Goal: Task Accomplishment & Management: Use online tool/utility

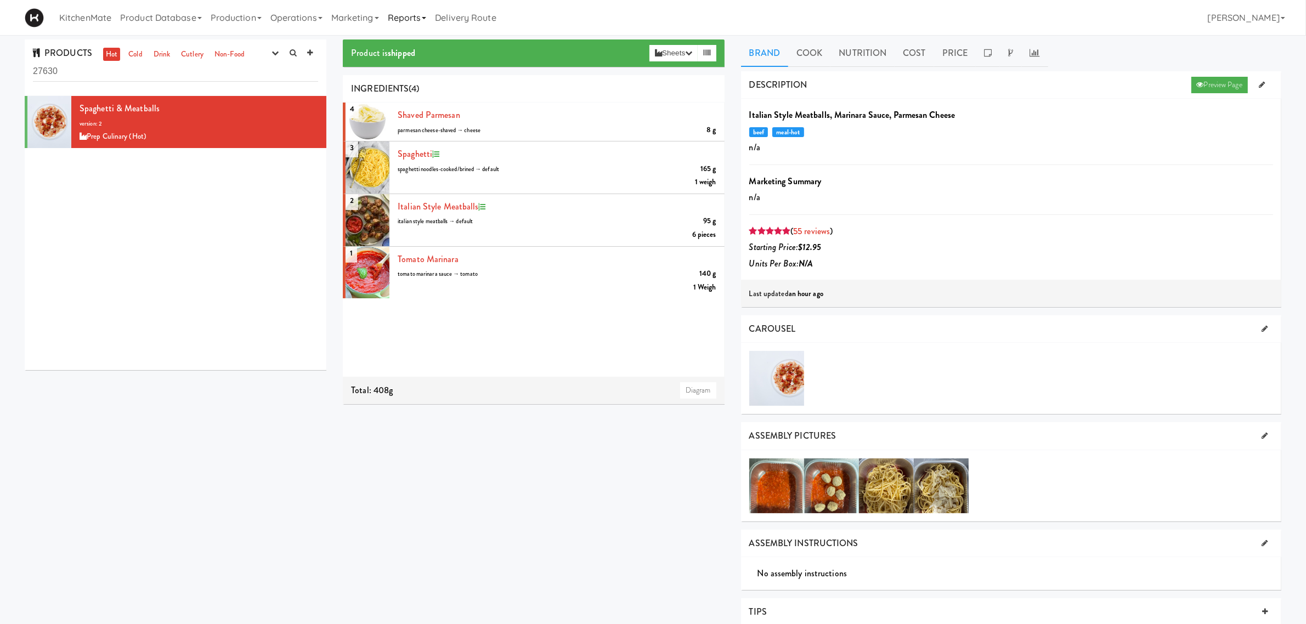
click at [401, 16] on link "Reports" at bounding box center [408, 17] width 48 height 35
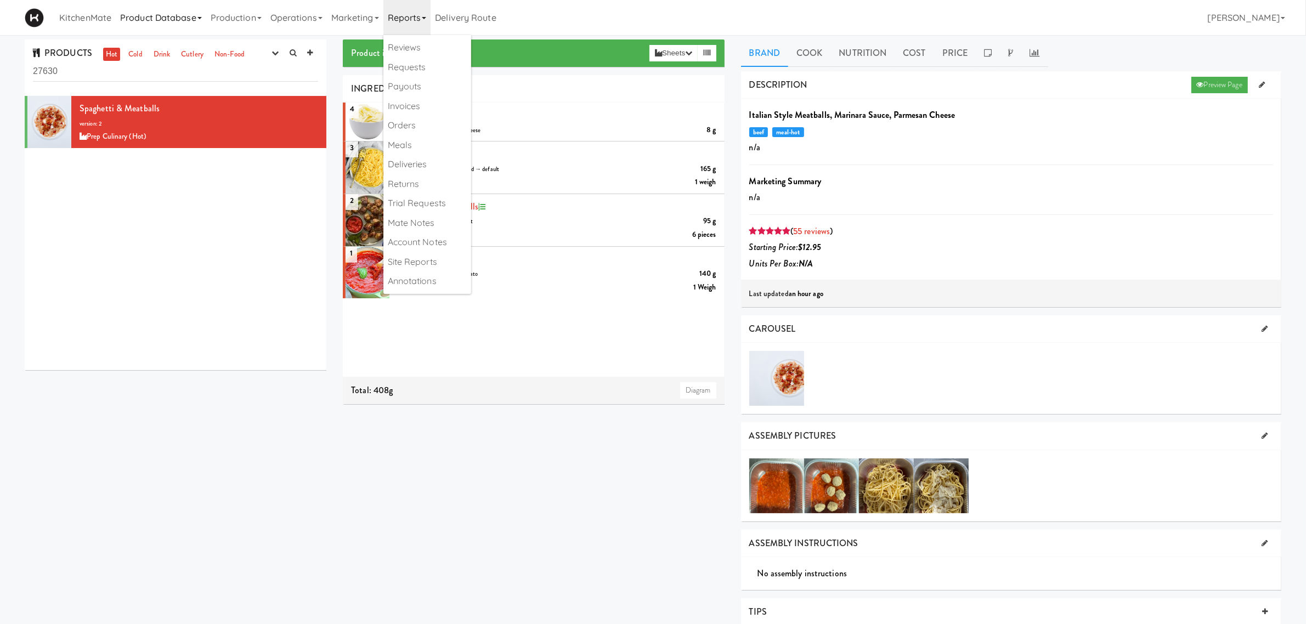
click at [179, 18] on link "Product Database" at bounding box center [161, 17] width 91 height 35
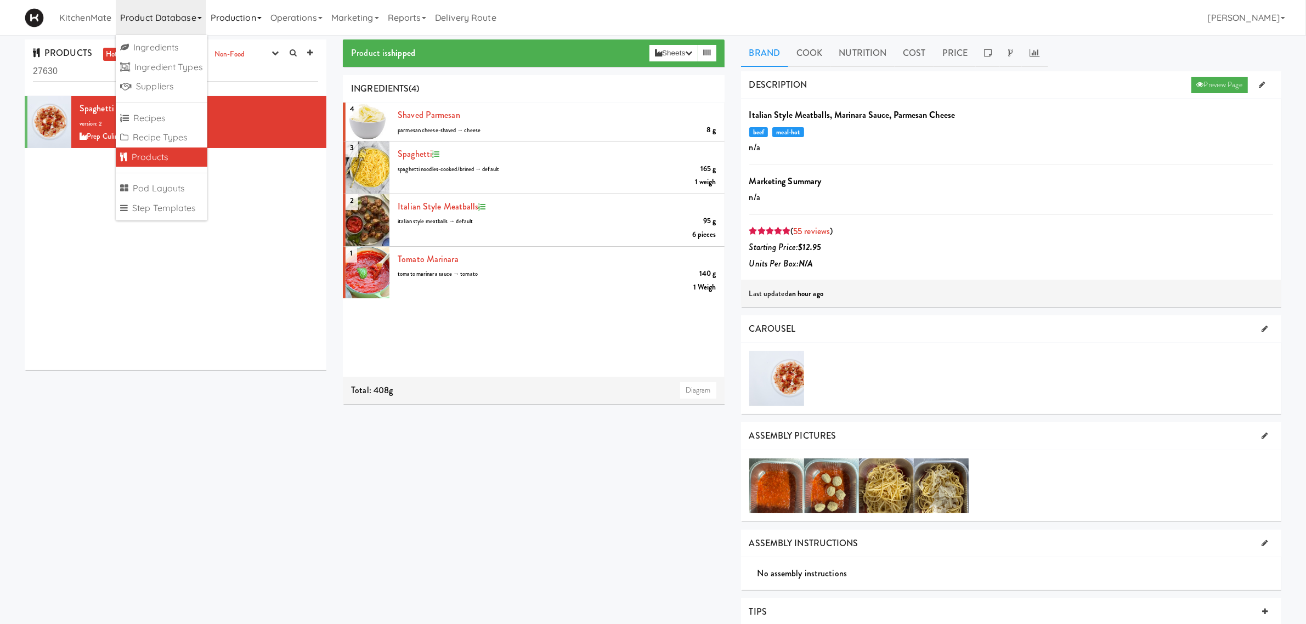
click at [229, 19] on link "Production" at bounding box center [236, 17] width 60 height 35
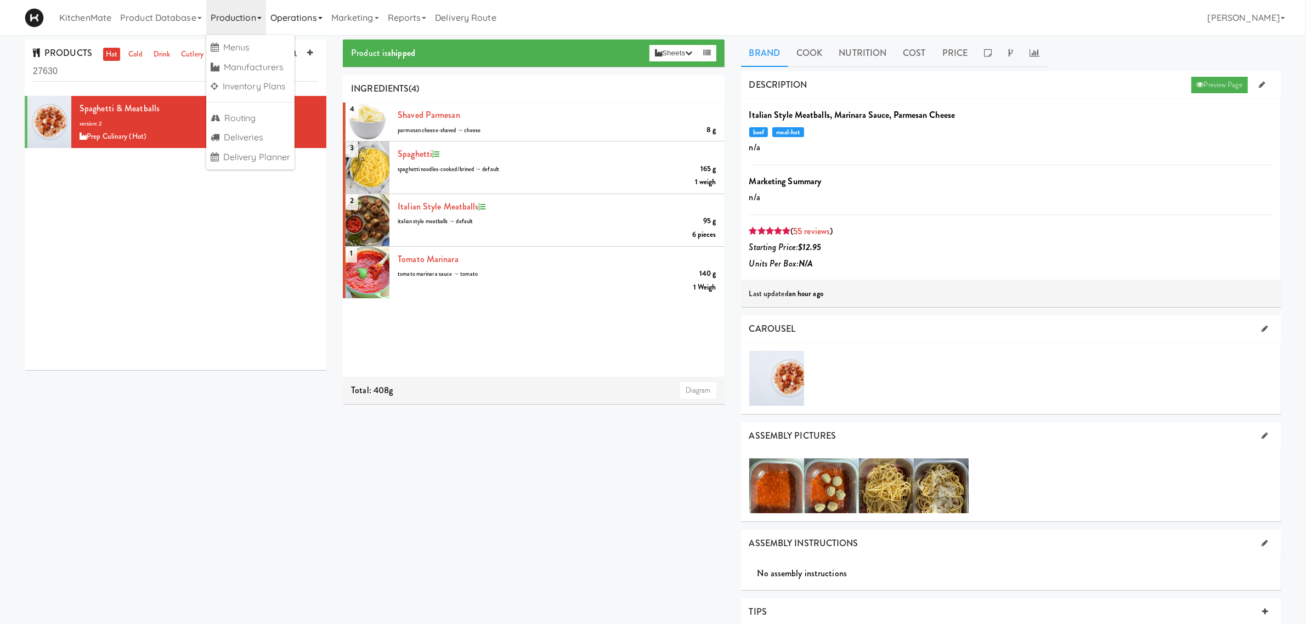
click at [303, 20] on link "Operations" at bounding box center [296, 17] width 61 height 35
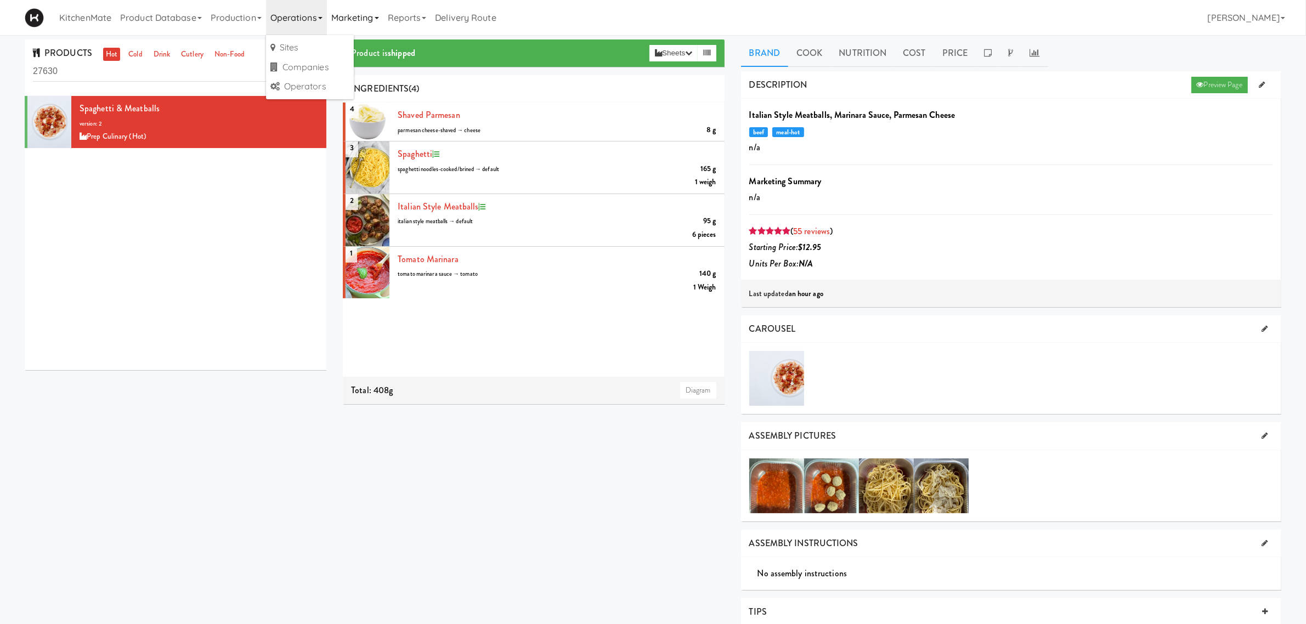
click at [374, 23] on link "Marketing" at bounding box center [355, 17] width 57 height 35
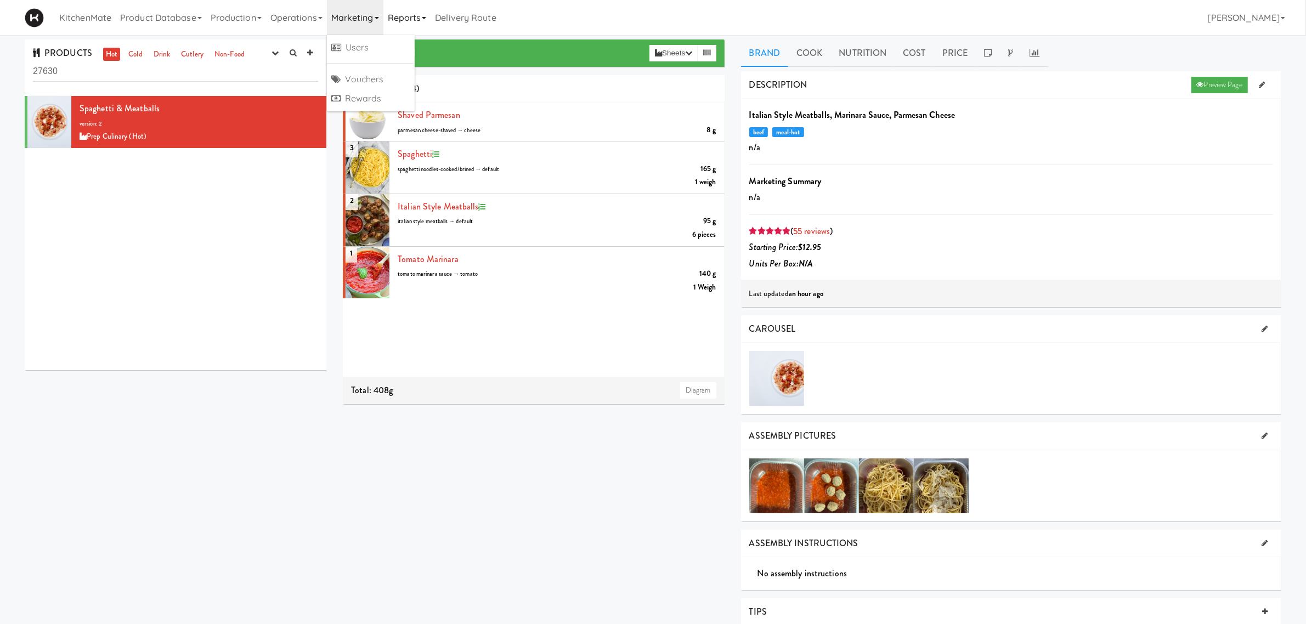
click at [394, 18] on link "Reports" at bounding box center [408, 17] width 48 height 35
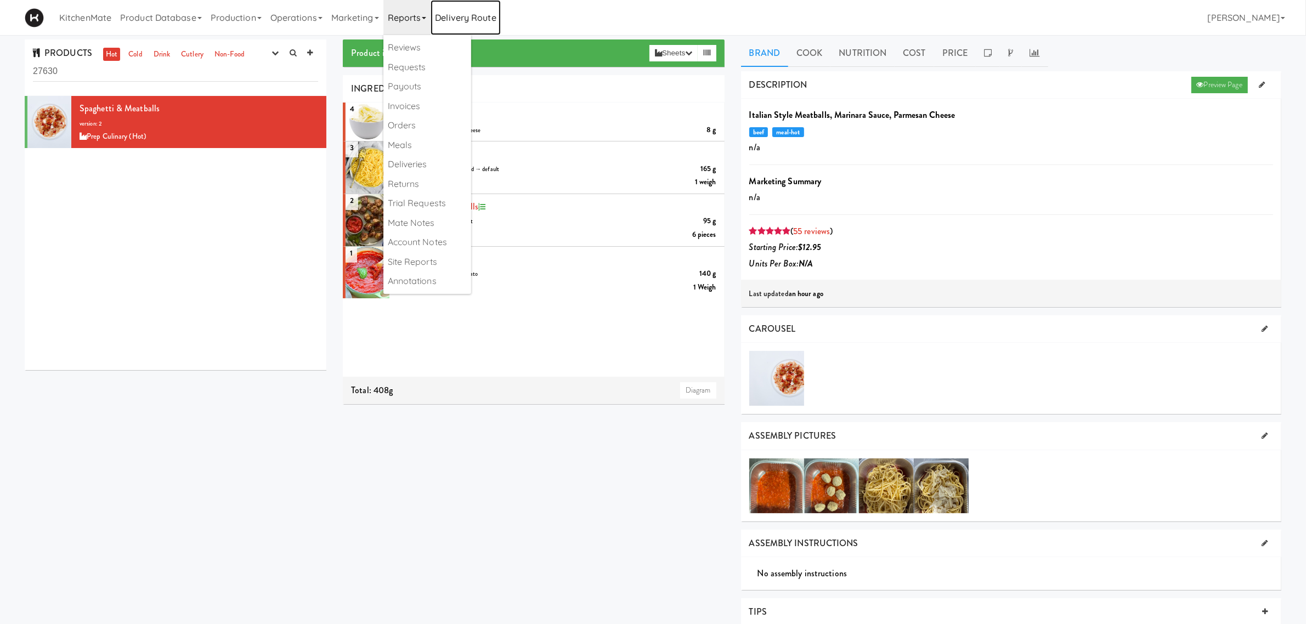
click at [468, 16] on link "Delivery Route" at bounding box center [466, 17] width 70 height 35
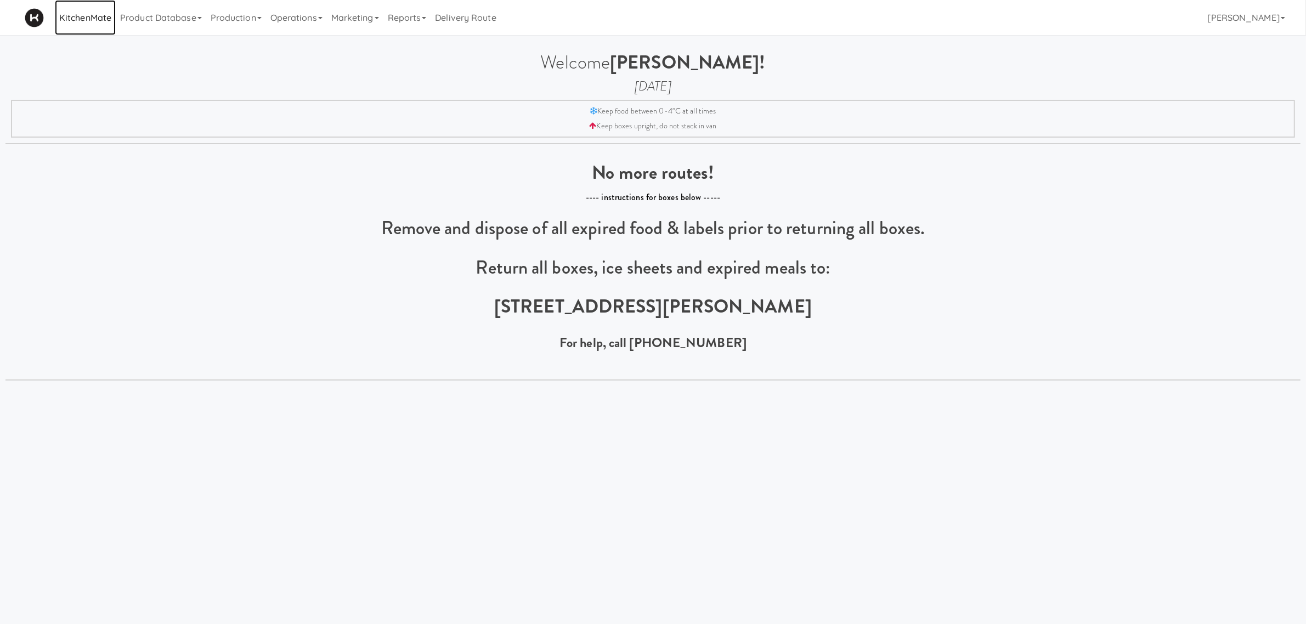
click at [96, 18] on link "KitchenMate" at bounding box center [85, 17] width 61 height 35
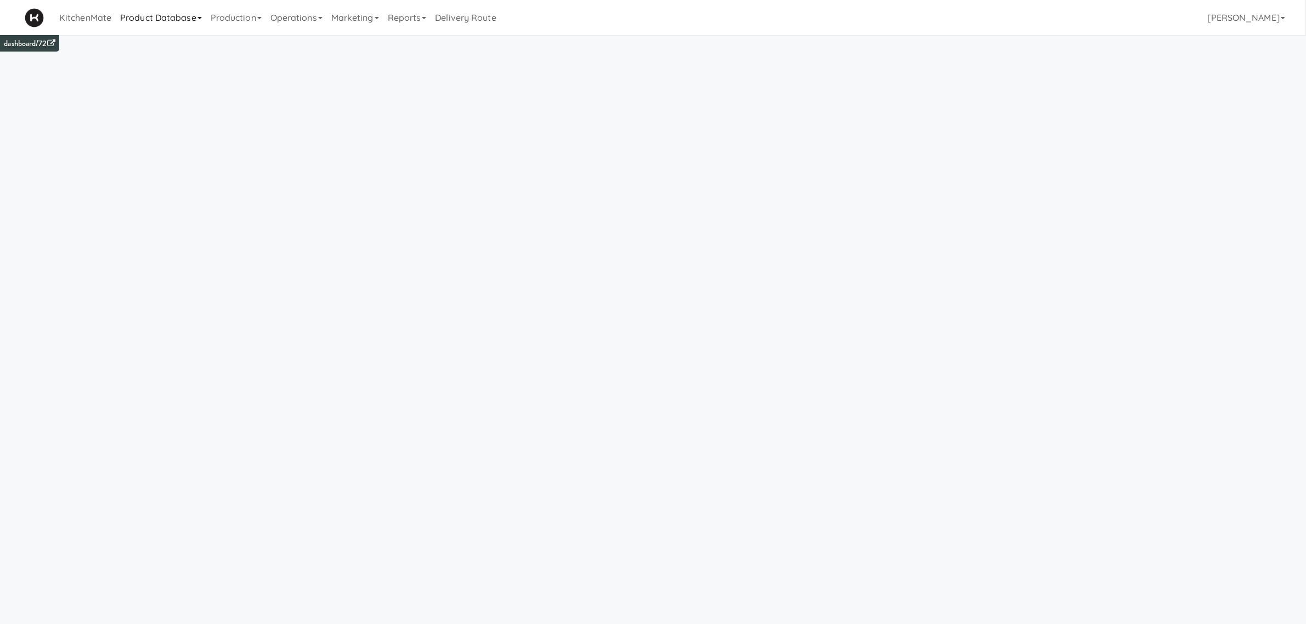
click at [162, 18] on link "Product Database" at bounding box center [161, 17] width 91 height 35
click at [217, 11] on link "Production" at bounding box center [236, 17] width 60 height 35
click at [290, 18] on link "Operations" at bounding box center [296, 17] width 61 height 35
click at [357, 17] on link "Marketing" at bounding box center [355, 17] width 57 height 35
click at [396, 17] on link "Reports" at bounding box center [408, 17] width 48 height 35
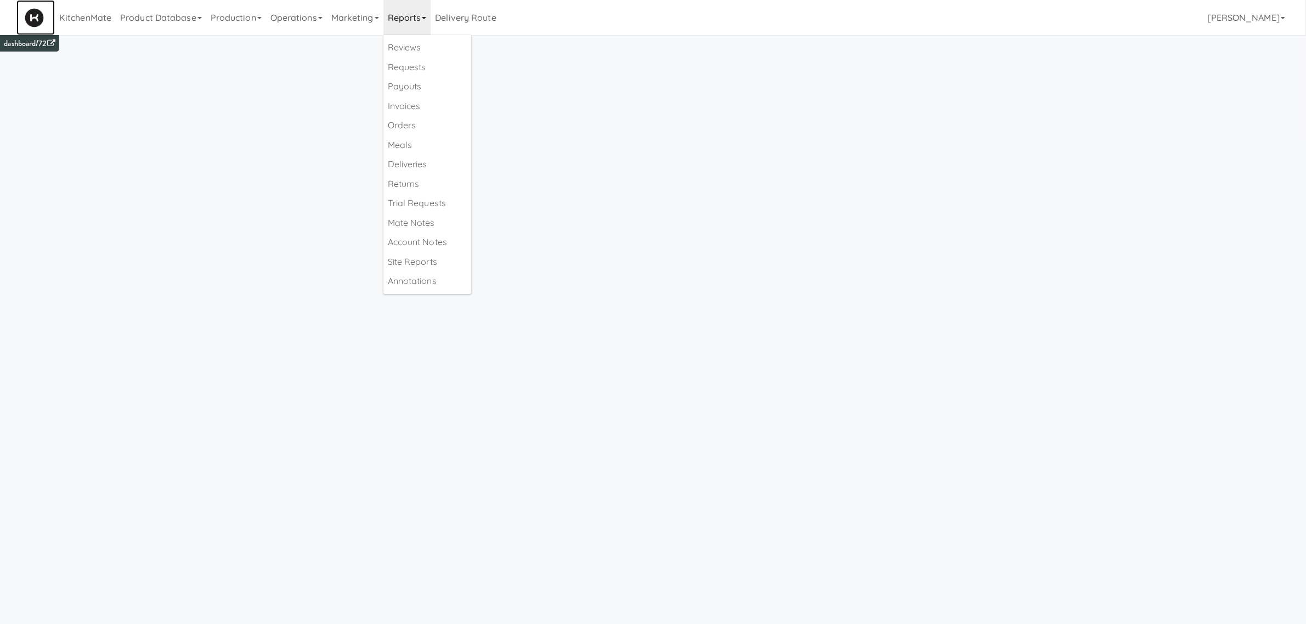
click at [40, 15] on img at bounding box center [34, 17] width 19 height 19
click at [136, 20] on link "Product Database" at bounding box center [161, 17] width 91 height 35
click at [256, 13] on link "Production" at bounding box center [236, 17] width 60 height 35
click at [324, 13] on link "Operations" at bounding box center [296, 17] width 61 height 35
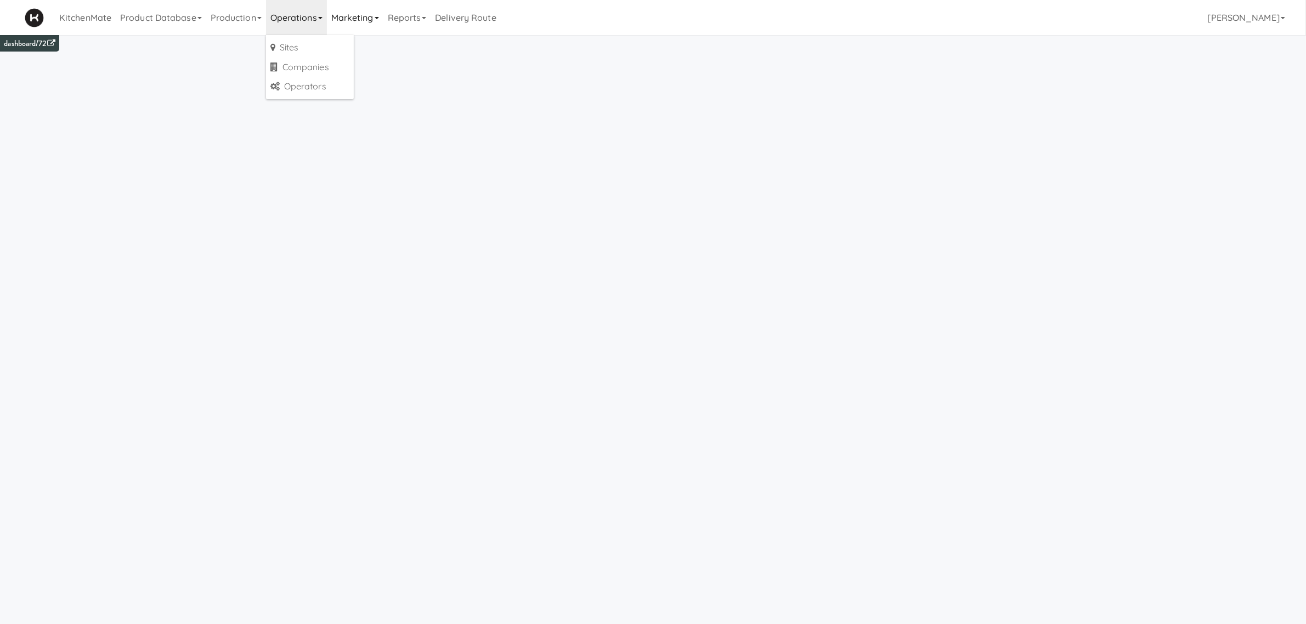
click at [352, 13] on link "Marketing" at bounding box center [355, 17] width 57 height 35
click at [402, 17] on link "Reports" at bounding box center [408, 17] width 48 height 35
click at [471, 18] on link "Delivery Route" at bounding box center [466, 17] width 70 height 35
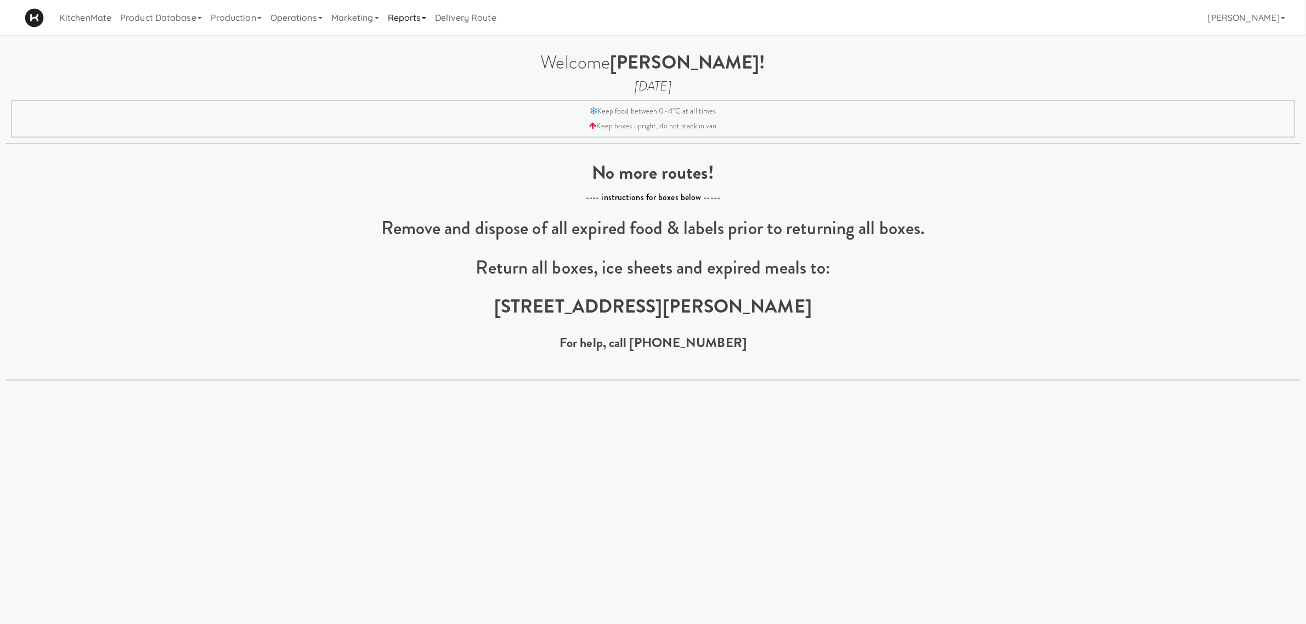
click at [408, 14] on link "Reports" at bounding box center [408, 17] width 48 height 35
click at [232, 127] on h6 "Keep boxes upright, do not stack in van" at bounding box center [653, 126] width 1282 height 8
click at [376, 15] on link "Marketing" at bounding box center [355, 17] width 57 height 35
click at [308, 14] on link "Operations" at bounding box center [296, 17] width 61 height 35
click at [226, 19] on link "Production" at bounding box center [236, 17] width 60 height 35
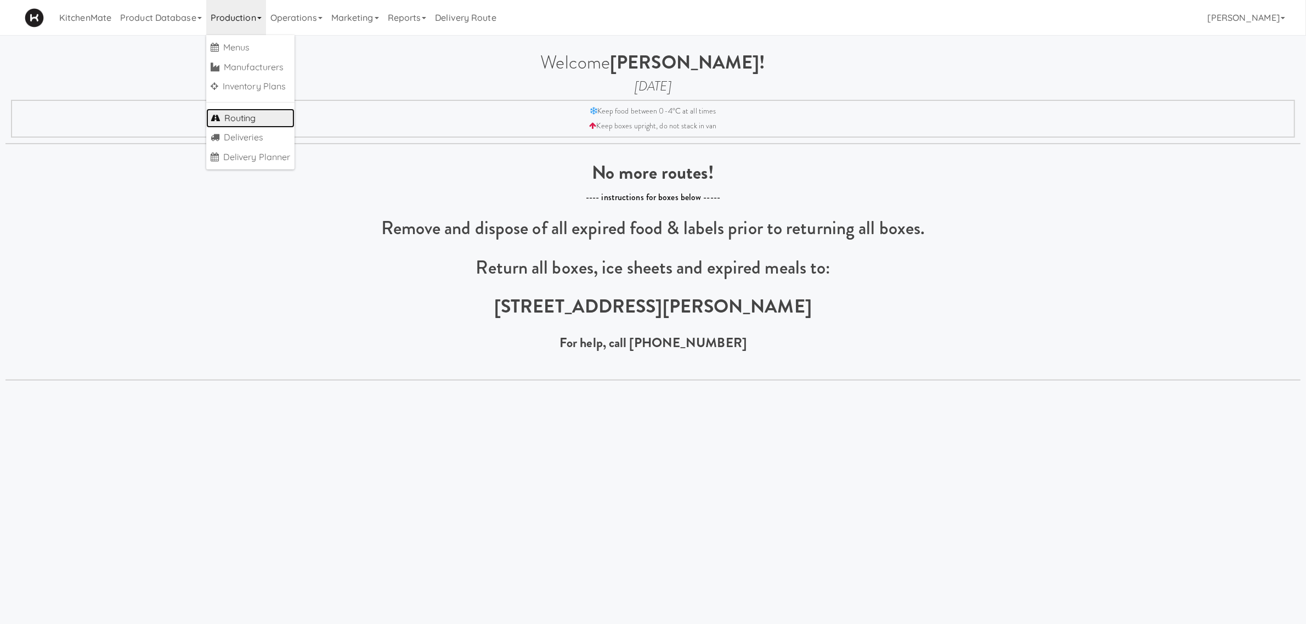
click at [277, 121] on link "Routing" at bounding box center [250, 119] width 89 height 20
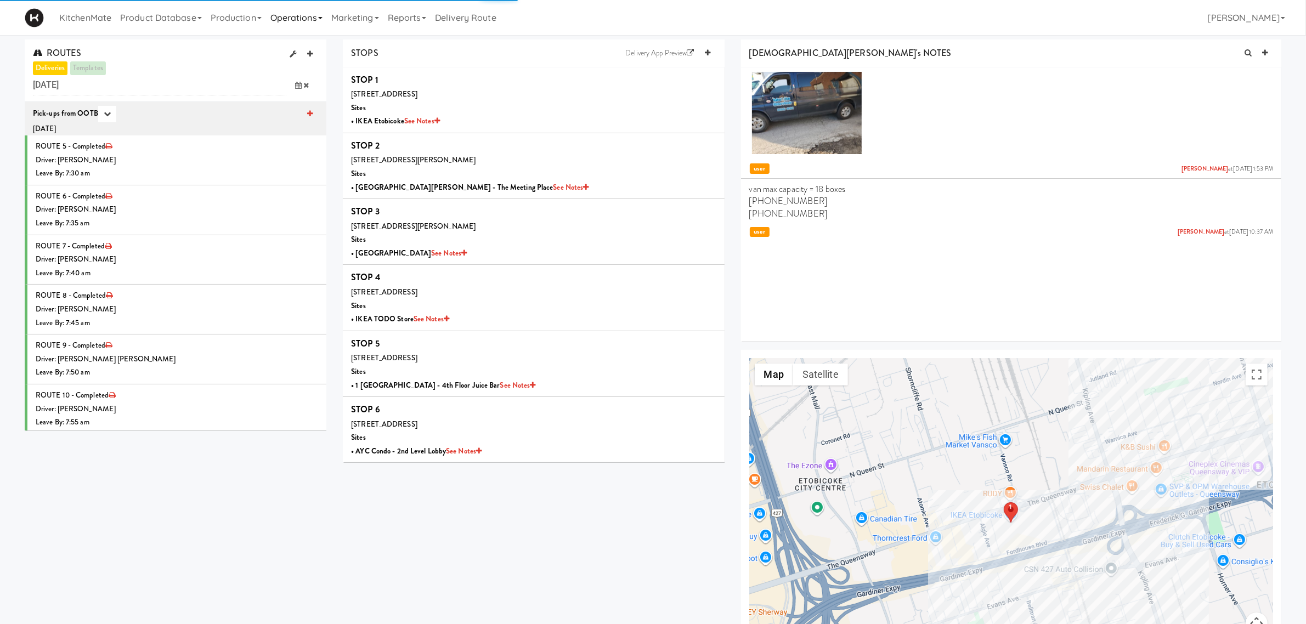
click at [318, 17] on link "Operations" at bounding box center [296, 17] width 61 height 35
click at [240, 15] on link "Production" at bounding box center [236, 17] width 60 height 35
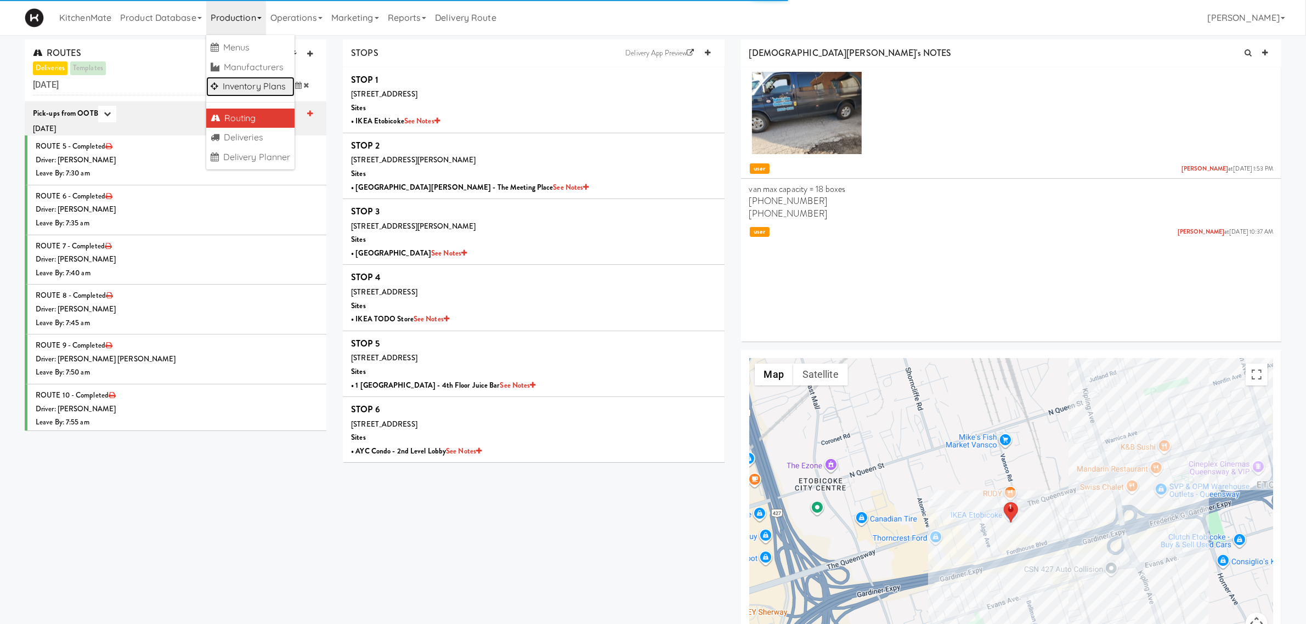
click at [277, 83] on link "Inventory Plans" at bounding box center [250, 87] width 89 height 20
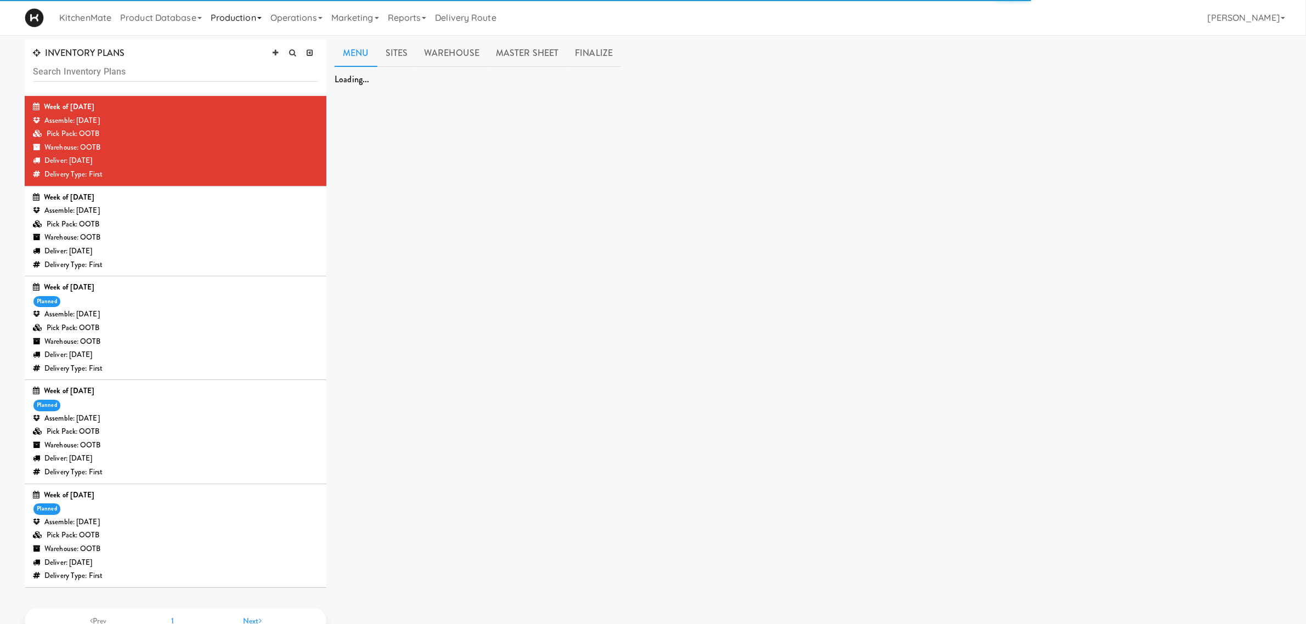
click at [258, 17] on link "Production" at bounding box center [236, 17] width 60 height 35
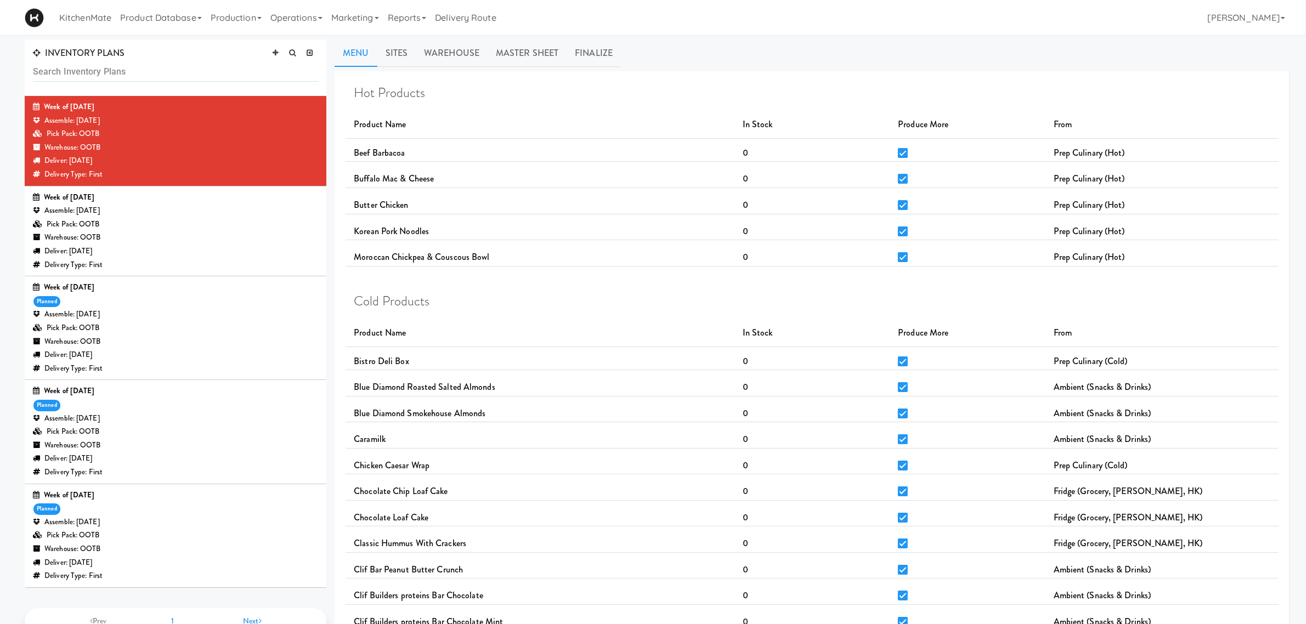
click at [170, 222] on div "Pick Pack: OOTB" at bounding box center [175, 225] width 285 height 14
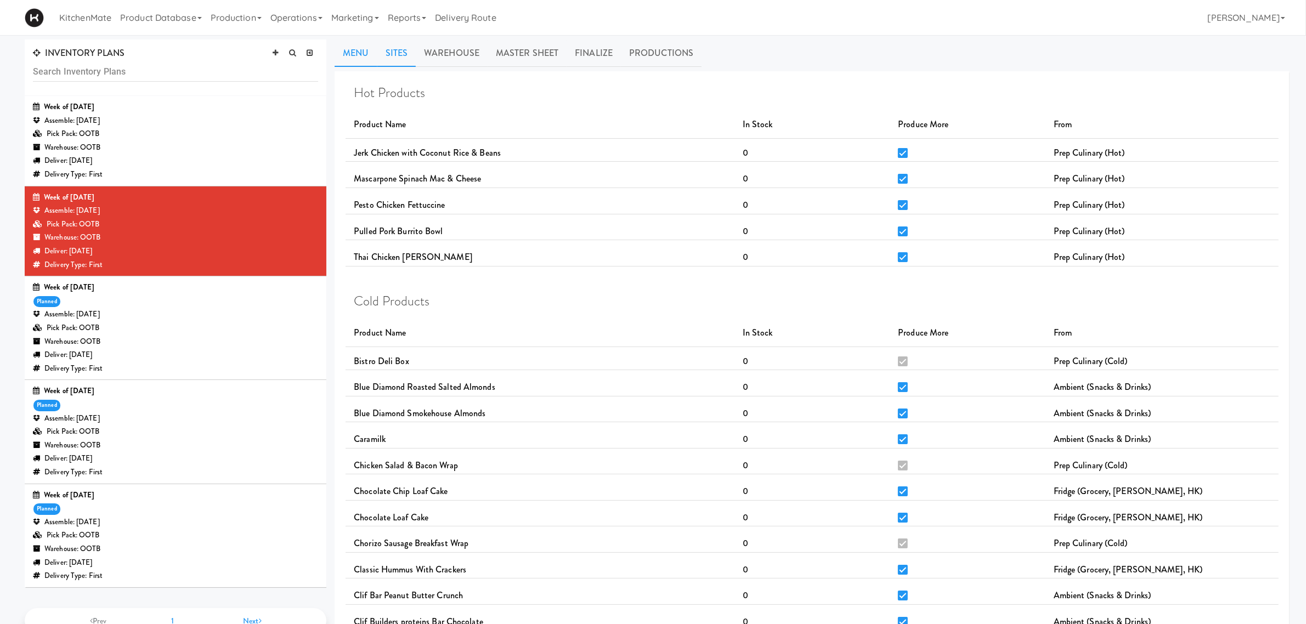
click at [401, 57] on link "Sites" at bounding box center [396, 53] width 39 height 27
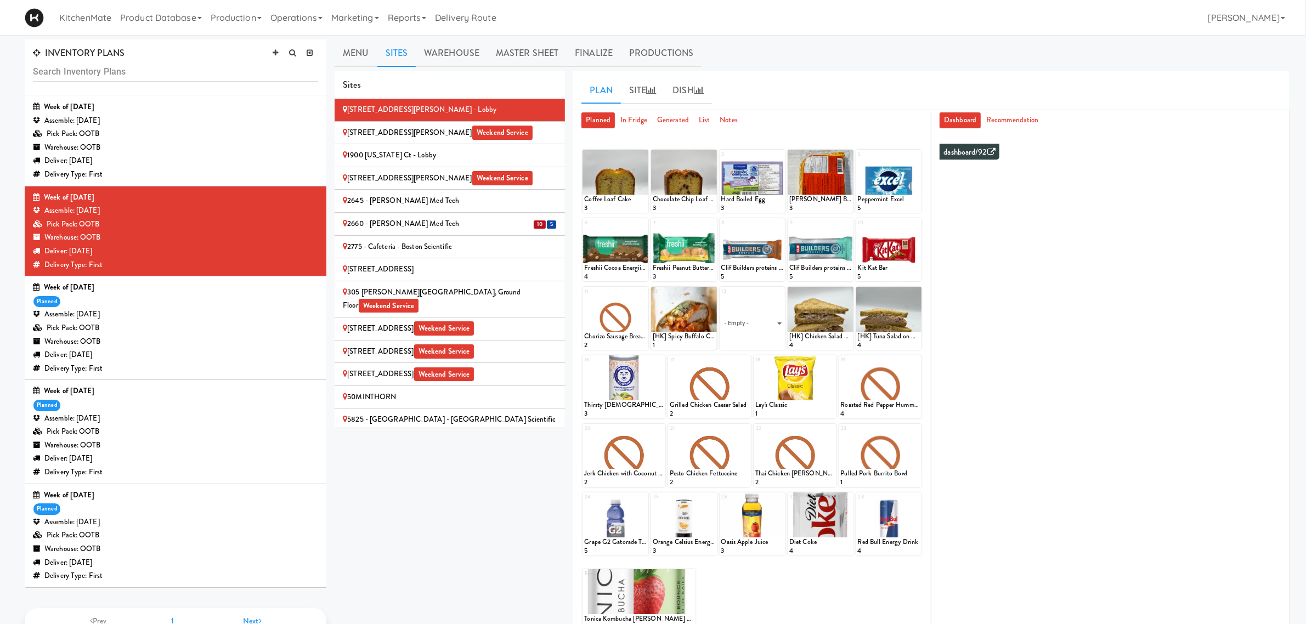
drag, startPoint x: 132, startPoint y: 441, endPoint x: 9, endPoint y: 418, distance: 125.0
click at [9, 418] on div "INVENTORY PLANS Week of Sept 14th, 2025 Assemble: Saturday Sep 13, 2025 Pick Pa…" at bounding box center [653, 346] width 1306 height 613
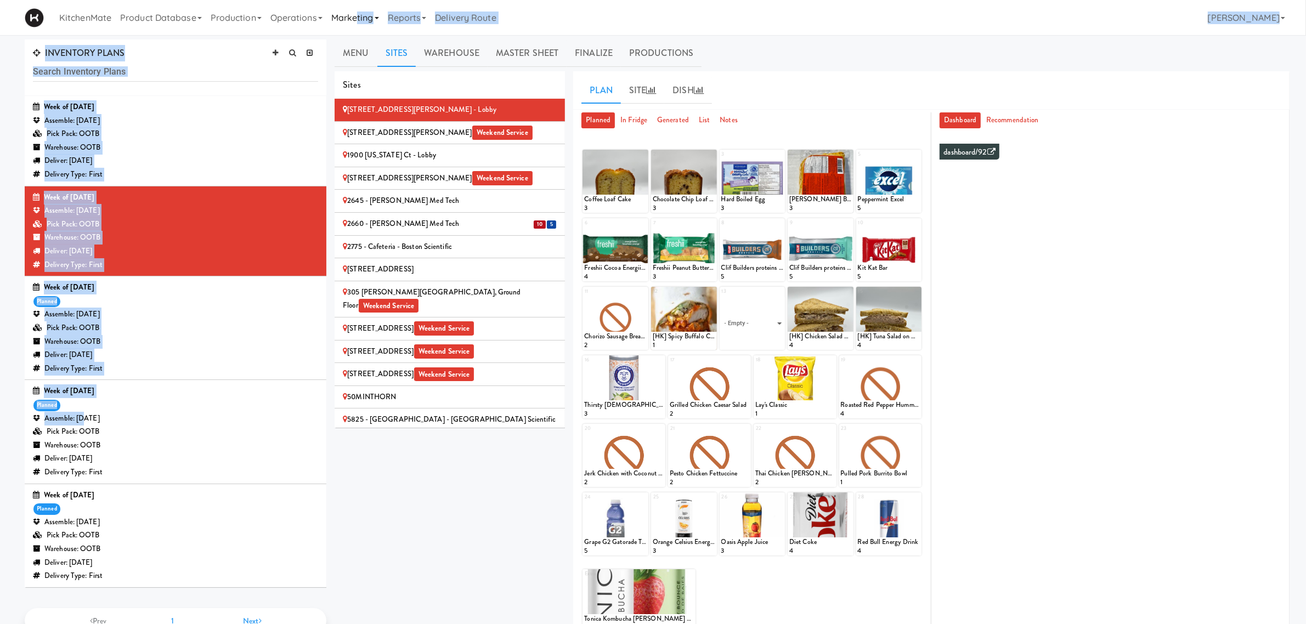
drag, startPoint x: 85, startPoint y: 415, endPoint x: 362, endPoint y: 26, distance: 477.6
click at [363, 35] on body "Okay Okay Select date: previous 2025-Sep next Su Mo Tu We Th Fr Sa 31 1 2 3 4 5…" at bounding box center [653, 347] width 1306 height 624
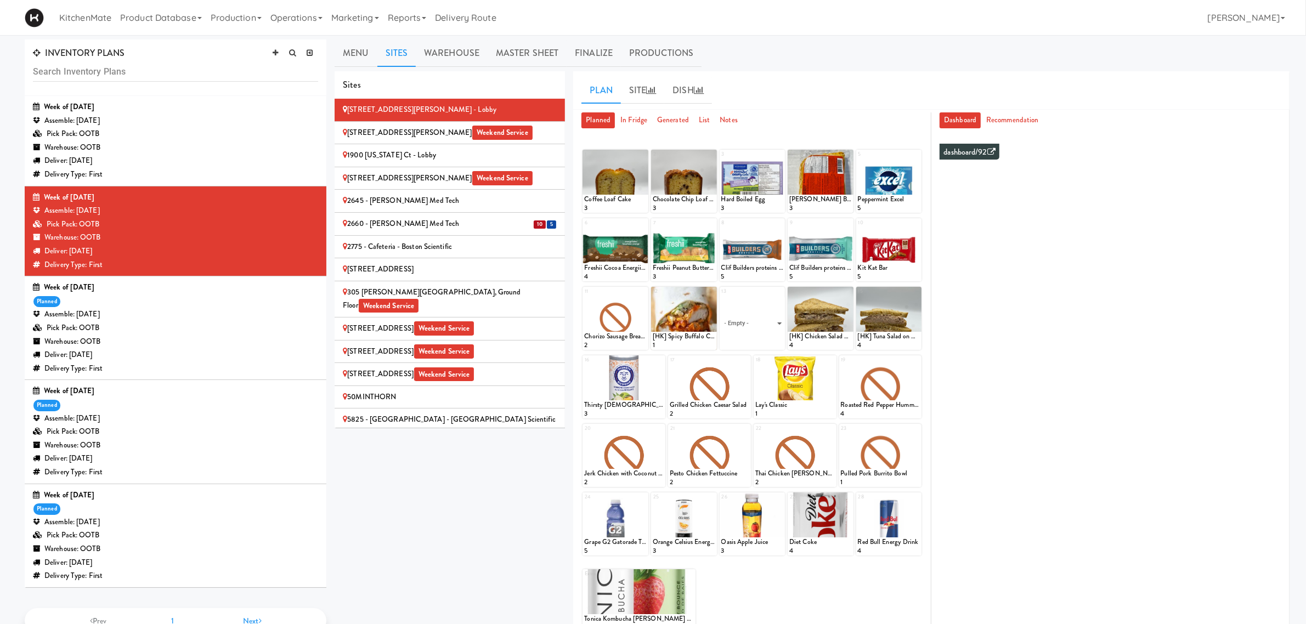
click at [150, 443] on div "Warehouse: OOTB" at bounding box center [175, 446] width 285 height 14
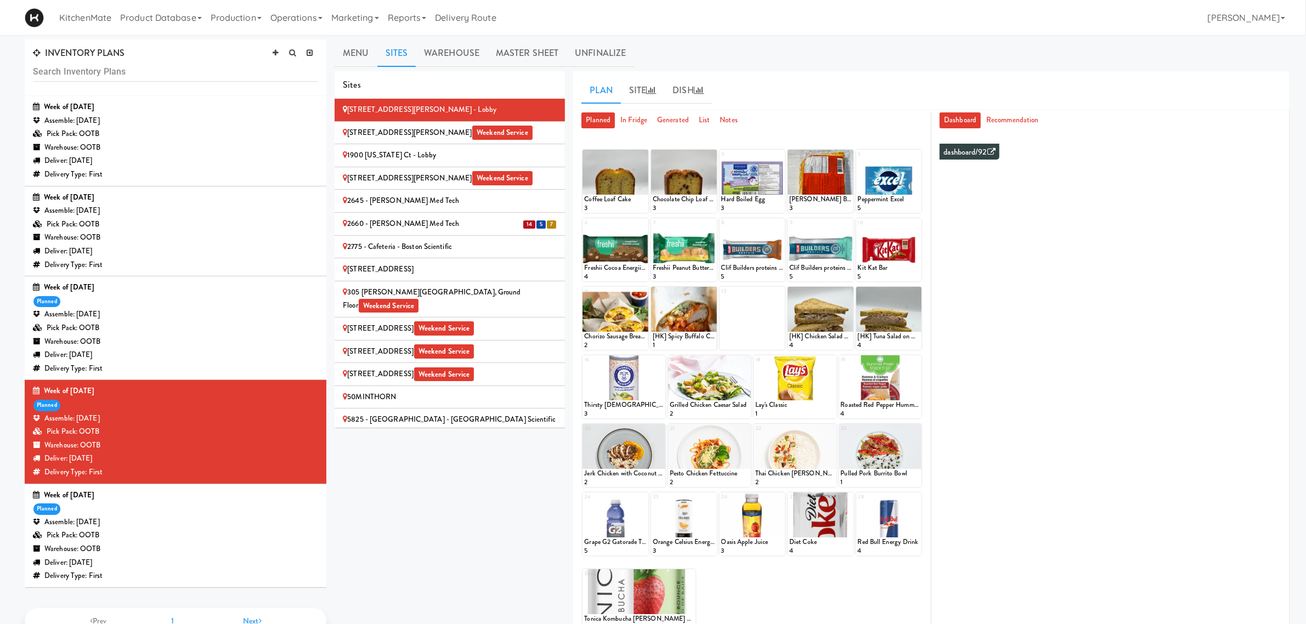
drag, startPoint x: 163, startPoint y: 418, endPoint x: 295, endPoint y: 464, distance: 140.0
click at [442, 511] on div "Sites 100 Sheppard Ave - Lobby 110 Sheppard Ave E Weekend Service 1900 Minnesot…" at bounding box center [812, 356] width 955 height 571
click at [190, 229] on div "Pick Pack: OOTB" at bounding box center [175, 225] width 285 height 14
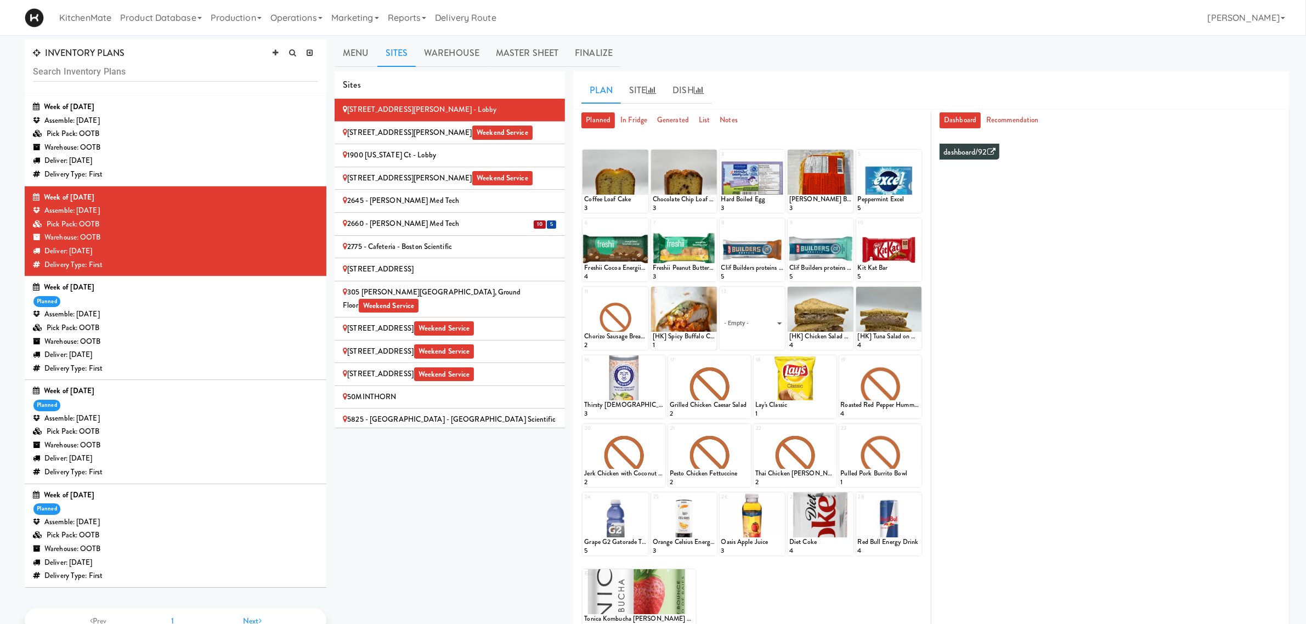
click at [8, 304] on div "INVENTORY PLANS Week of Sept 14th, 2025 Assemble: Saturday Sep 13, 2025 Pick Pa…" at bounding box center [653, 346] width 1306 height 613
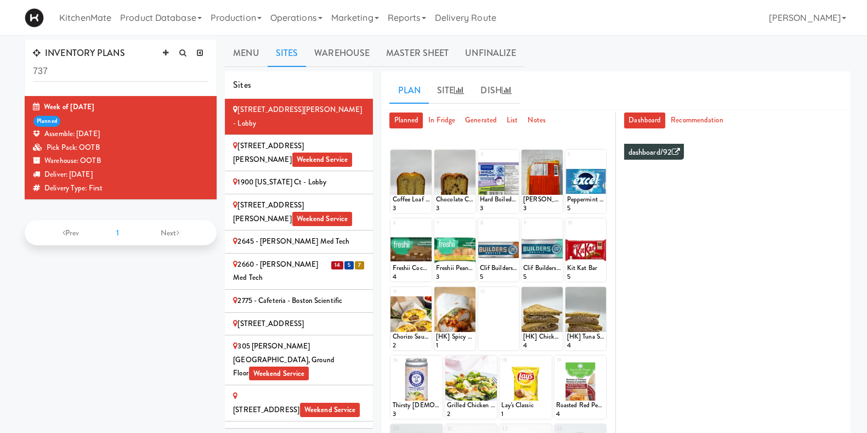
click at [599, 52] on ul "Menu Sites Warehouse Master Sheet Unfinalize" at bounding box center [538, 53] width 626 height 27
click at [331, 261] on span "14" at bounding box center [337, 265] width 12 height 8
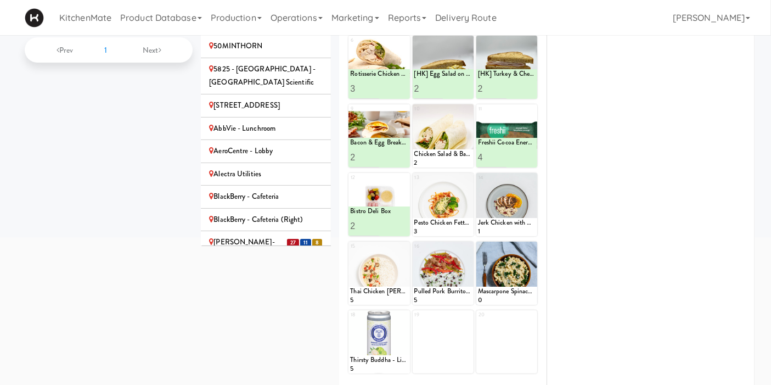
scroll to position [304, 0]
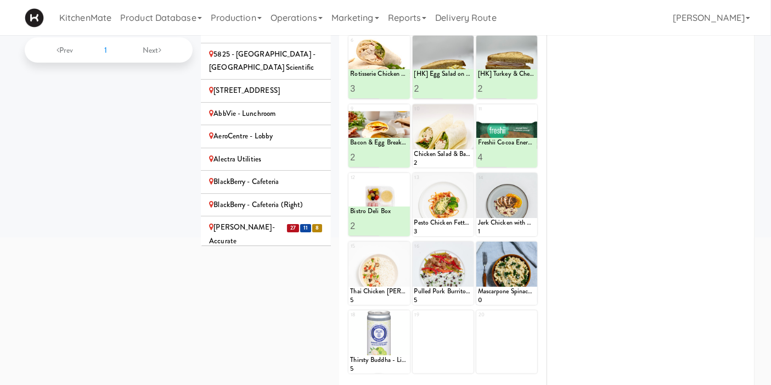
click at [271, 221] on div "[PERSON_NAME]-Accurate" at bounding box center [266, 234] width 114 height 27
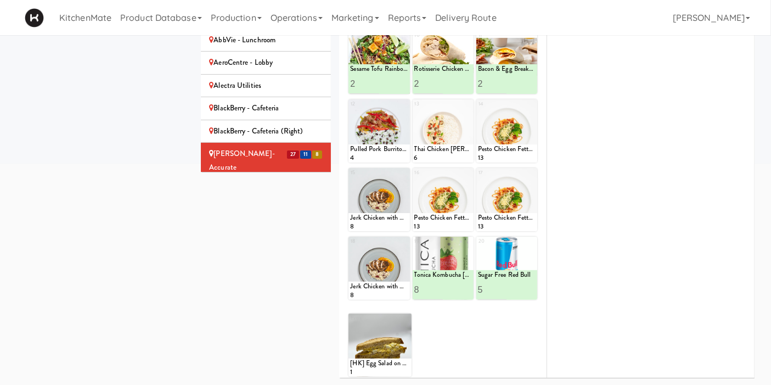
scroll to position [74, 0]
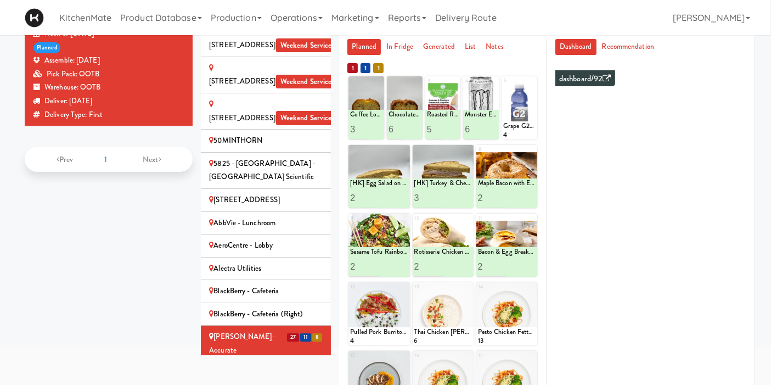
drag, startPoint x: 246, startPoint y: 324, endPoint x: 266, endPoint y: 233, distance: 93.7
click at [246, 366] on div "[PERSON_NAME]-Accurate 2" at bounding box center [266, 379] width 114 height 27
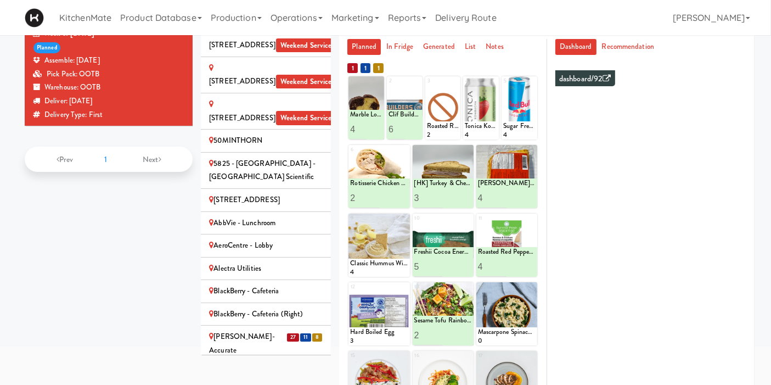
click at [754, 79] on div "Dashboard Recommendation dashboard/92 Summary Hot - Cold - Drink - Snack - Dura…" at bounding box center [650, 255] width 207 height 432
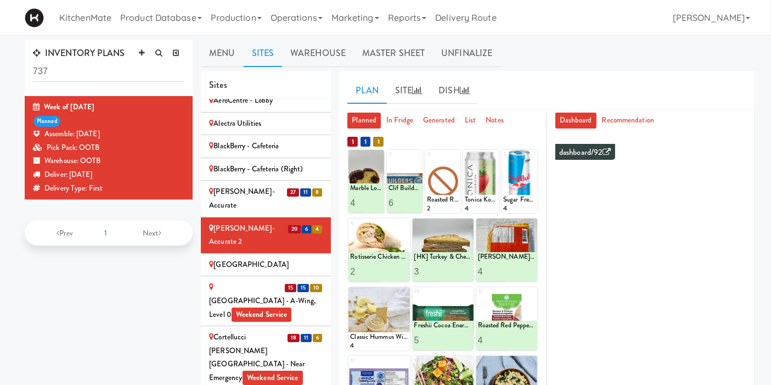
scroll to position [610, 0]
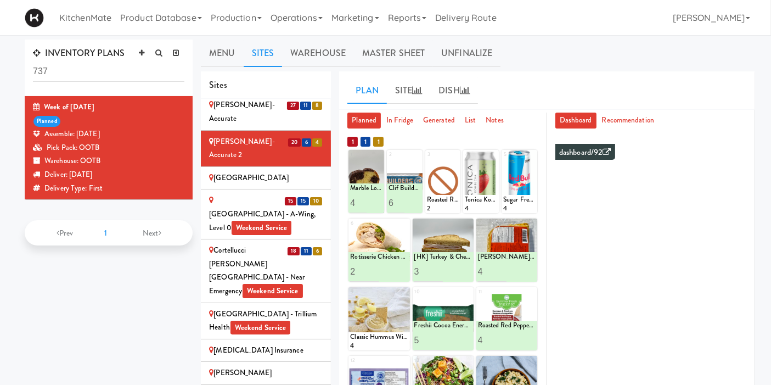
click at [247, 194] on div "Cambridge Memorial Hospital - A-Wing, Level 0 Weekend Service" at bounding box center [266, 214] width 114 height 41
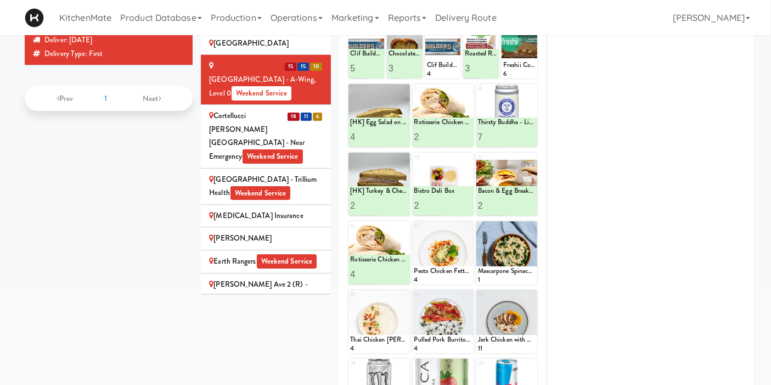
scroll to position [74, 0]
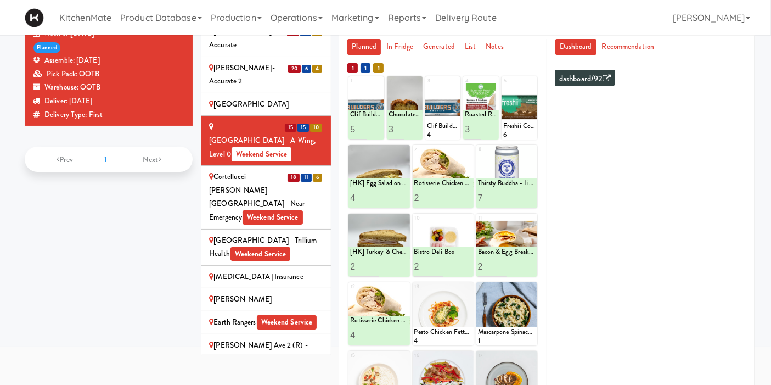
drag, startPoint x: 240, startPoint y: 121, endPoint x: 290, endPoint y: 162, distance: 64.4
click at [240, 170] on div "Cortellucci Vaughan Hospital - near Emergency Weekend Service" at bounding box center [266, 197] width 114 height 54
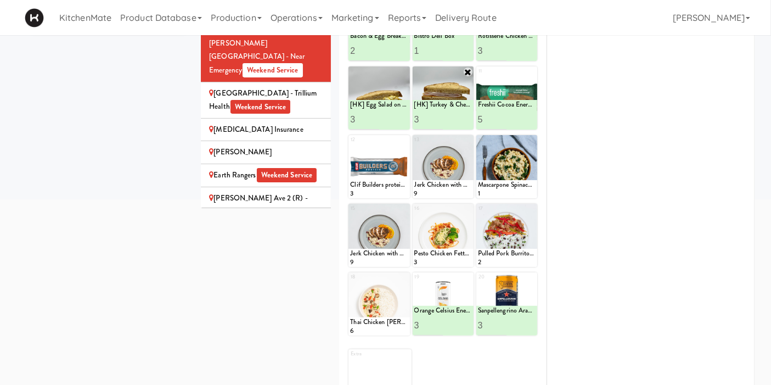
scroll to position [256, 0]
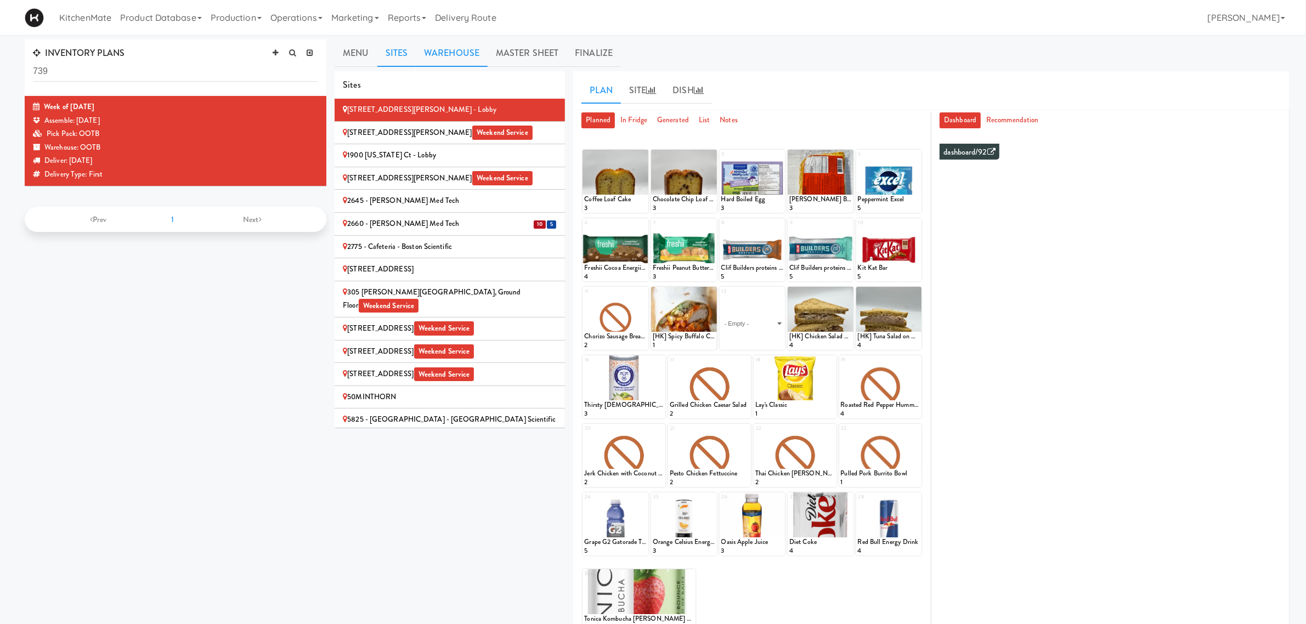
click at [465, 51] on link "Warehouse" at bounding box center [452, 53] width 72 height 27
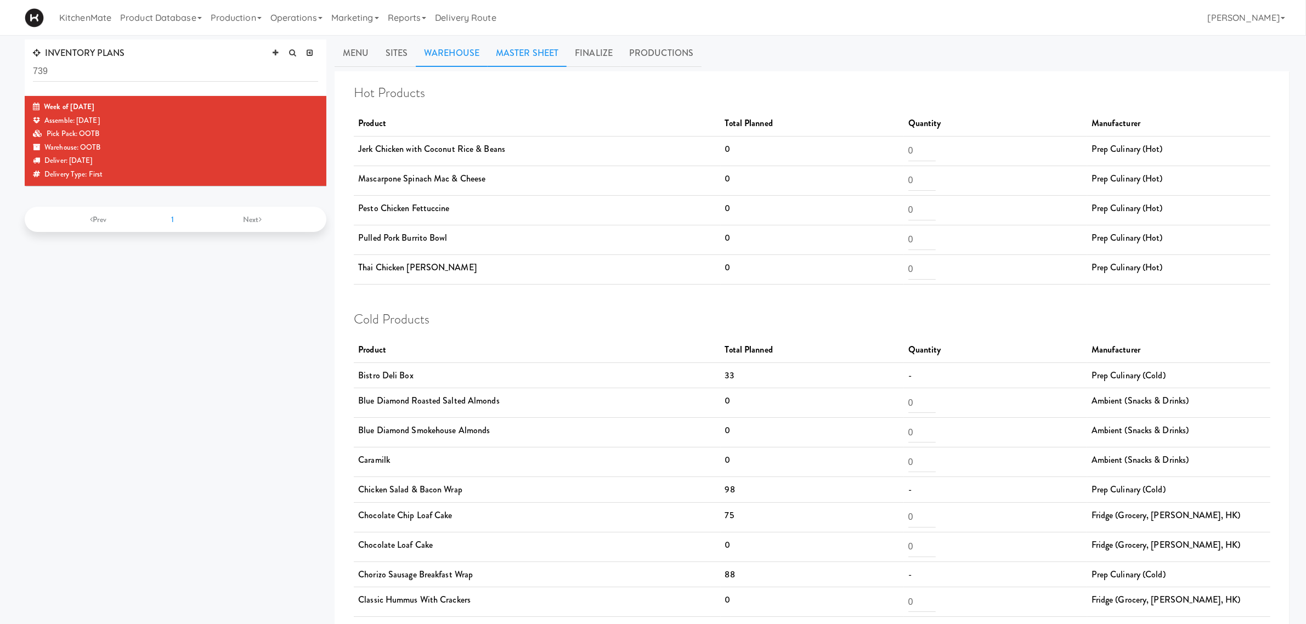
click at [520, 51] on link "Master Sheet" at bounding box center [527, 53] width 79 height 27
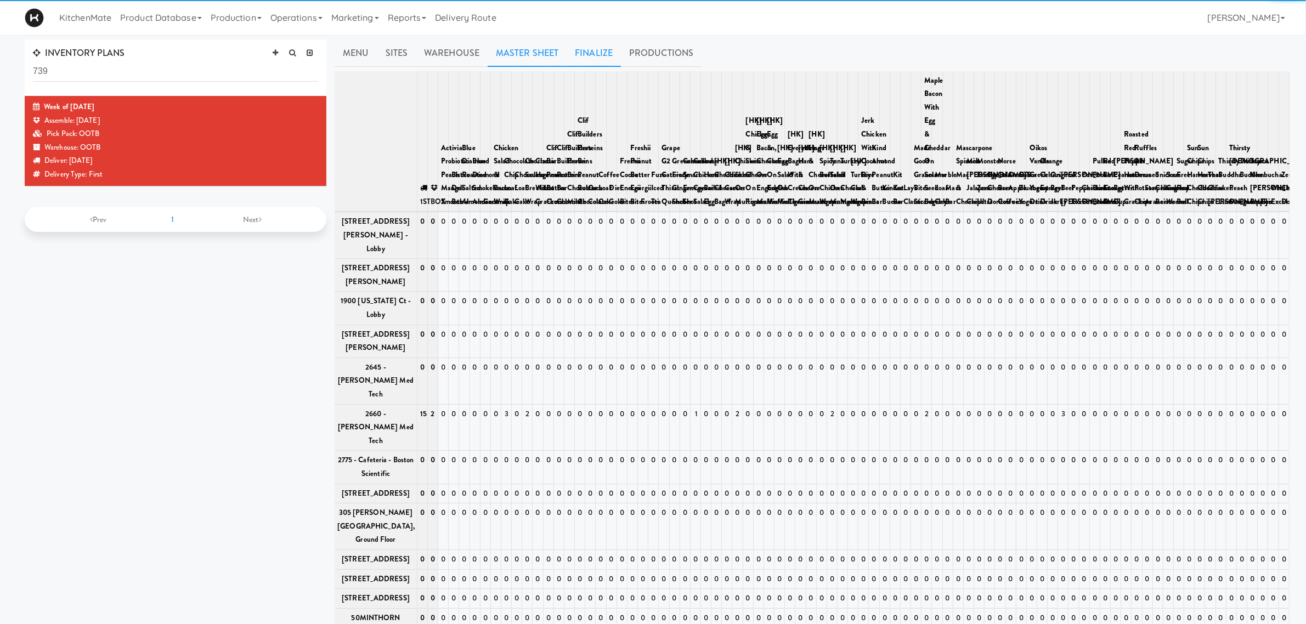
click at [579, 53] on link "Finalize" at bounding box center [594, 53] width 54 height 27
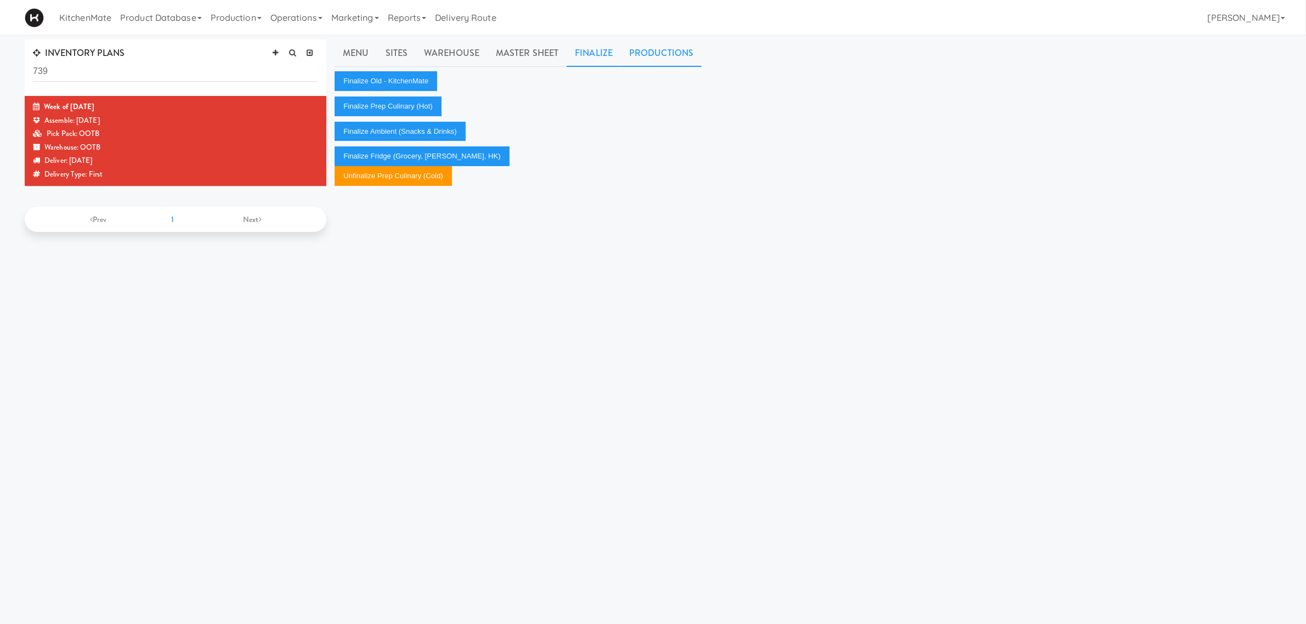
click at [665, 55] on link "Productions" at bounding box center [661, 53] width 81 height 27
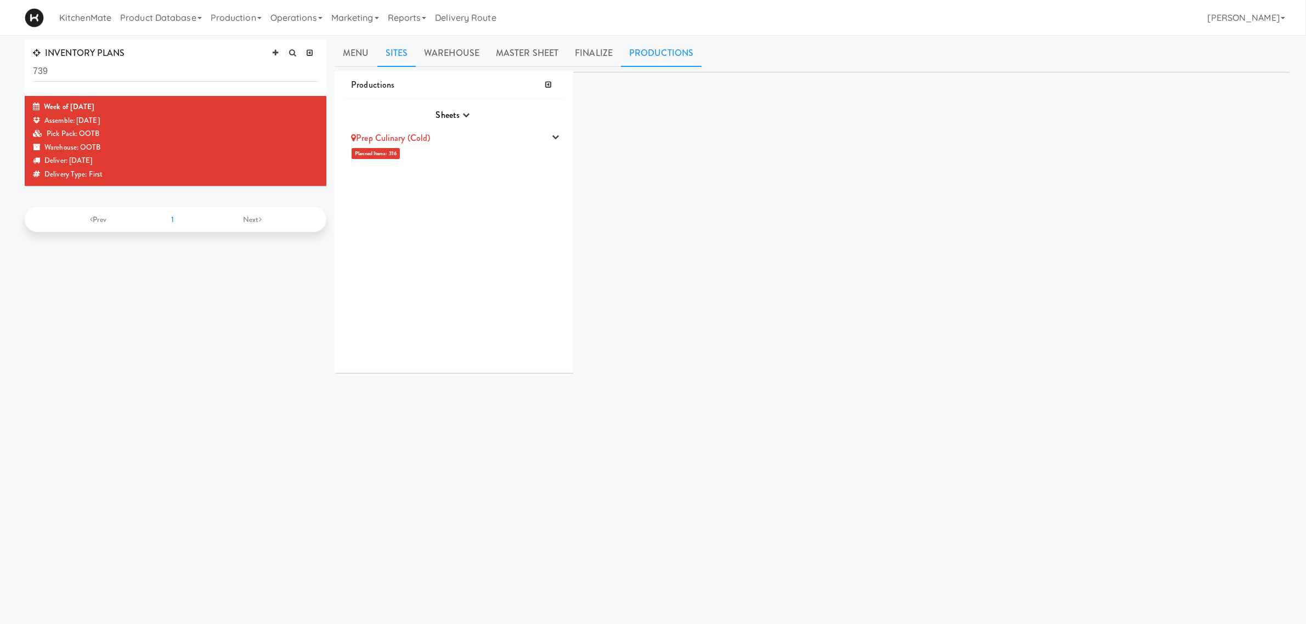
click at [399, 60] on link "Sites" at bounding box center [396, 53] width 39 height 27
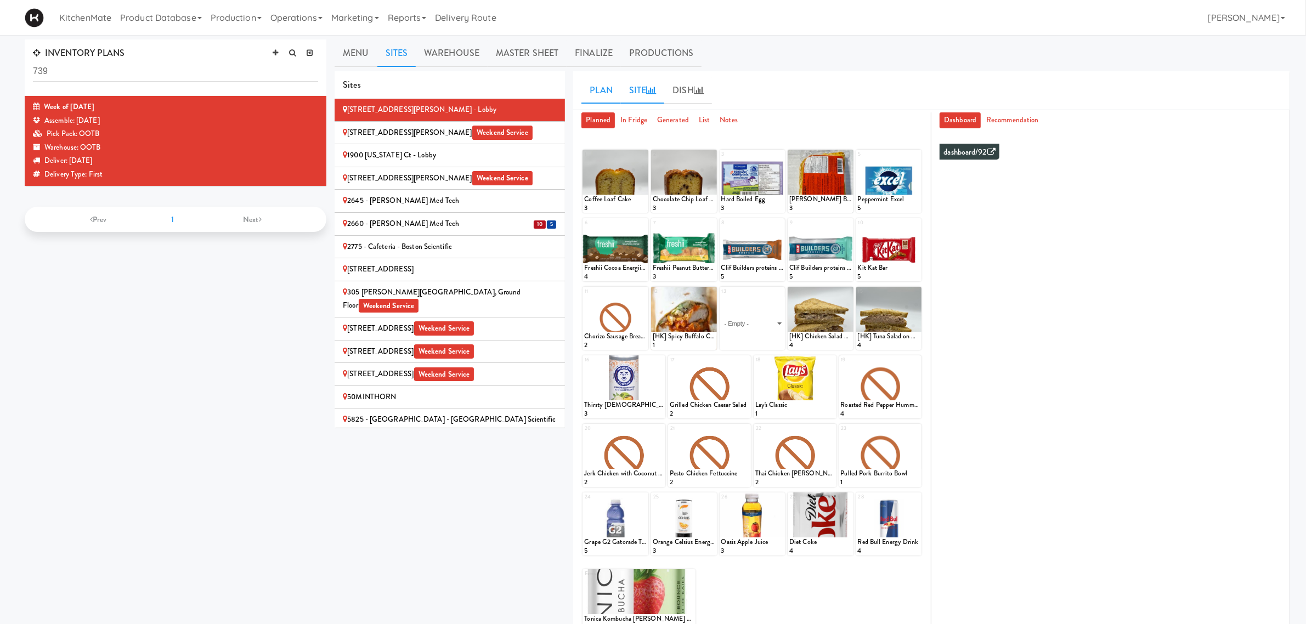
click at [637, 88] on link "Site" at bounding box center [643, 90] width 44 height 27
click at [610, 82] on link "Plan" at bounding box center [601, 90] width 39 height 27
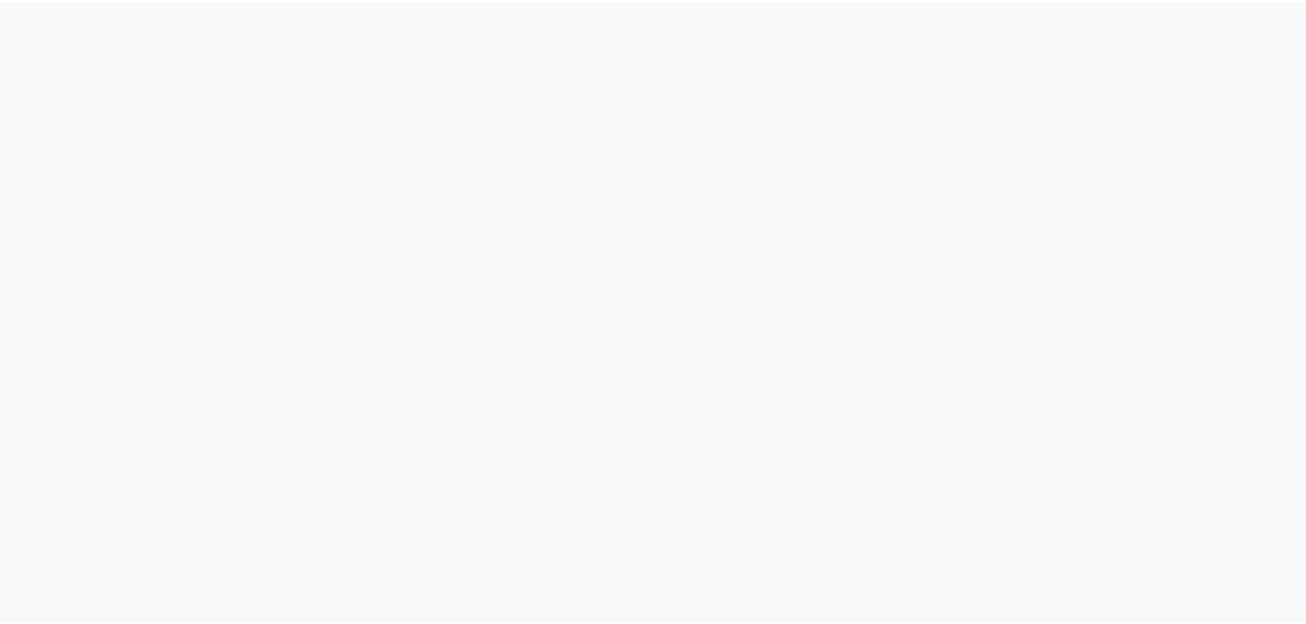
scroll to position [35, 0]
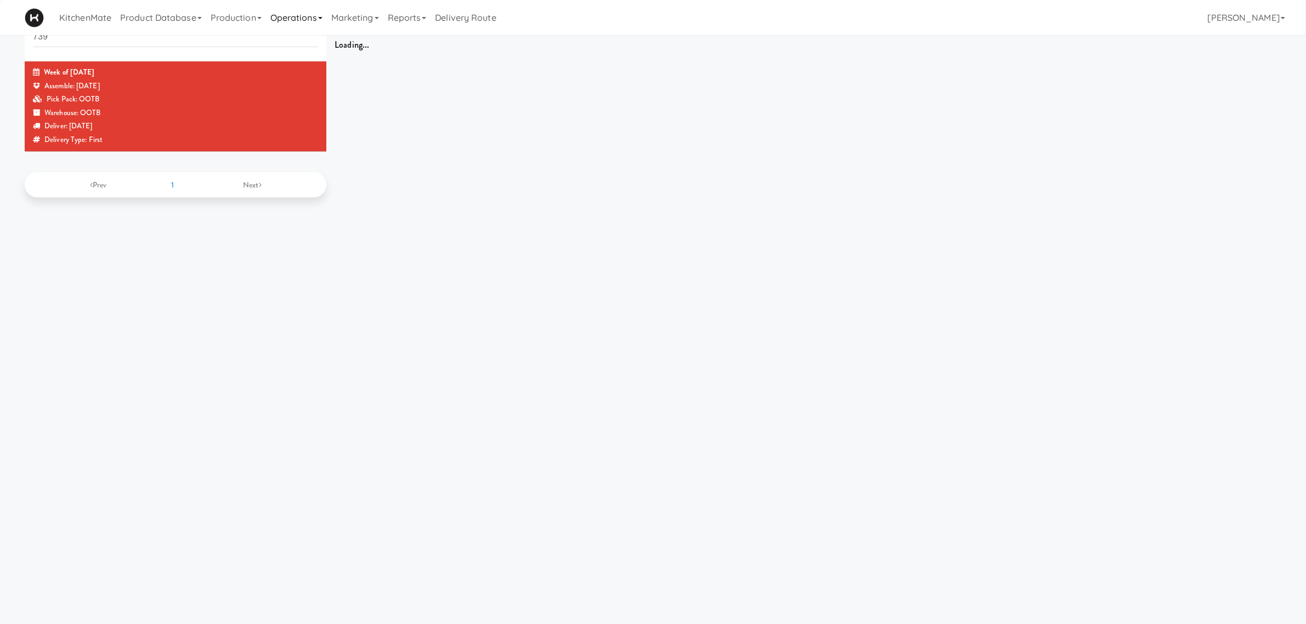
click at [302, 12] on link "Operations" at bounding box center [296, 17] width 61 height 35
click at [313, 45] on link "Sites" at bounding box center [310, 48] width 88 height 20
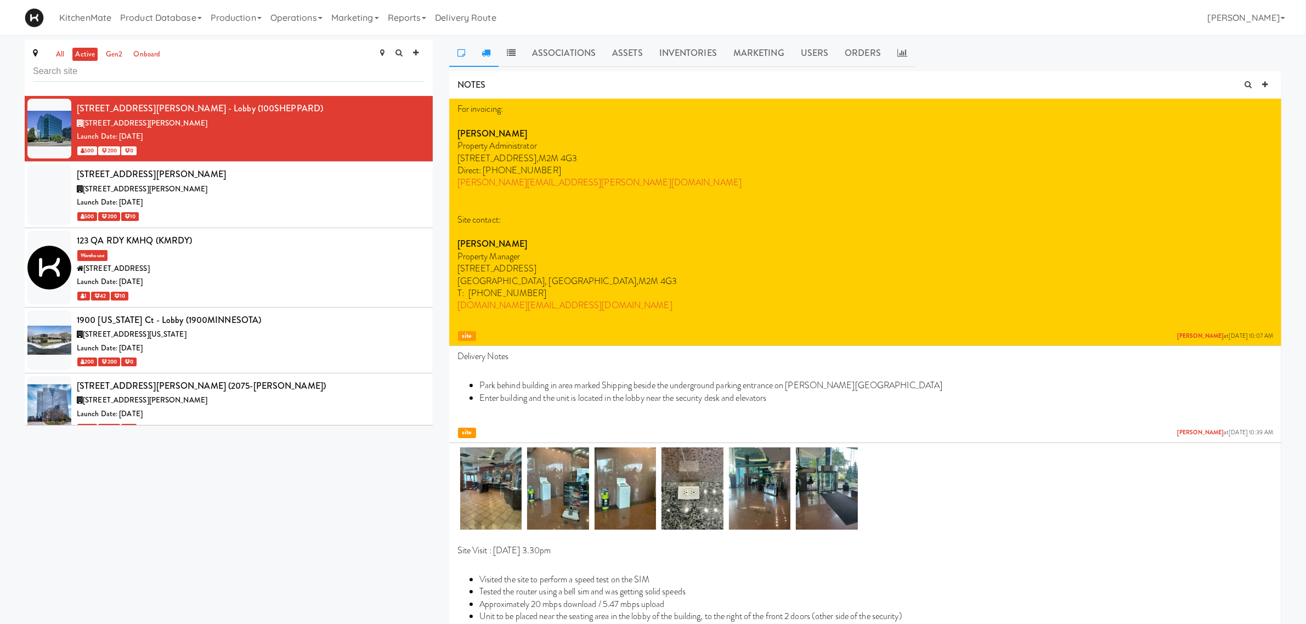
click at [492, 59] on link at bounding box center [485, 53] width 25 height 27
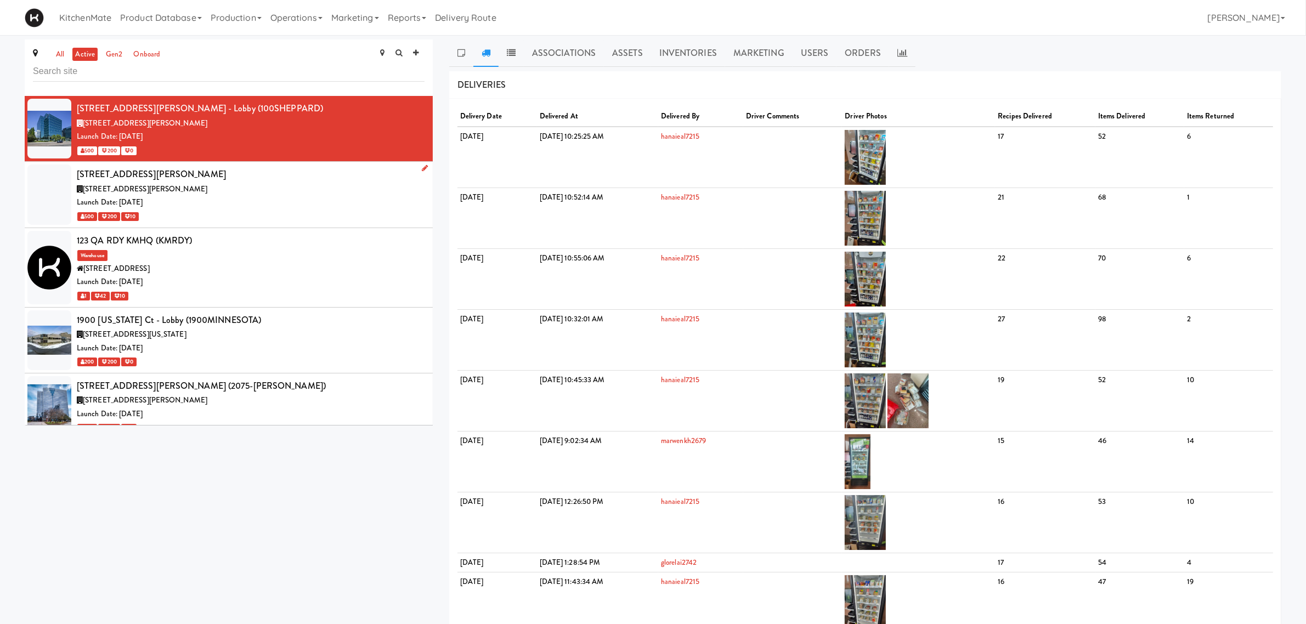
drag, startPoint x: 205, startPoint y: 131, endPoint x: 301, endPoint y: 177, distance: 106.5
click at [264, 140] on div "Launch Date: [DATE]" at bounding box center [251, 137] width 348 height 14
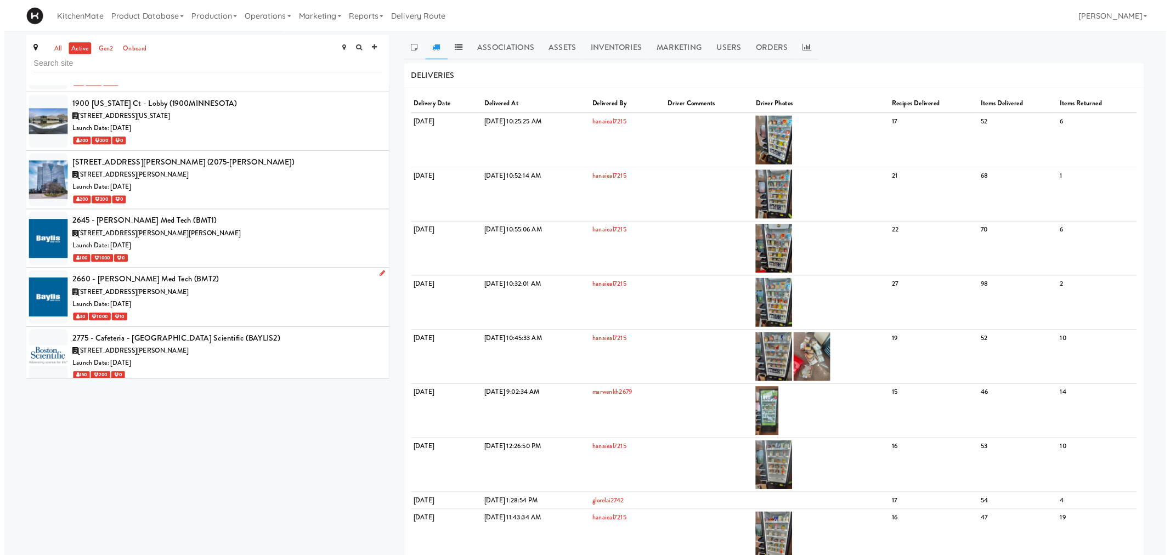
scroll to position [206, 0]
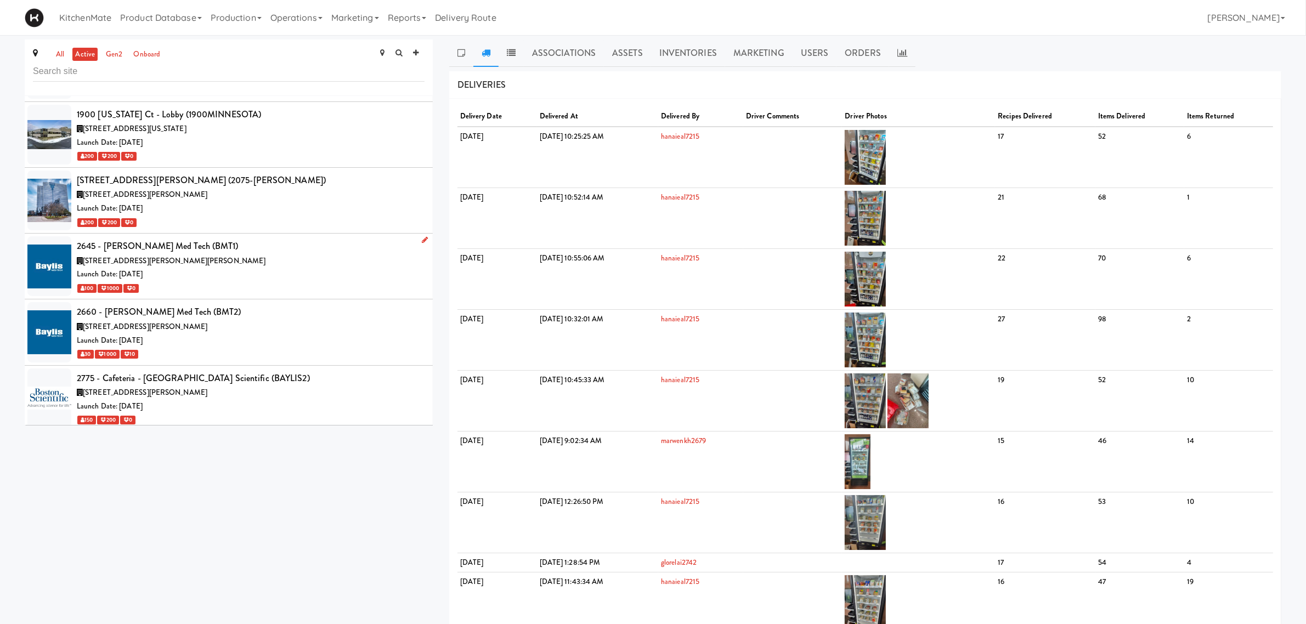
click at [191, 263] on span "[STREET_ADDRESS][PERSON_NAME][PERSON_NAME]" at bounding box center [174, 261] width 183 height 10
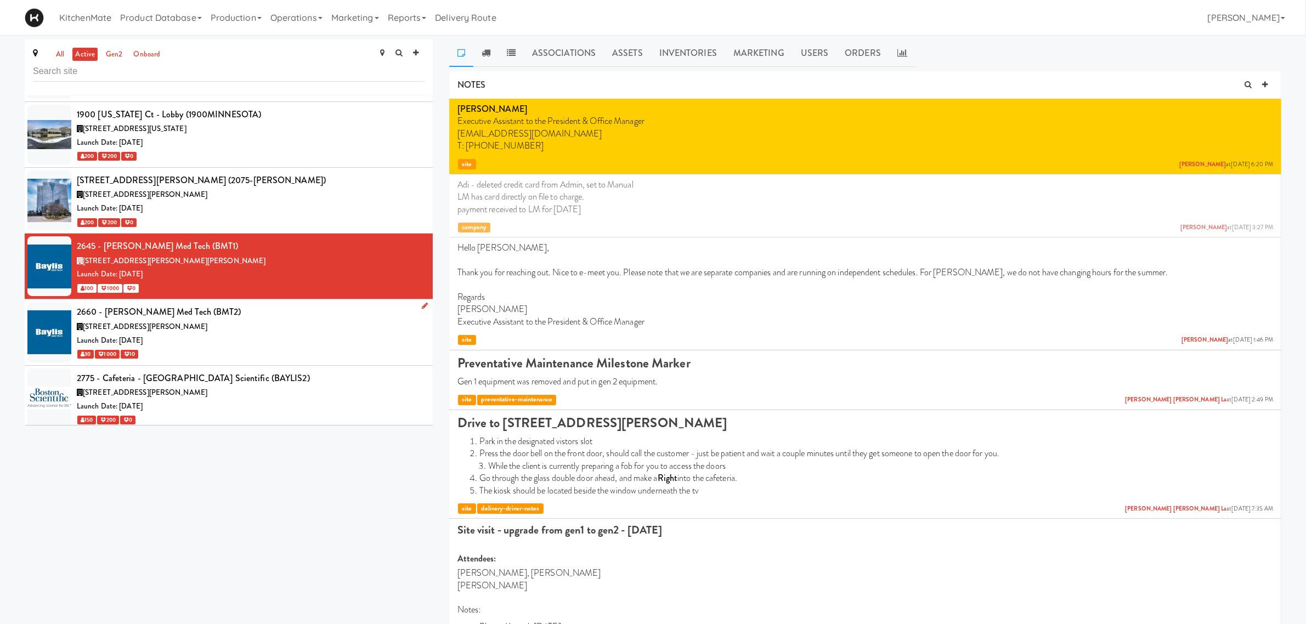
click at [201, 322] on div "[STREET_ADDRESS][PERSON_NAME]" at bounding box center [251, 327] width 348 height 14
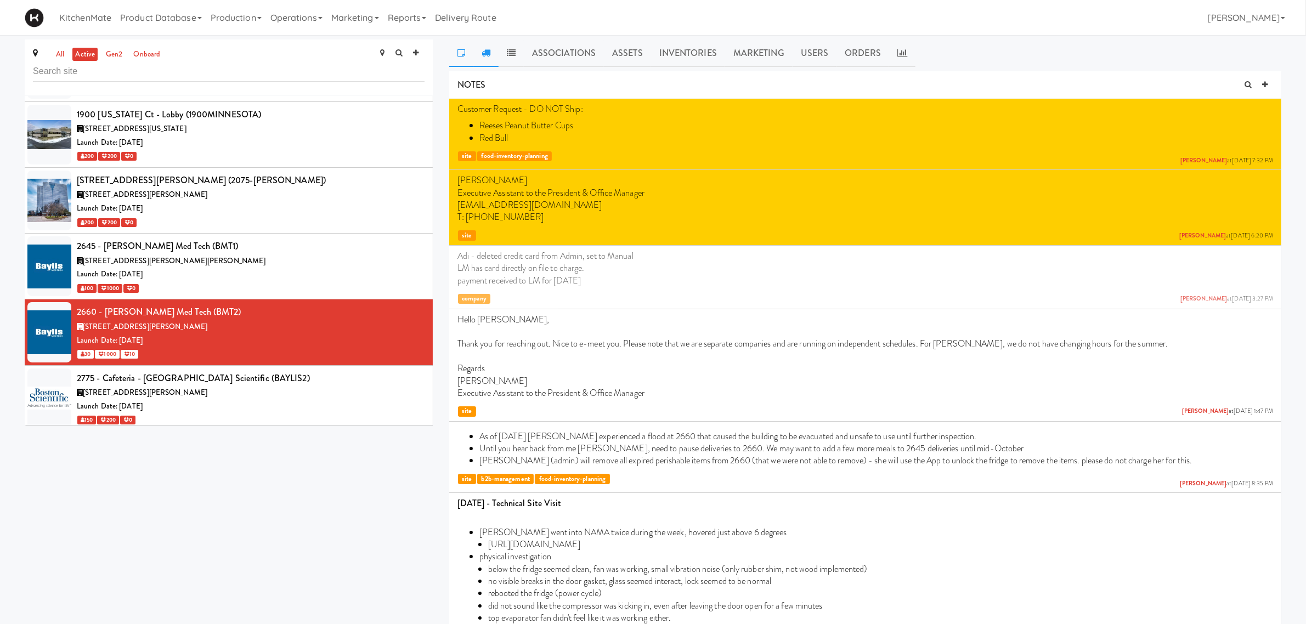
click at [486, 51] on icon at bounding box center [486, 52] width 9 height 9
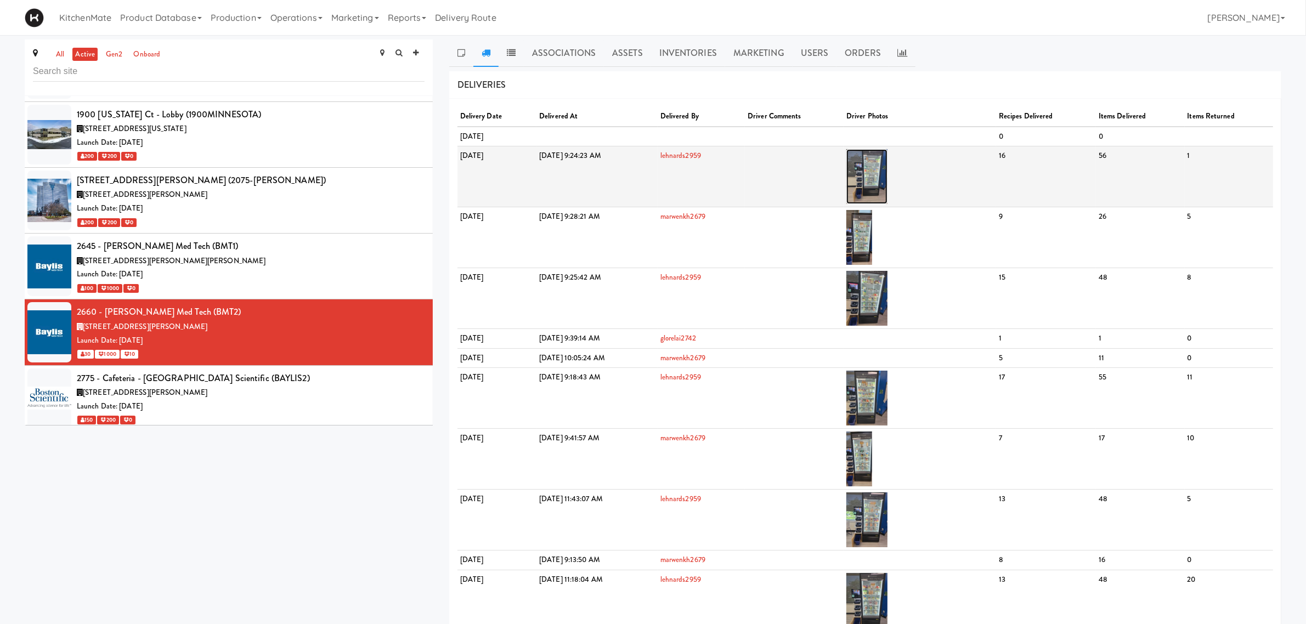
click at [888, 170] on img at bounding box center [867, 176] width 41 height 55
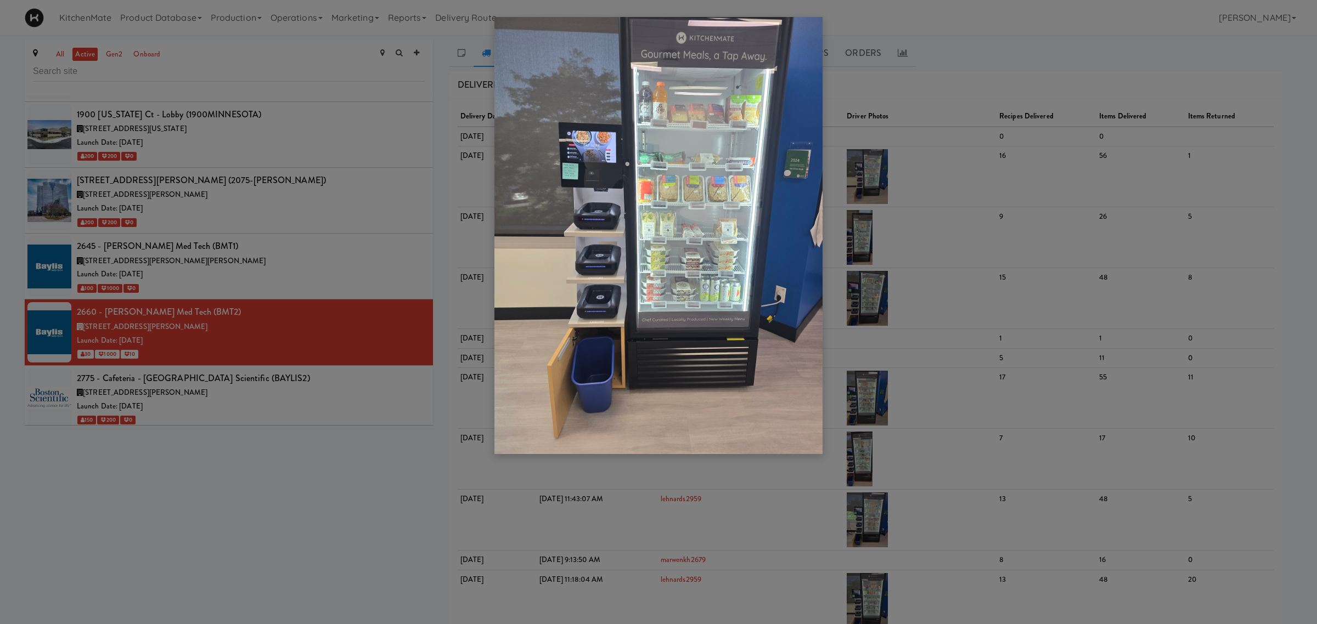
click at [398, 482] on div at bounding box center [658, 312] width 1317 height 624
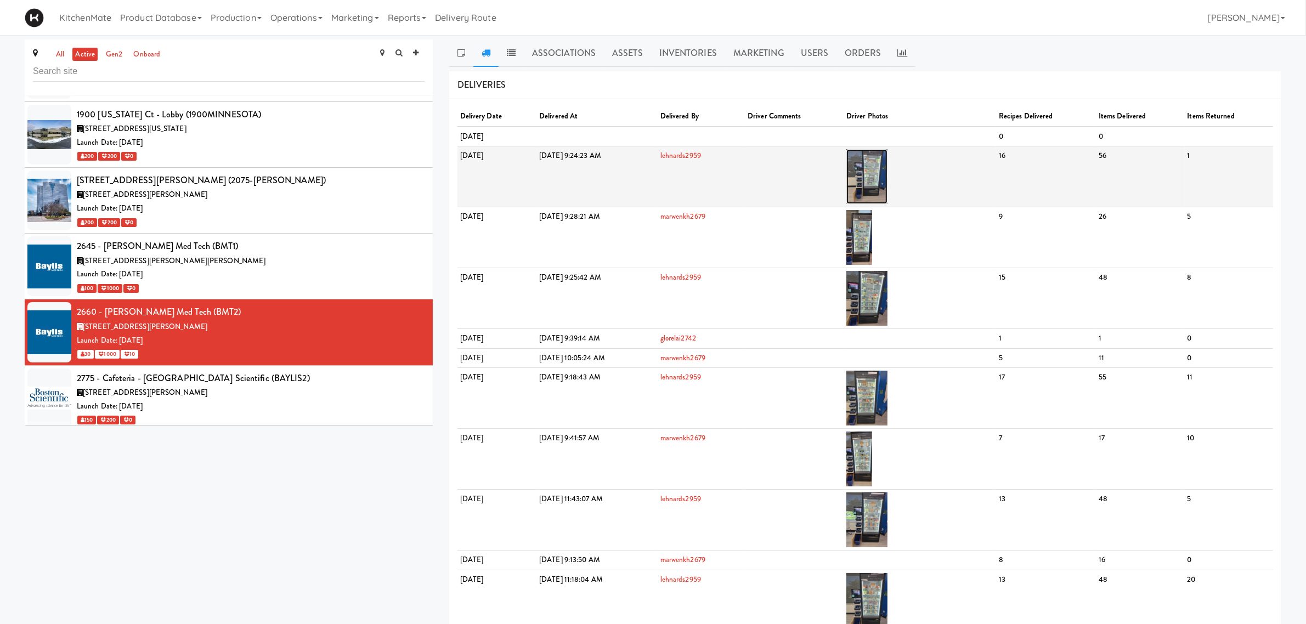
click at [888, 161] on img at bounding box center [867, 176] width 41 height 55
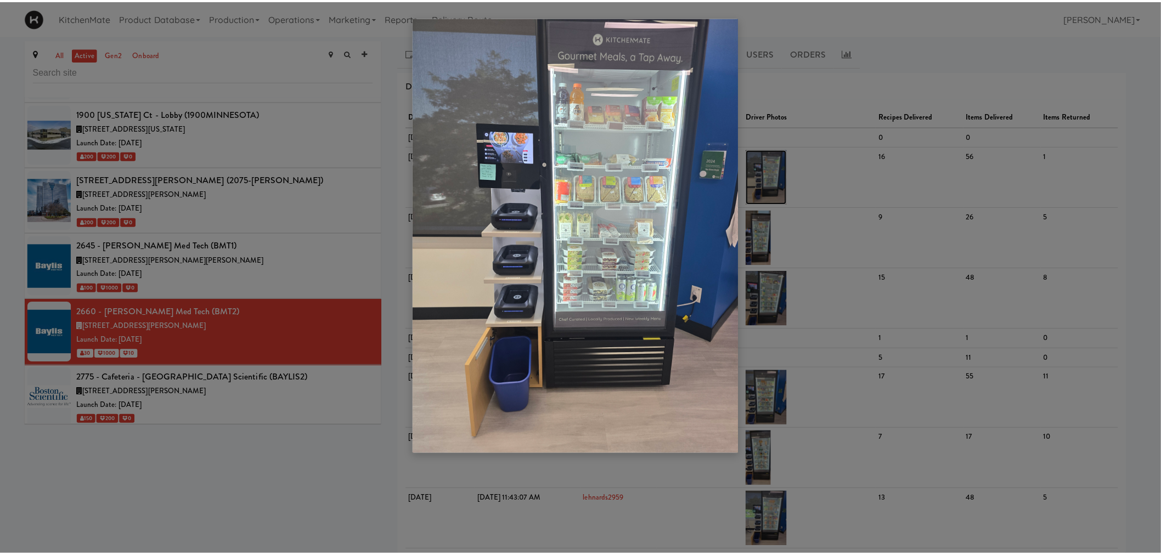
scroll to position [206, 0]
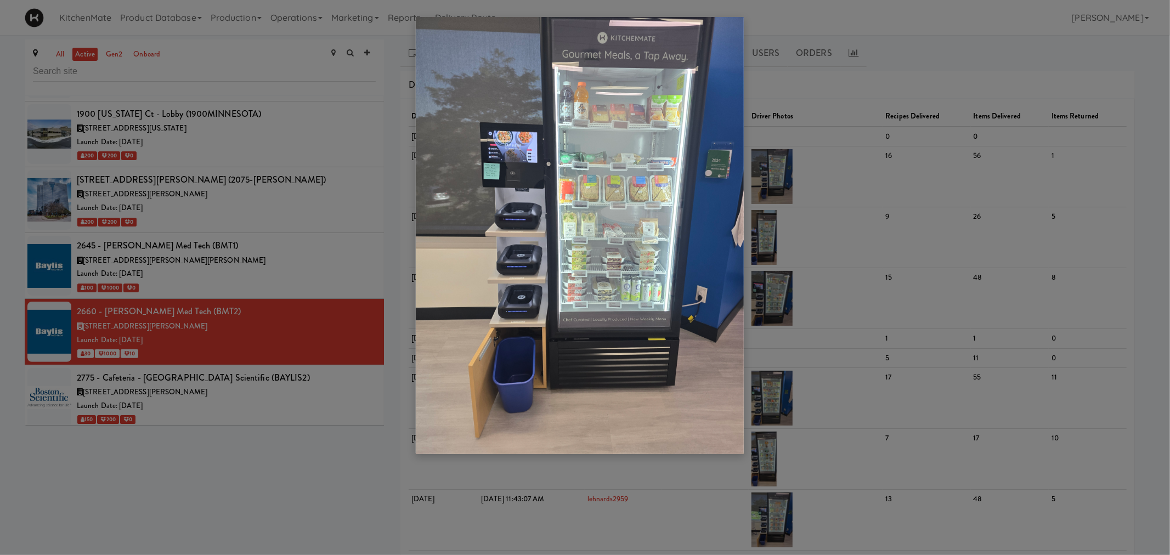
click at [295, 287] on div at bounding box center [585, 277] width 1170 height 555
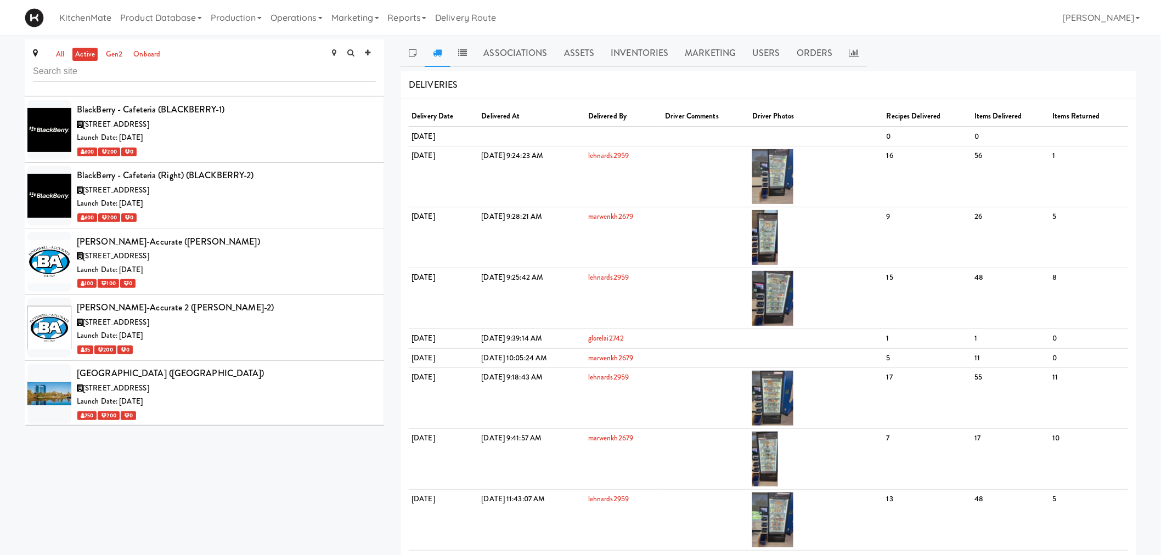
scroll to position [1304, 0]
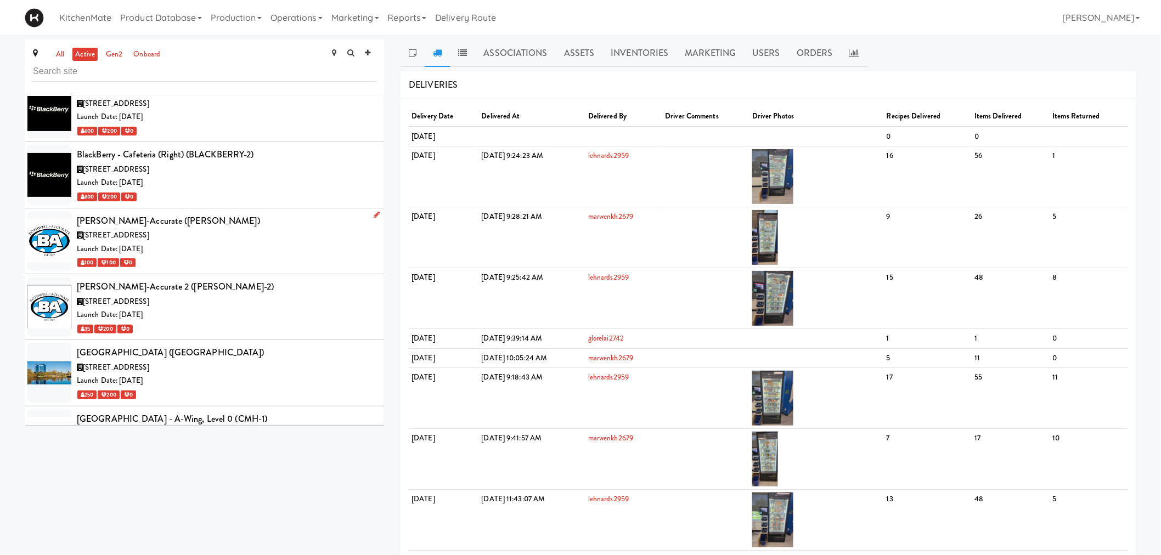
click at [195, 229] on div "[STREET_ADDRESS]" at bounding box center [226, 236] width 299 height 14
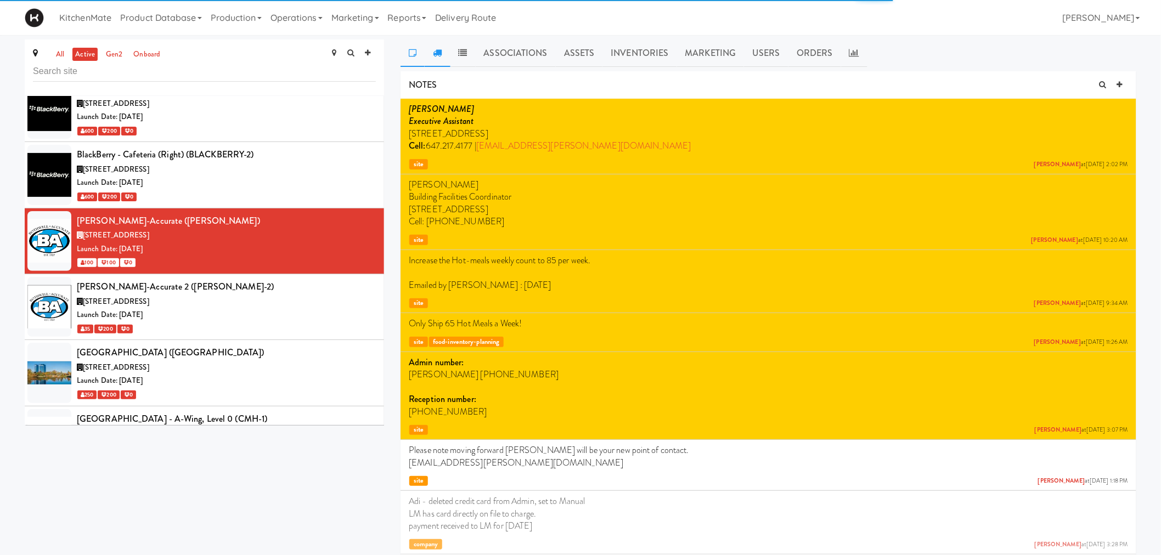
click at [437, 53] on icon at bounding box center [437, 52] width 9 height 9
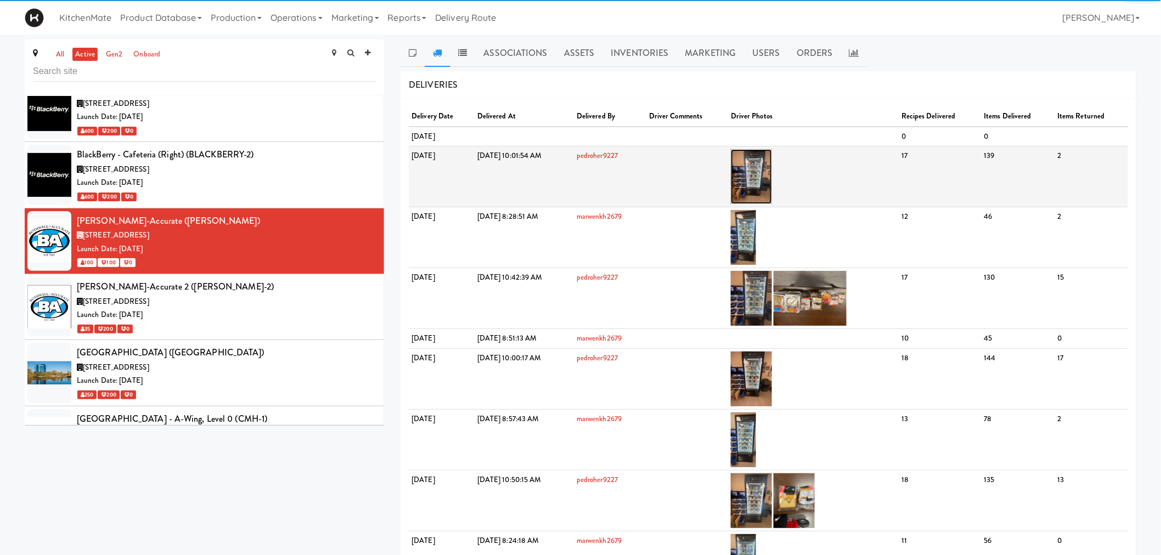
click at [772, 177] on img at bounding box center [751, 176] width 41 height 55
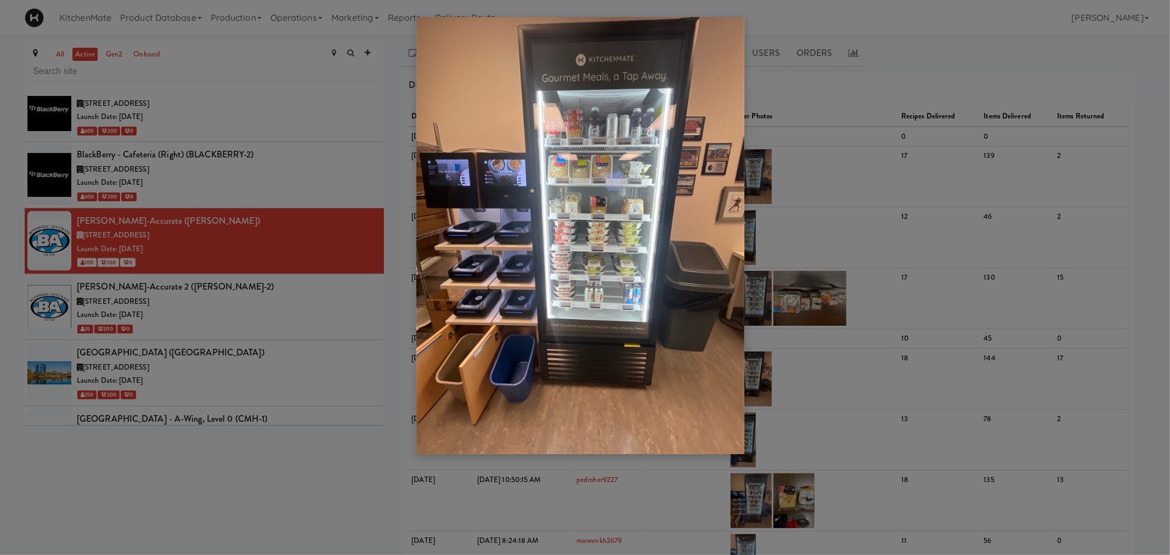
click at [233, 261] on div at bounding box center [585, 277] width 1170 height 555
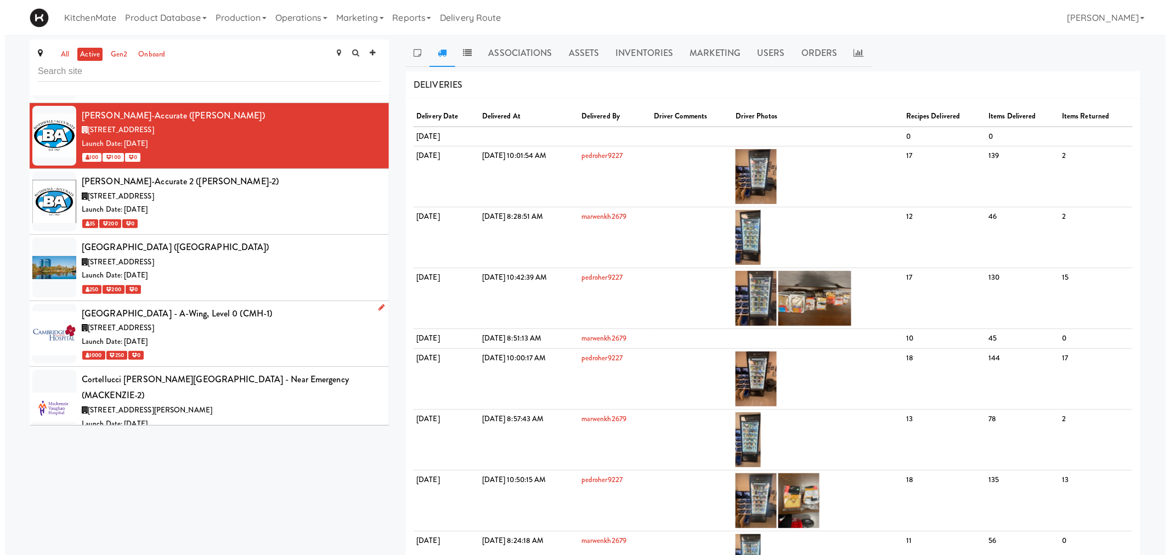
scroll to position [1425, 0]
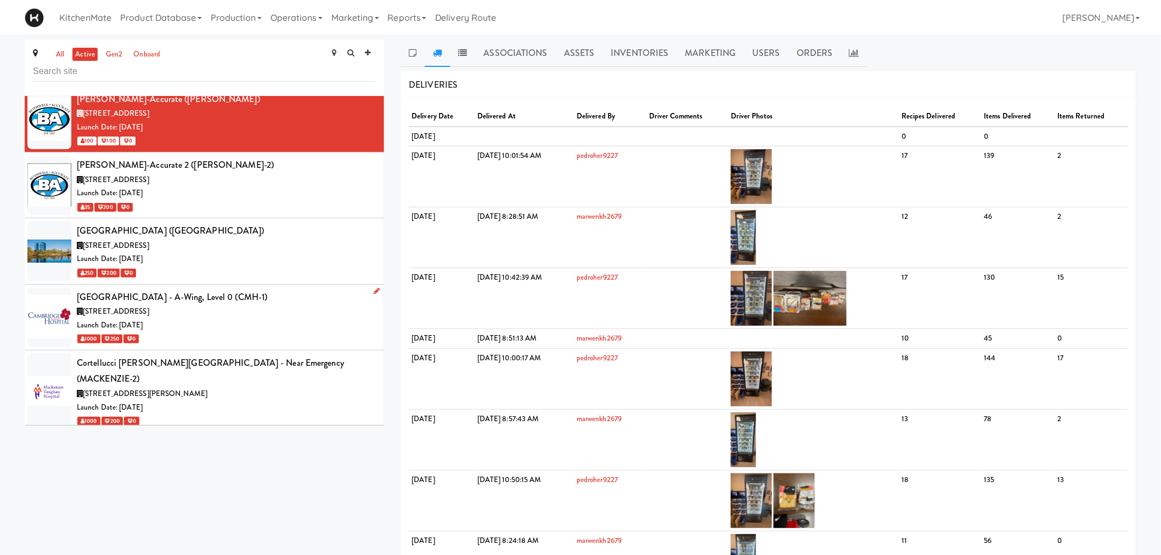
click at [261, 289] on div "Cambridge Memorial Hospital - A-Wing, Level 0 (CMH-1)" at bounding box center [226, 297] width 299 height 16
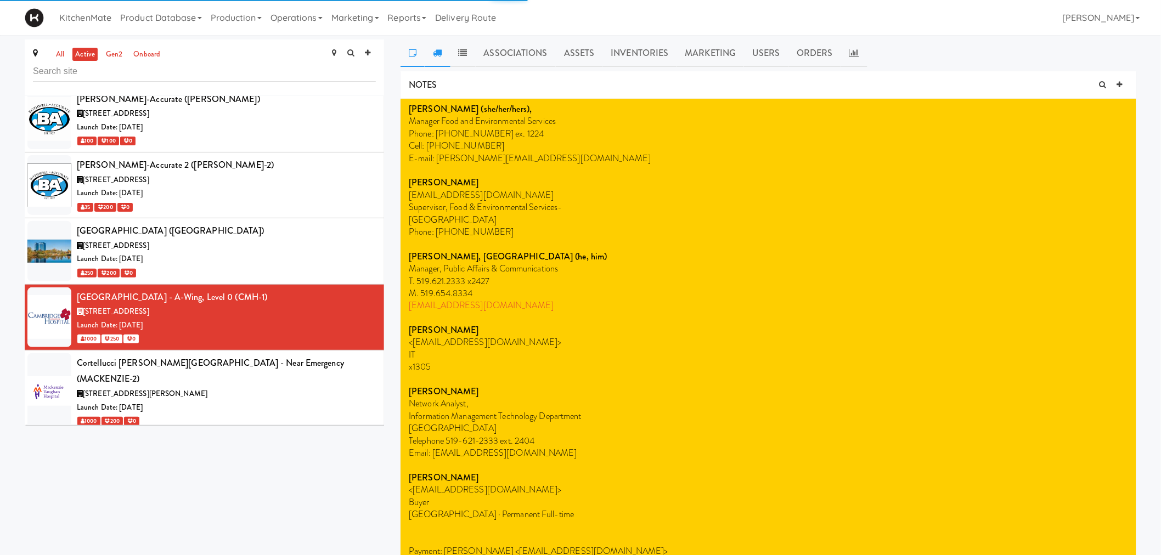
click at [428, 55] on link at bounding box center [437, 53] width 25 height 27
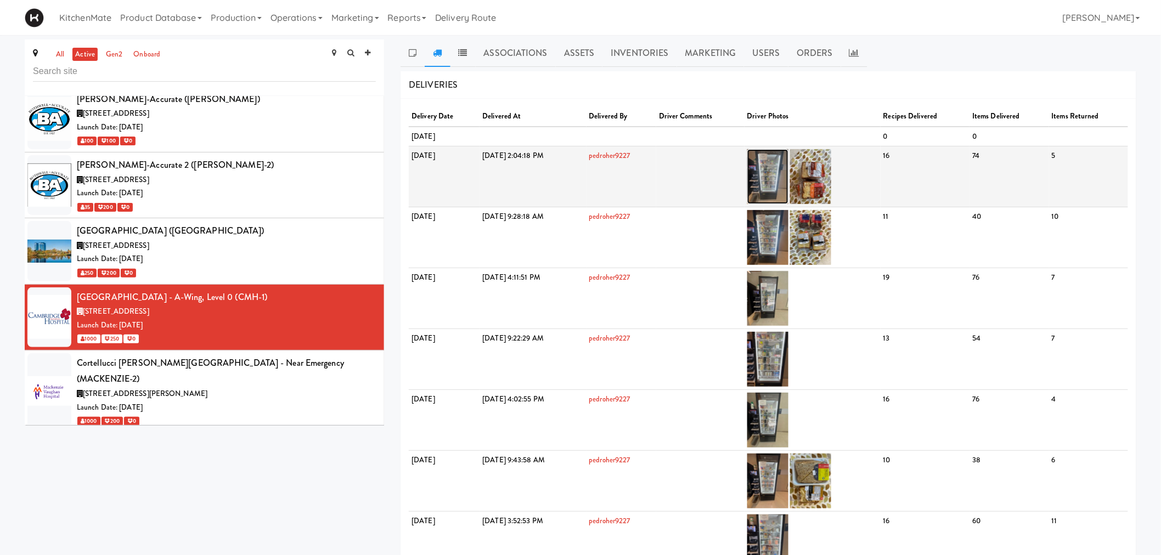
click at [788, 179] on img at bounding box center [767, 176] width 41 height 55
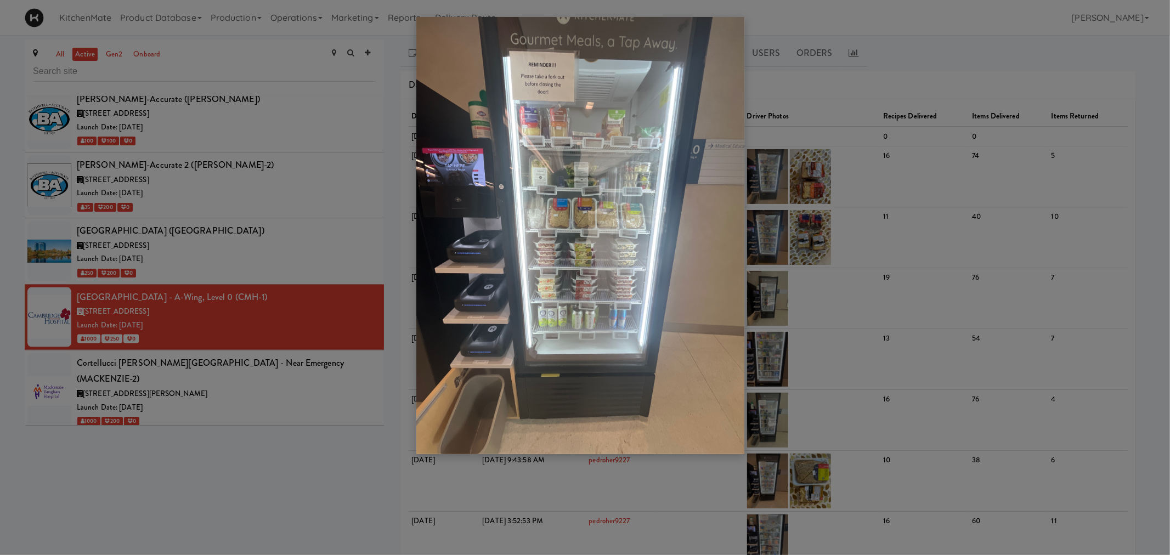
click at [308, 317] on div at bounding box center [585, 277] width 1170 height 555
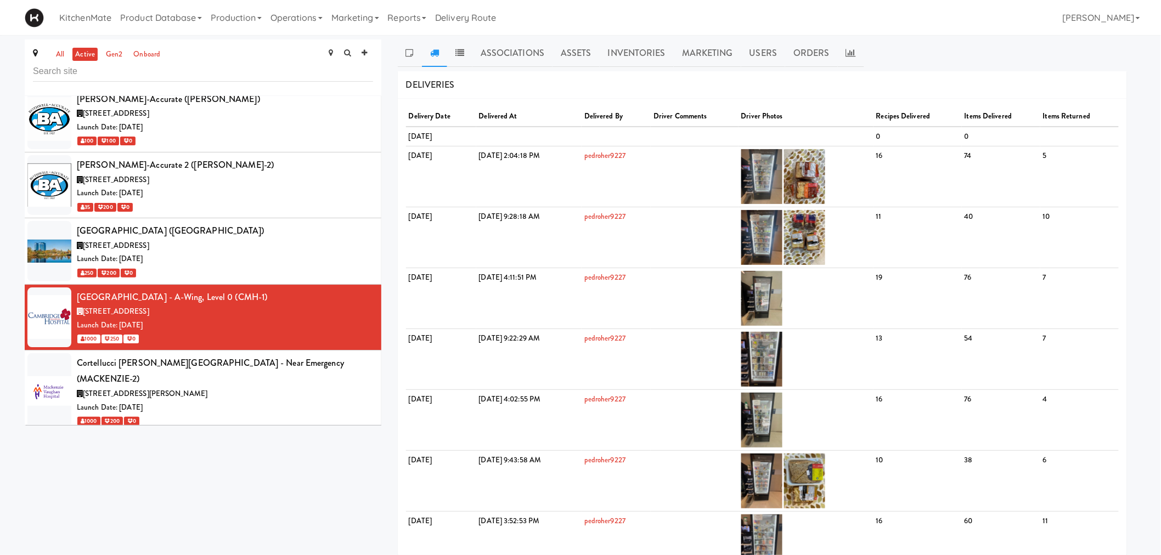
click at [308, 387] on div "[STREET_ADDRESS][PERSON_NAME]" at bounding box center [225, 394] width 296 height 14
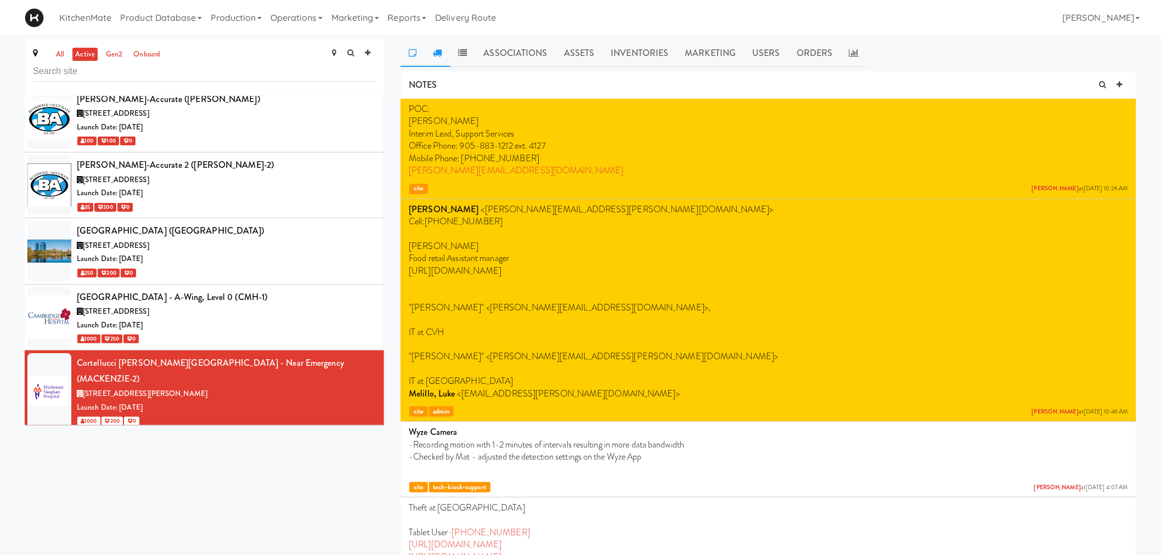
click at [441, 59] on link at bounding box center [437, 53] width 25 height 27
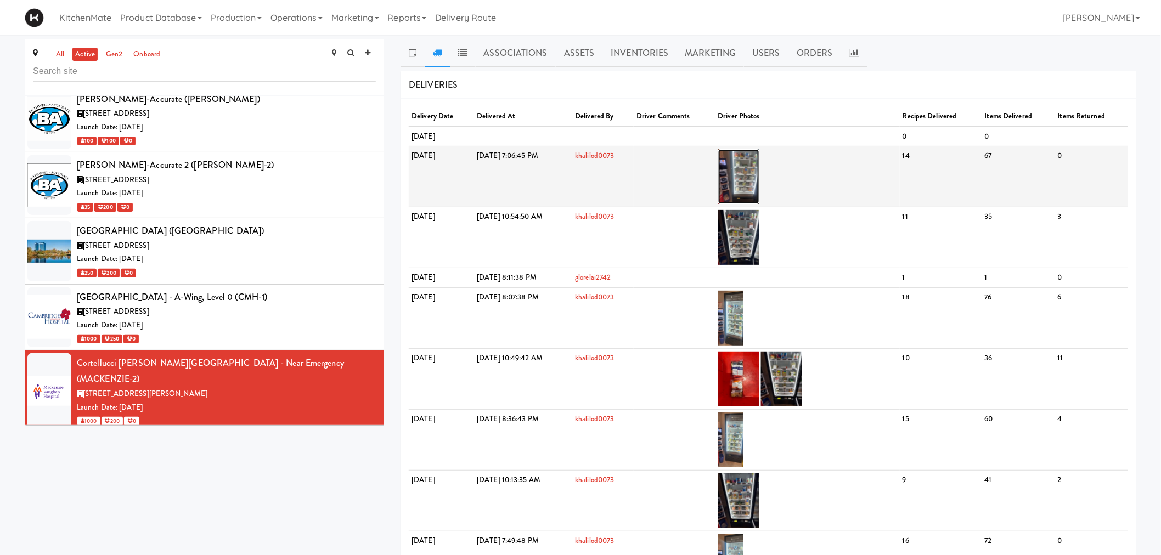
click at [759, 168] on img at bounding box center [738, 176] width 41 height 55
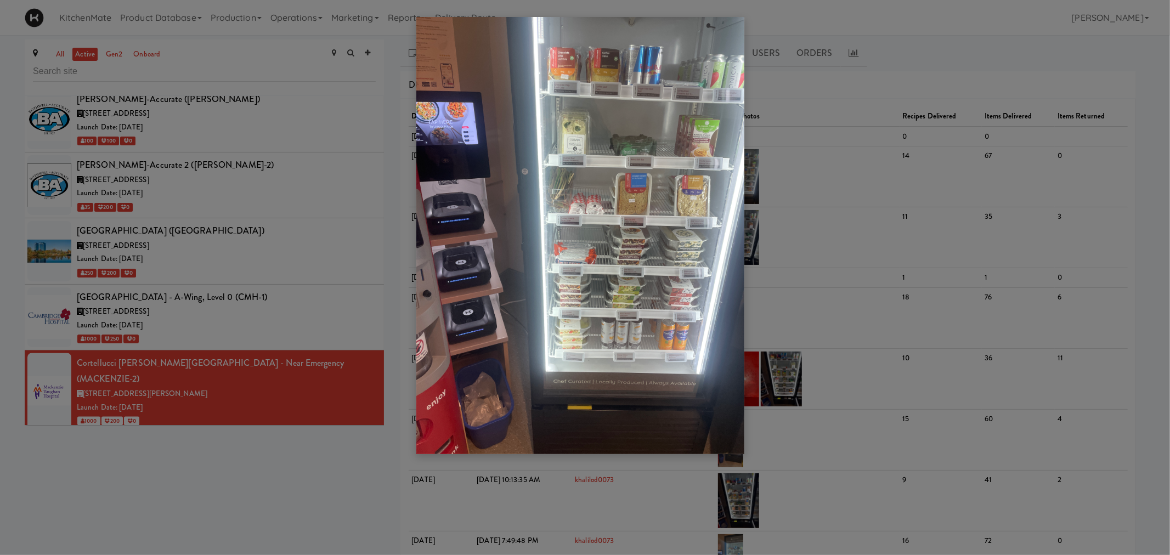
click at [319, 125] on div at bounding box center [585, 277] width 1170 height 555
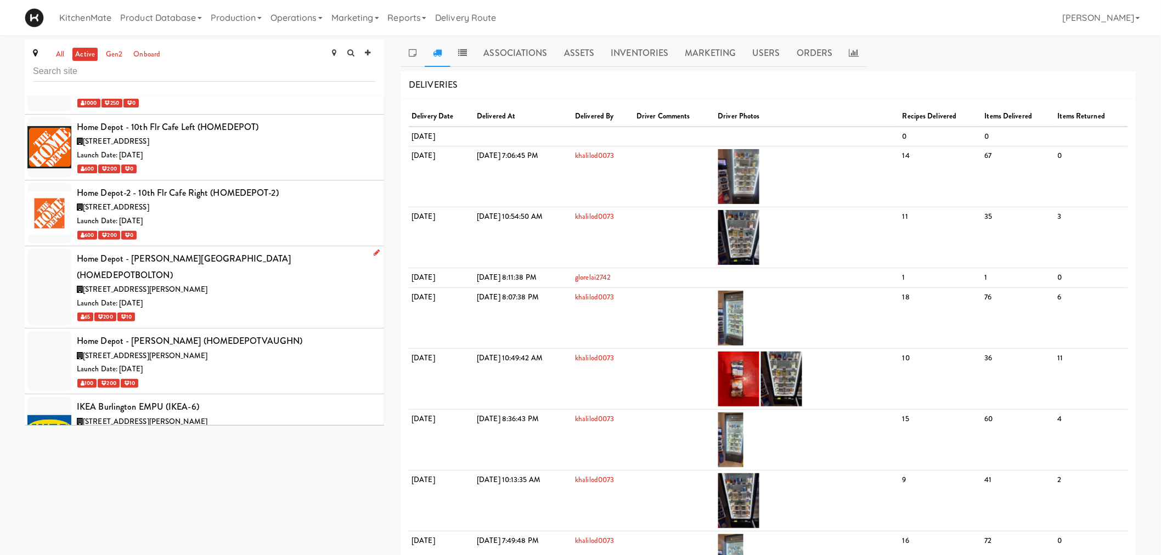
scroll to position [2462, 0]
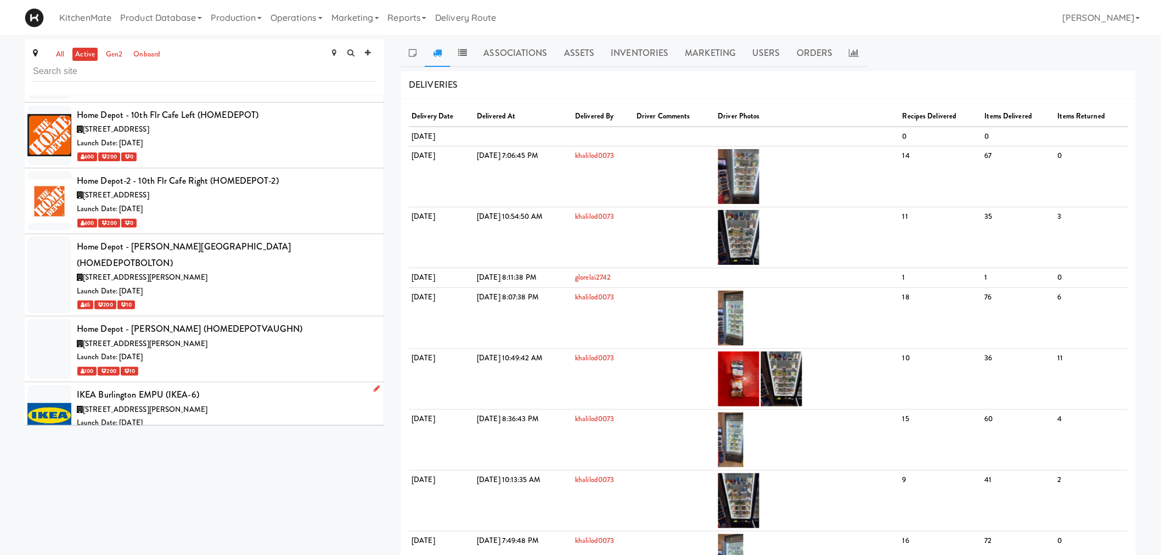
click at [259, 387] on div "IKEA Burlington EMPU (IKEA-6)" at bounding box center [226, 395] width 299 height 16
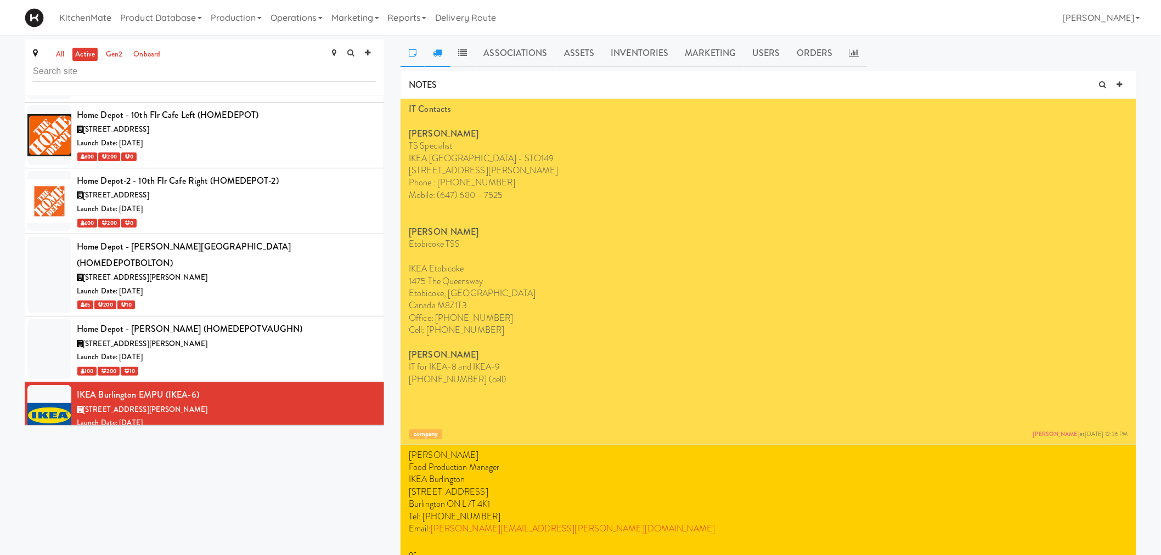
click at [430, 57] on link at bounding box center [437, 53] width 25 height 27
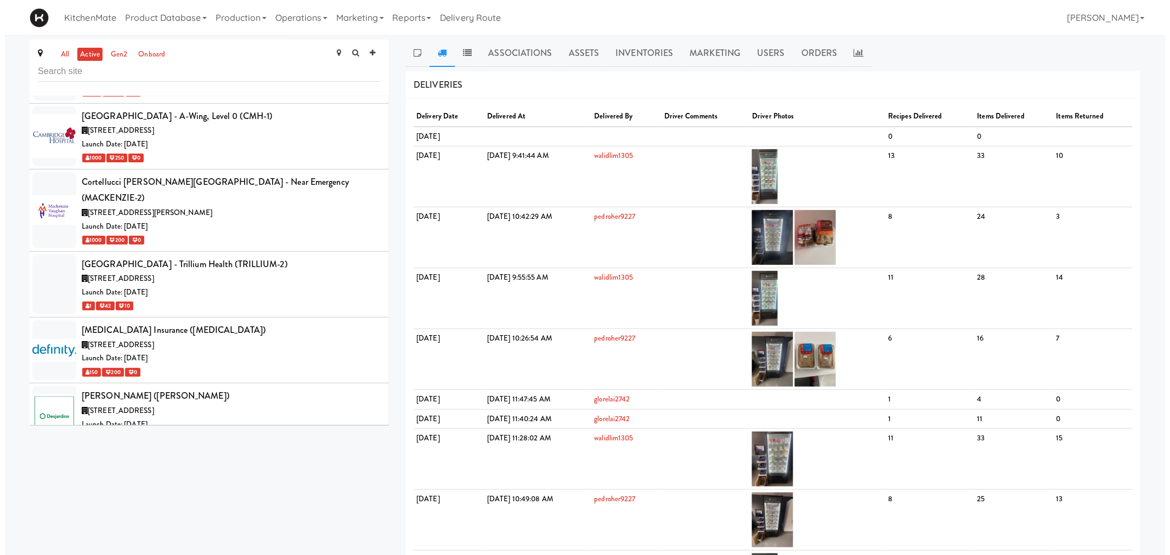
scroll to position [1584, 0]
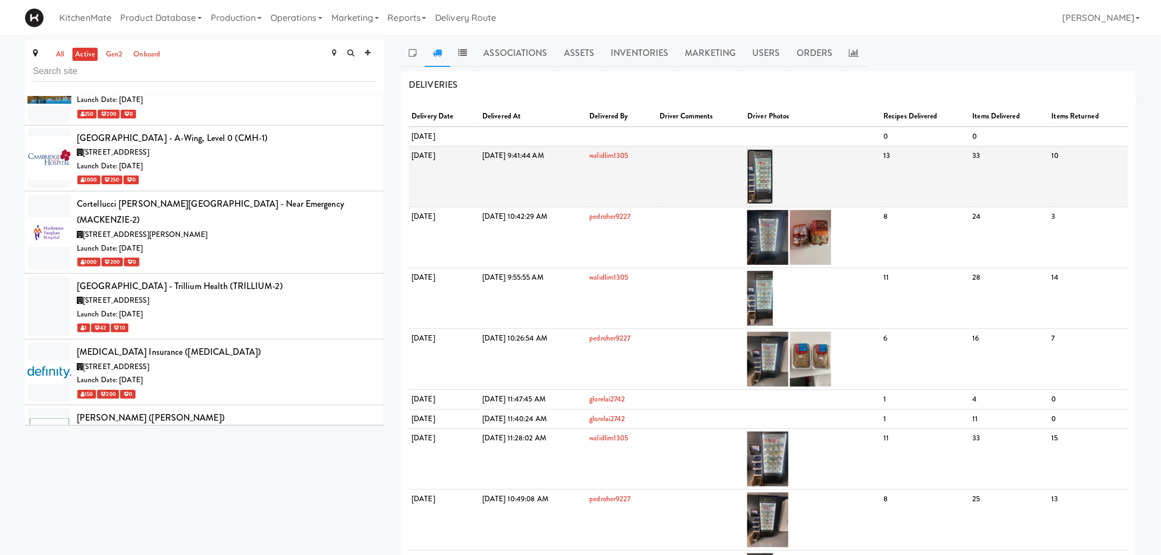
click at [773, 170] on img at bounding box center [760, 176] width 26 height 55
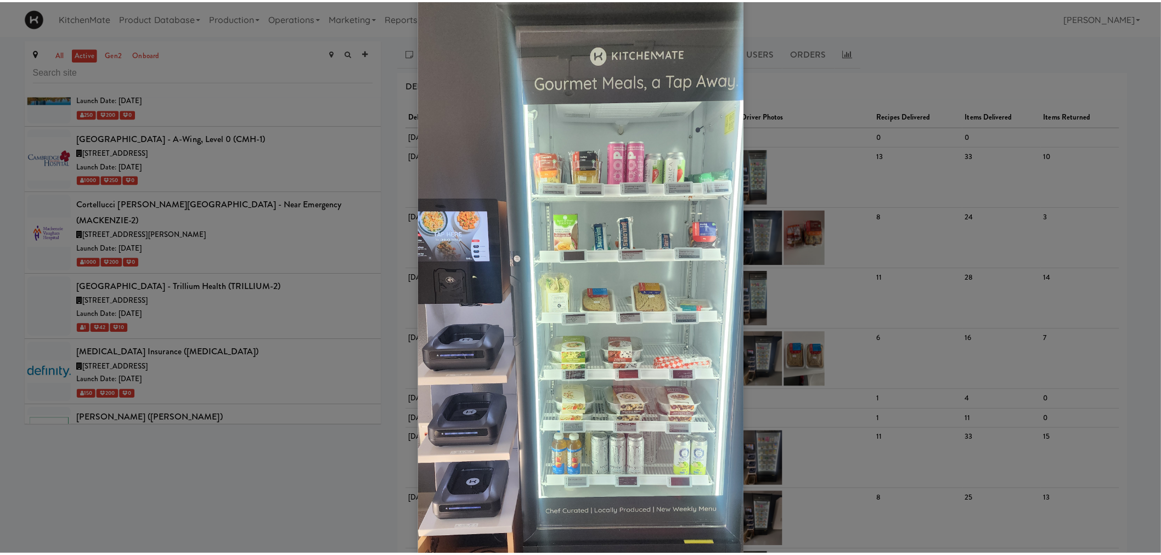
scroll to position [61, 0]
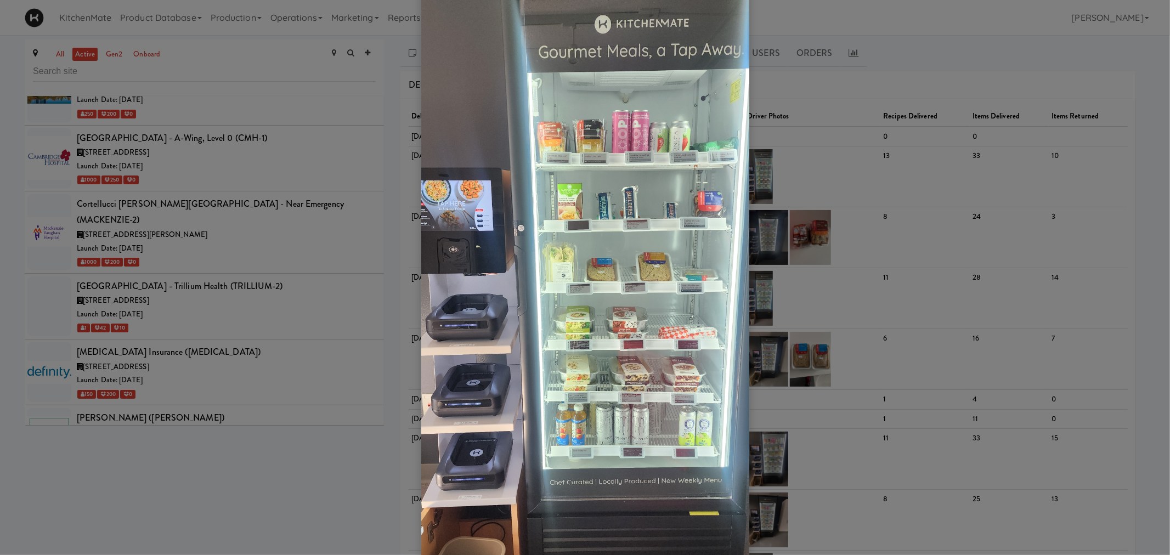
click at [819, 195] on div at bounding box center [585, 277] width 1170 height 555
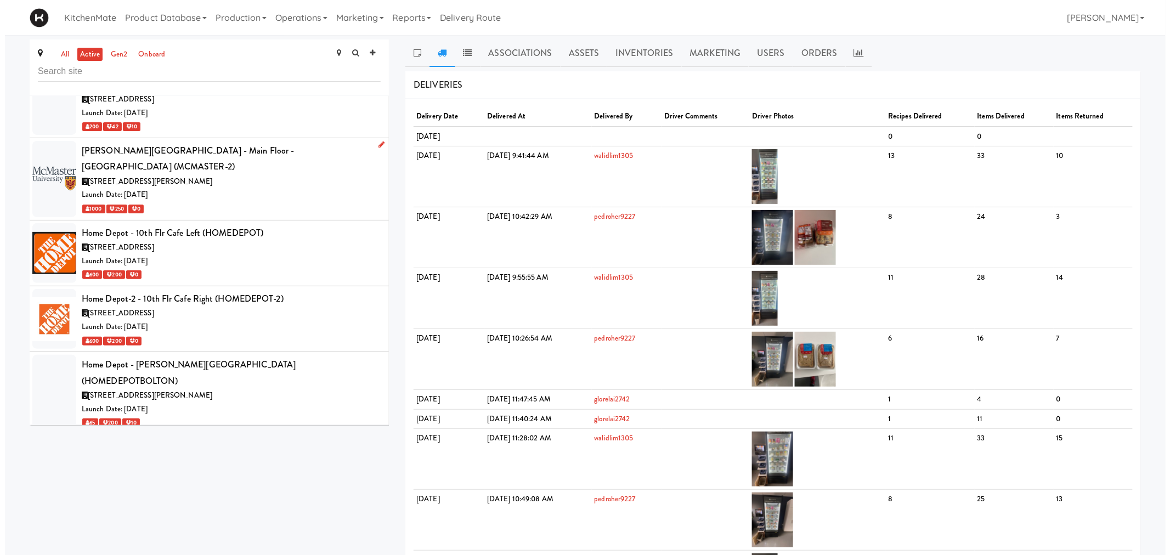
scroll to position [2499, 0]
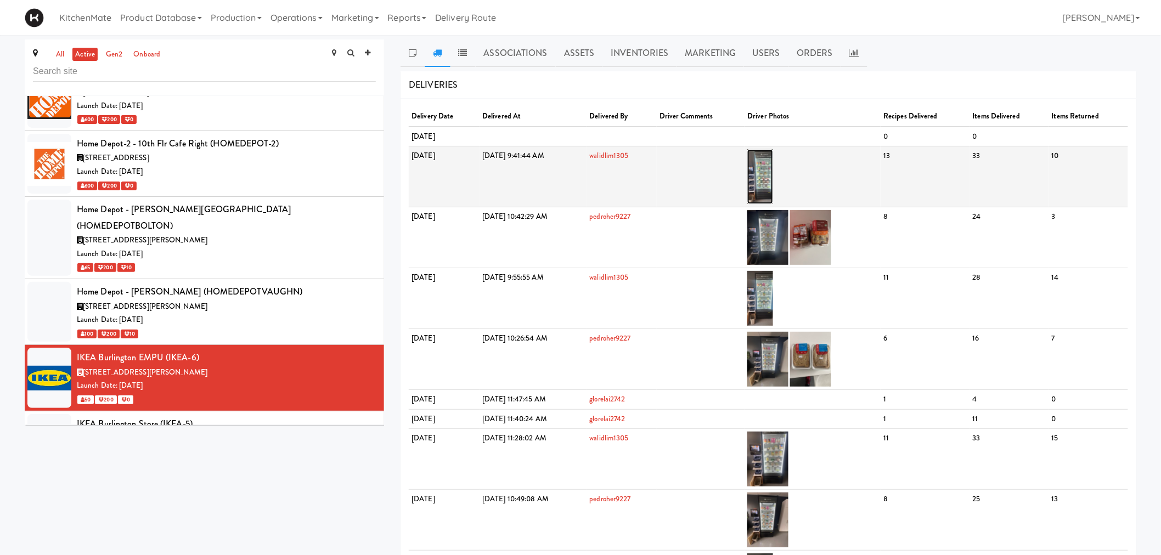
click at [773, 168] on img at bounding box center [760, 176] width 26 height 55
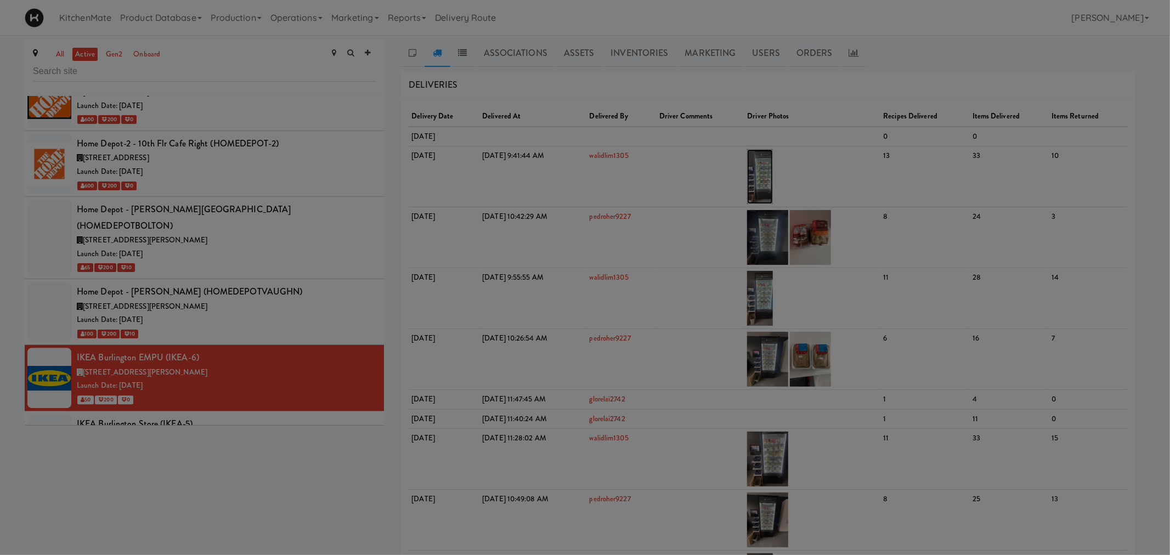
scroll to position [0, 0]
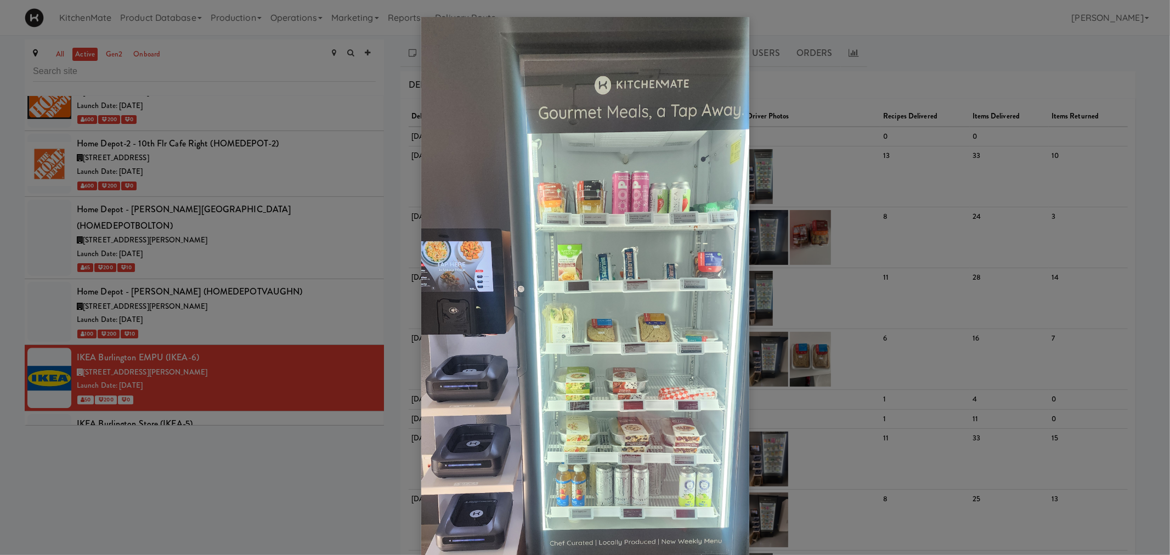
click at [322, 325] on div at bounding box center [585, 277] width 1170 height 555
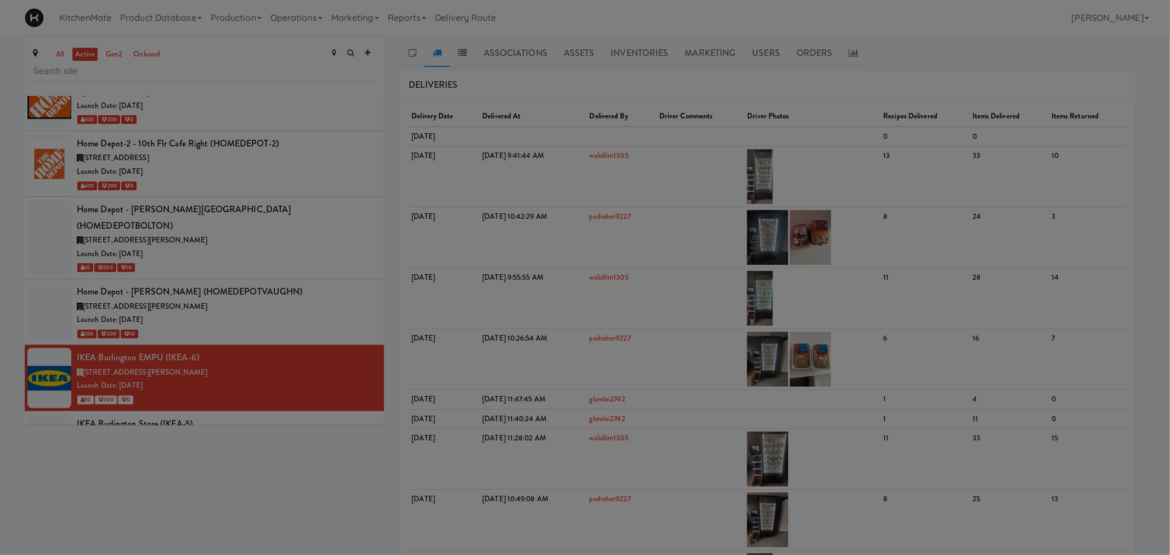
click at [305, 355] on div at bounding box center [585, 277] width 1170 height 555
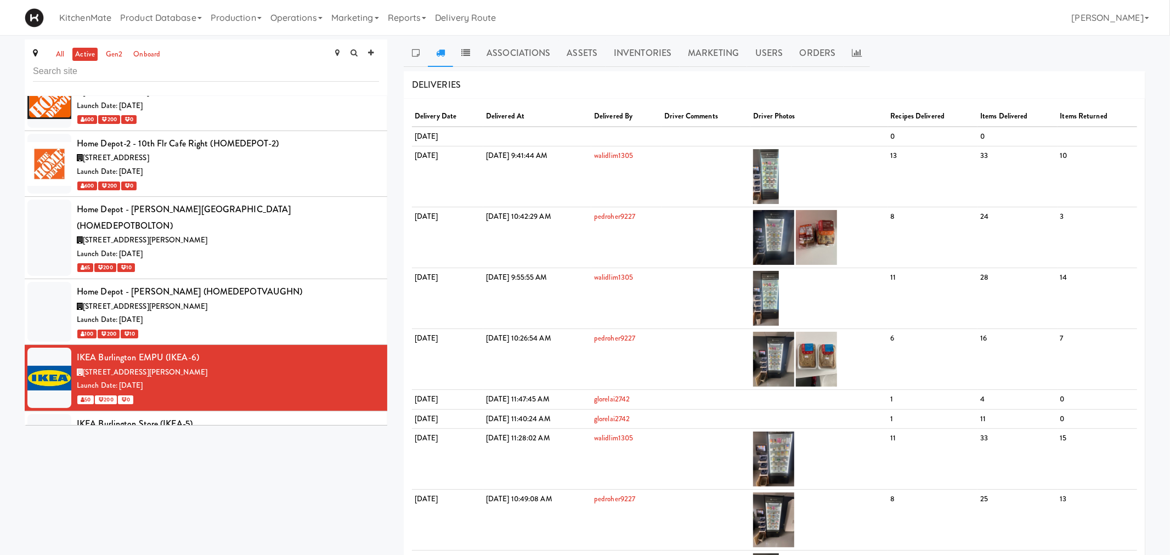
click at [305, 432] on div "1065 Plains Rd E, Burlington ON" at bounding box center [228, 439] width 302 height 14
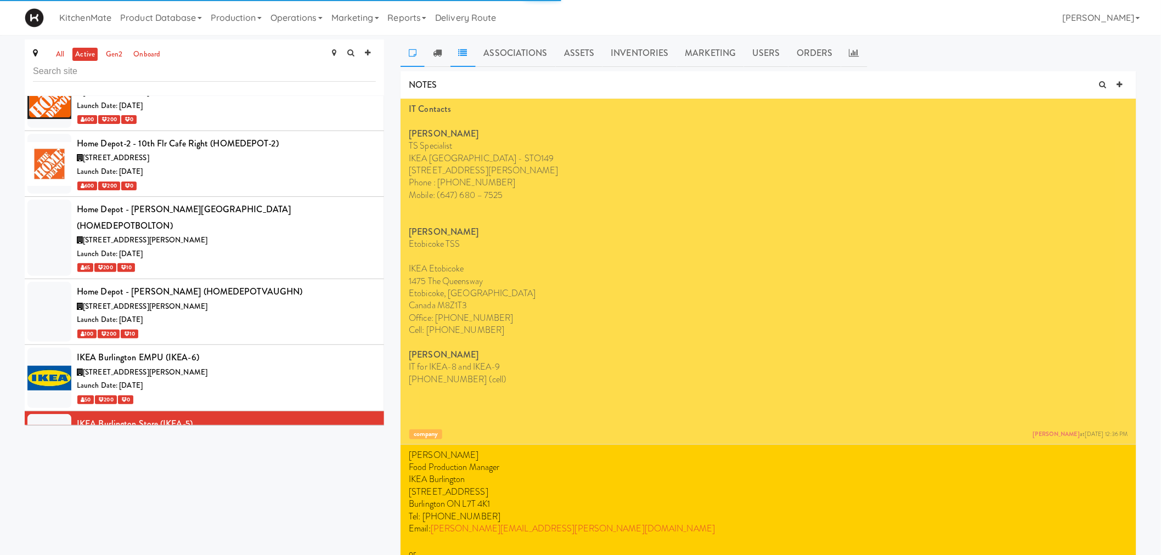
drag, startPoint x: 442, startPoint y: 54, endPoint x: 451, endPoint y: 58, distance: 9.8
click at [442, 54] on link at bounding box center [437, 53] width 25 height 27
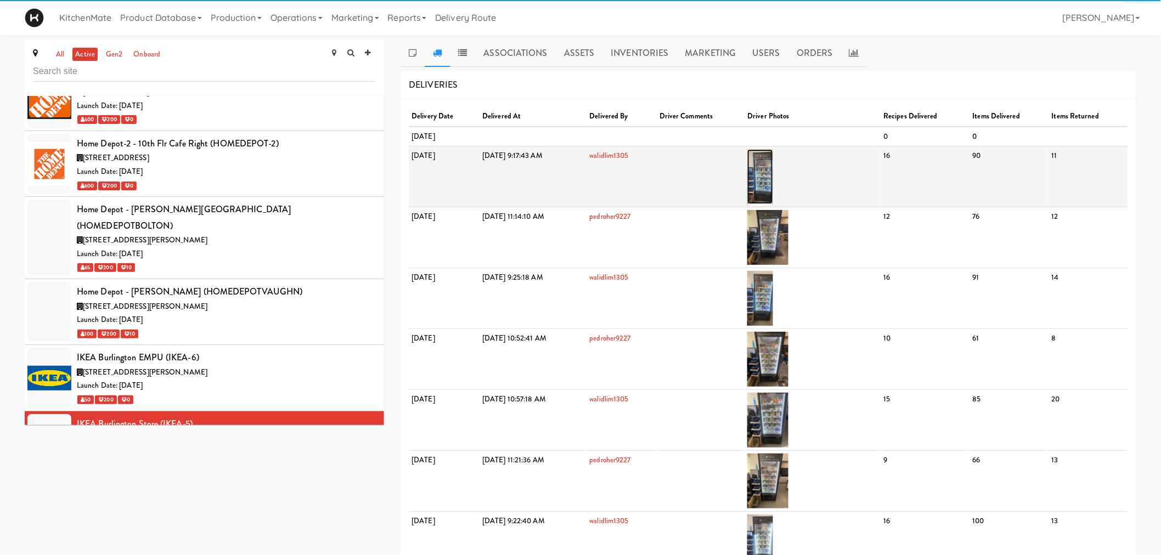
click at [773, 174] on img at bounding box center [760, 176] width 26 height 55
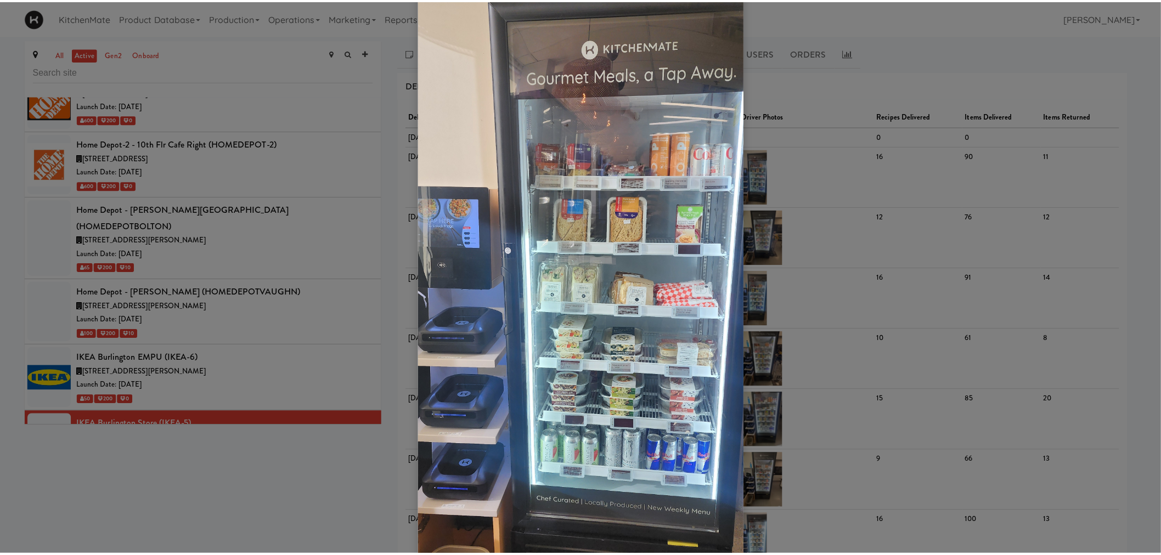
scroll to position [181, 0]
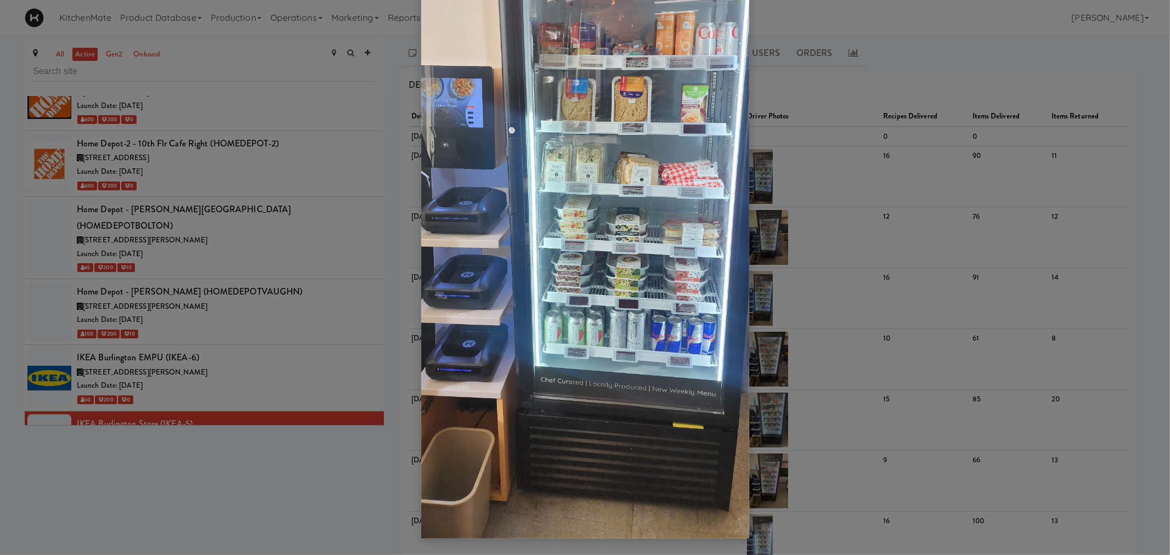
click at [287, 337] on div at bounding box center [585, 277] width 1170 height 555
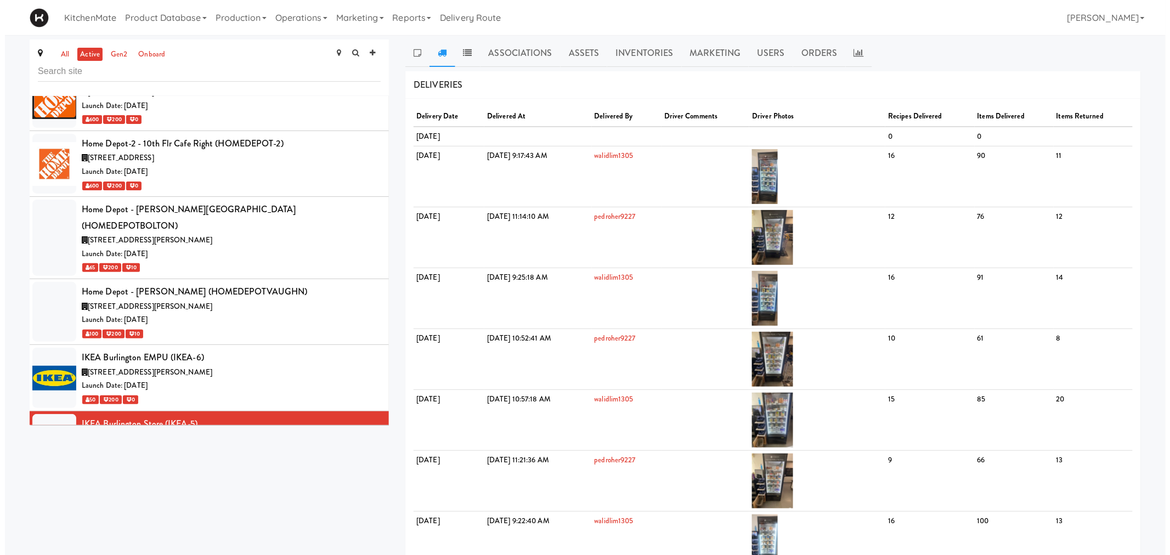
scroll to position [2560, 0]
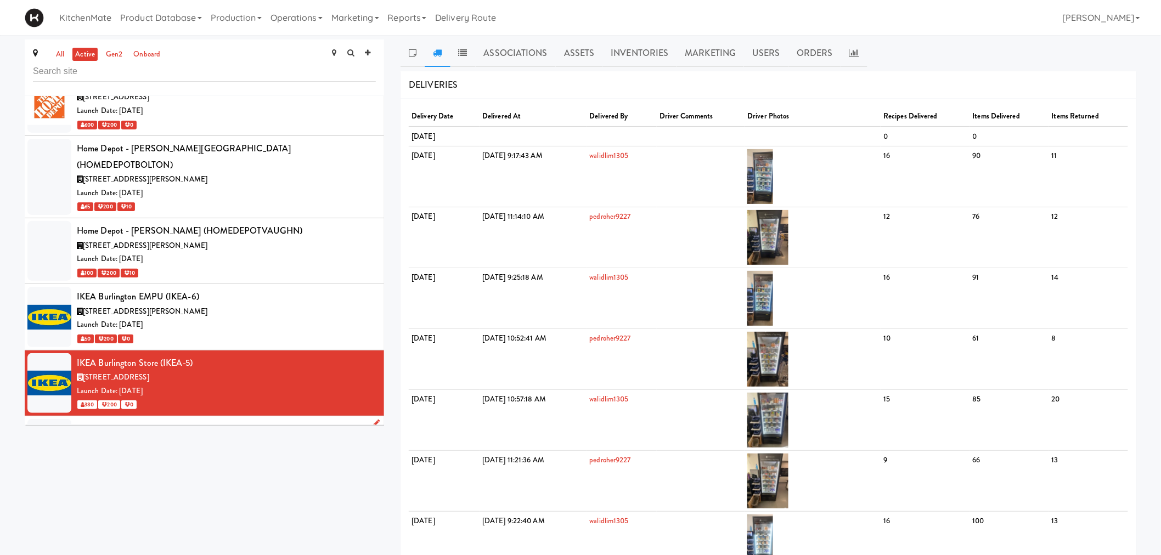
click at [264, 416] on li "IKEA CDC Mississauga (IKEA-1) 3275 Argentia Rd, Mississauga ON Launch Date: May…" at bounding box center [204, 449] width 359 height 66
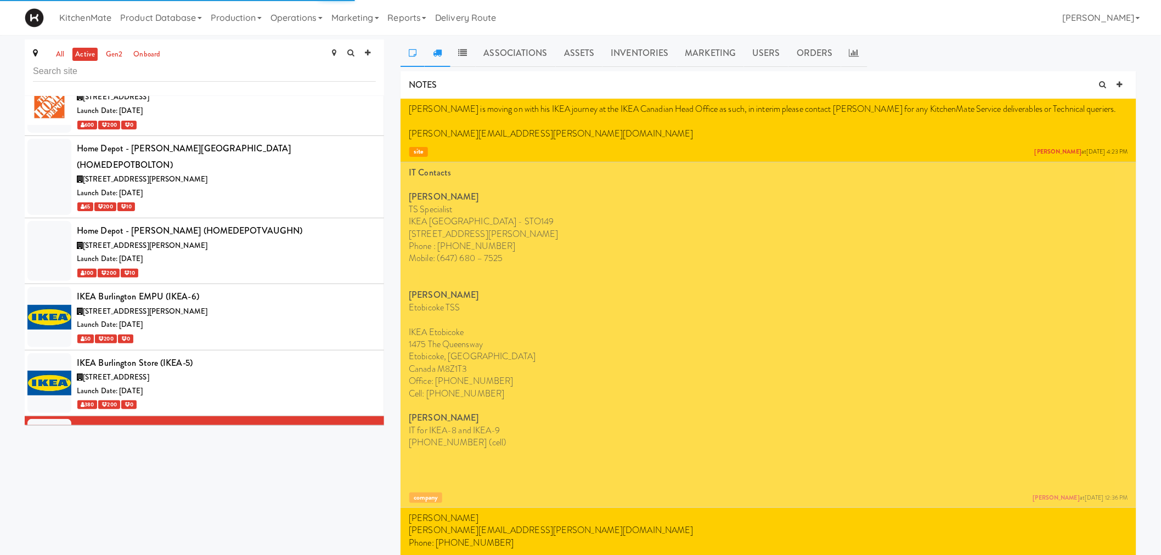
click at [442, 58] on link at bounding box center [437, 53] width 25 height 27
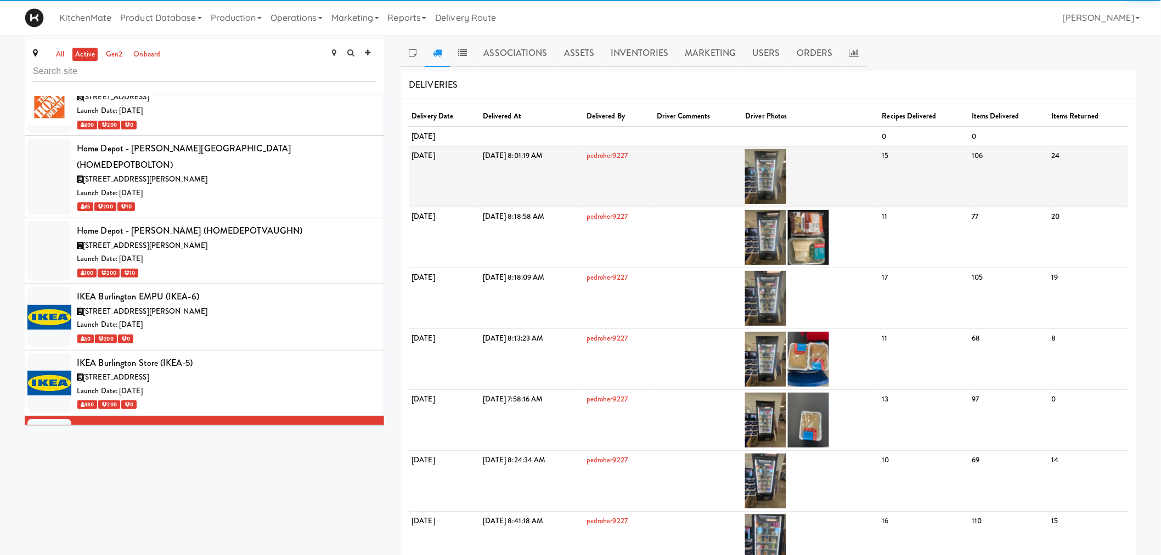
click at [792, 176] on td at bounding box center [810, 176] width 137 height 61
click at [786, 174] on img at bounding box center [765, 176] width 41 height 55
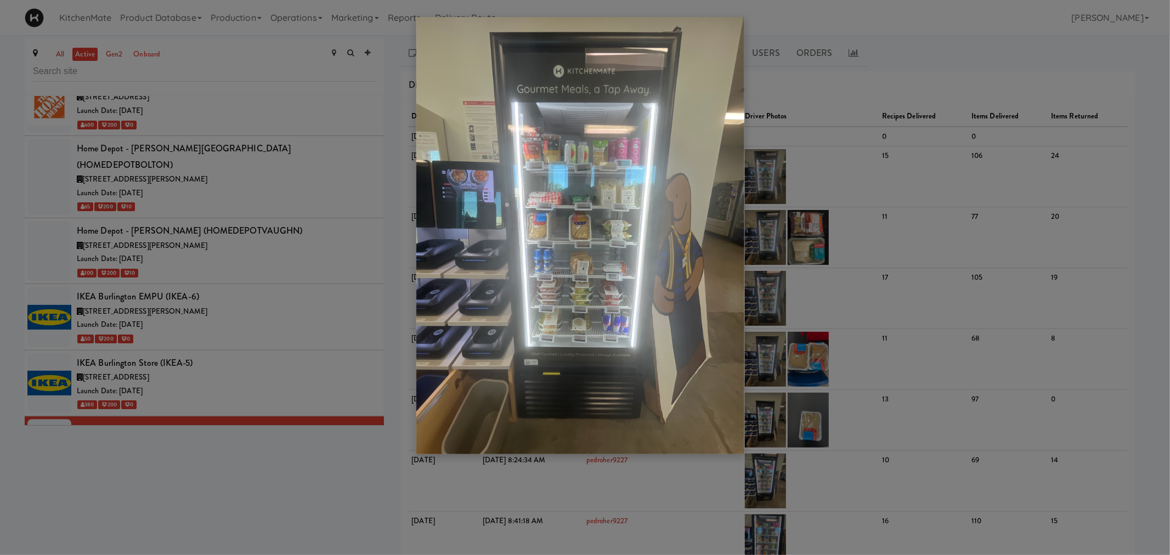
click at [256, 270] on div at bounding box center [585, 277] width 1170 height 555
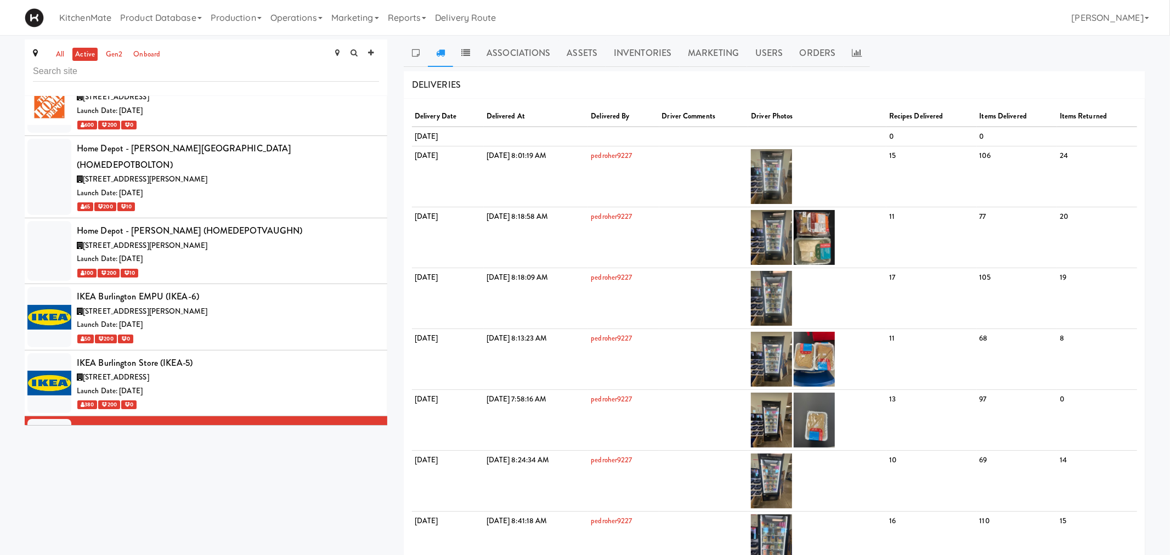
click at [227, 516] on div "Launch Date: Aug 01, 2022" at bounding box center [228, 523] width 302 height 14
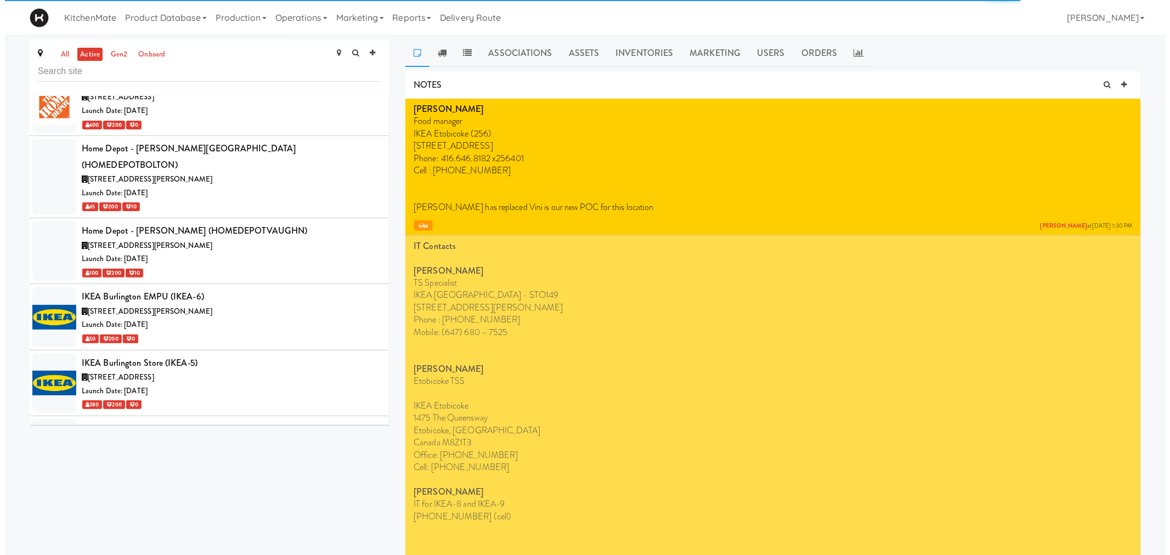
scroll to position [2682, 0]
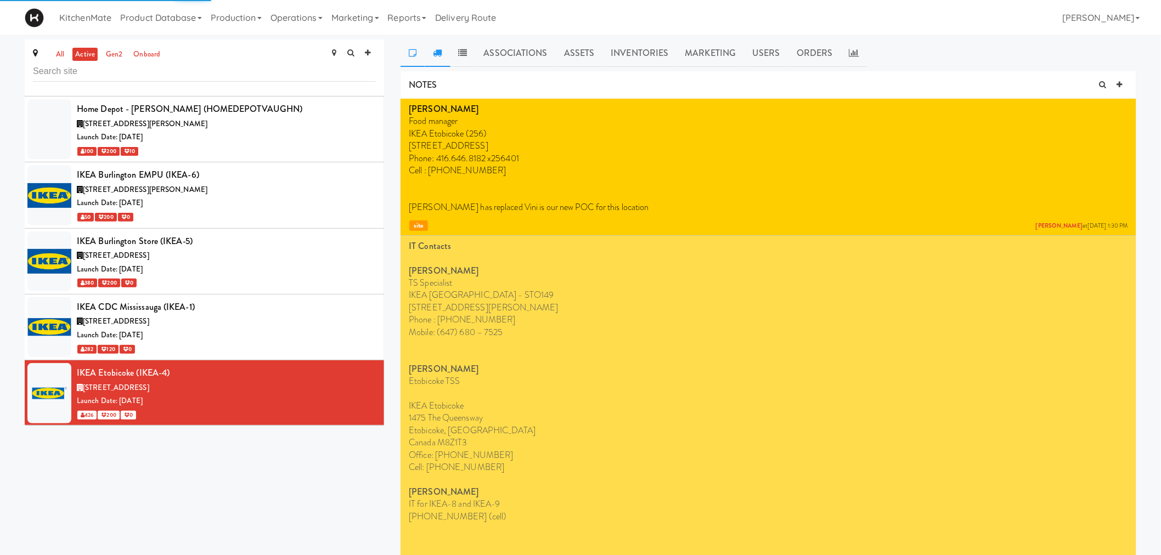
click at [431, 51] on link at bounding box center [437, 53] width 25 height 27
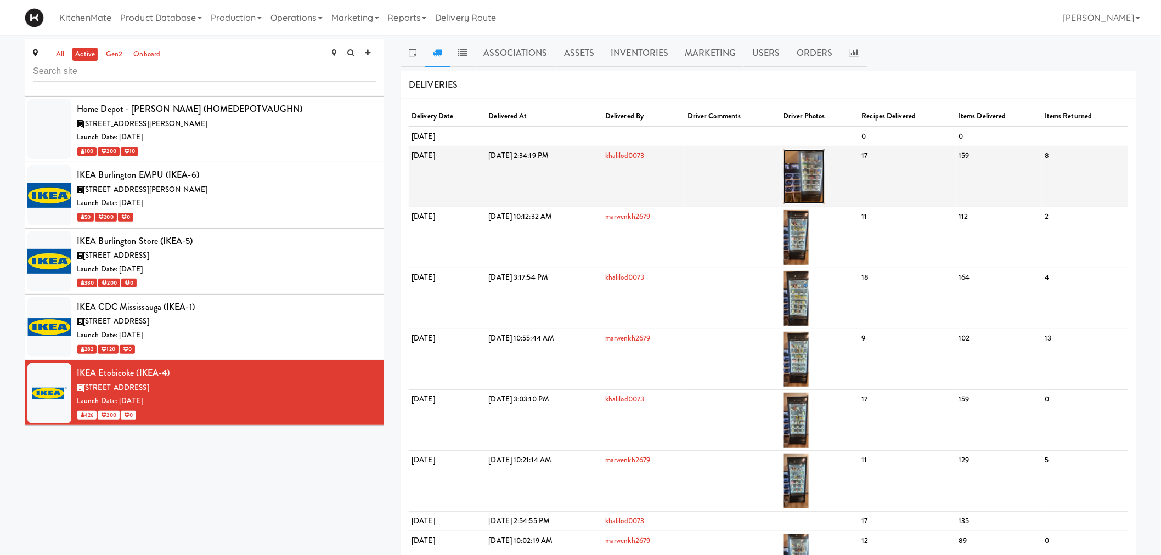
click at [825, 178] on img at bounding box center [803, 176] width 41 height 55
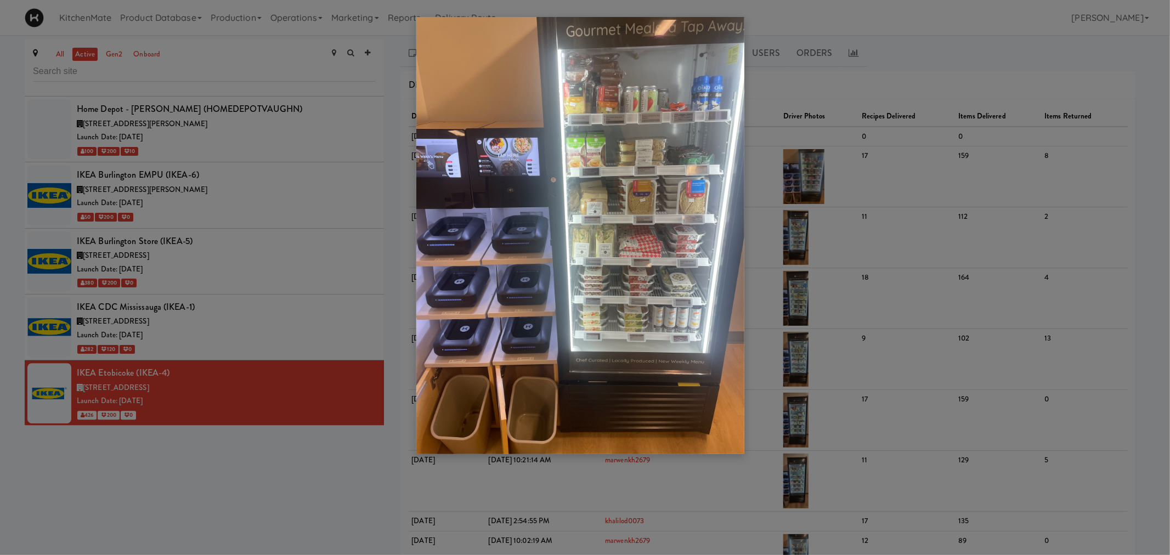
click at [831, 179] on div at bounding box center [585, 277] width 1170 height 555
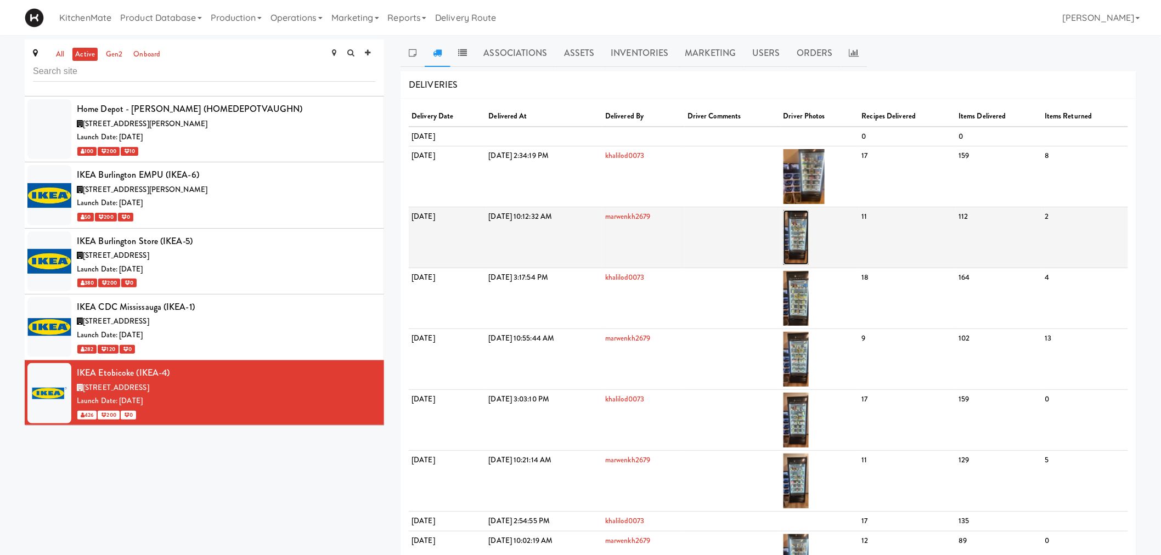
click at [809, 227] on img at bounding box center [796, 237] width 26 height 55
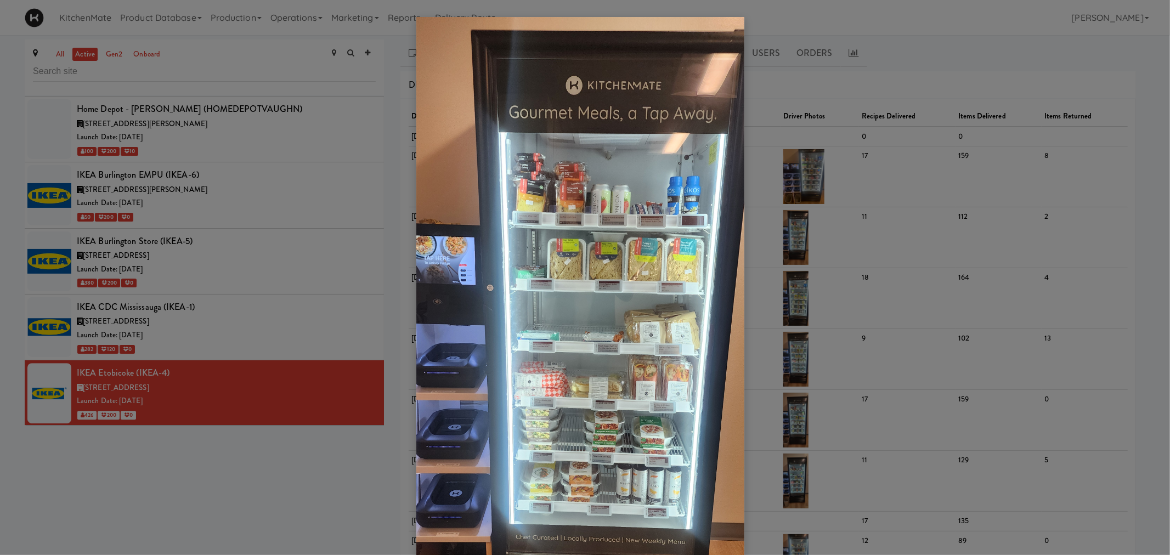
click at [780, 196] on div at bounding box center [585, 277] width 1170 height 555
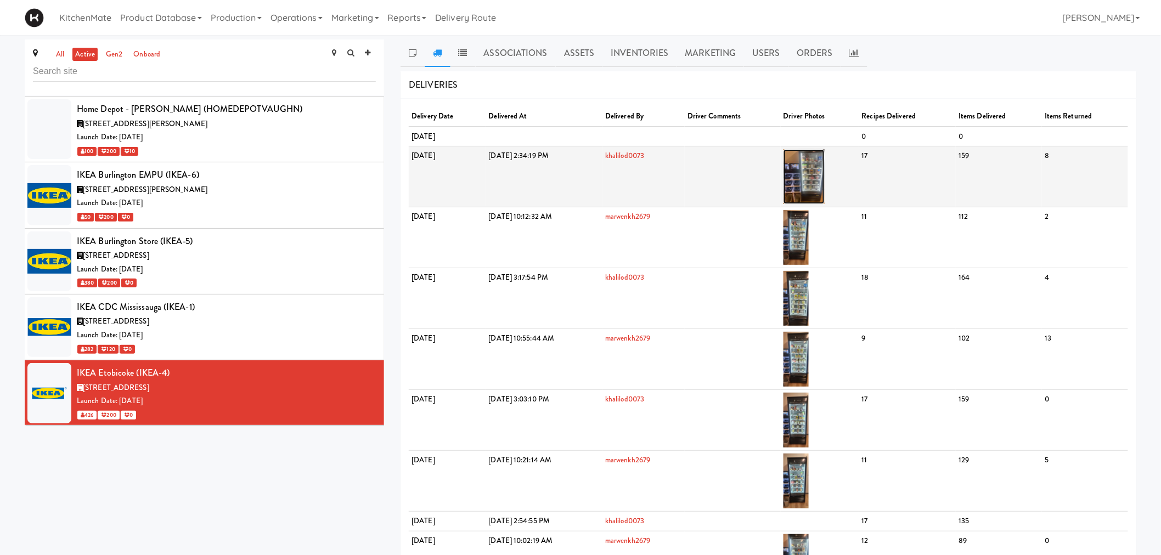
click at [825, 178] on img at bounding box center [803, 176] width 41 height 55
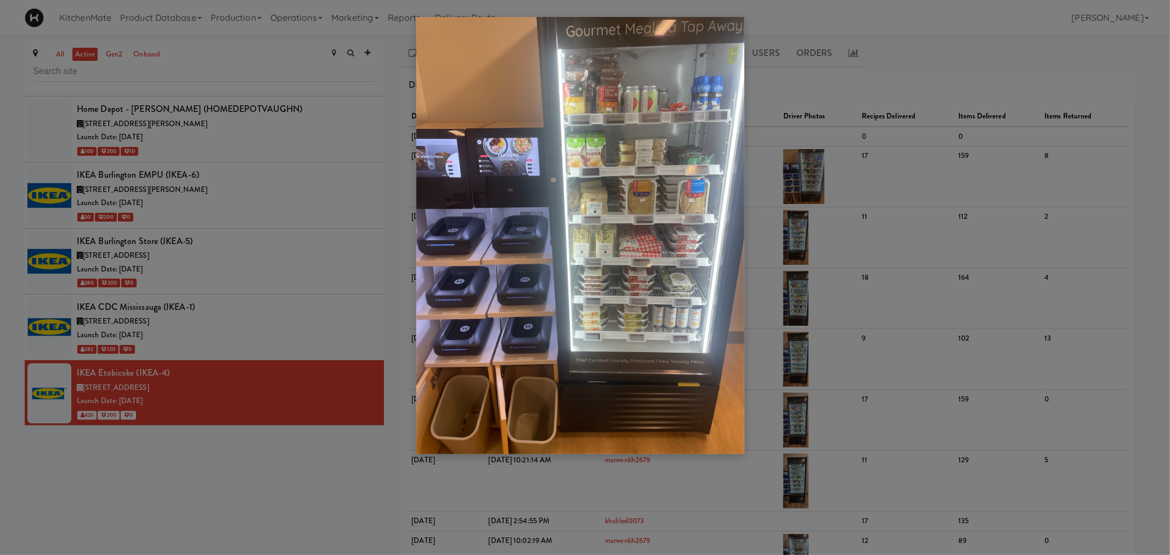
drag, startPoint x: 804, startPoint y: 187, endPoint x: 824, endPoint y: 211, distance: 30.8
click at [803, 188] on div at bounding box center [585, 277] width 1170 height 555
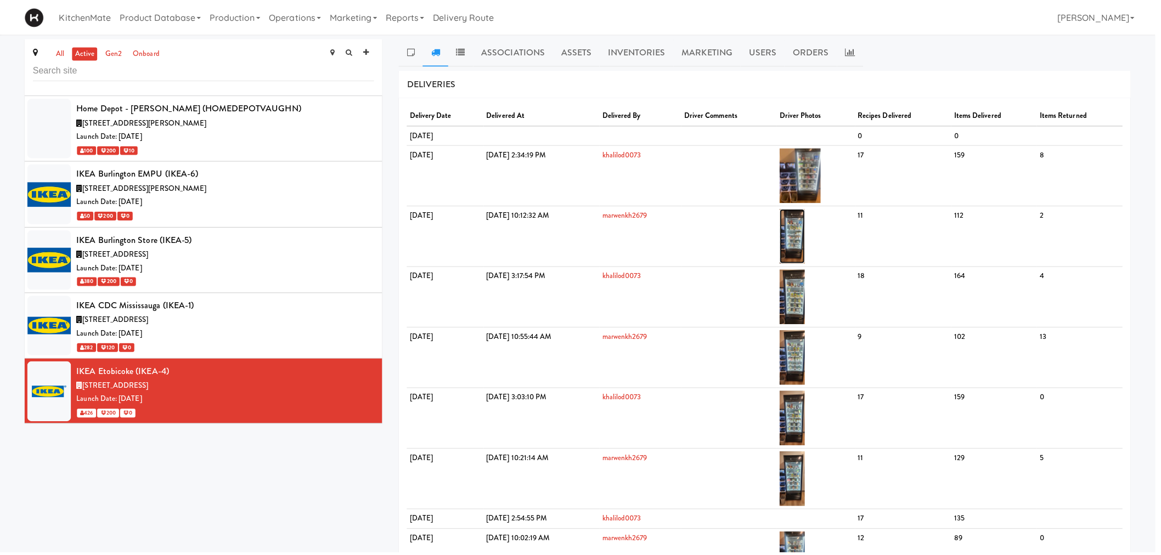
click at [809, 238] on img at bounding box center [796, 237] width 26 height 55
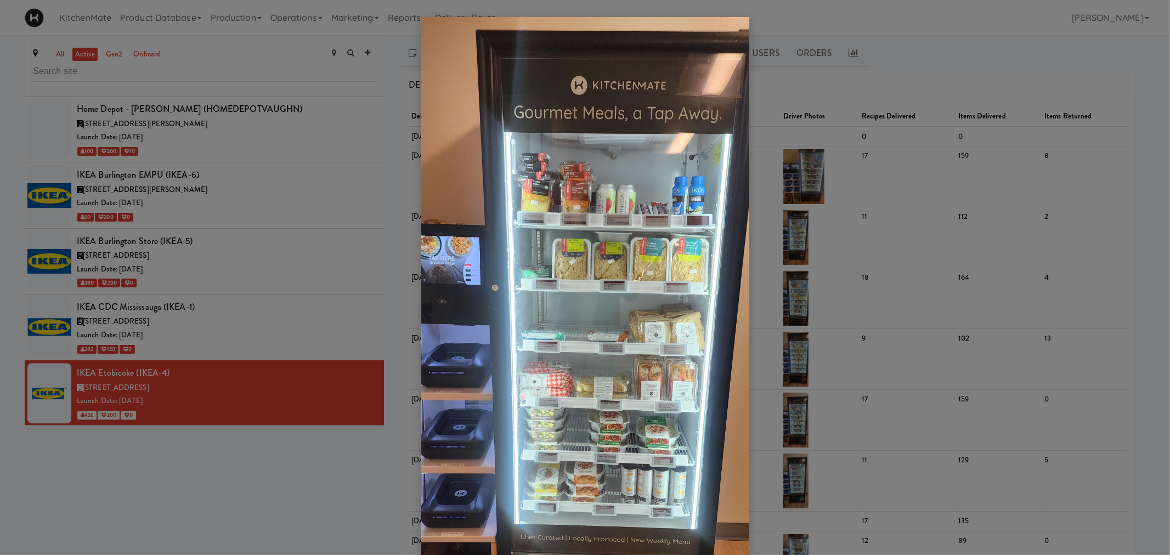
click at [769, 225] on div at bounding box center [585, 277] width 1170 height 555
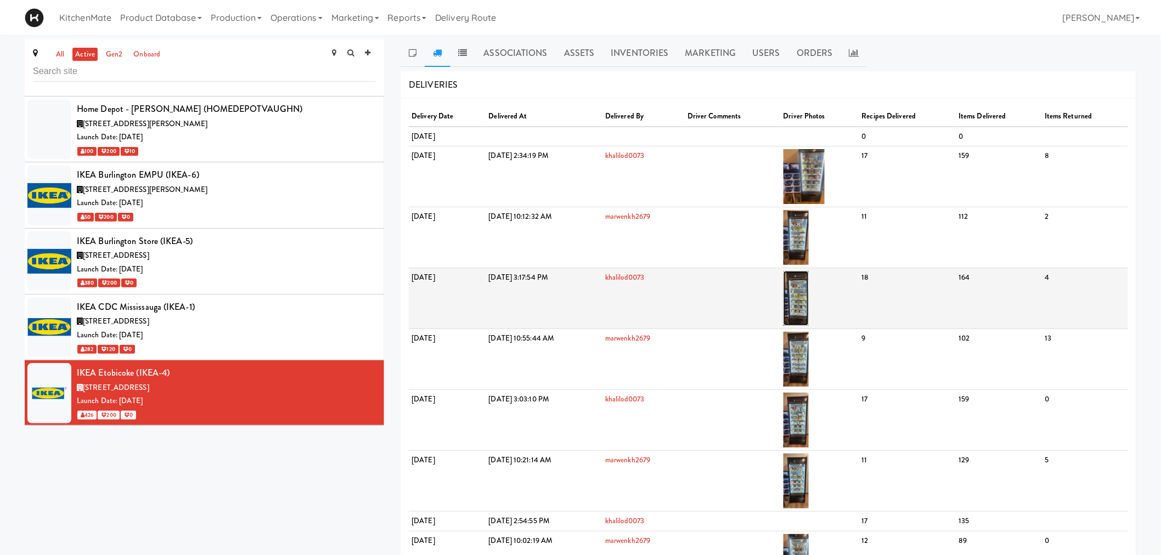
click at [809, 297] on img at bounding box center [796, 298] width 26 height 55
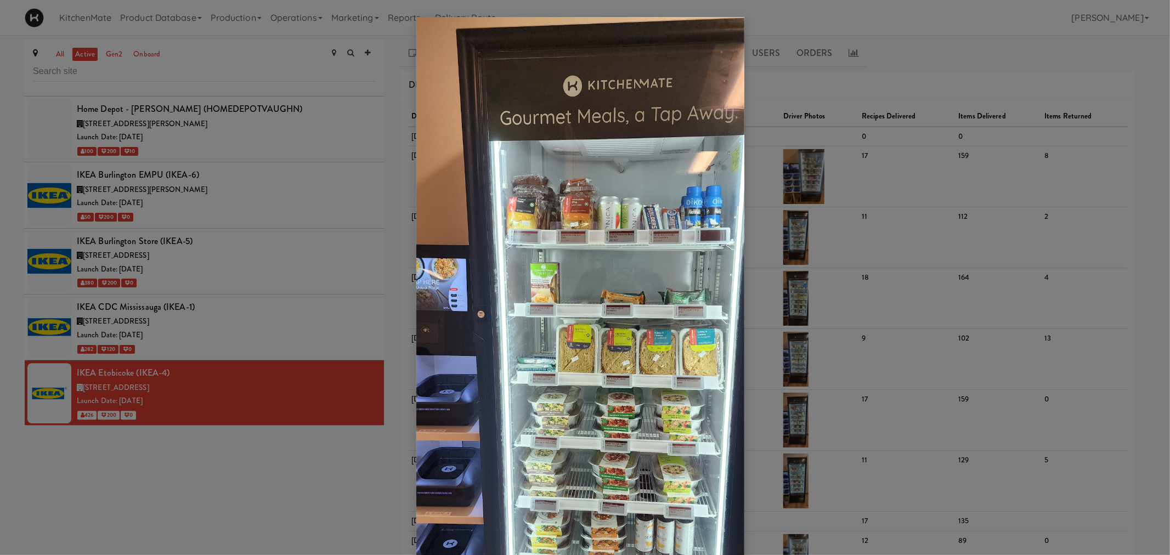
click at [788, 252] on div at bounding box center [585, 277] width 1170 height 555
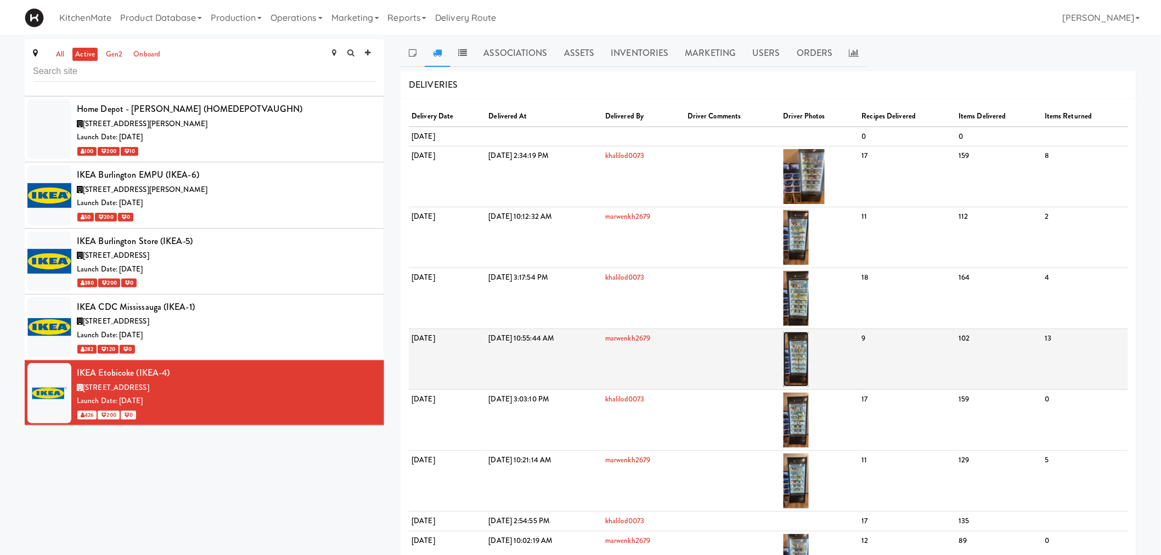
click at [809, 351] on img at bounding box center [796, 359] width 26 height 55
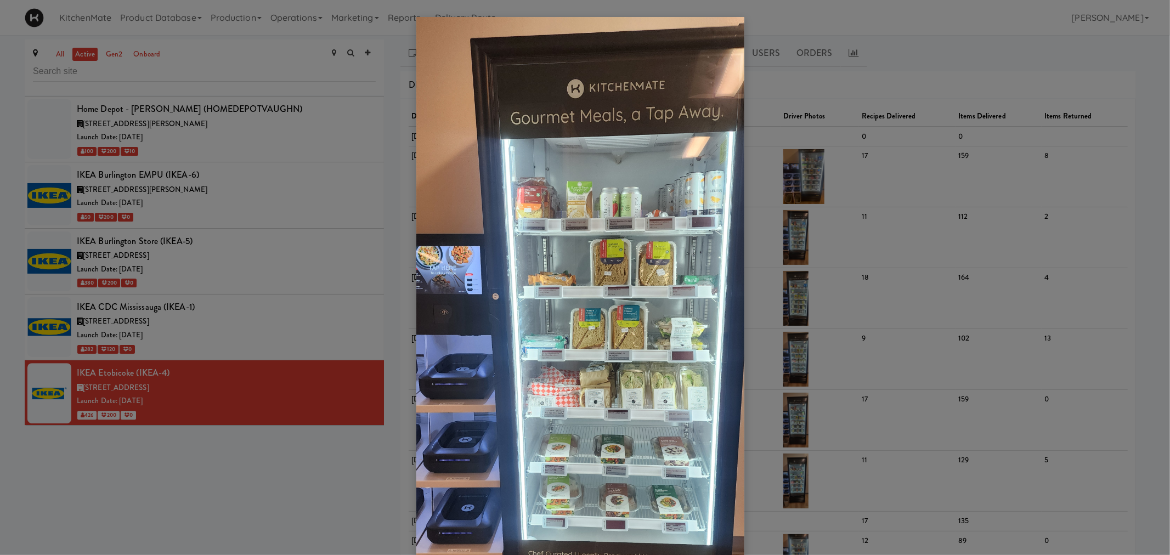
click at [798, 201] on div at bounding box center [585, 277] width 1170 height 555
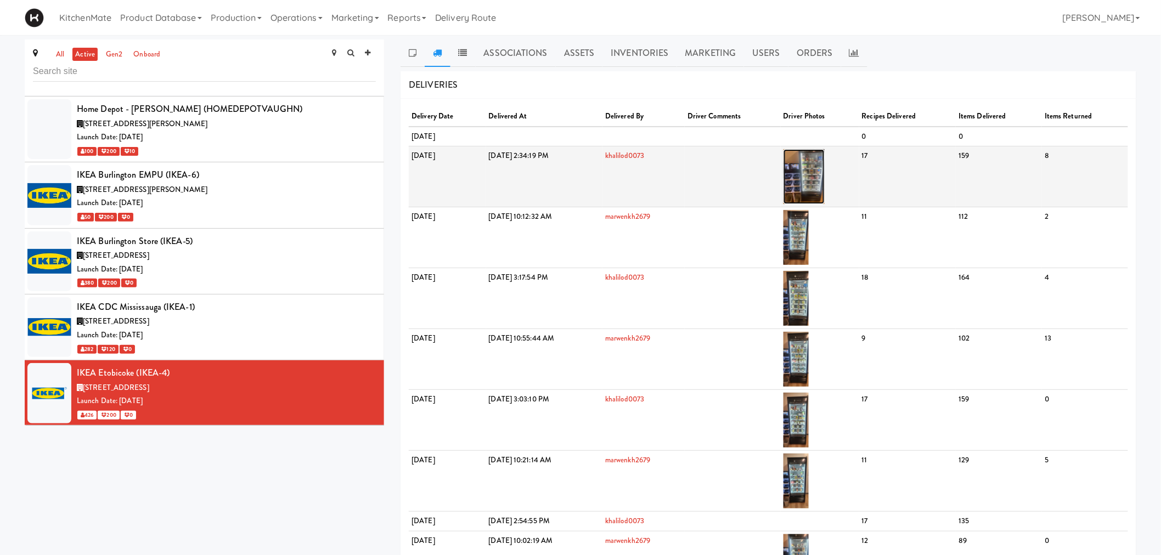
click at [825, 179] on img at bounding box center [803, 176] width 41 height 55
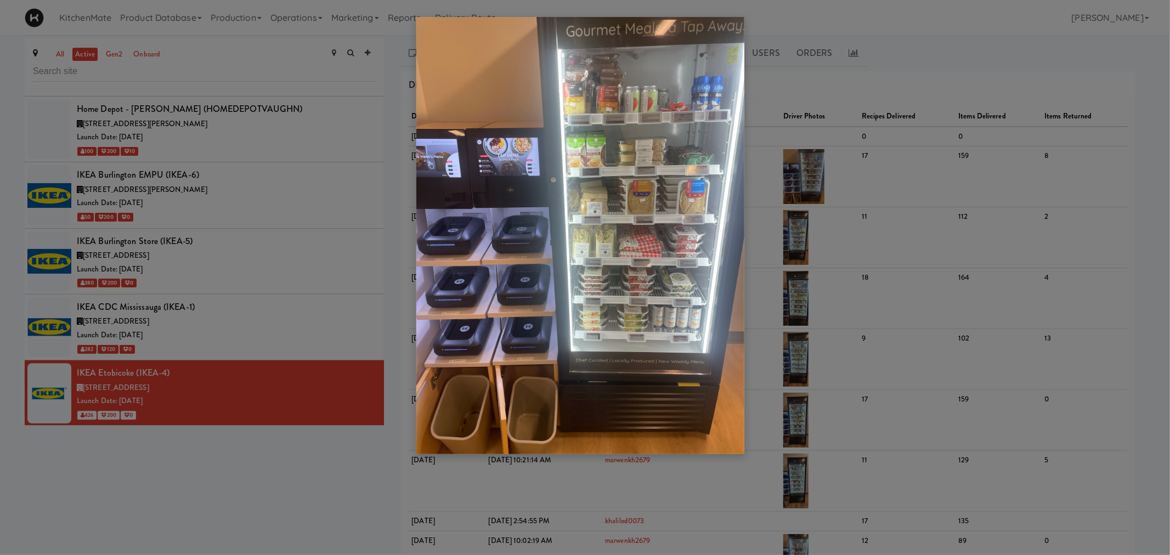
click at [244, 346] on div at bounding box center [585, 277] width 1170 height 555
click at [228, 385] on div at bounding box center [585, 277] width 1170 height 555
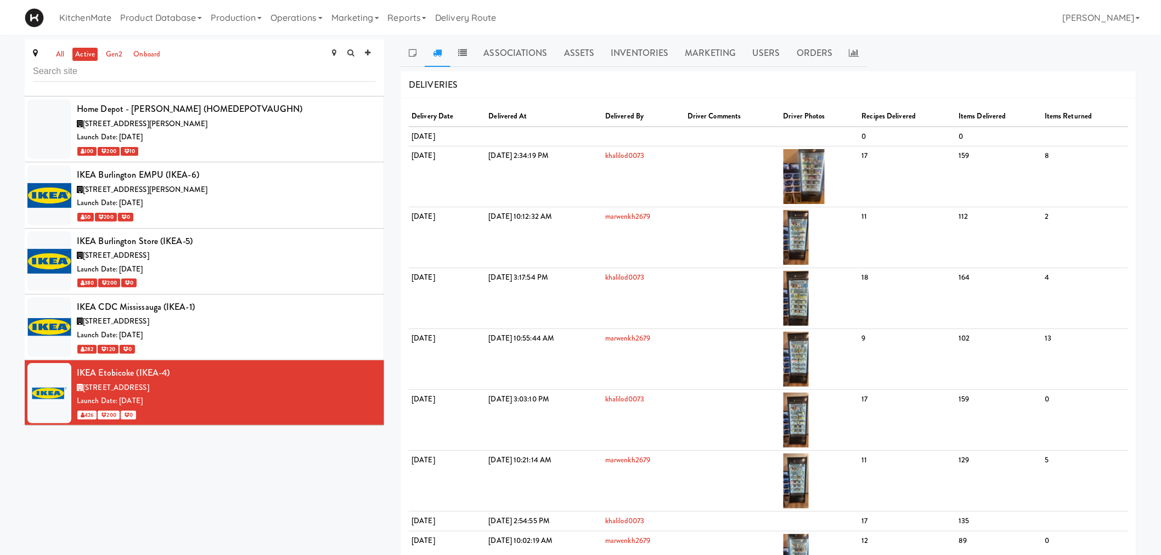
click at [228, 461] on div "Launch Date: Nov 14, 2022" at bounding box center [226, 468] width 299 height 14
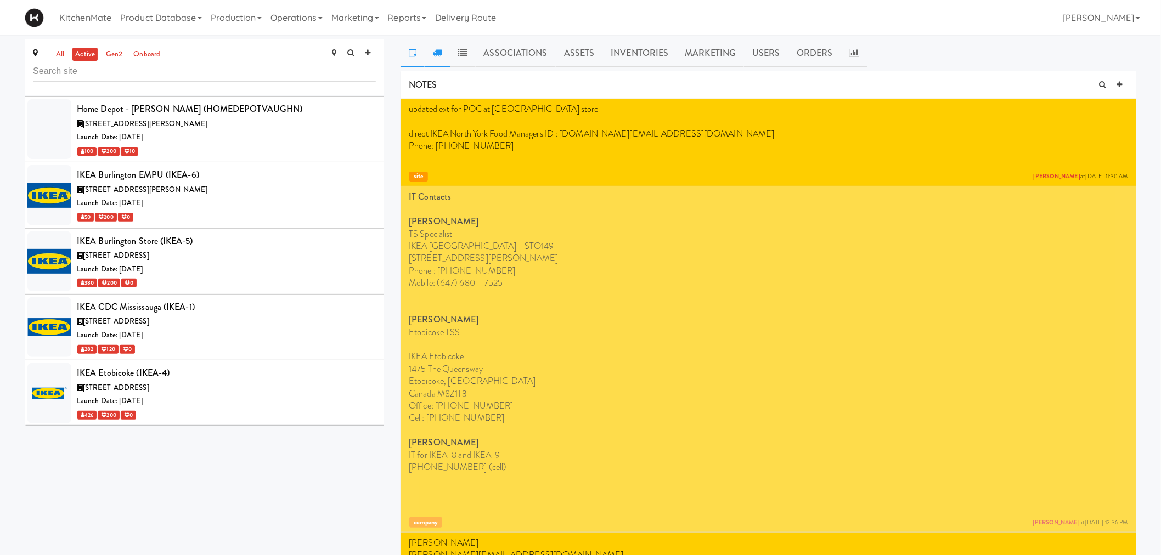
click at [433, 50] on icon at bounding box center [437, 52] width 9 height 9
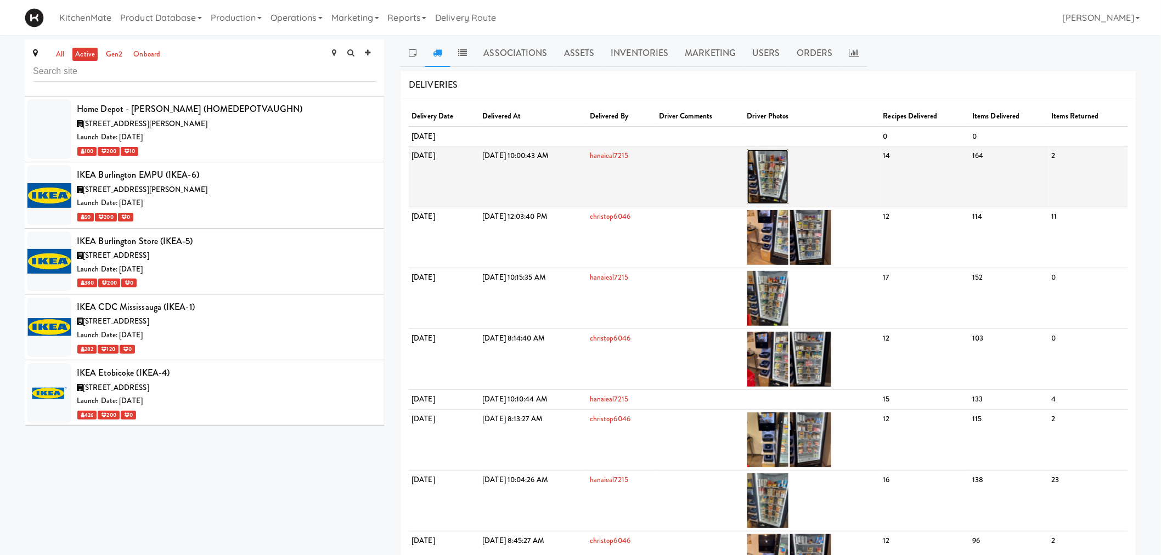
click at [788, 171] on img at bounding box center [767, 176] width 41 height 55
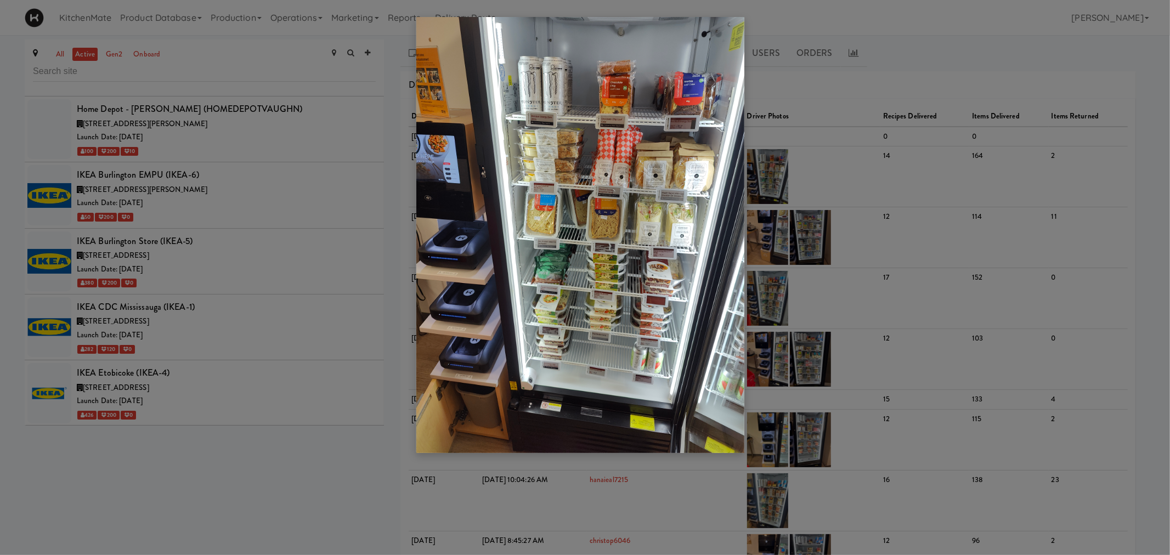
drag, startPoint x: 307, startPoint y: 302, endPoint x: 298, endPoint y: 317, distance: 17.2
click at [306, 302] on div at bounding box center [585, 277] width 1170 height 555
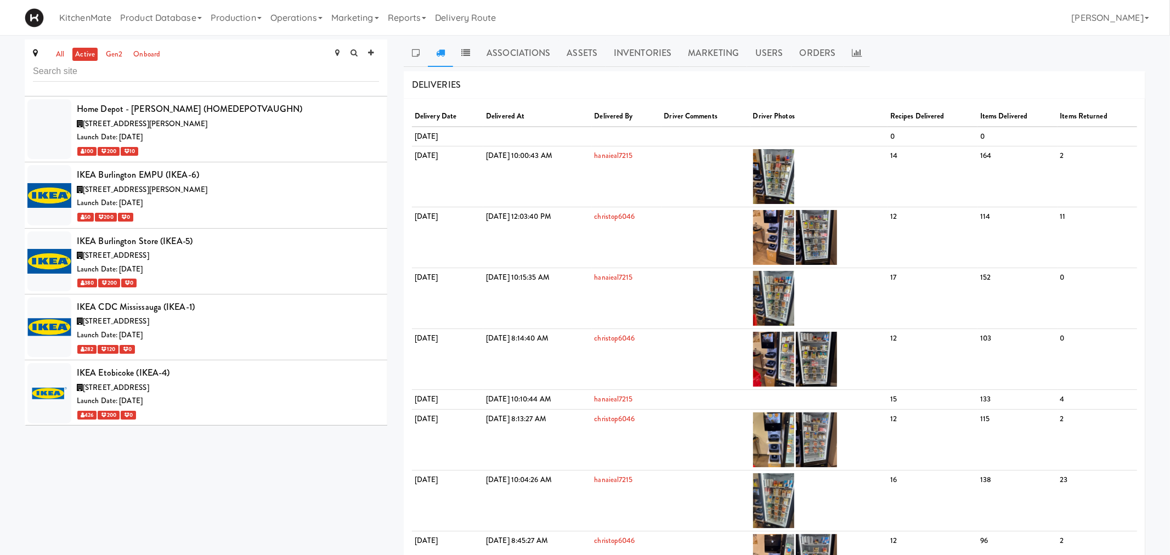
click at [230, 513] on div "300 Borough Dr, Toronto ON" at bounding box center [228, 520] width 302 height 14
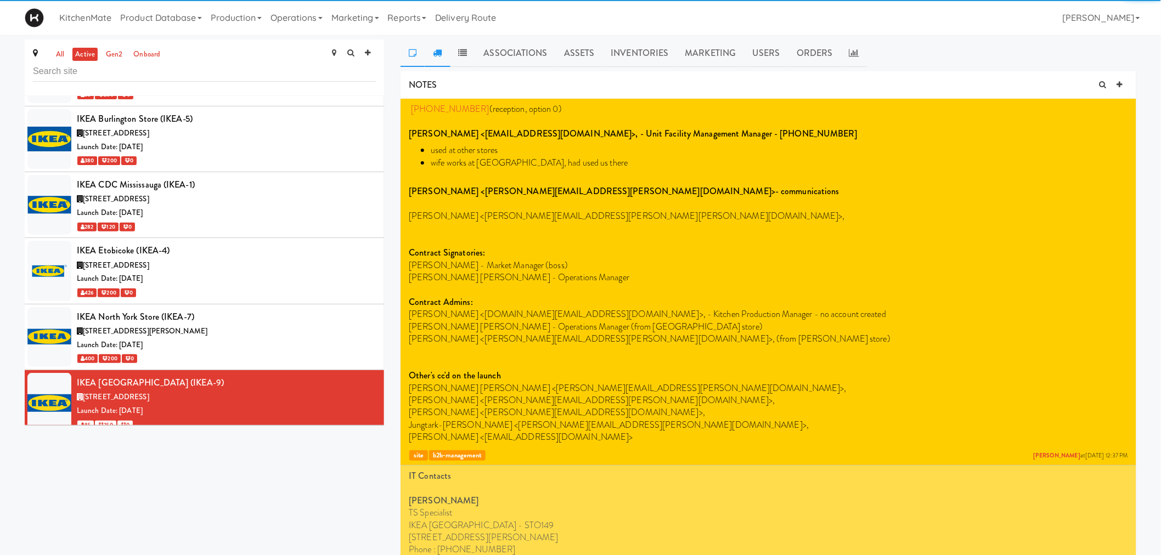
click at [446, 54] on link at bounding box center [437, 53] width 25 height 27
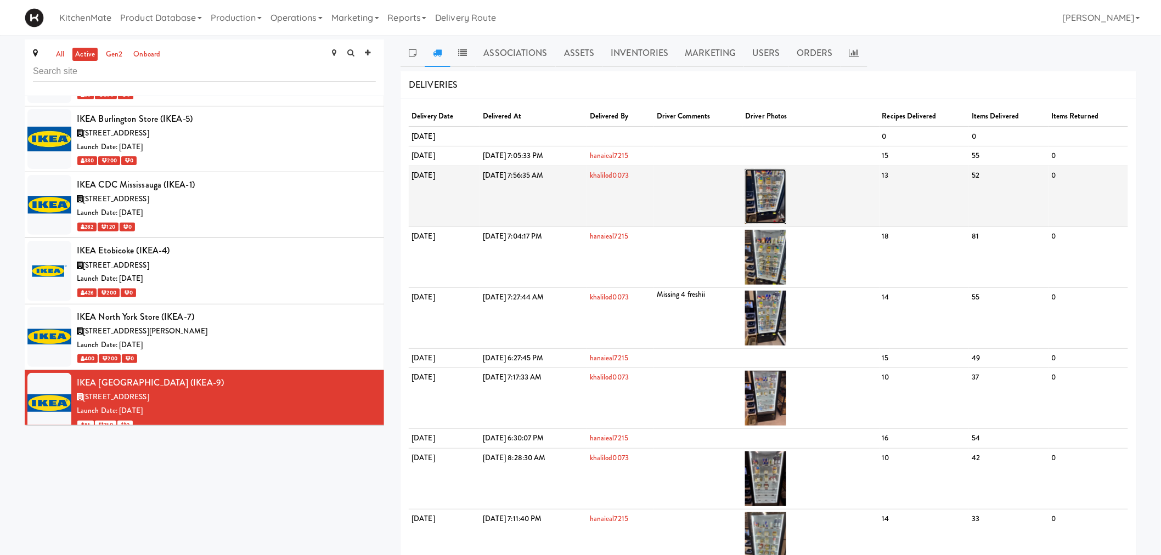
click at [786, 195] on img at bounding box center [765, 196] width 41 height 55
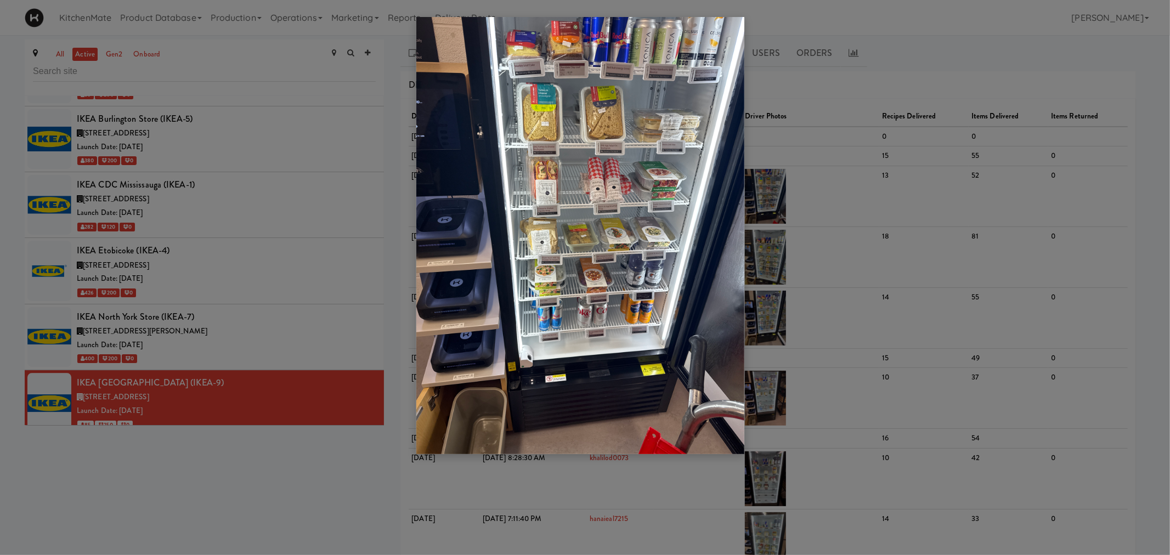
click at [225, 360] on div at bounding box center [585, 277] width 1170 height 555
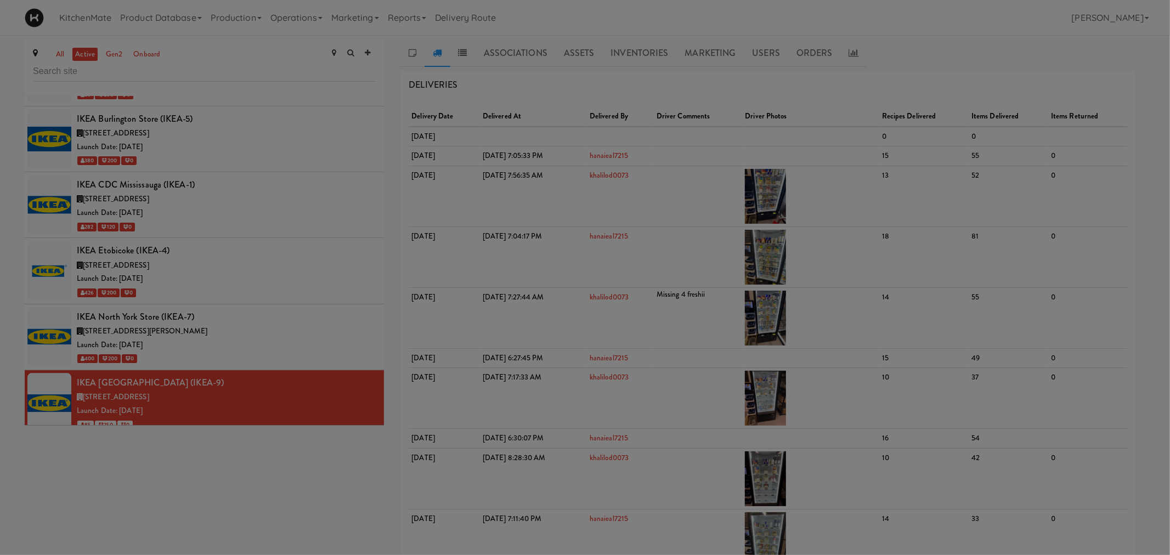
click at [220, 394] on div at bounding box center [585, 277] width 1170 height 555
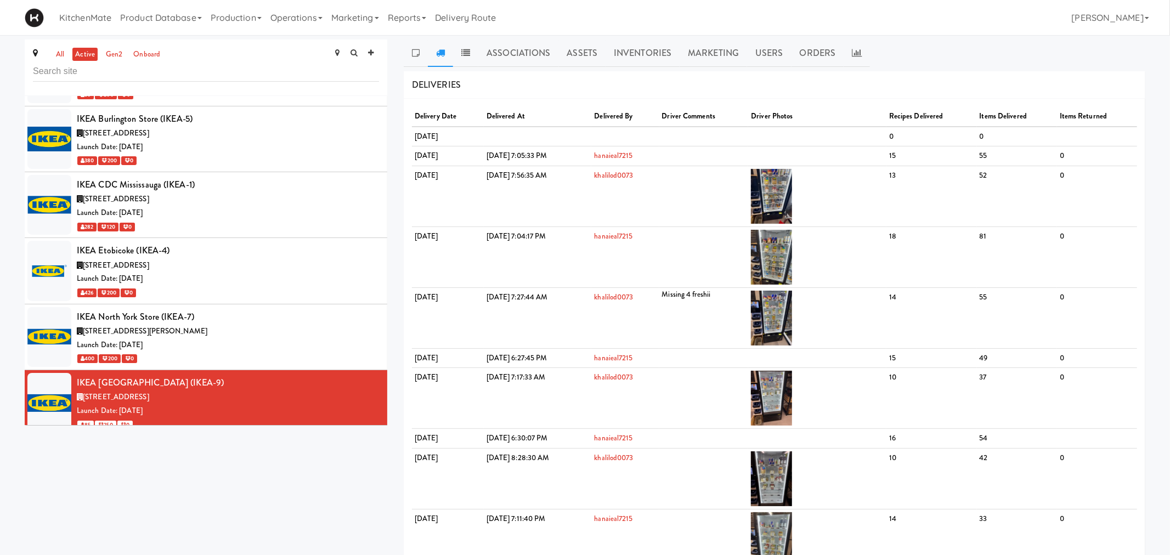
click at [219, 457] on div "382 Yonge St, Toronto ON" at bounding box center [228, 464] width 302 height 14
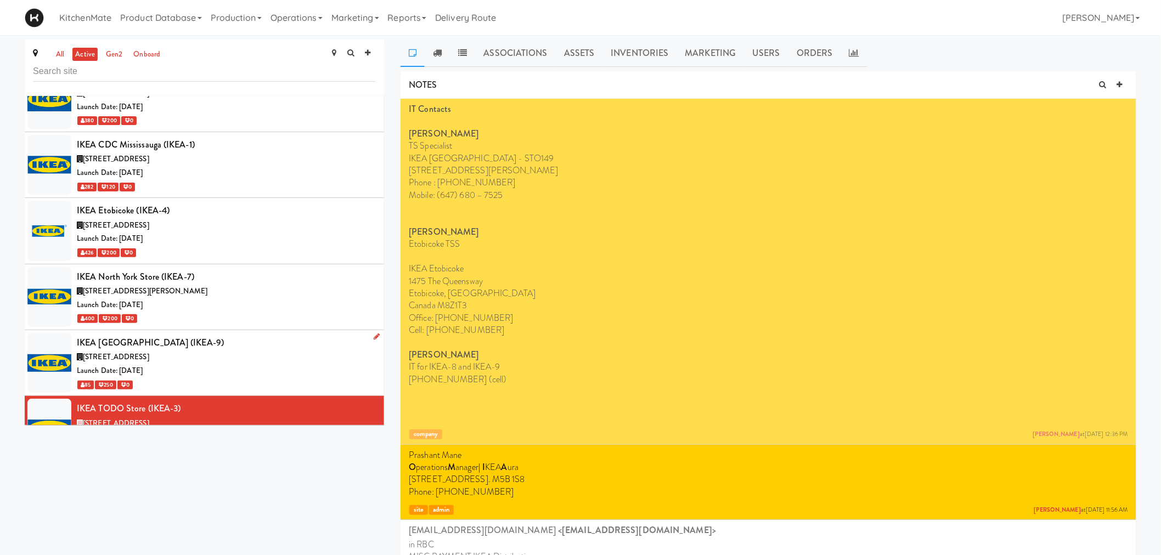
scroll to position [2865, 0]
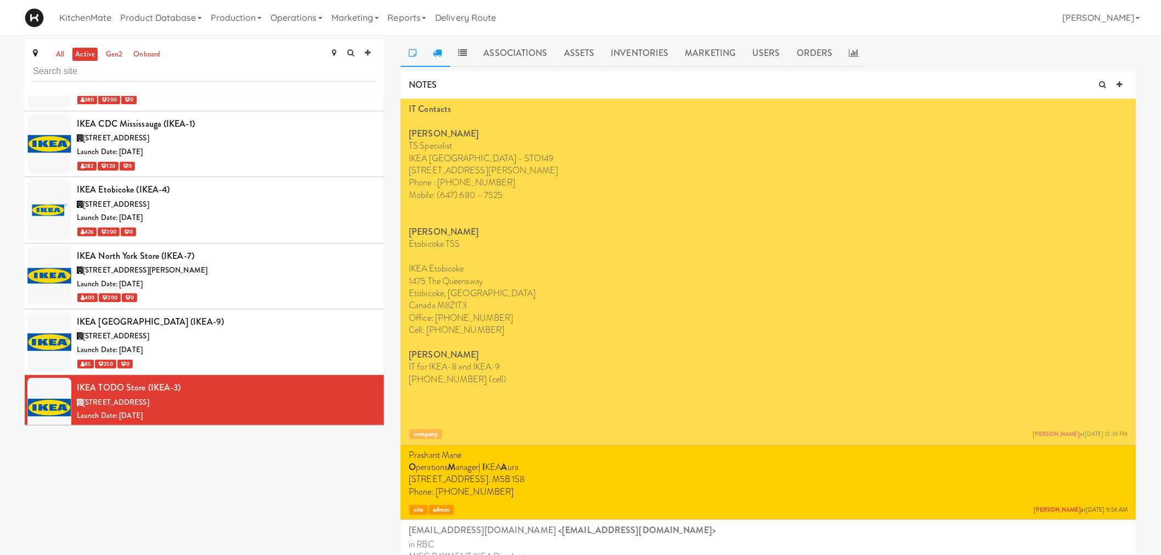
click at [439, 49] on icon at bounding box center [437, 52] width 9 height 9
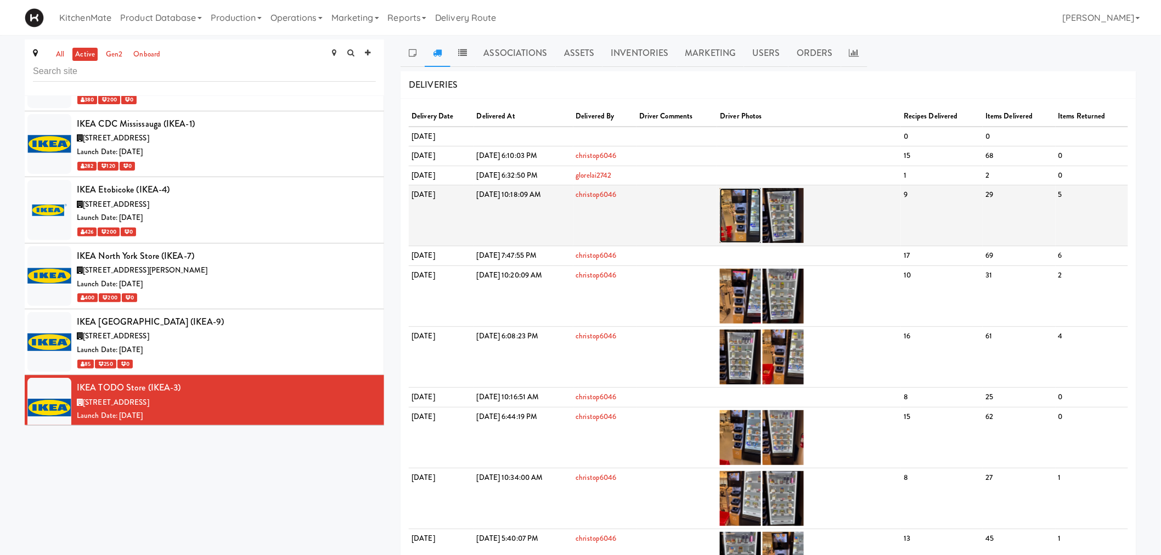
click at [761, 211] on img at bounding box center [740, 215] width 41 height 55
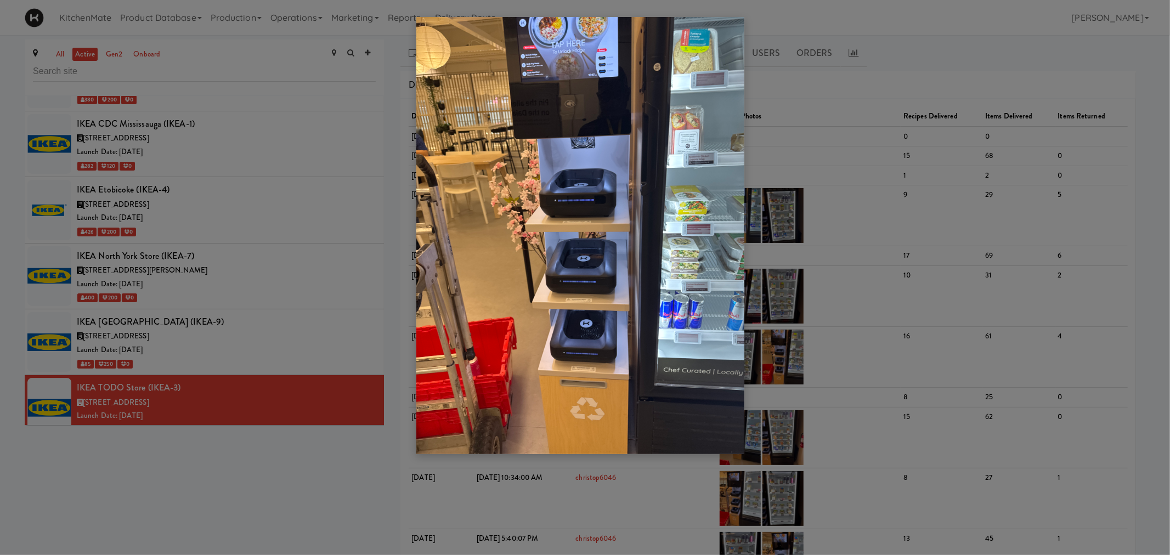
click at [797, 261] on div at bounding box center [585, 277] width 1170 height 555
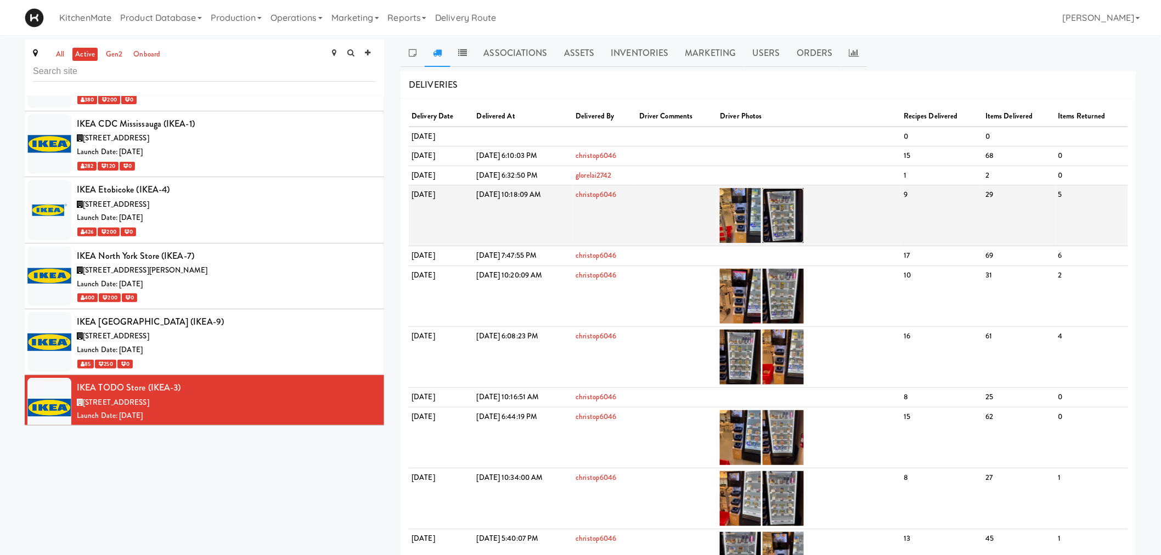
click at [804, 215] on img at bounding box center [783, 215] width 41 height 55
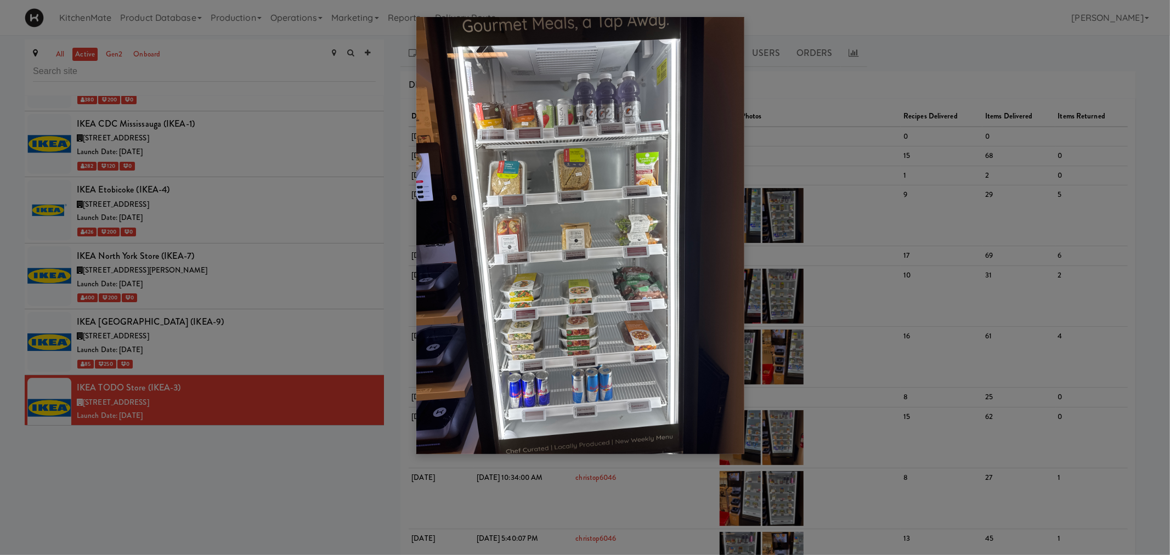
click at [779, 192] on div at bounding box center [585, 277] width 1170 height 555
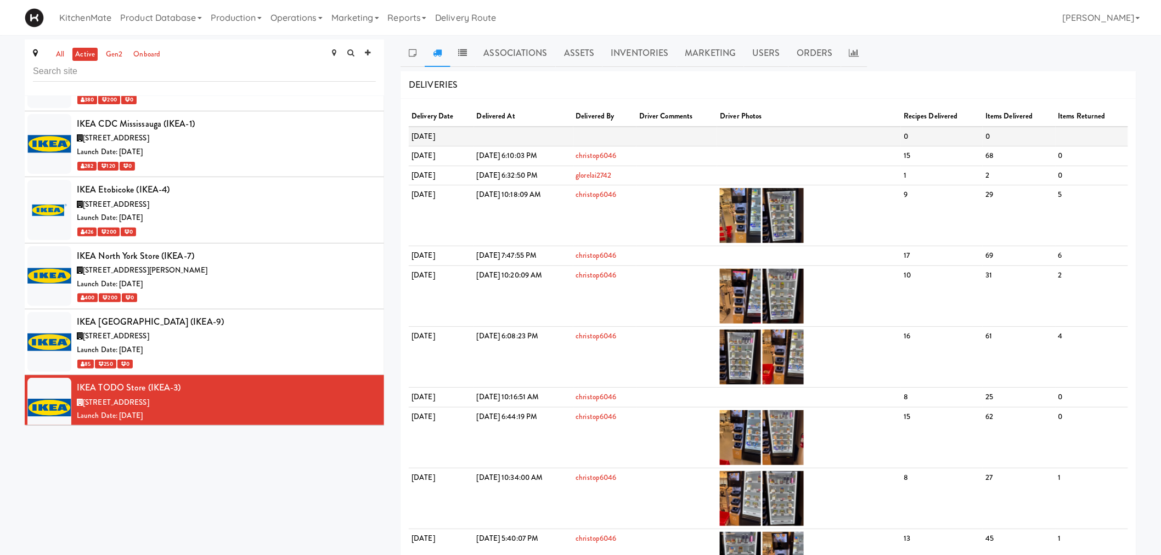
click at [776, 144] on td at bounding box center [809, 137] width 184 height 20
click at [779, 150] on td at bounding box center [809, 156] width 184 height 20
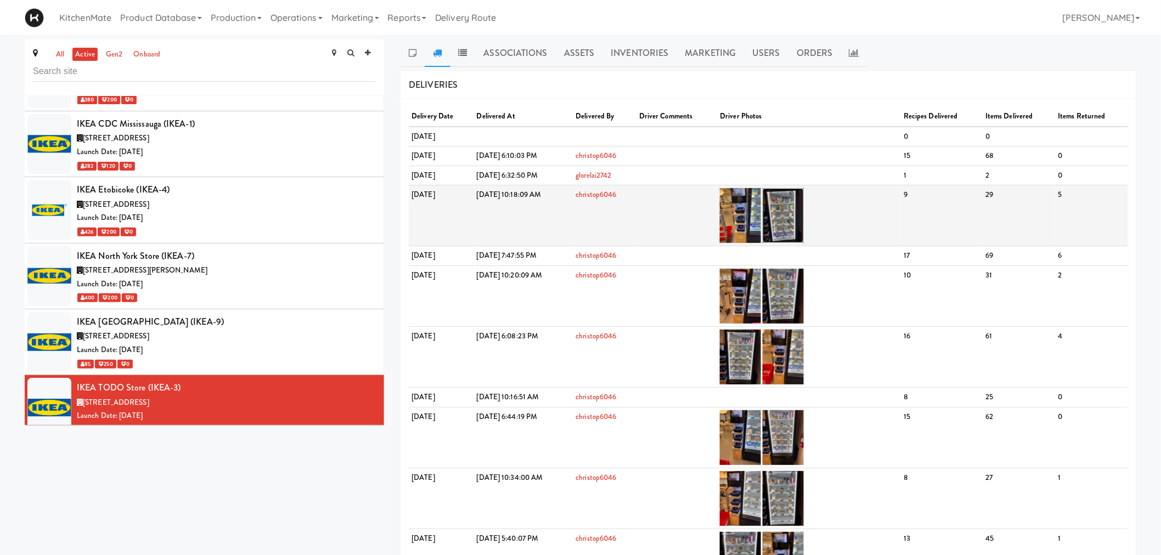
click at [804, 208] on img at bounding box center [783, 215] width 41 height 55
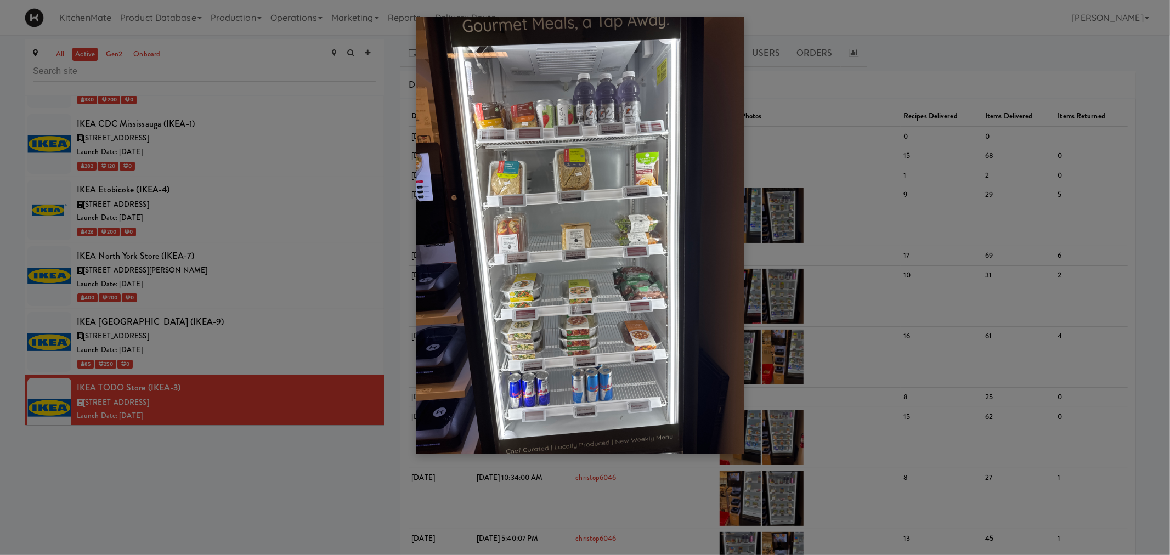
click at [163, 358] on div at bounding box center [585, 277] width 1170 height 555
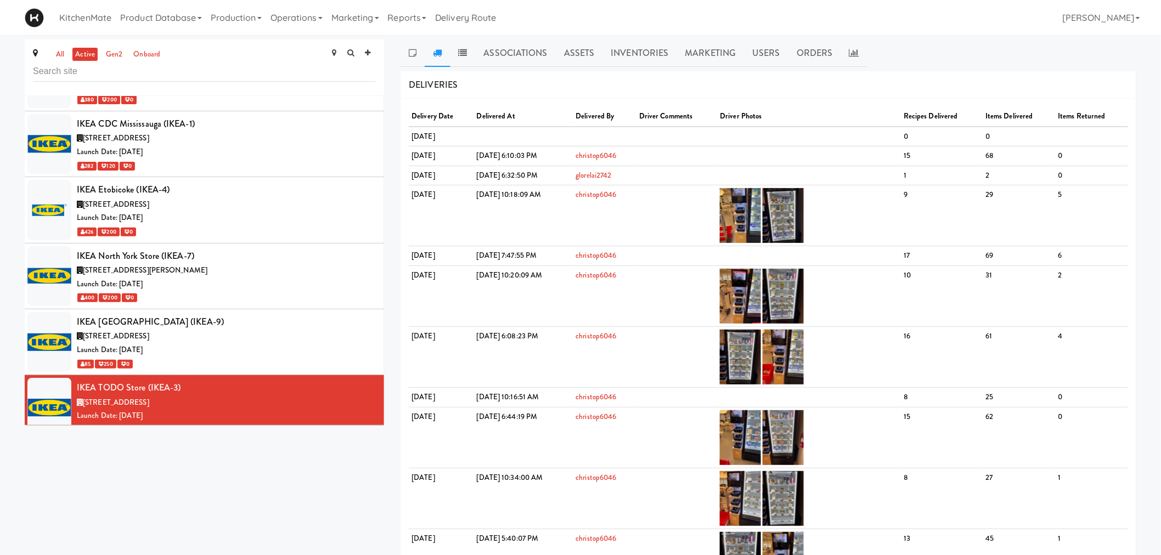
click at [167, 463] on span "200 Interchange Way, Vaughan ON" at bounding box center [145, 468] width 125 height 10
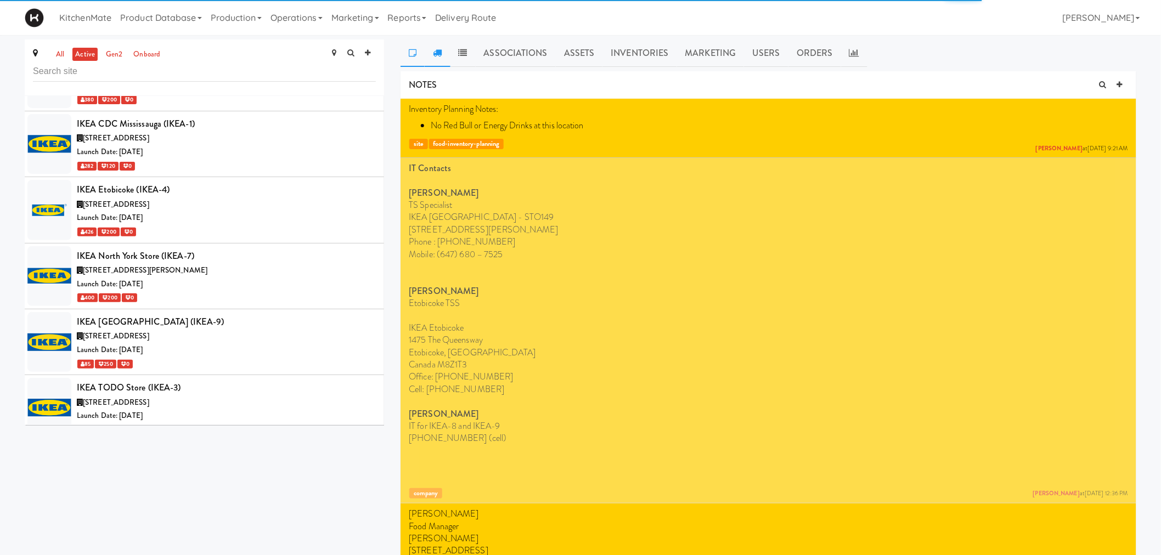
click at [428, 49] on link at bounding box center [437, 53] width 25 height 27
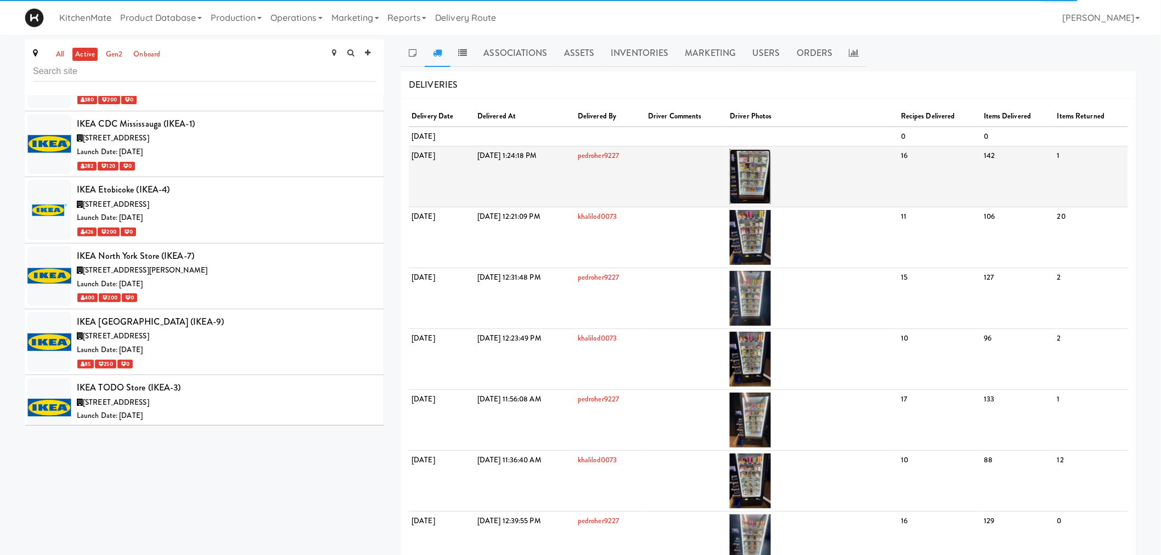
click at [771, 163] on img at bounding box center [750, 176] width 41 height 55
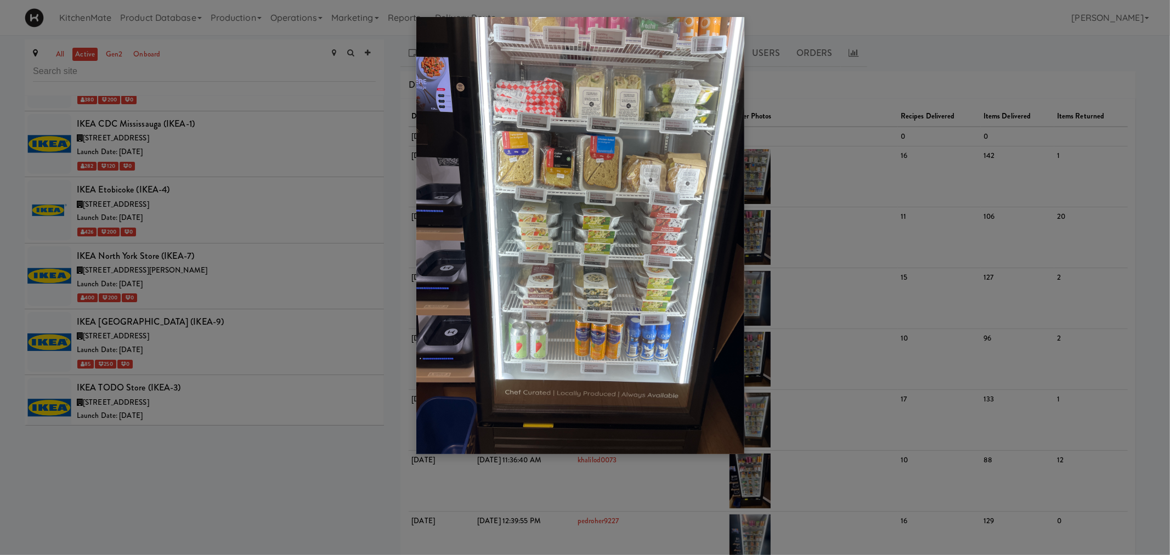
click at [270, 279] on div at bounding box center [585, 277] width 1170 height 555
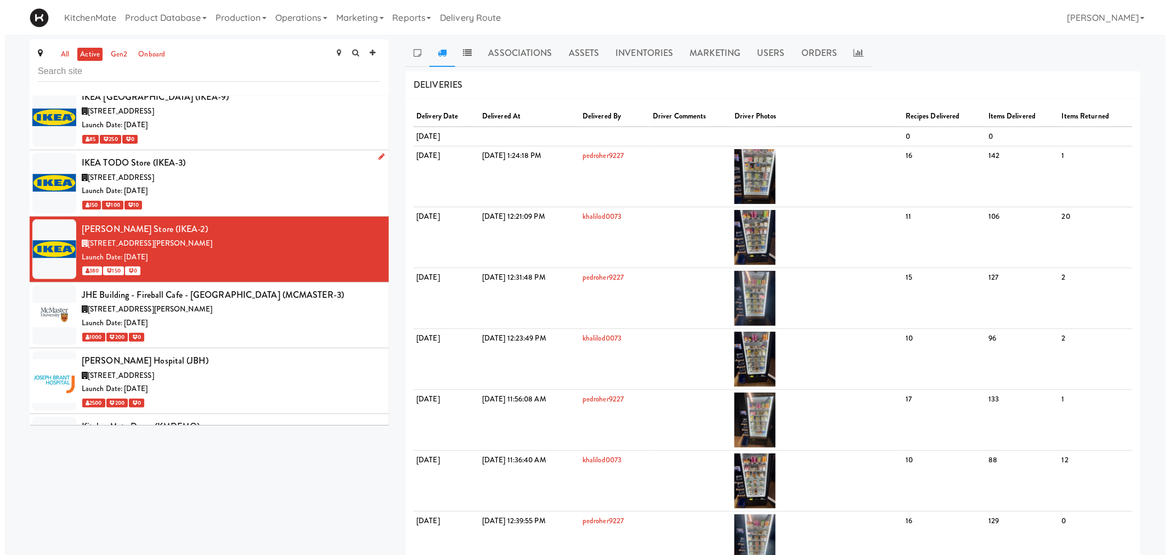
scroll to position [3109, 0]
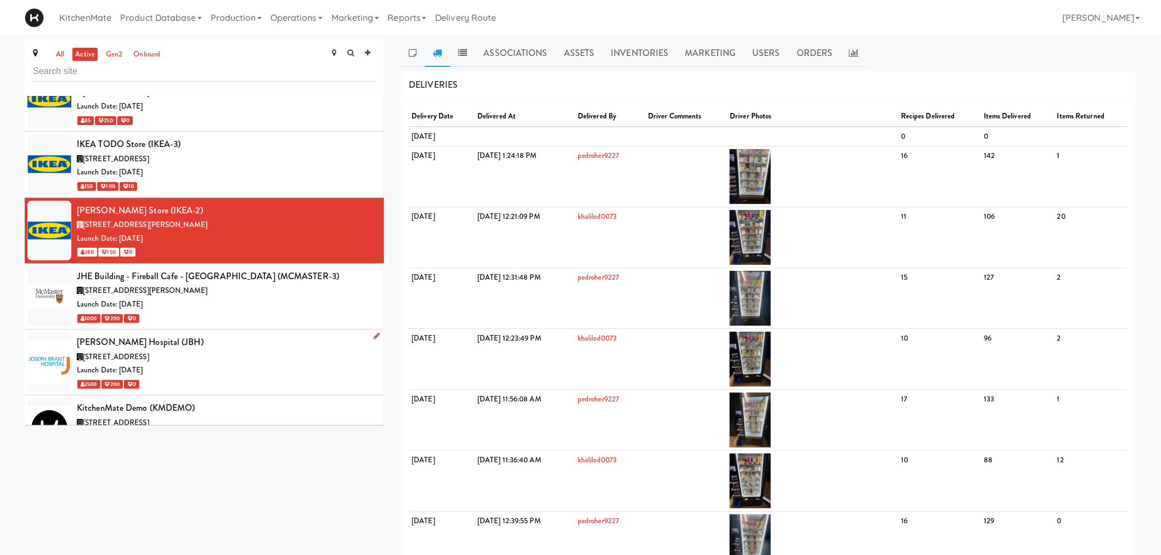
click at [223, 334] on div "Joseph Brant Hospital (JBH)" at bounding box center [226, 342] width 299 height 16
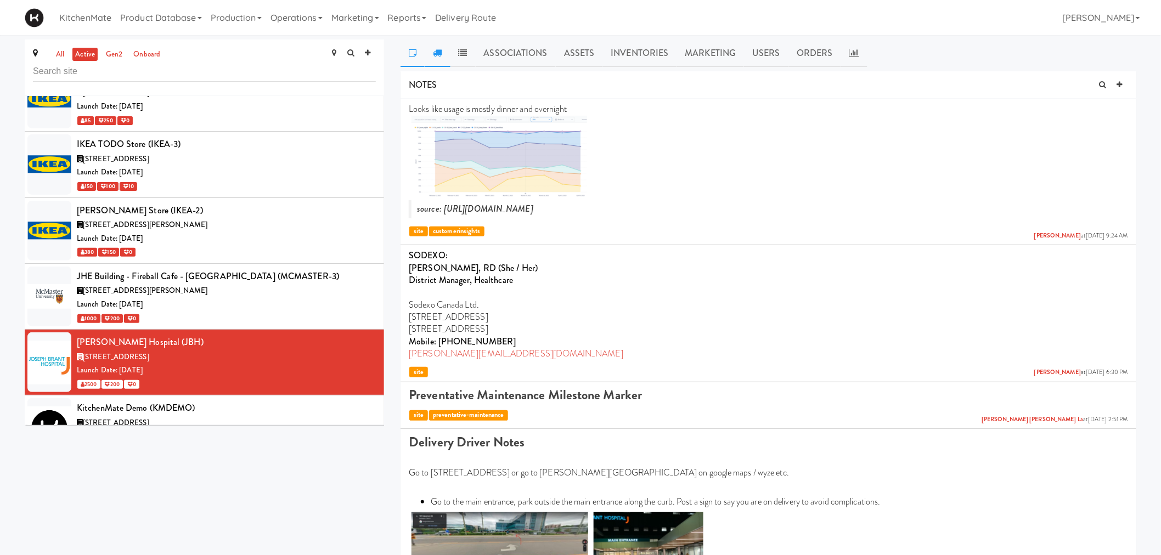
click at [442, 50] on link at bounding box center [437, 53] width 25 height 27
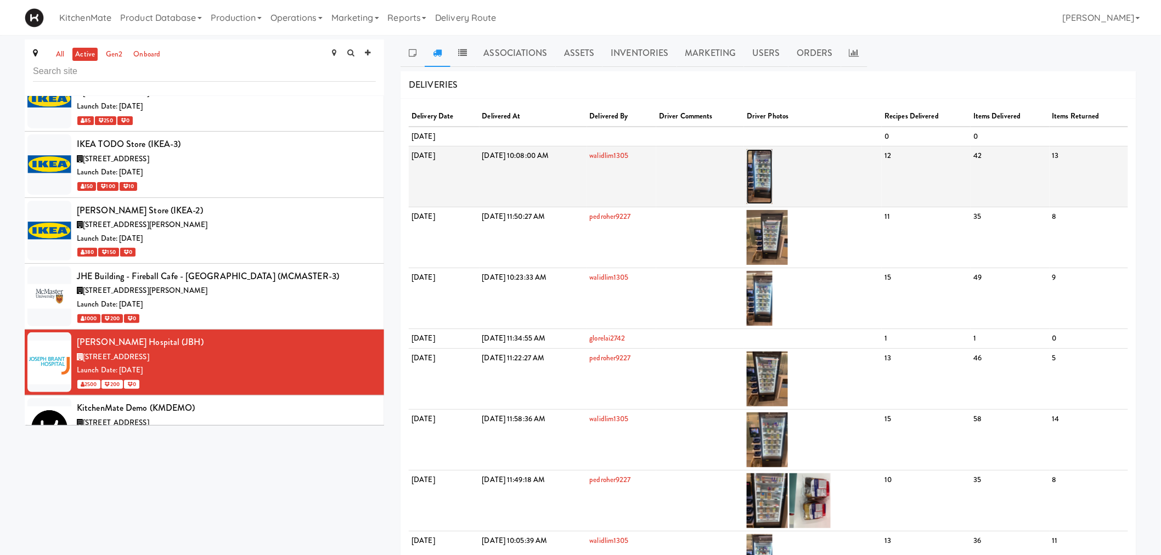
click at [772, 174] on img at bounding box center [760, 176] width 26 height 55
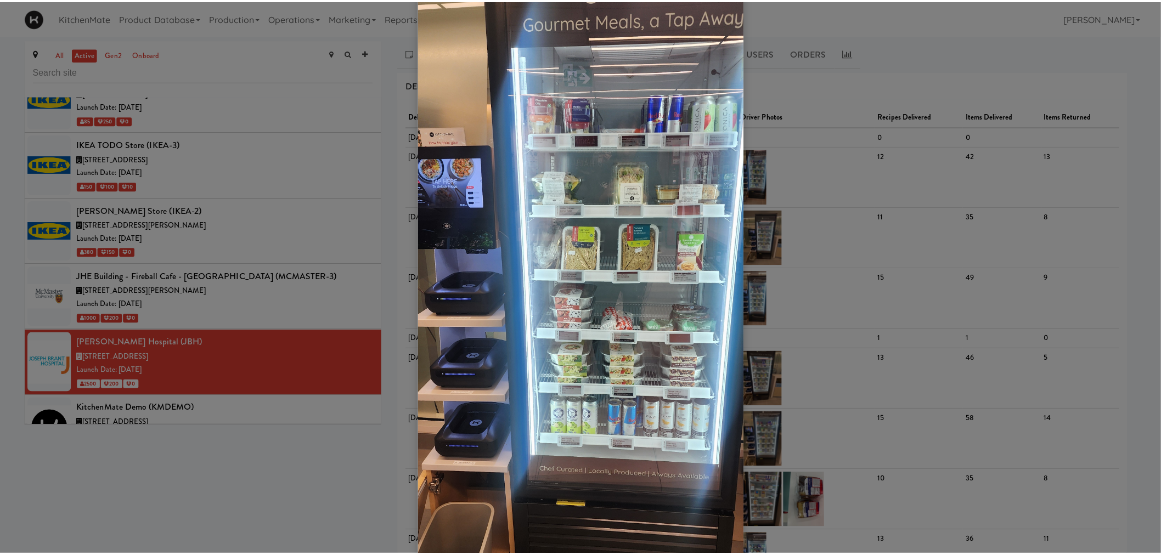
scroll to position [122, 0]
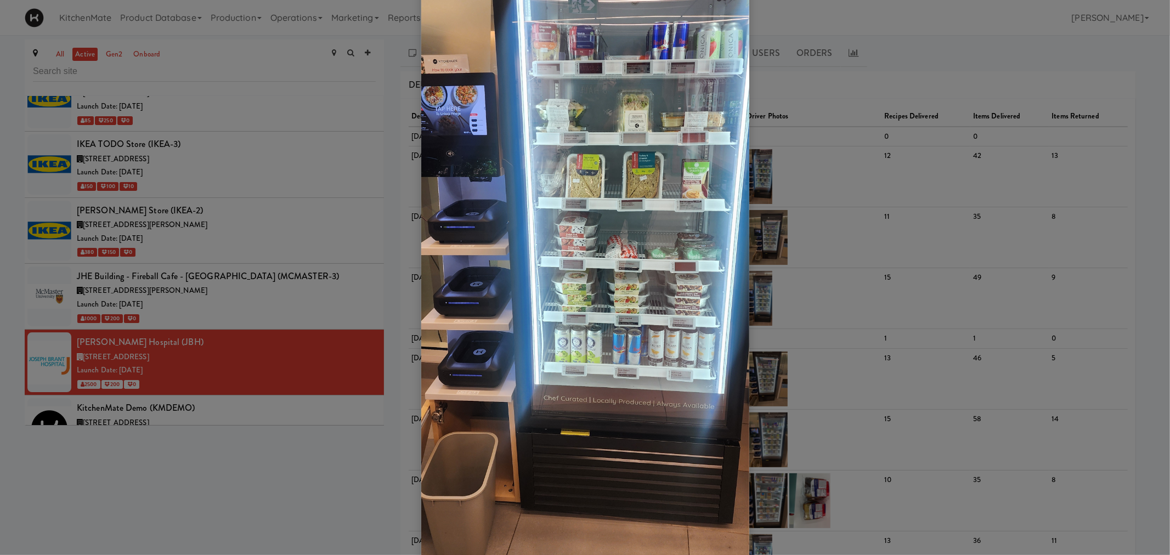
click at [287, 277] on div at bounding box center [585, 277] width 1170 height 555
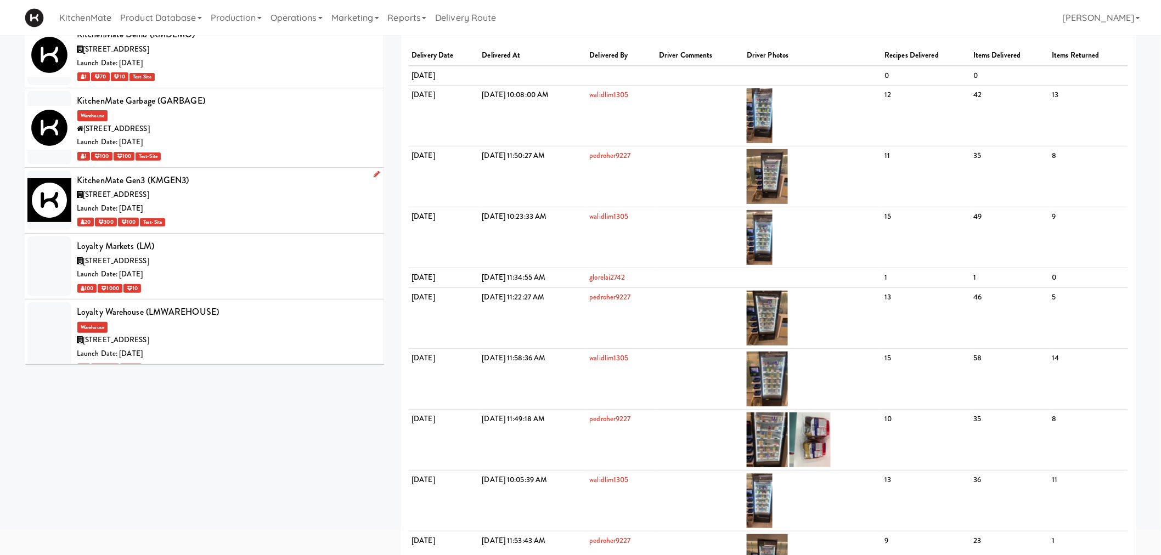
scroll to position [3475, 0]
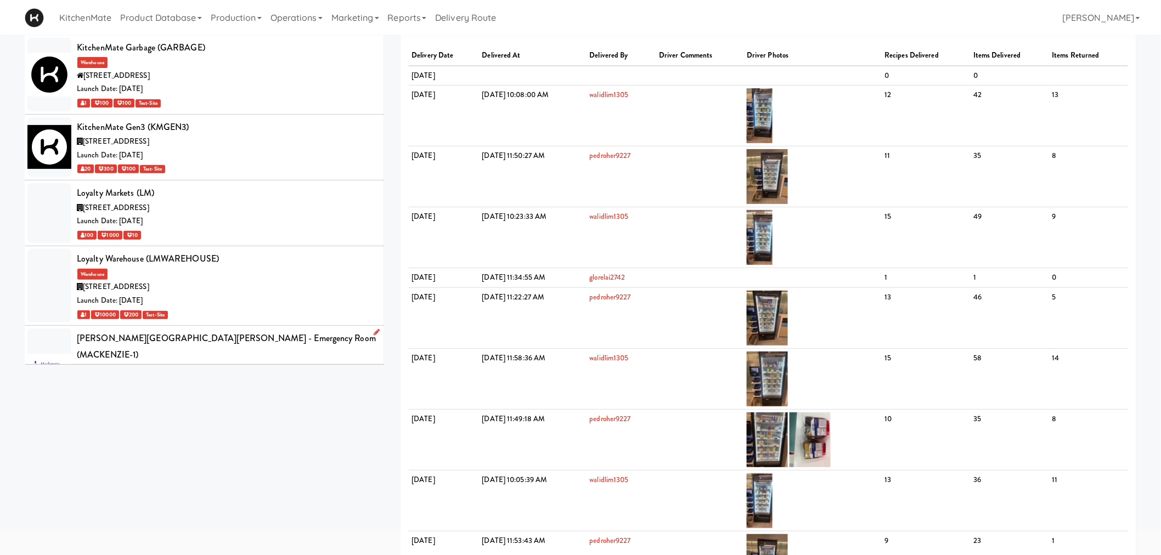
click at [229, 330] on div "Mackenzie Richmond Hill Hospital - Emergency Room (MACKENZIE-1)" at bounding box center [226, 346] width 299 height 32
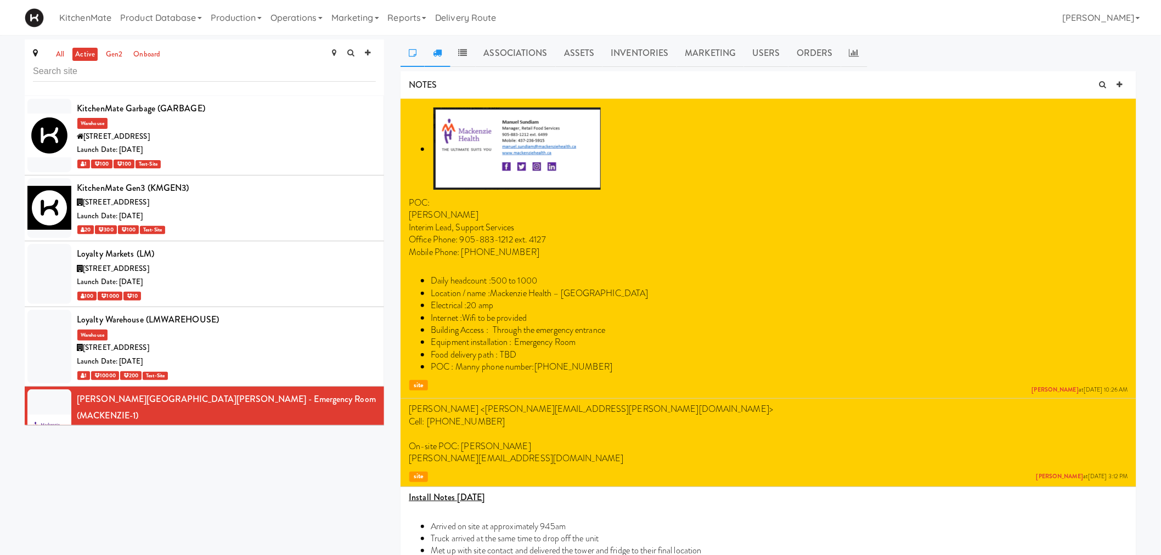
click at [442, 57] on link at bounding box center [437, 53] width 25 height 27
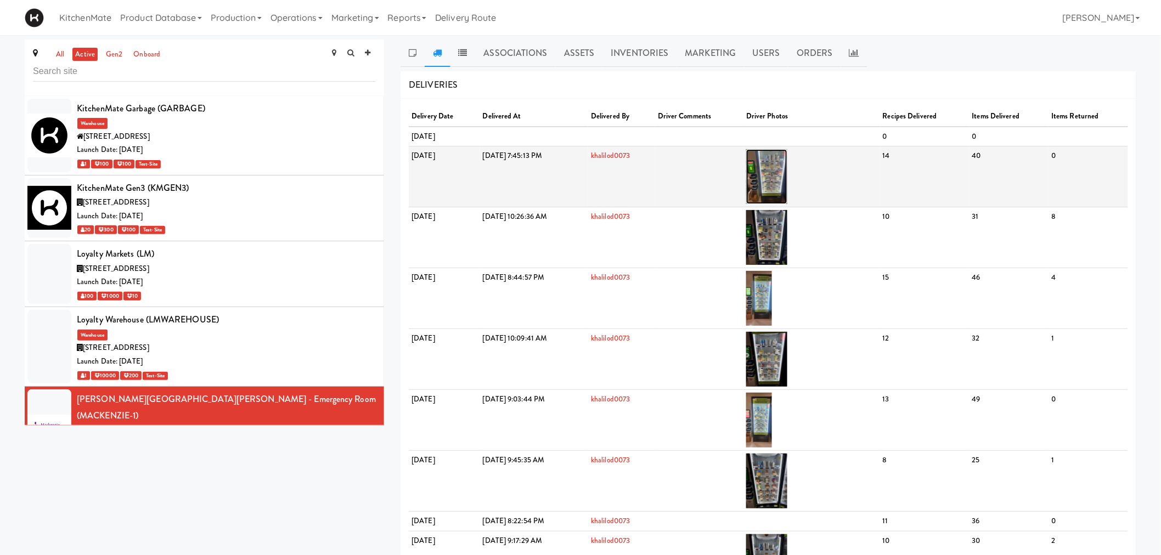
click at [787, 162] on img at bounding box center [766, 176] width 41 height 55
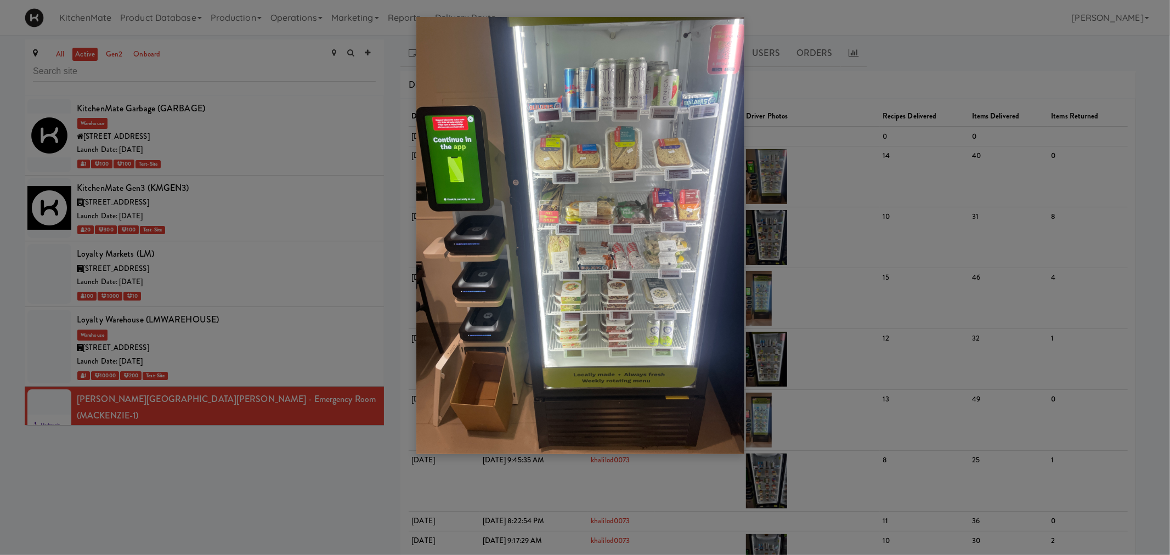
click at [275, 307] on div at bounding box center [585, 277] width 1170 height 555
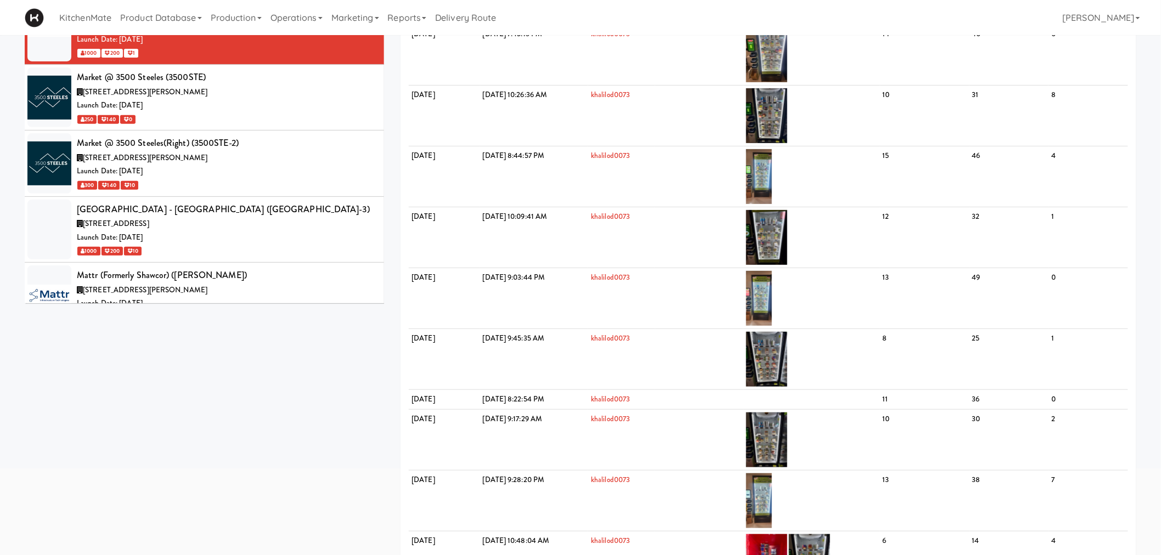
scroll to position [3779, 0]
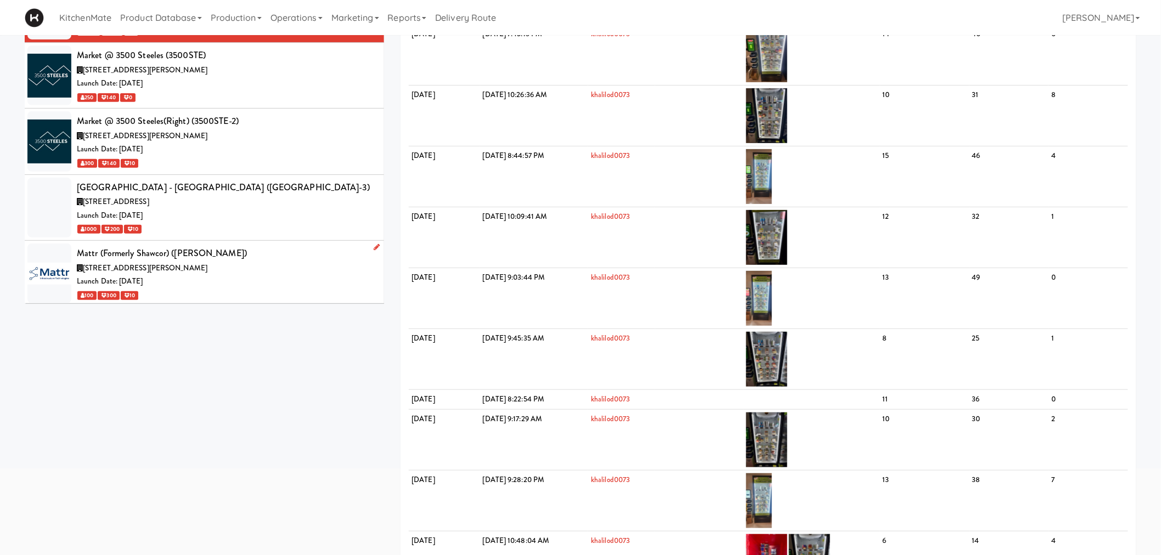
click at [176, 275] on div "Launch Date: Nov 07, 2022" at bounding box center [226, 282] width 299 height 14
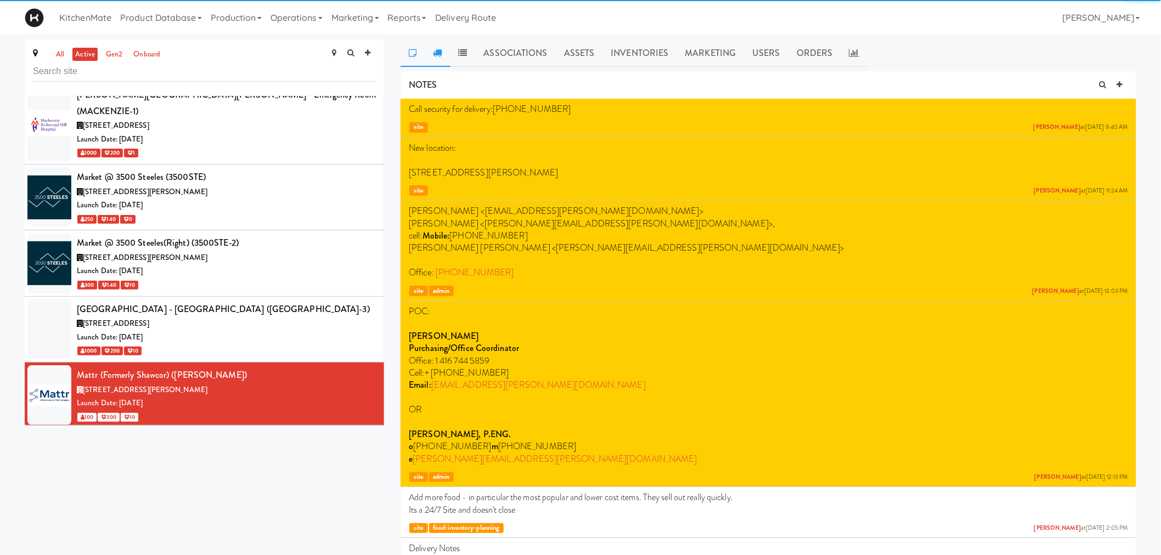
drag, startPoint x: 437, startPoint y: 52, endPoint x: 426, endPoint y: 52, distance: 11.5
click at [437, 52] on icon at bounding box center [437, 52] width 9 height 9
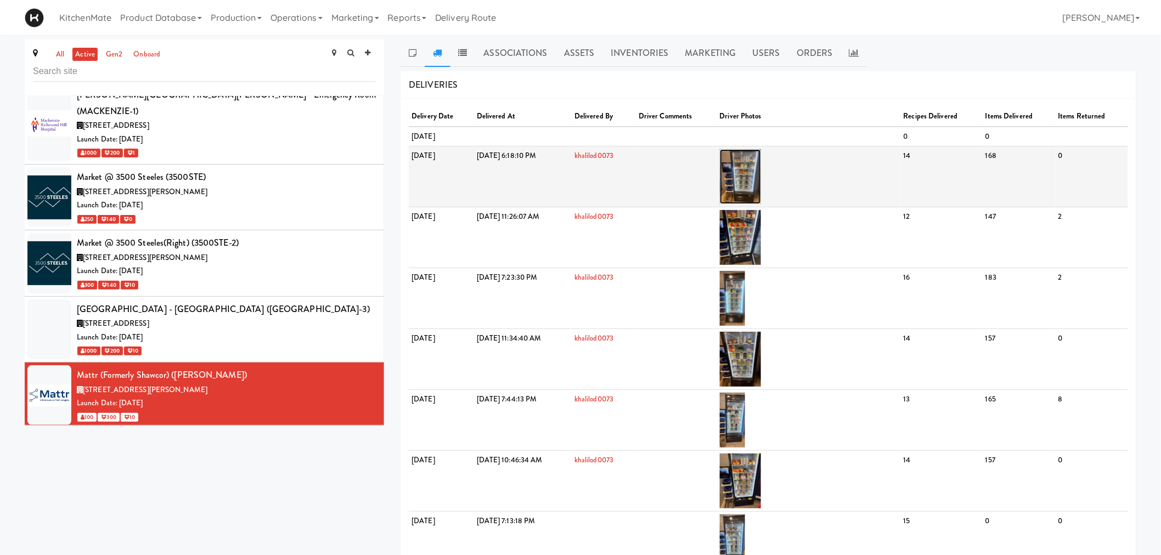
click at [761, 165] on img at bounding box center [740, 176] width 41 height 55
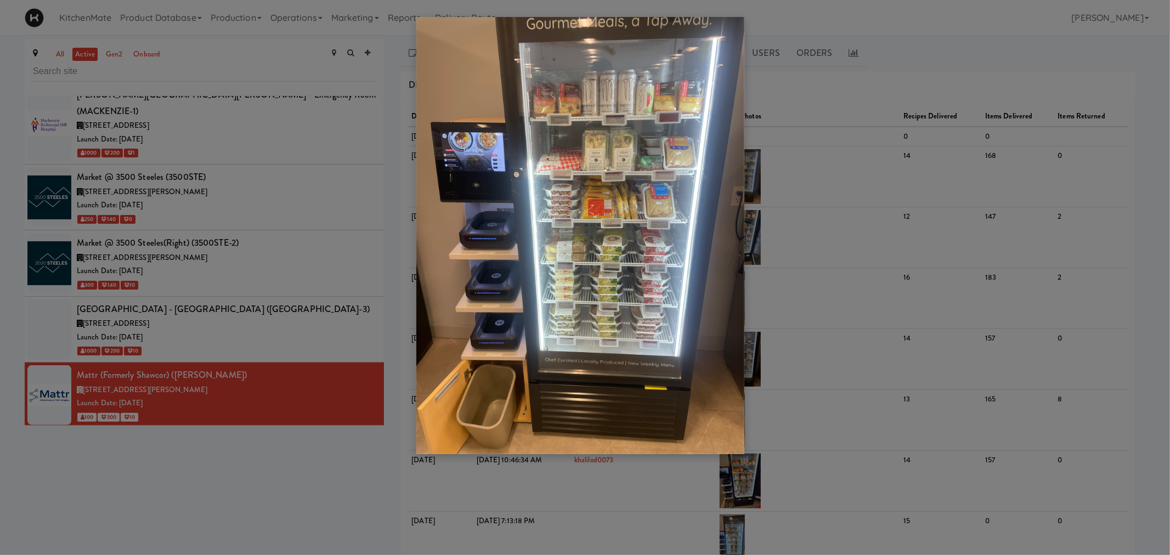
click at [284, 269] on div at bounding box center [585, 277] width 1170 height 555
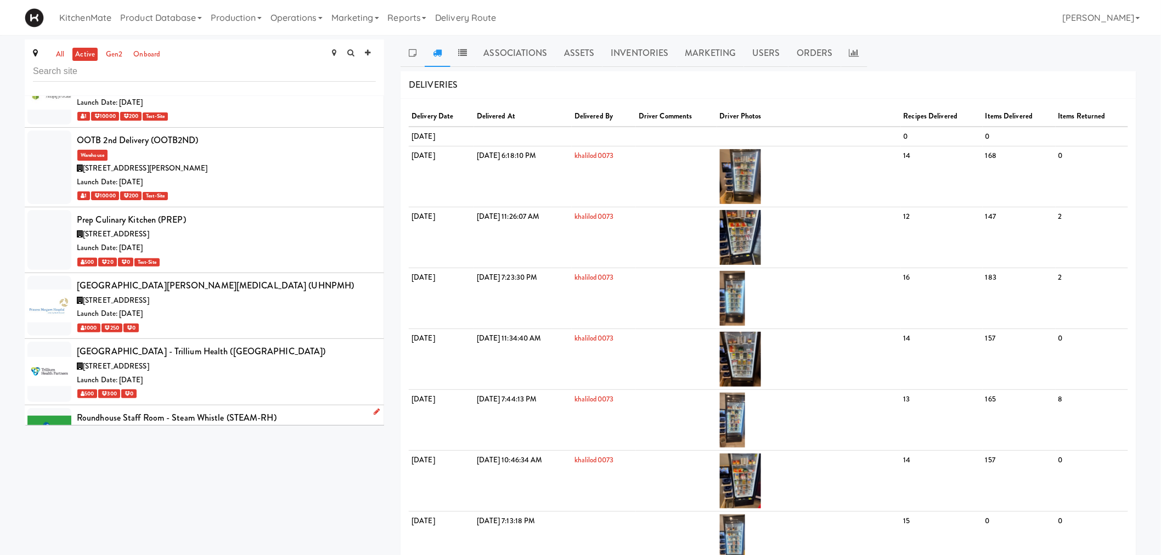
scroll to position [4633, 0]
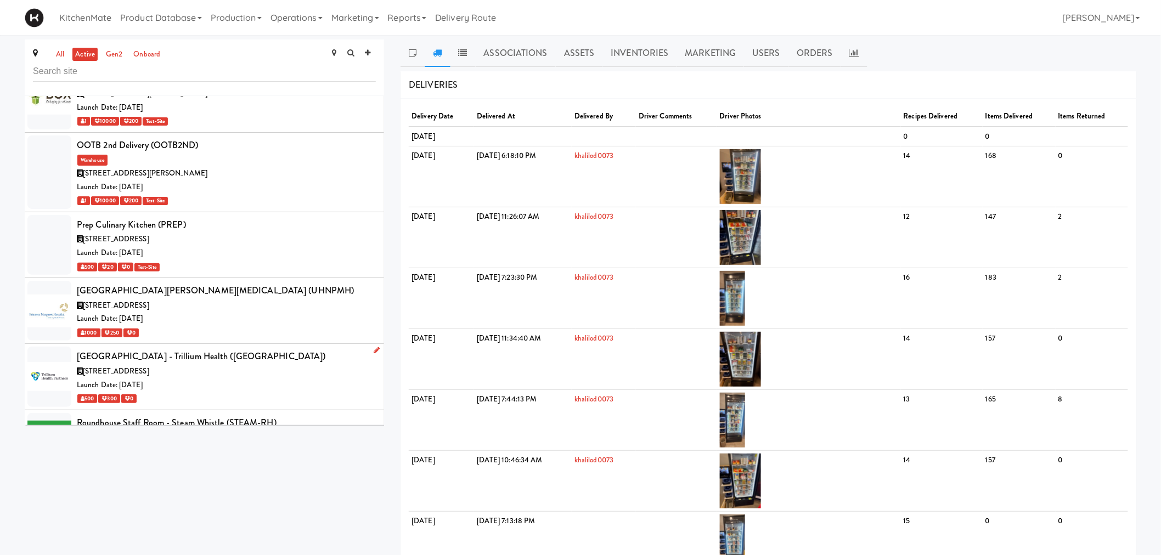
click at [218, 348] on div "Queensway Health Centre - Trillium Health (QUEENS)" at bounding box center [226, 356] width 299 height 16
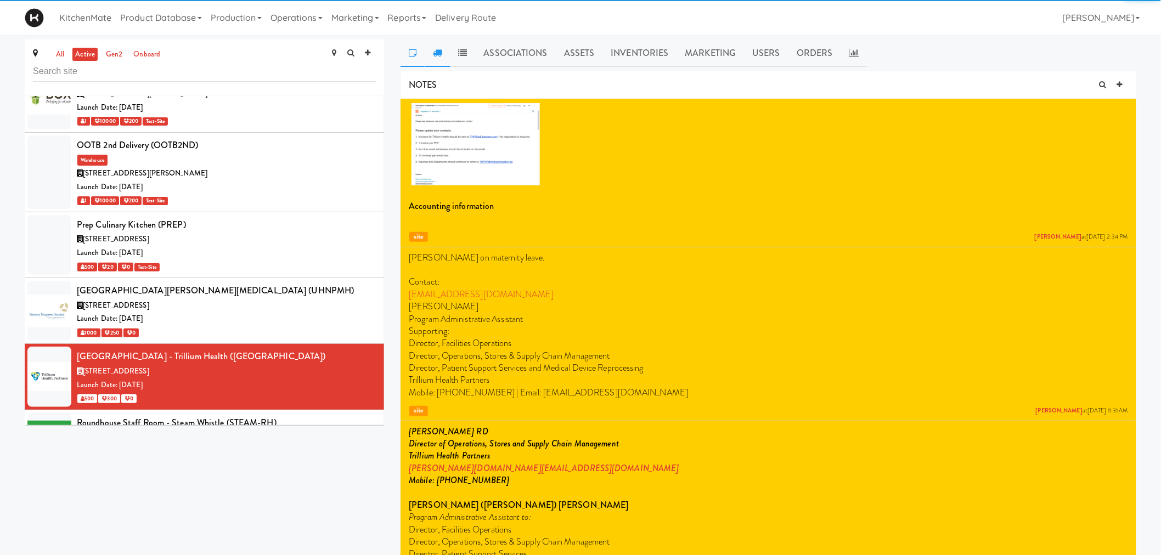
click at [446, 55] on link at bounding box center [437, 53] width 25 height 27
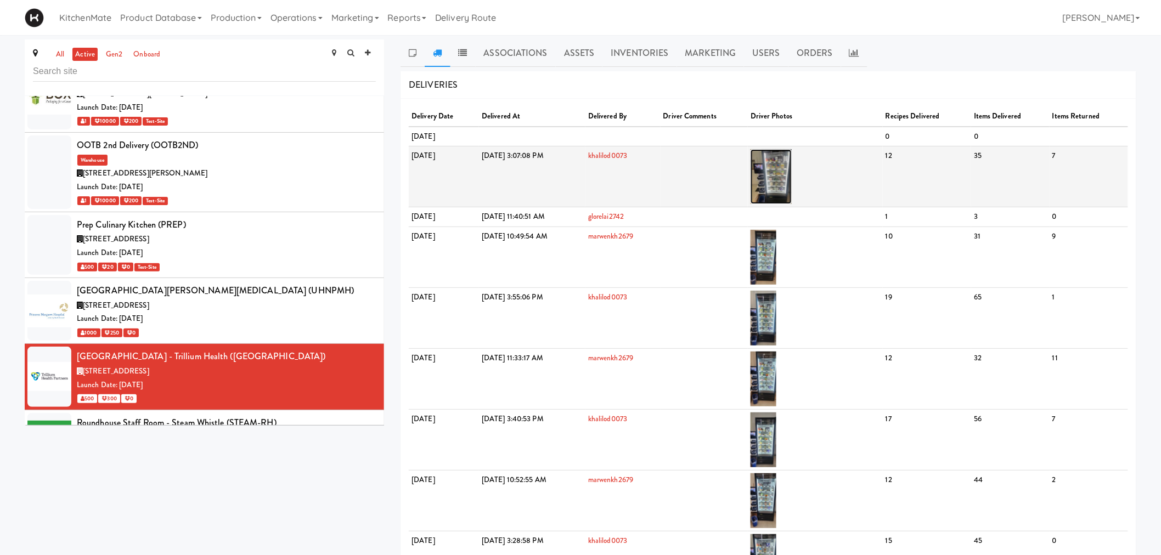
click at [792, 173] on img at bounding box center [771, 176] width 41 height 55
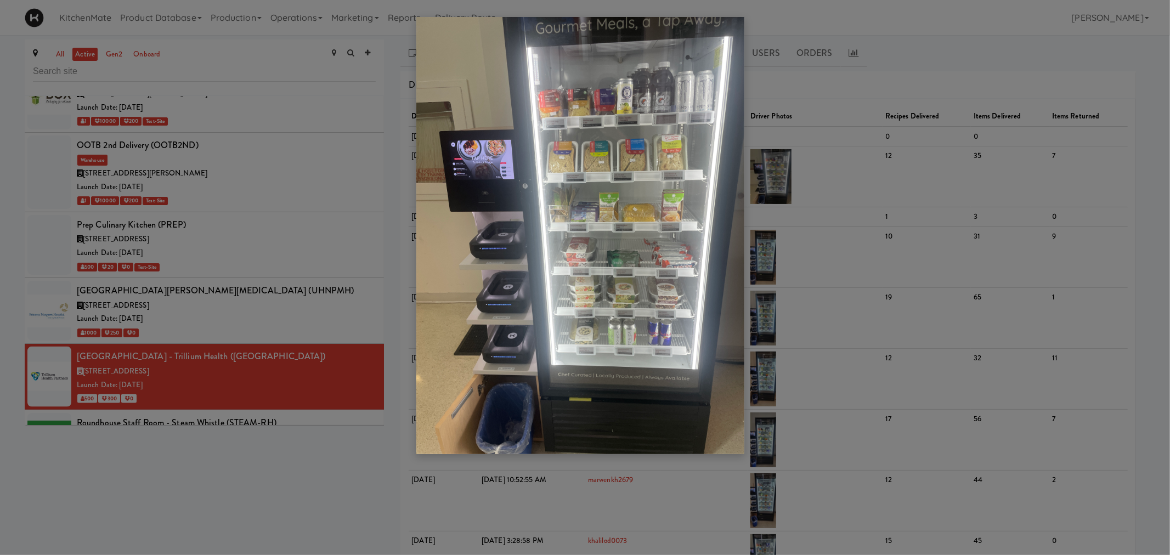
drag, startPoint x: 249, startPoint y: 136, endPoint x: 255, endPoint y: 144, distance: 9.8
click at [250, 136] on div at bounding box center [585, 277] width 1170 height 555
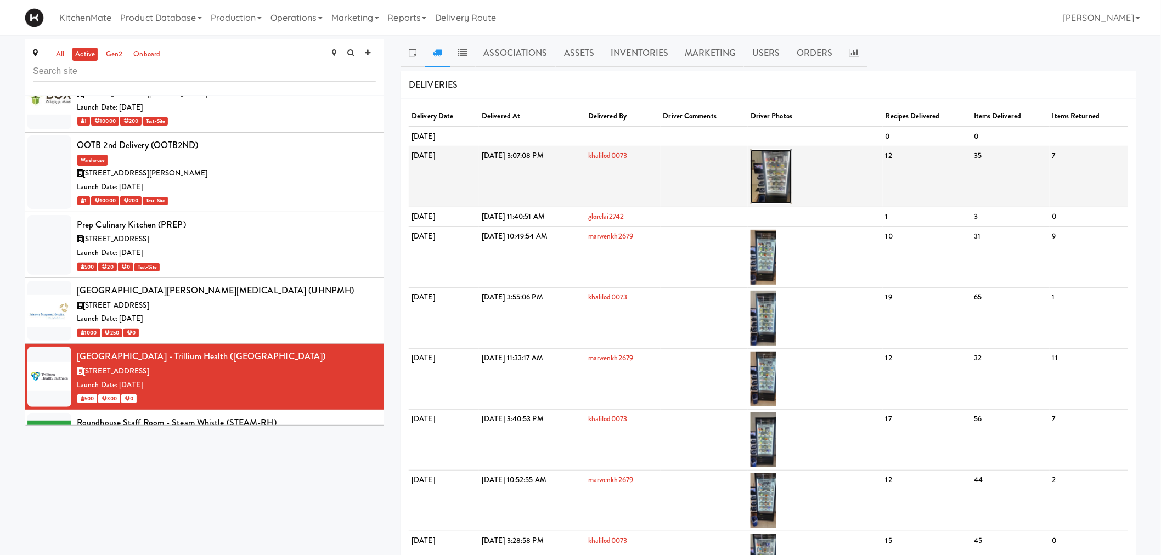
click at [792, 159] on img at bounding box center [771, 176] width 41 height 55
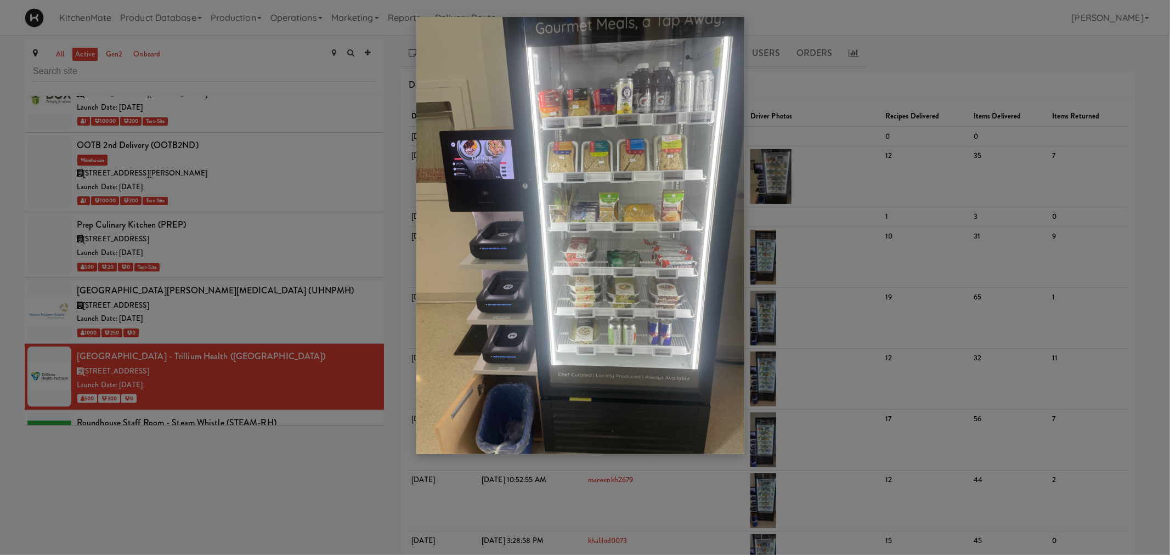
click at [296, 368] on div at bounding box center [585, 277] width 1170 height 555
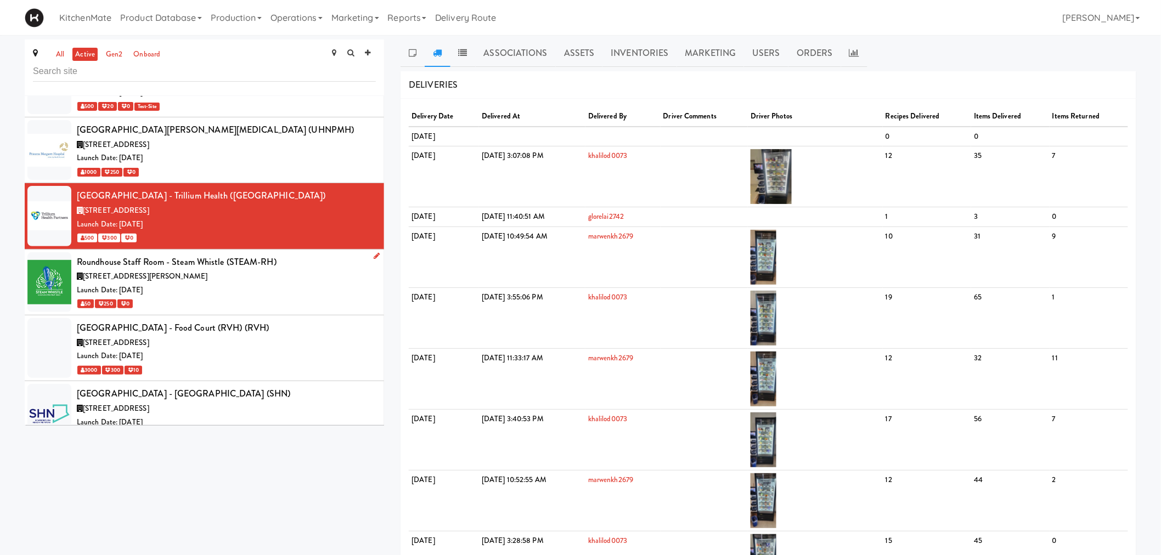
scroll to position [4876, 0]
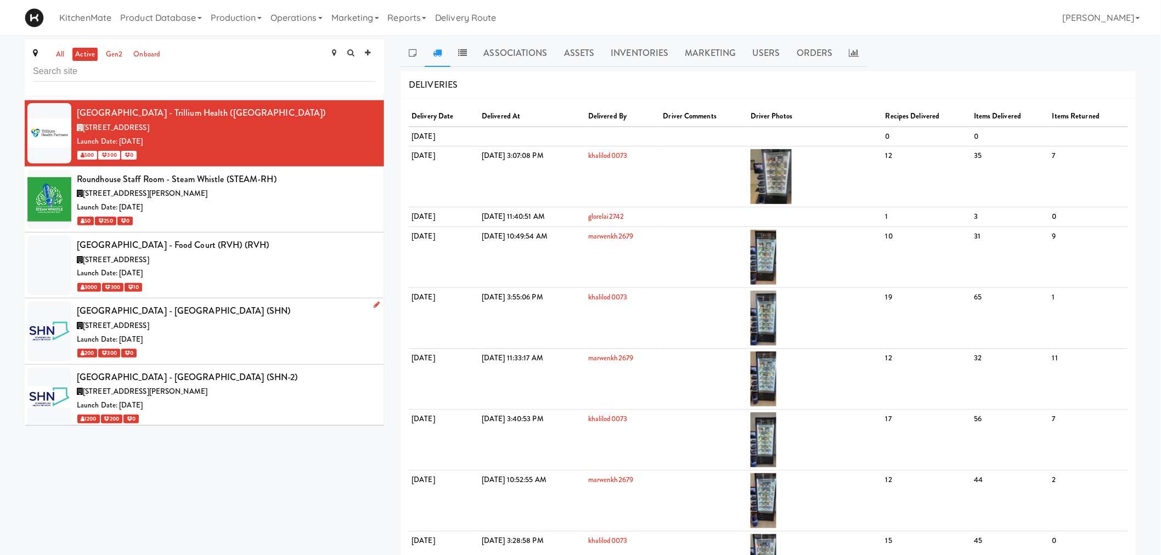
click at [234, 303] on div "Scarborough Birchmount Hospital - Main Lobby (SHN)" at bounding box center [226, 311] width 299 height 16
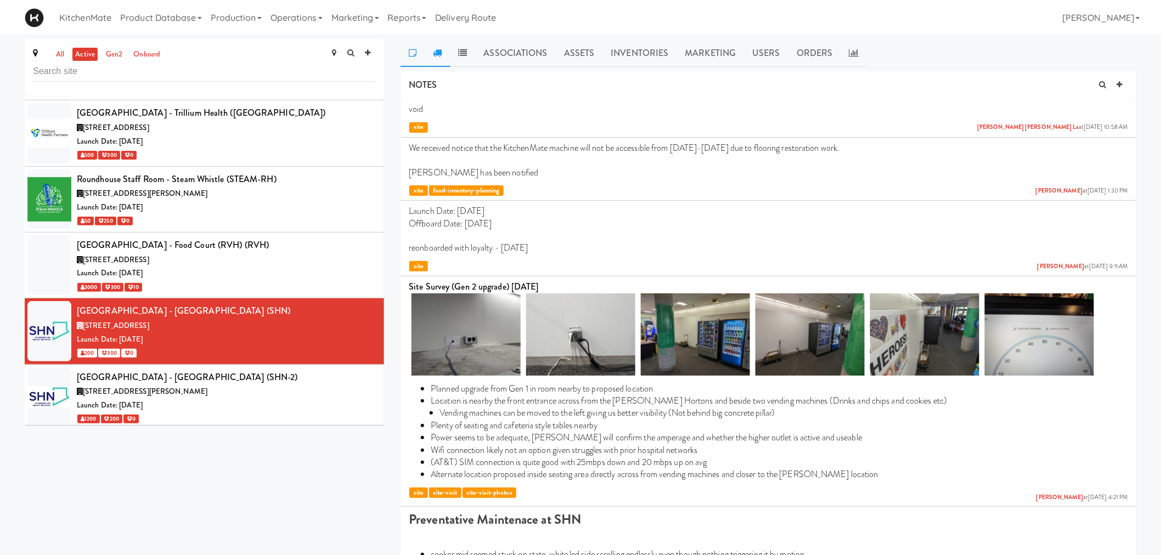
click at [436, 47] on link at bounding box center [437, 53] width 25 height 27
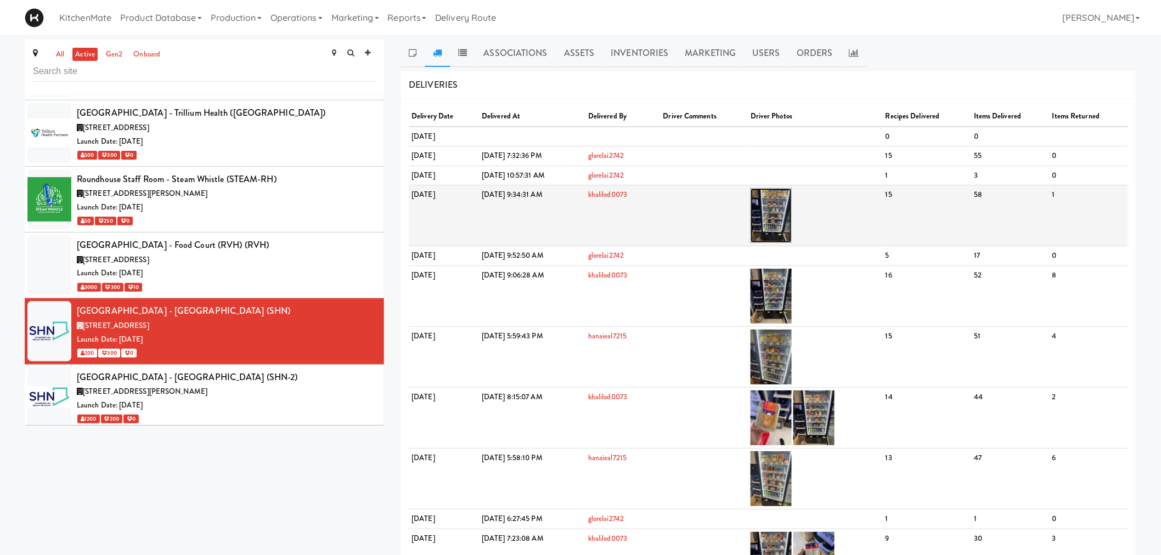
click at [792, 218] on img at bounding box center [771, 215] width 41 height 55
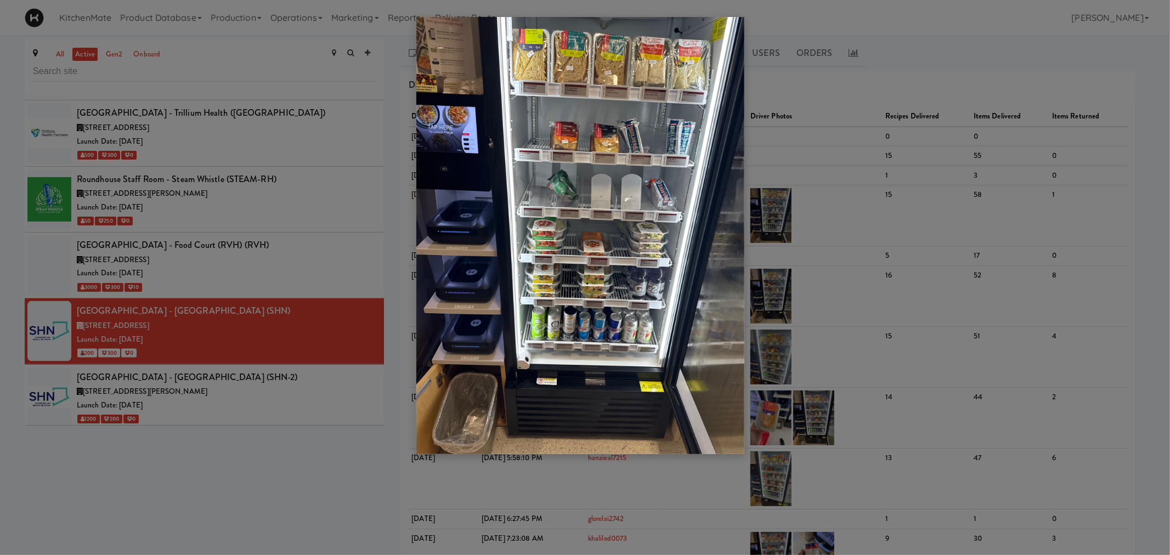
click at [224, 284] on div at bounding box center [585, 277] width 1170 height 555
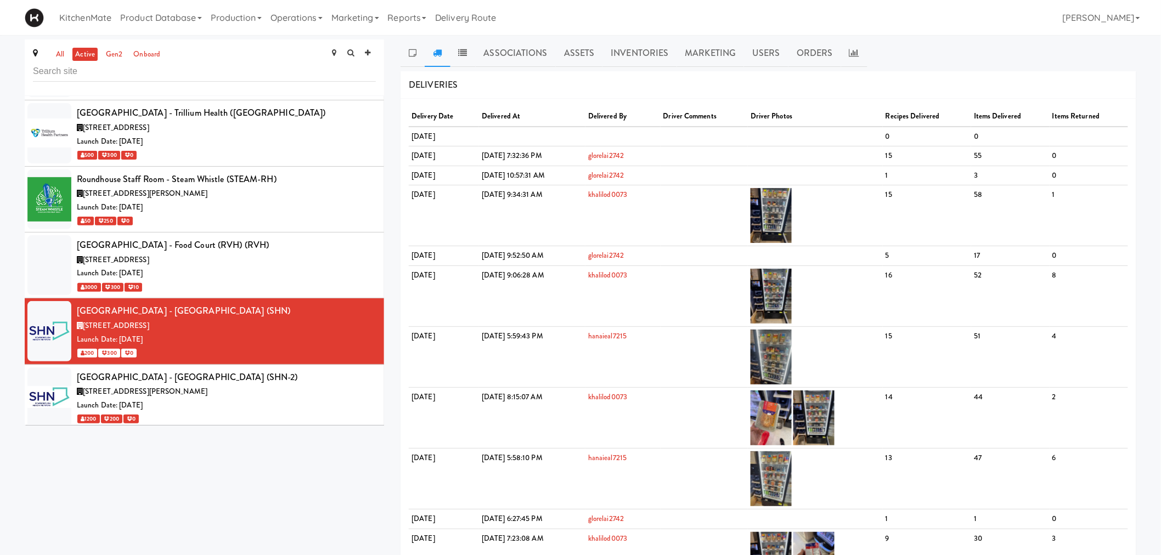
click at [243, 385] on div "3050 Lawrence Ave E, Toronto ON" at bounding box center [226, 392] width 299 height 14
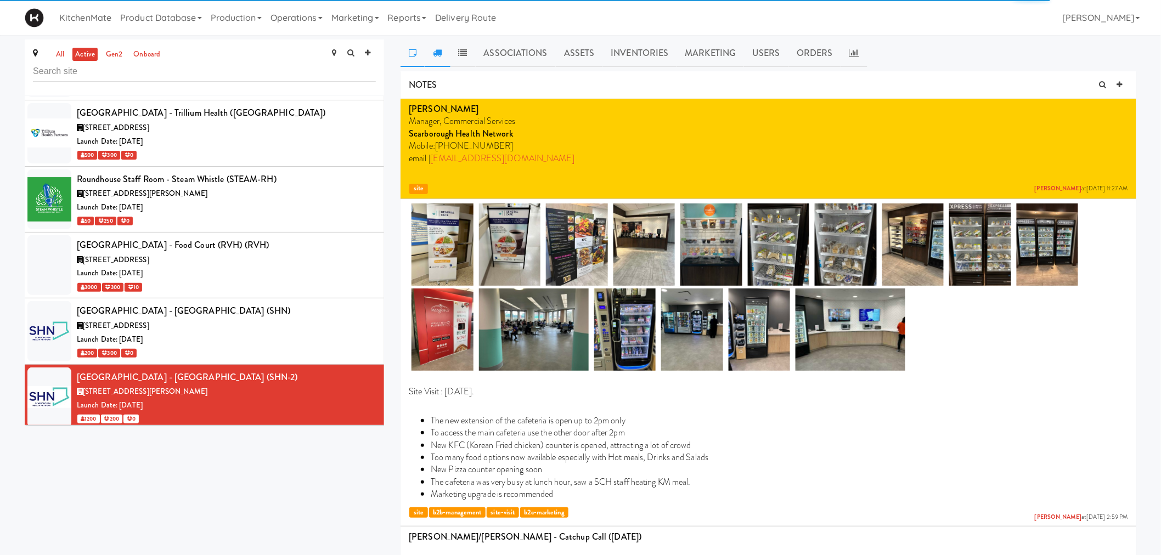
click at [443, 49] on link at bounding box center [437, 53] width 25 height 27
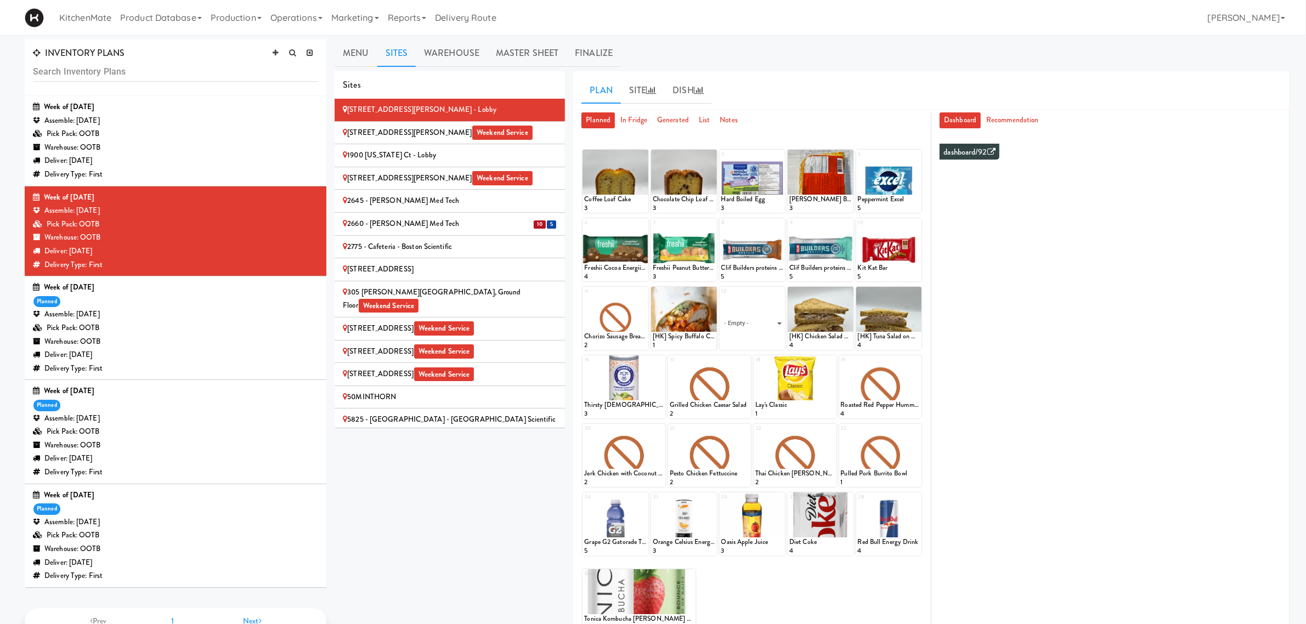
click at [468, 215] on li "10 5 2660 - Baylis Med Tech" at bounding box center [450, 224] width 230 height 23
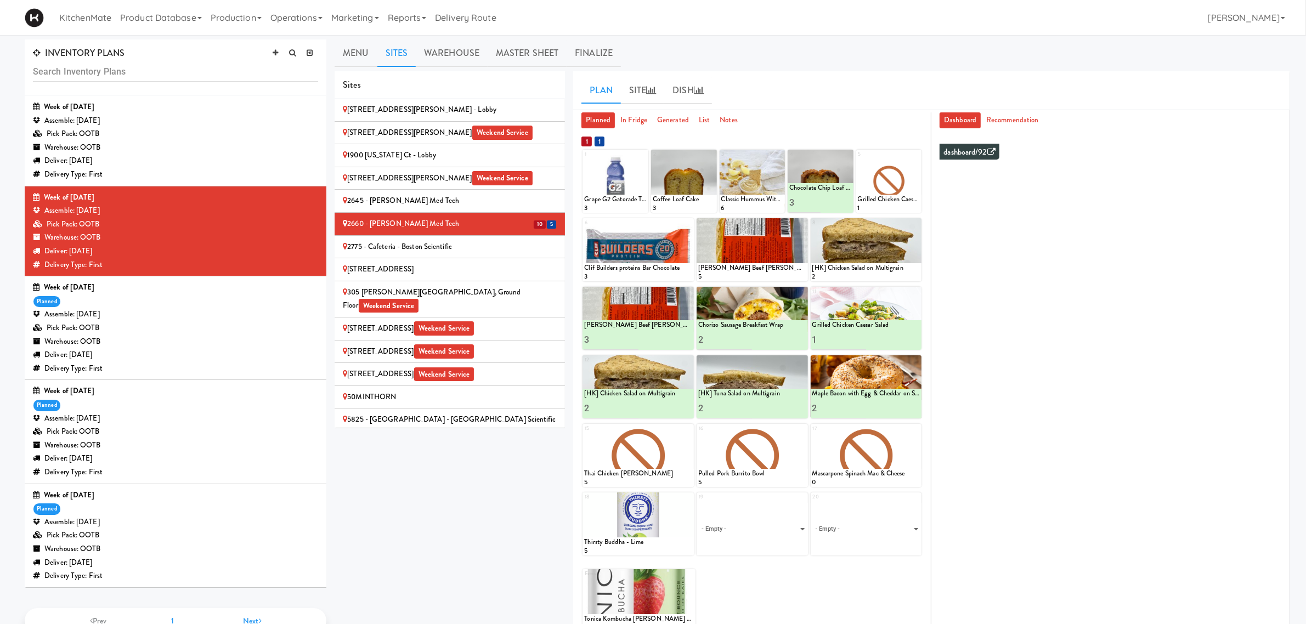
click at [463, 222] on div "2660 - [PERSON_NAME] Med Tech" at bounding box center [450, 224] width 214 height 14
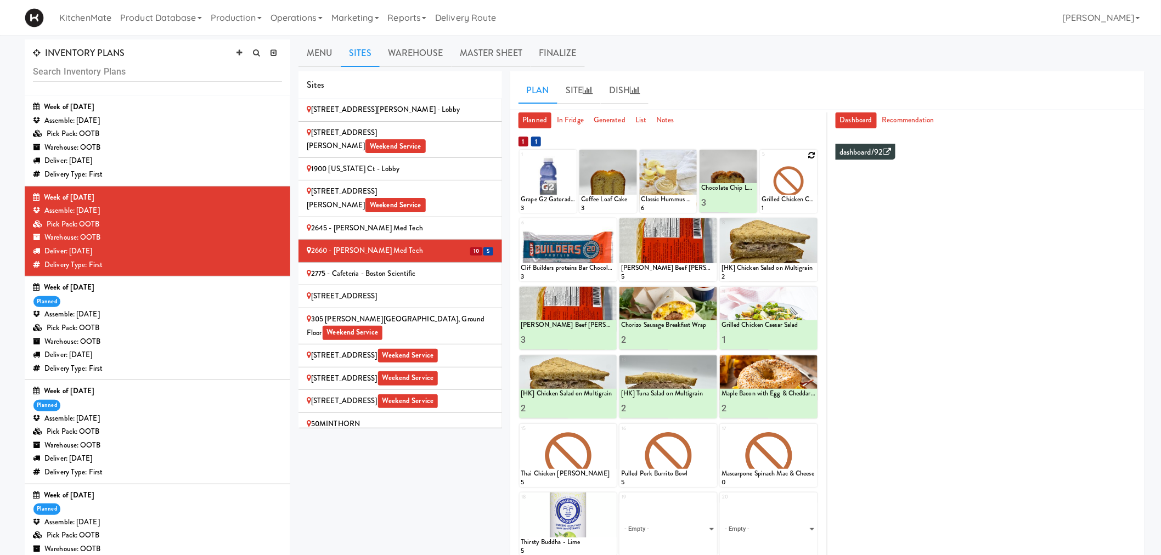
click at [810, 154] on icon at bounding box center [812, 155] width 8 height 8
click at [792, 190] on select "- Empty - Activia Probiotic Peach Mango Smoothie Coca Cola Diet Coke Frooti Fuz…" at bounding box center [789, 186] width 54 height 53
click at [762, 160] on select "- Empty - Activia Probiotic Peach Mango Smoothie Coca Cola Diet Coke Frooti Fuz…" at bounding box center [789, 186] width 54 height 53
type input "1"
type input "3"
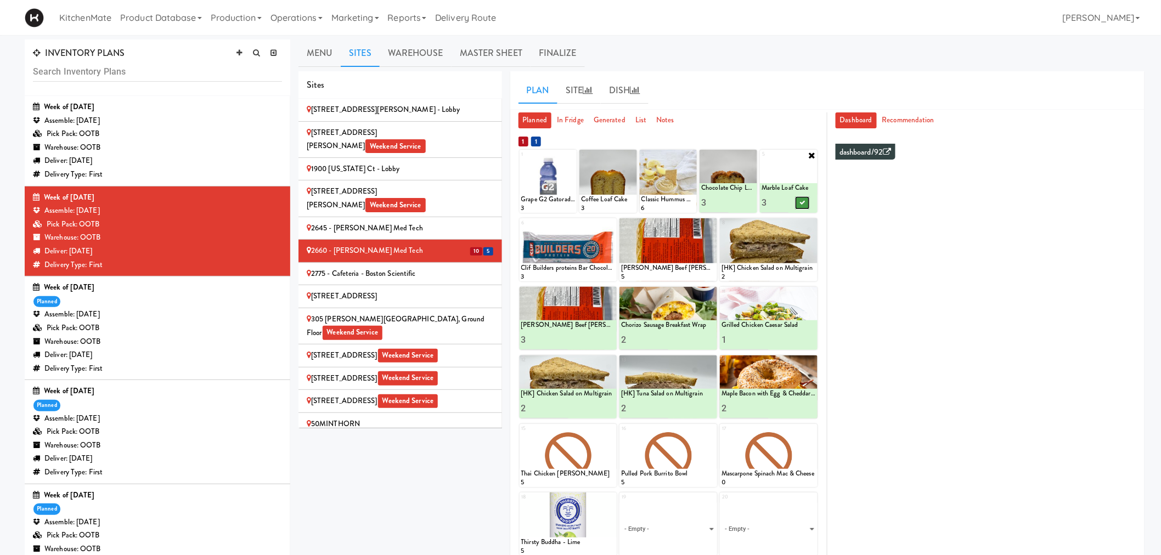
click at [801, 199] on button at bounding box center [802, 202] width 14 height 13
click at [614, 223] on icon at bounding box center [611, 224] width 8 height 8
click at [569, 252] on select "- Empty - Activia Probiotic Peach Mango Smoothie Coca Cola Diet Coke Frooti Fuz…" at bounding box center [568, 255] width 94 height 53
click at [521, 229] on select "- Empty - Activia Probiotic Peach Mango Smoothie Coca Cola Diet Coke Frooti Fuz…" at bounding box center [568, 255] width 94 height 53
type input "2"
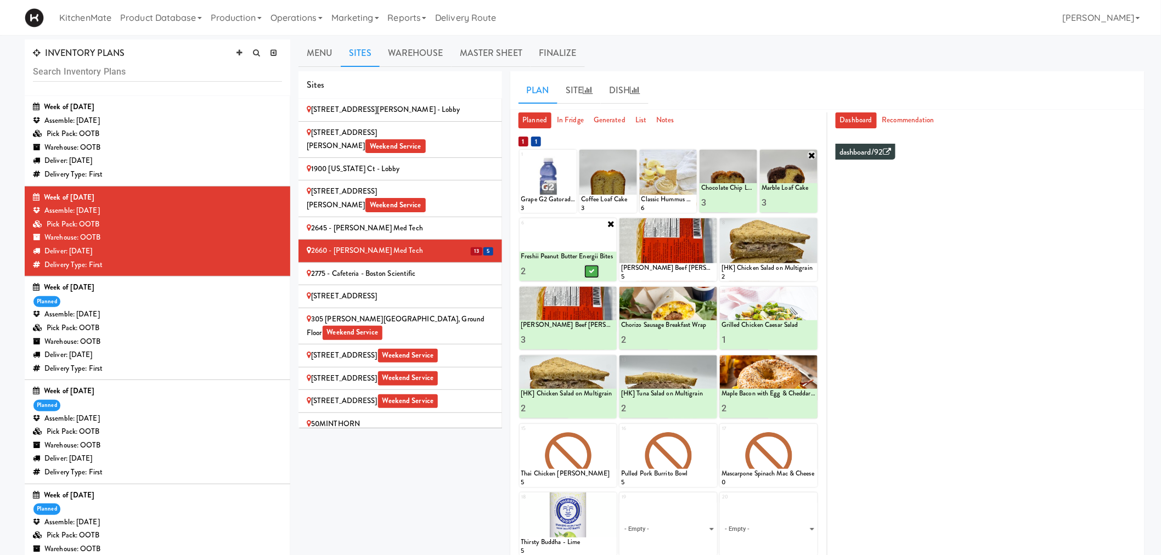
click at [586, 267] on button at bounding box center [591, 271] width 14 height 13
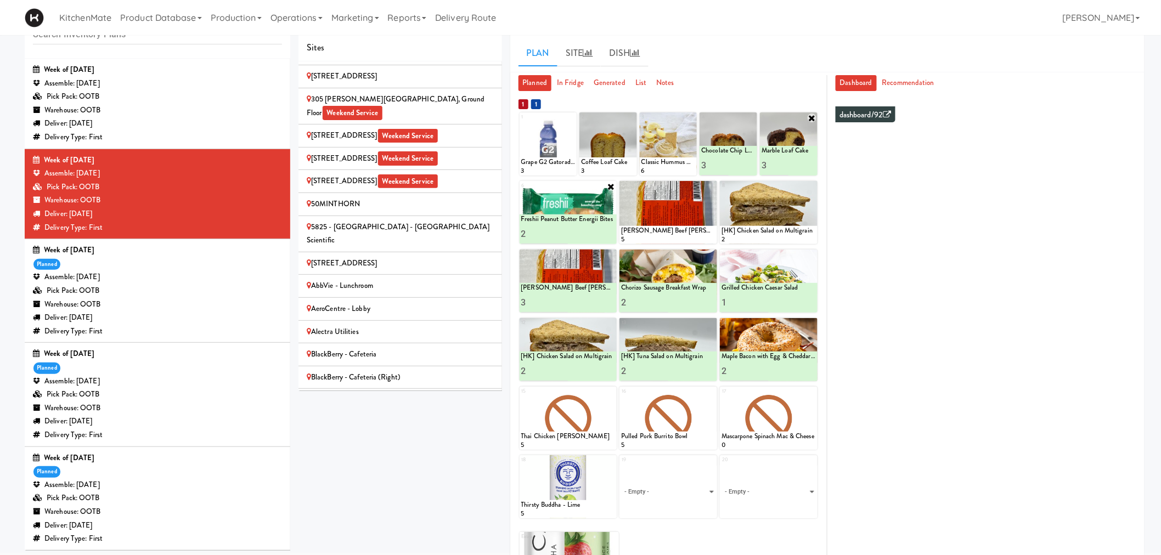
scroll to position [304, 0]
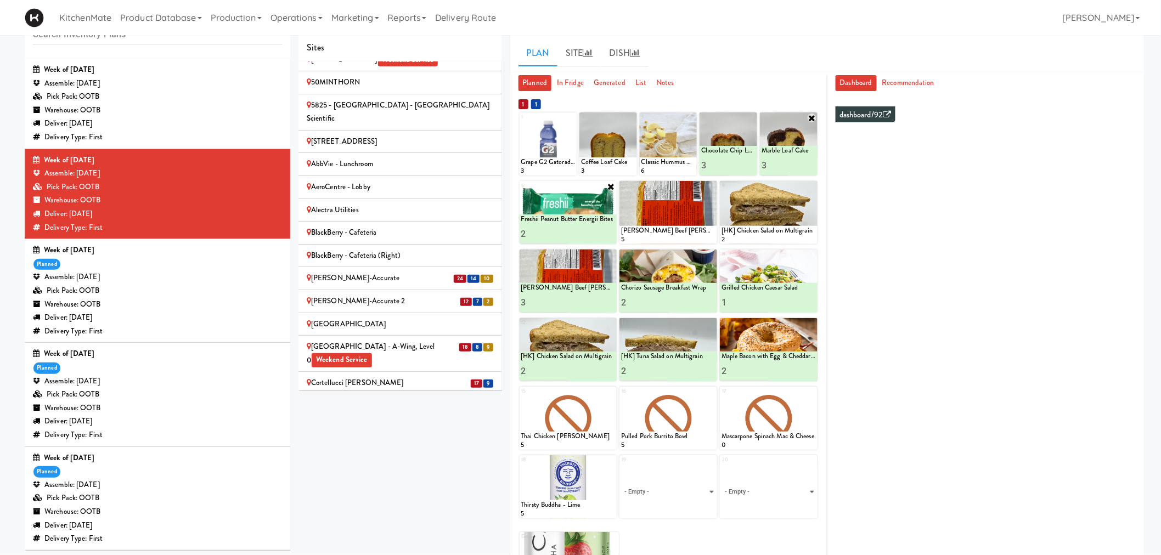
click at [406, 272] on div "[PERSON_NAME]-Accurate" at bounding box center [400, 279] width 187 height 14
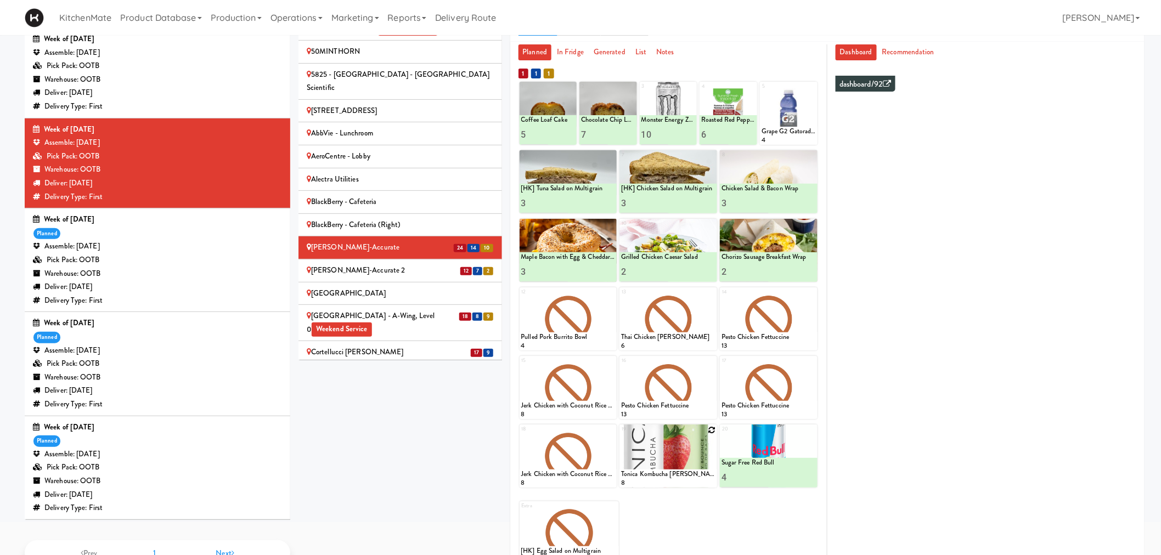
scroll to position [99, 0]
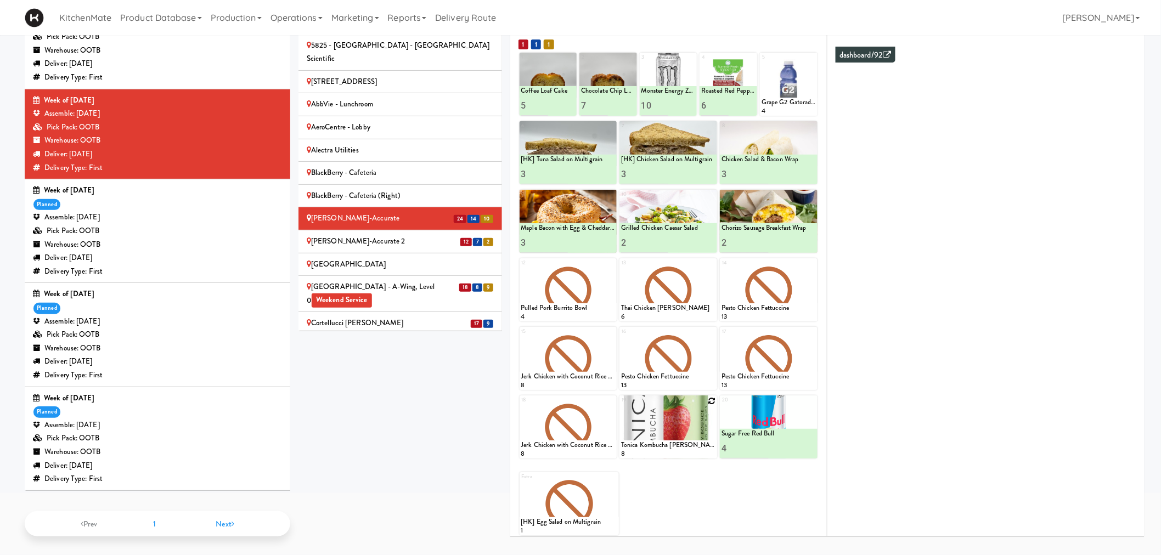
click at [708, 401] on icon at bounding box center [712, 401] width 8 height 8
click at [653, 436] on select "- Empty - Activia Probiotic Peach Mango Smoothie Coca Cola Diet Coke Frooti Fuz…" at bounding box center [668, 432] width 94 height 53
click at [621, 406] on select "- Empty - Activia Probiotic Peach Mango Smoothie Coca Cola Diet Coke Frooti Fuz…" at bounding box center [668, 432] width 94 height 53
type input "6"
click at [687, 449] on button at bounding box center [692, 448] width 14 height 13
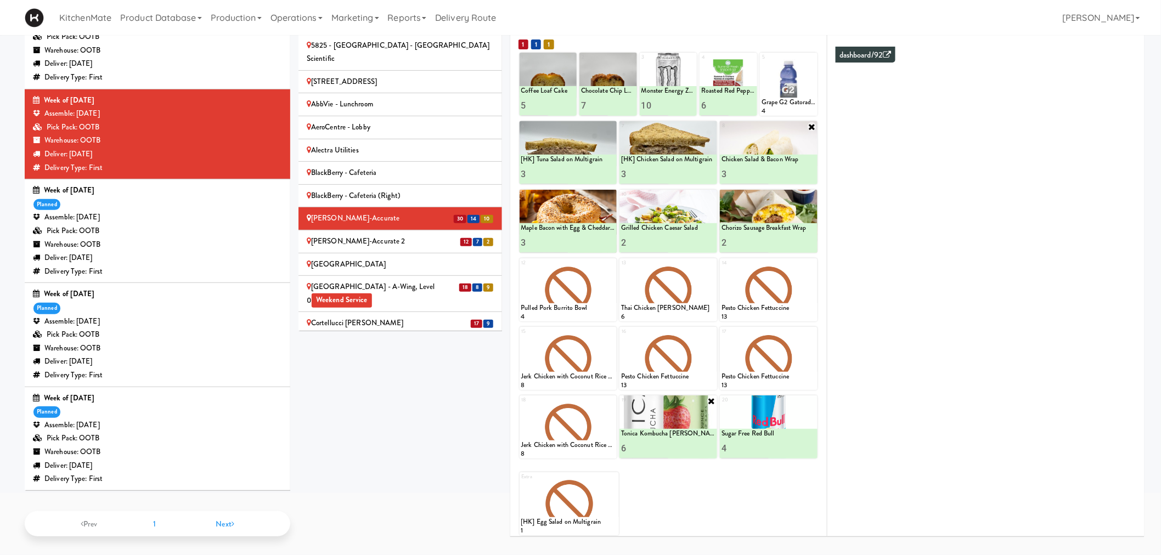
scroll to position [37, 0]
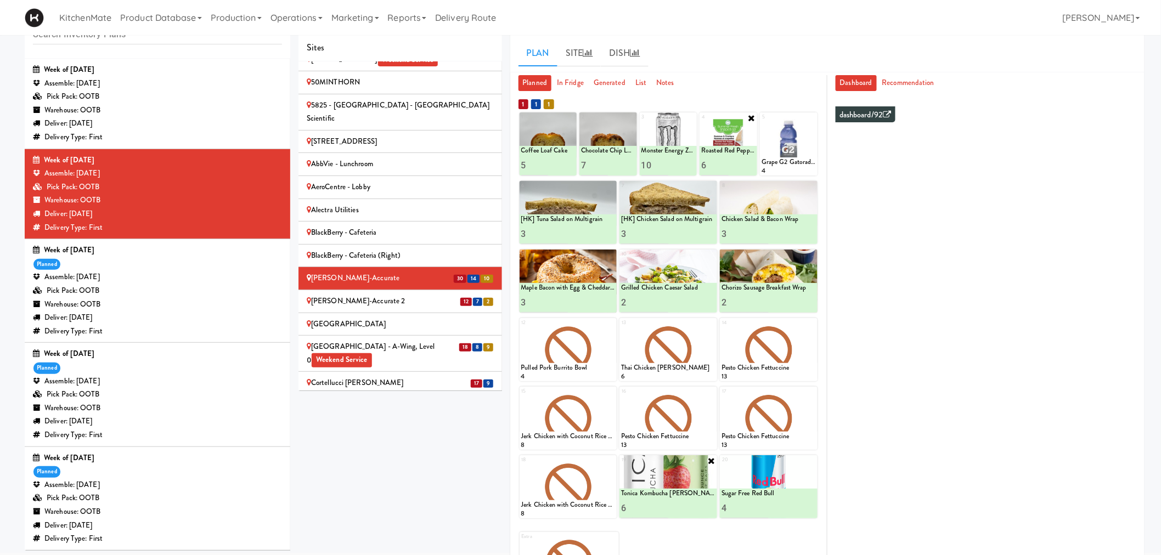
click at [749, 117] on icon at bounding box center [751, 118] width 9 height 9
click at [749, 115] on icon at bounding box center [752, 118] width 8 height 8
click at [731, 151] on select "- Empty - Activia Probiotic Peach Mango Smoothie Coca Cola Diet Coke Frooti Fuz…" at bounding box center [728, 149] width 54 height 53
click at [701, 123] on select "- Empty - Activia Probiotic Peach Mango Smoothie Coca Cola Diet Coke Frooti Fuz…" at bounding box center [728, 149] width 54 height 53
type input "4"
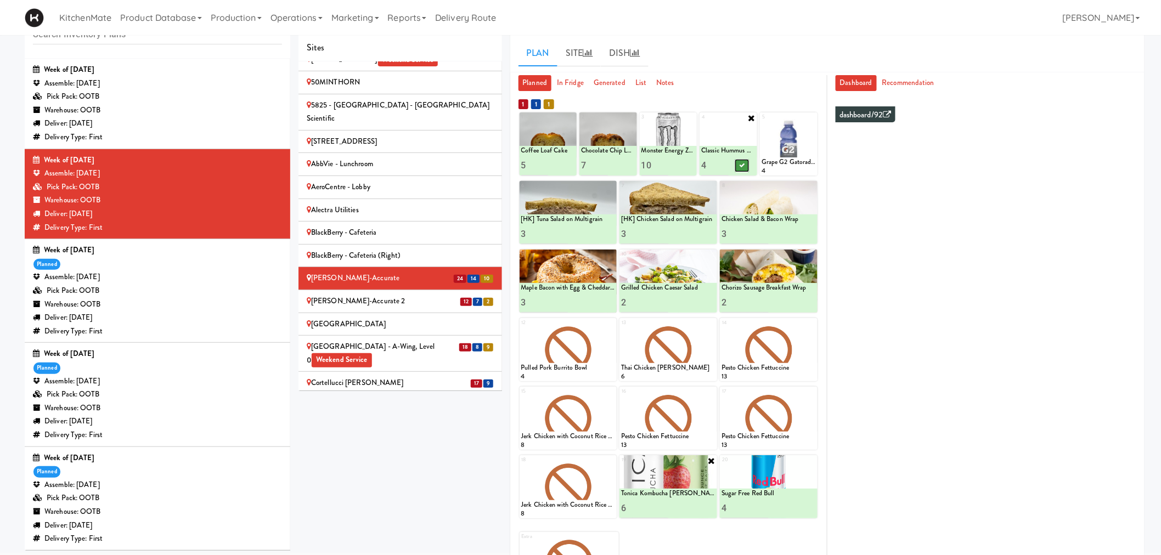
click at [740, 163] on icon at bounding box center [741, 165] width 5 height 6
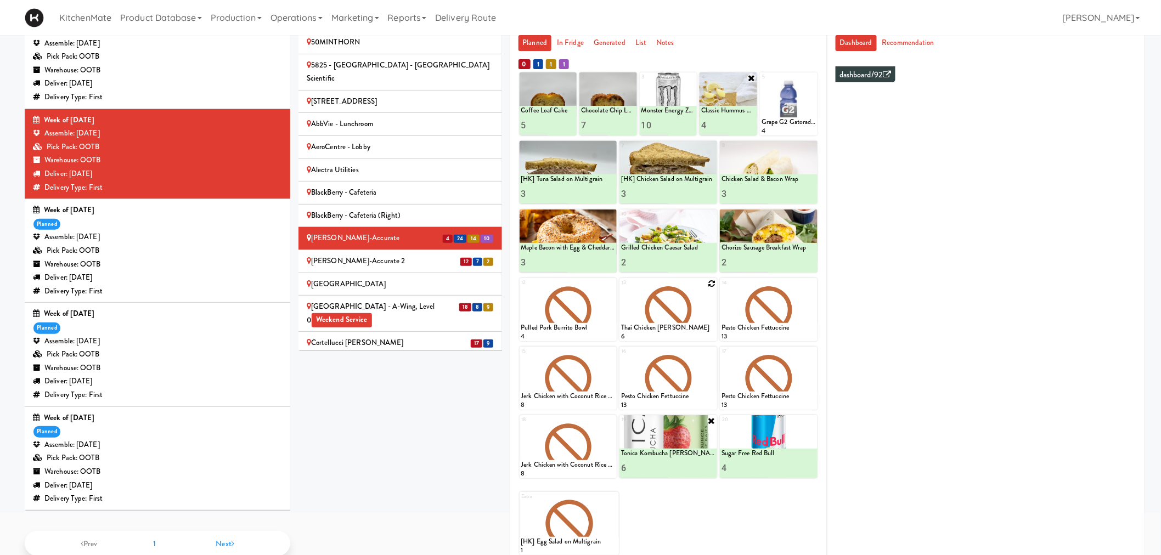
scroll to position [99, 0]
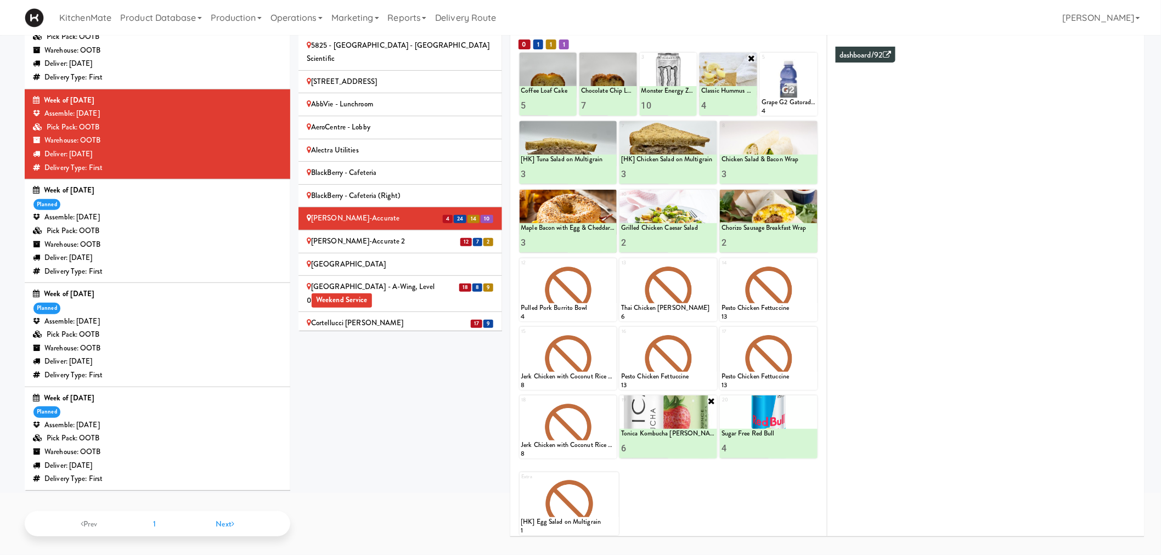
click at [460, 238] on span "12" at bounding box center [466, 242] width 12 height 8
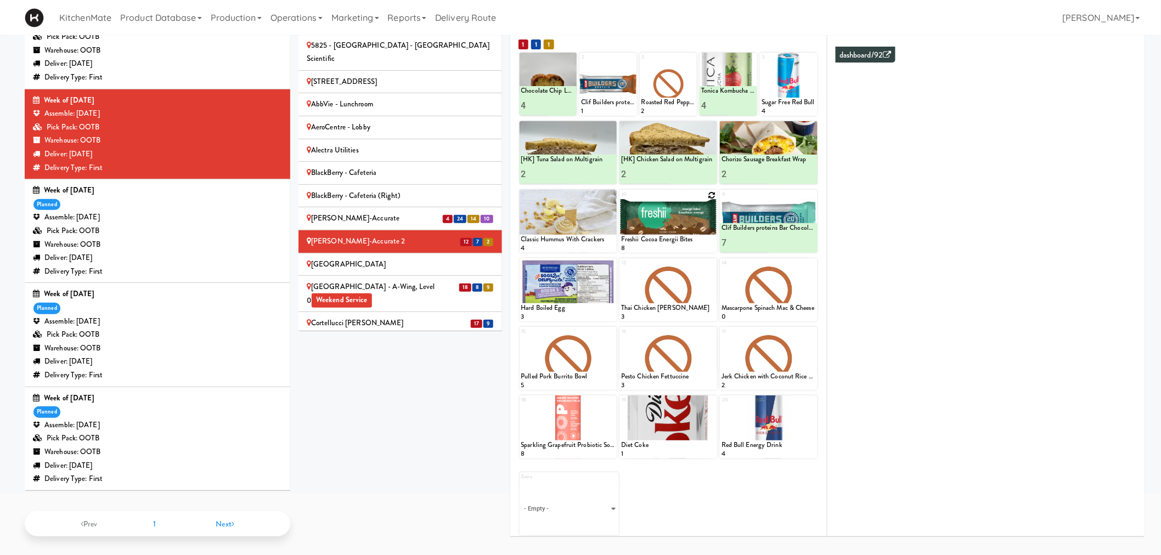
click at [712, 192] on icon at bounding box center [712, 195] width 8 height 8
click at [672, 223] on select "- Empty - Activia Probiotic Peach Mango Smoothie Coca Cola Diet Coke Frooti Fuz…" at bounding box center [668, 226] width 94 height 53
click at [621, 200] on select "- Empty - Activia Probiotic Peach Mango Smoothie Coca Cola Diet Coke Frooti Fuz…" at bounding box center [668, 226] width 94 height 53
type input "3"
click at [693, 240] on icon at bounding box center [691, 243] width 5 height 6
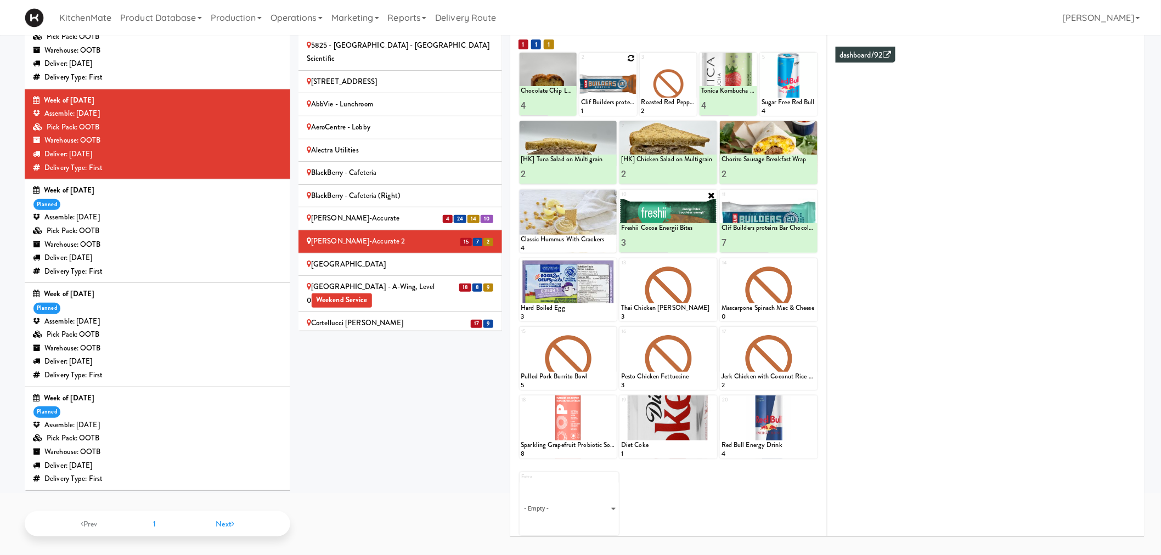
click at [629, 58] on icon at bounding box center [632, 58] width 8 height 8
click at [610, 89] on select "- Empty - Activia Probiotic Peach Mango Smoothie Coca Cola Diet Coke Frooti Fuz…" at bounding box center [608, 89] width 54 height 53
click at [581, 63] on select "- Empty - Activia Probiotic Peach Mango Smoothie Coca Cola Diet Coke Frooti Fuz…" at bounding box center [608, 89] width 54 height 53
type input "2"
click at [622, 106] on icon at bounding box center [621, 106] width 5 height 6
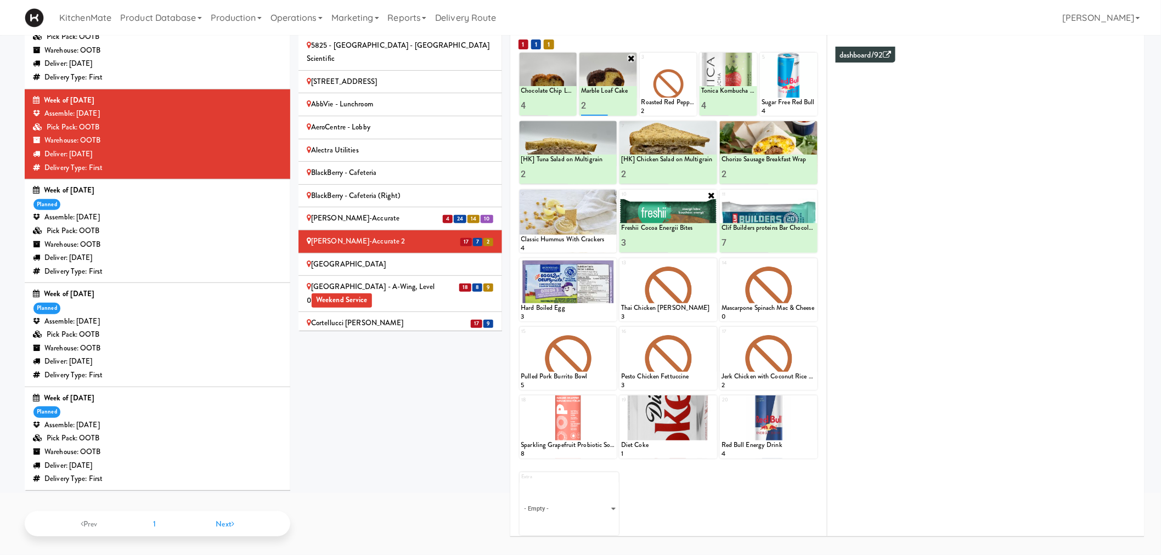
click at [591, 102] on input "2" at bounding box center [594, 105] width 27 height 20
type input "3"
click at [622, 103] on icon at bounding box center [621, 106] width 5 height 6
click at [527, 106] on input "4" at bounding box center [534, 105] width 27 height 20
type input "3"
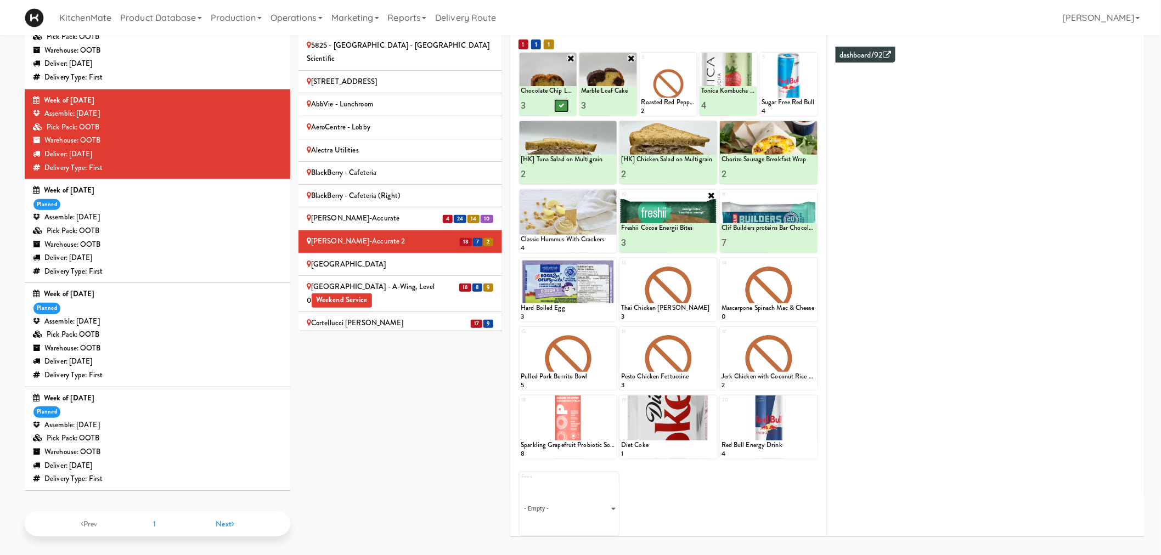
click at [562, 105] on icon at bounding box center [561, 106] width 5 height 6
click at [811, 195] on icon at bounding box center [812, 195] width 9 height 9
click at [808, 192] on div at bounding box center [769, 221] width 98 height 63
click at [816, 193] on div at bounding box center [769, 221] width 98 height 63
click at [811, 192] on icon at bounding box center [812, 195] width 8 height 8
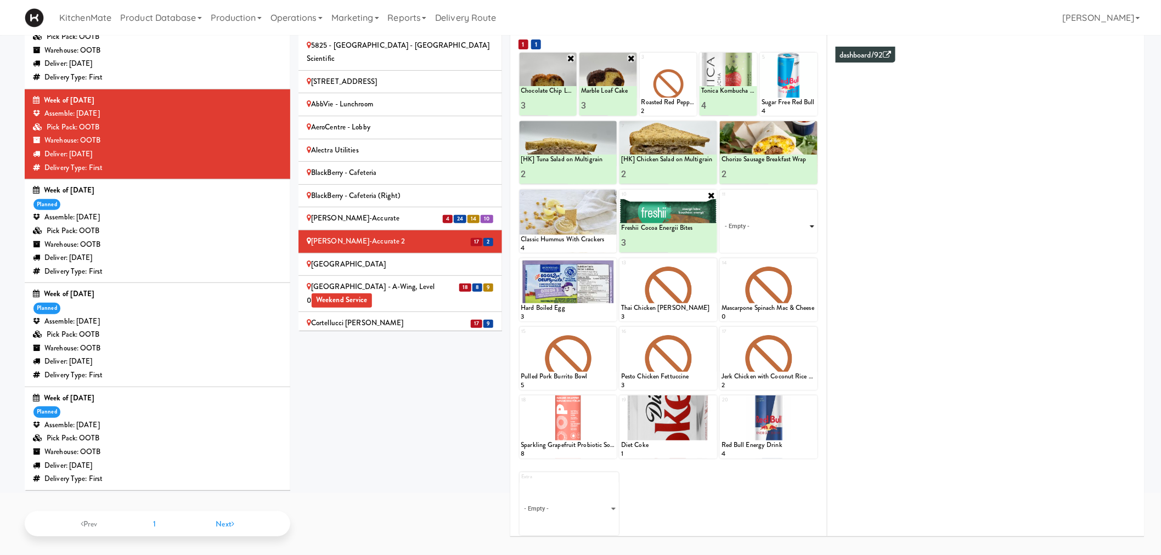
click at [774, 224] on select "- Empty - Activia Probiotic Peach Mango Smoothie Coca Cola Diet Coke Frooti Fuz…" at bounding box center [768, 226] width 94 height 53
click at [721, 200] on select "- Empty - Activia Probiotic Peach Mango Smoothie Coca Cola Diet Coke Frooti Fuz…" at bounding box center [768, 226] width 94 height 53
type input "5"
click at [793, 243] on icon at bounding box center [792, 243] width 5 height 6
click at [711, 399] on icon at bounding box center [712, 401] width 8 height 8
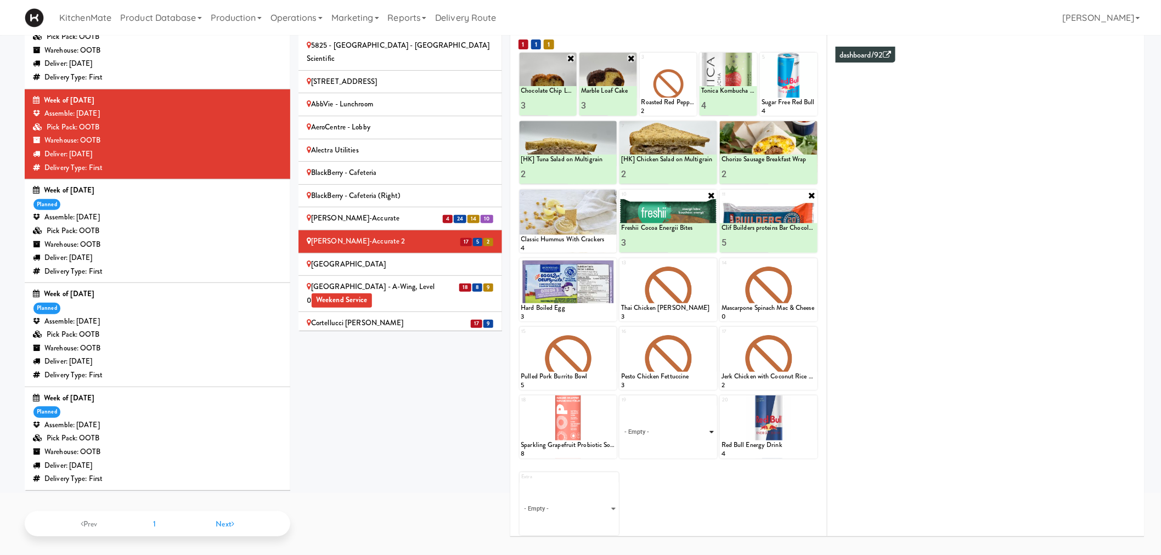
click at [672, 433] on select "- Empty - Activia Probiotic Peach Mango Smoothie Coca Cola Diet Coke Frooti Fuz…" at bounding box center [668, 432] width 94 height 53
click at [621, 406] on select "- Empty - Activia Probiotic Peach Mango Smoothie Coca Cola Diet Coke Frooti Fuz…" at bounding box center [668, 432] width 94 height 53
type input "3"
click at [693, 446] on icon at bounding box center [691, 449] width 5 height 6
drag, startPoint x: 418, startPoint y: 245, endPoint x: 417, endPoint y: 250, distance: 5.5
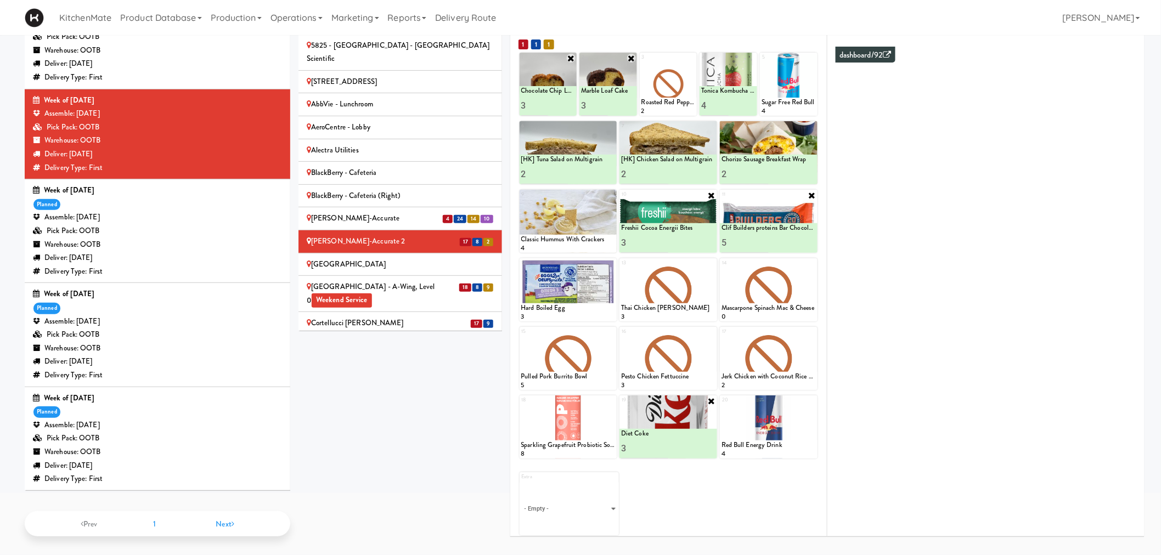
click at [418, 280] on div "Cambridge Memorial Hospital - A-Wing, Level 0 Weekend Service" at bounding box center [400, 293] width 187 height 27
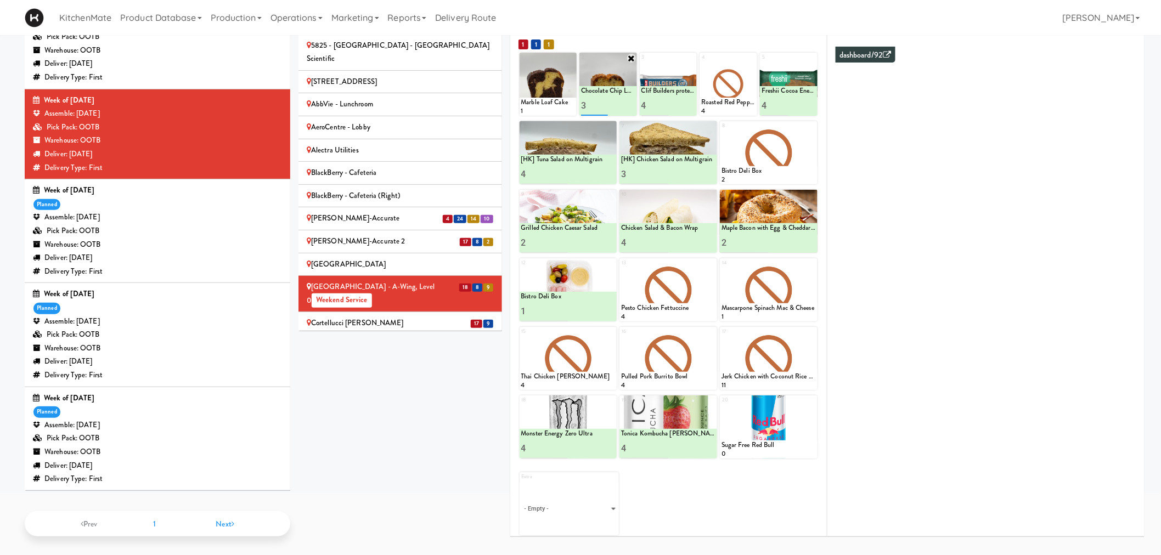
click at [595, 105] on input "3" at bounding box center [594, 105] width 27 height 20
type input "4"
click at [617, 105] on button at bounding box center [621, 105] width 14 height 13
click at [752, 58] on icon at bounding box center [752, 58] width 8 height 8
click at [731, 91] on select "- Empty - Activia Probiotic Peach Mango Smoothie Coca Cola Diet Coke Frooti Fuz…" at bounding box center [728, 89] width 54 height 53
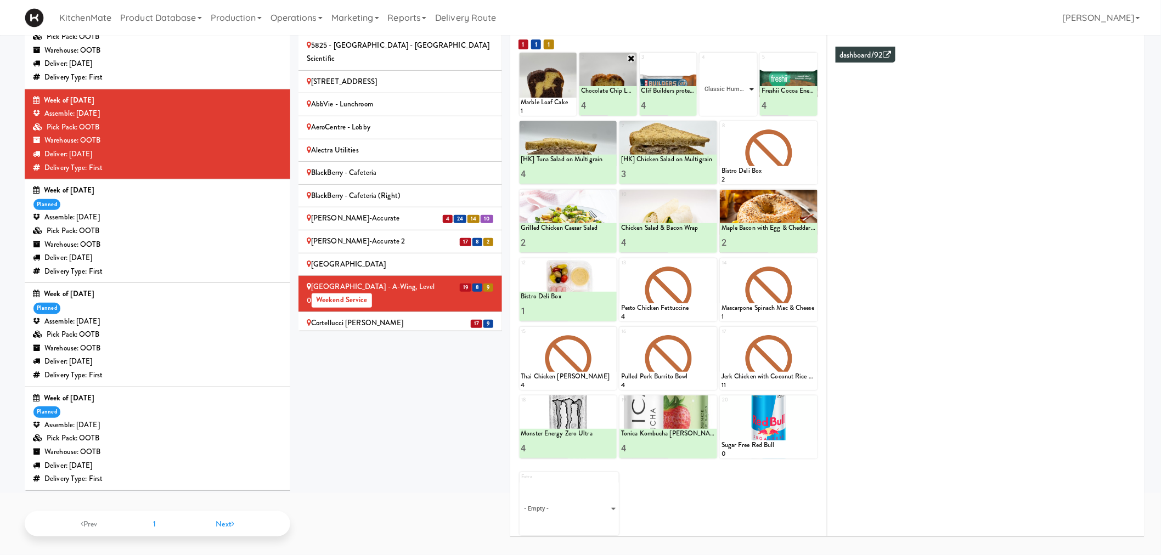
click at [701, 63] on select "- Empty - Activia Probiotic Peach Mango Smoothie Coca Cola Diet Coke Frooti Fuz…" at bounding box center [728, 89] width 54 height 53
type input "2"
click at [743, 100] on button at bounding box center [742, 105] width 14 height 13
click at [568, 57] on icon at bounding box center [571, 58] width 8 height 8
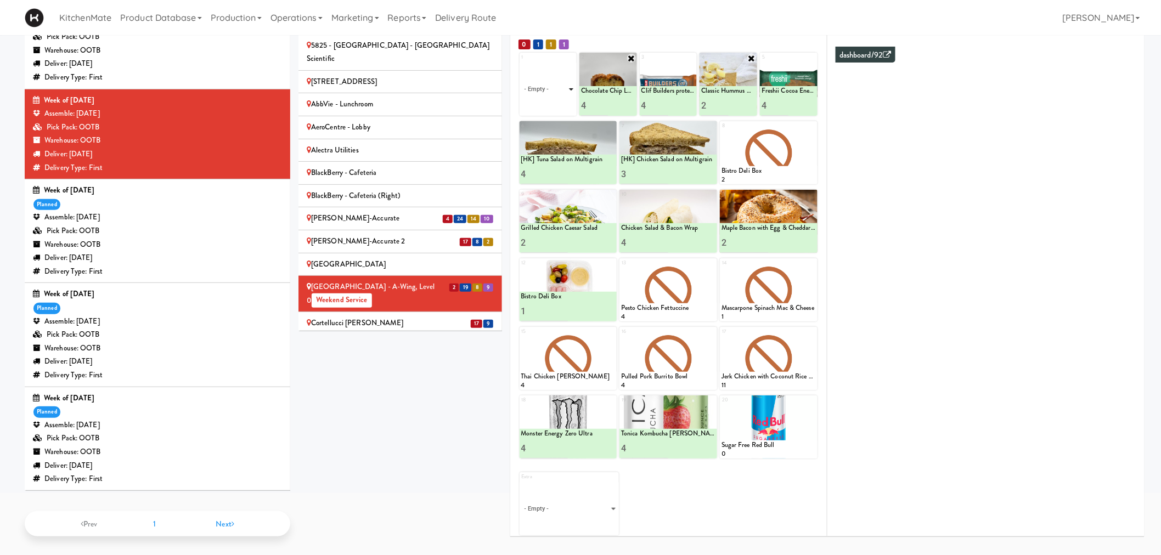
click at [557, 87] on select "- Empty - Activia Probiotic Peach Mango Smoothie Coca Cola Diet Coke Frooti Fuz…" at bounding box center [548, 89] width 54 height 53
click at [521, 63] on select "- Empty - Activia Probiotic Peach Mango Smoothie Coca Cola Diet Coke Frooti Fuz…" at bounding box center [548, 89] width 54 height 53
type input "3"
click at [563, 103] on icon at bounding box center [561, 106] width 5 height 6
click at [813, 127] on icon at bounding box center [812, 127] width 8 height 8
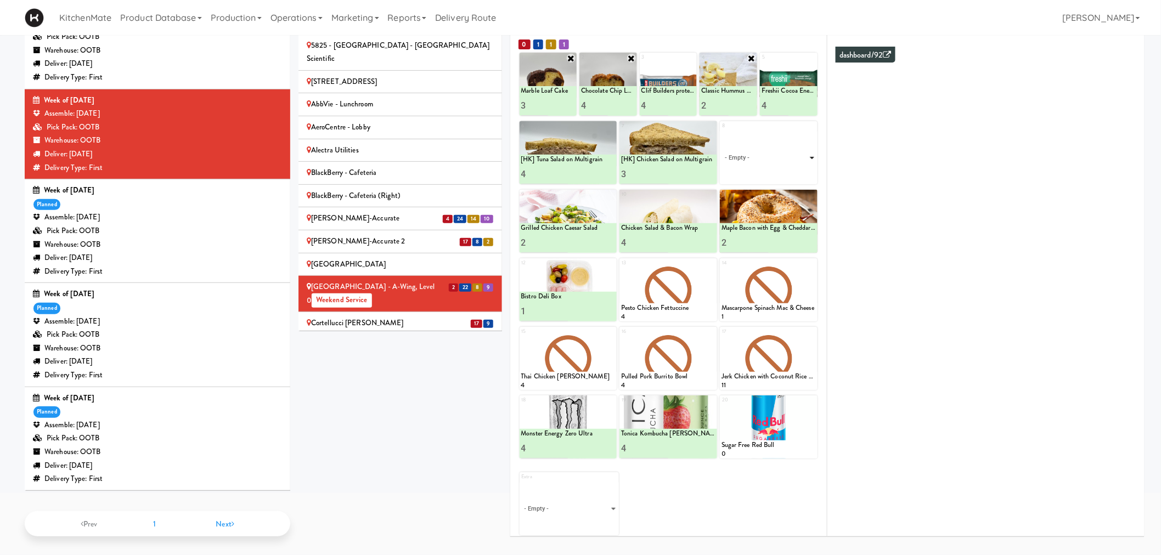
click at [777, 157] on select "- Empty - Activia Probiotic Peach Mango Smoothie Coca Cola Diet Coke Frooti Fuz…" at bounding box center [768, 158] width 94 height 53
click at [721, 132] on select "- Empty - Activia Probiotic Peach Mango Smoothie Coca Cola Diet Coke Frooti Fuz…" at bounding box center [768, 158] width 94 height 53
type input "3"
click at [790, 172] on icon at bounding box center [792, 174] width 5 height 6
click at [690, 58] on icon at bounding box center [691, 58] width 9 height 9
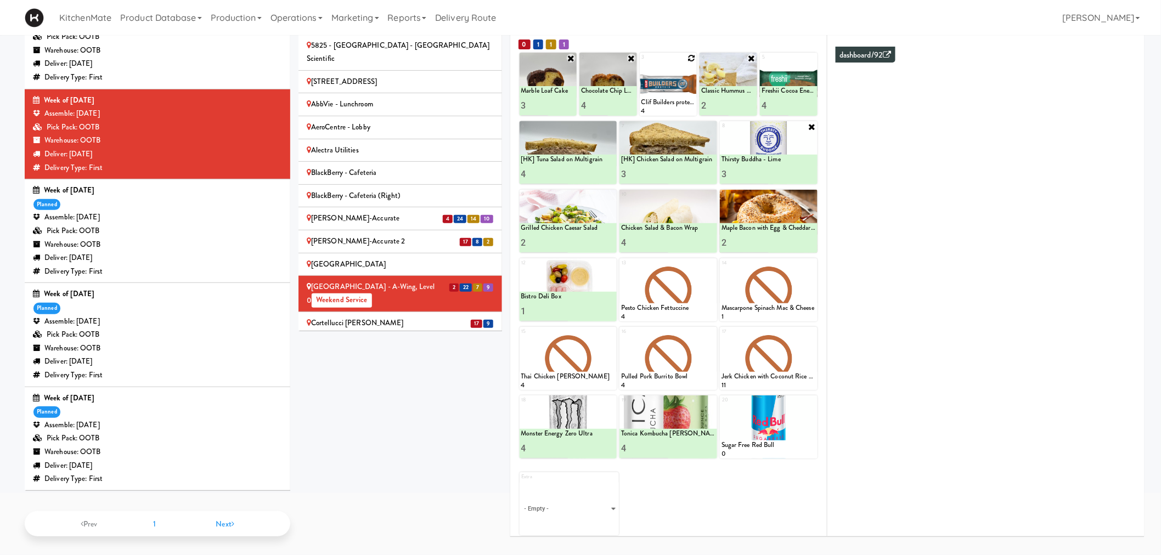
click at [690, 57] on icon at bounding box center [691, 58] width 8 height 8
click at [673, 87] on select "- Empty - Activia Probiotic Peach Mango Smoothie Coca Cola Diet Coke Frooti Fuz…" at bounding box center [668, 89] width 54 height 53
click at [641, 63] on select "- Empty - Activia Probiotic Peach Mango Smoothie Coca Cola Diet Coke Frooti Fuz…" at bounding box center [668, 89] width 54 height 53
click at [692, 54] on icon at bounding box center [691, 58] width 9 height 9
click at [688, 54] on icon at bounding box center [691, 58] width 8 height 8
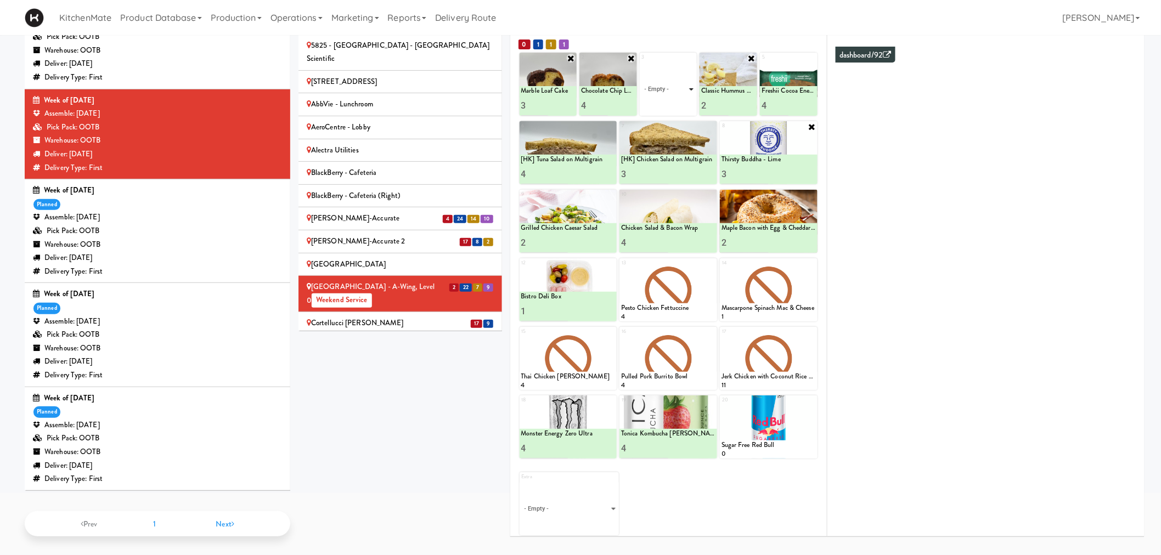
click at [674, 84] on select "- Empty - Activia Probiotic Peach Mango Smoothie Coca Cola Diet Coke Frooti Fuz…" at bounding box center [668, 89] width 54 height 53
click at [641, 63] on select "- Empty - Activia Probiotic Peach Mango Smoothie Coca Cola Diet Coke Frooti Fuz…" at bounding box center [668, 89] width 54 height 53
type input "2"
click at [682, 103] on icon at bounding box center [681, 106] width 5 height 6
click at [812, 397] on icon at bounding box center [812, 401] width 8 height 8
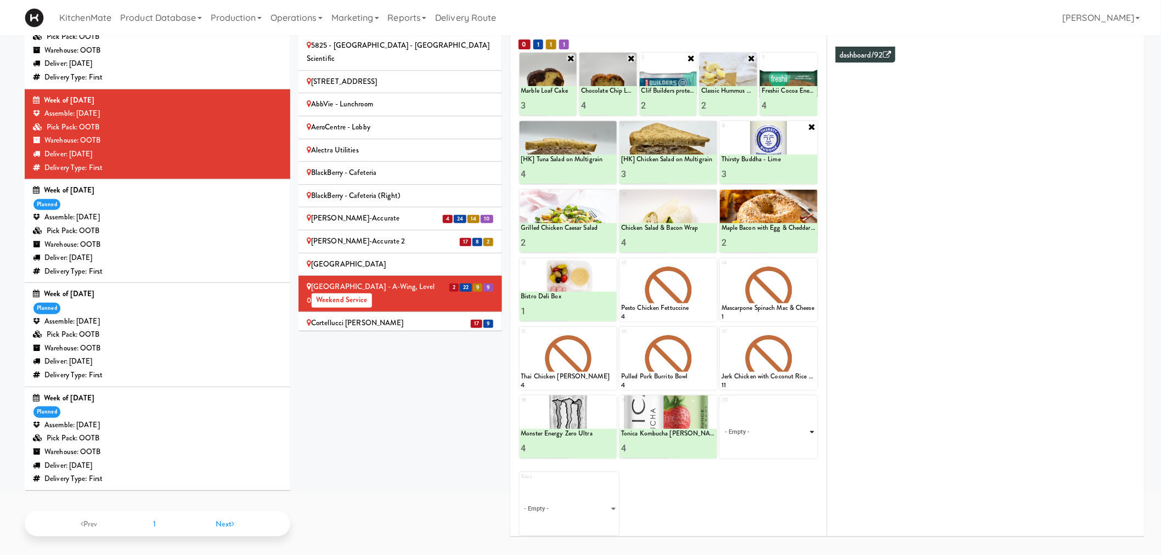
click at [774, 431] on select "- Empty - Activia Probiotic Peach Mango Smoothie Coca Cola Diet Coke Frooti Fuz…" at bounding box center [768, 432] width 94 height 53
click at [721, 406] on select "- Empty - Activia Probiotic Peach Mango Smoothie Coca Cola Diet Coke Frooti Fuz…" at bounding box center [768, 432] width 94 height 53
type input "4"
click at [792, 446] on icon at bounding box center [792, 449] width 5 height 6
click at [438, 317] on div "Cortellucci Vaughan Hospital - near Emergency Weekend Service" at bounding box center [400, 337] width 187 height 41
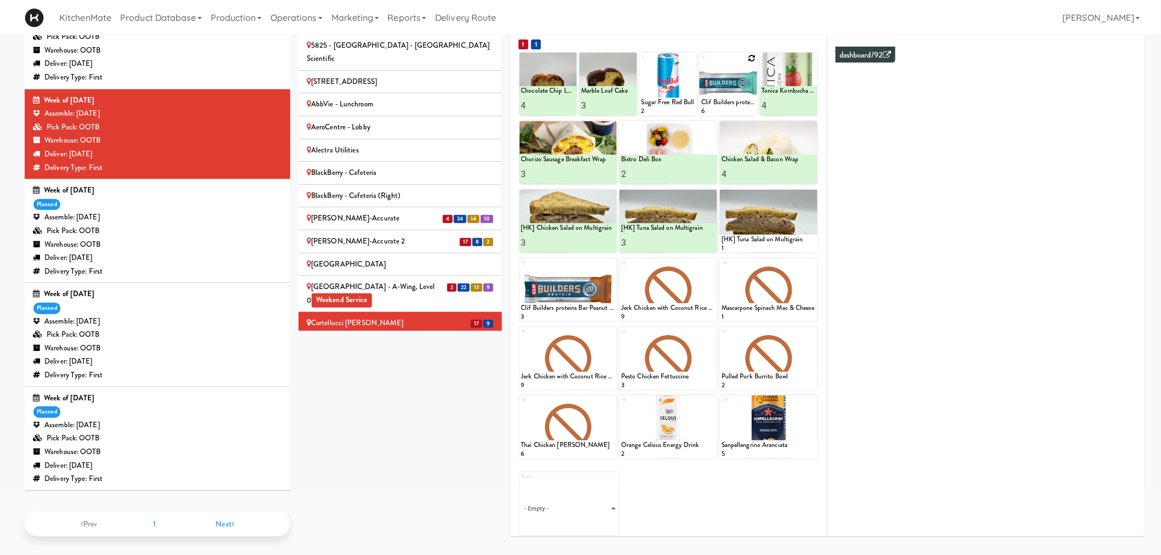
click at [752, 54] on icon at bounding box center [752, 58] width 8 height 8
click at [721, 83] on select "- Empty - Activia Probiotic Peach Mango Smoothie Coca Cola Diet Coke Frooti Fuz…" at bounding box center [728, 89] width 54 height 53
click at [701, 63] on select "- Empty - Activia Probiotic Peach Mango Smoothie Coca Cola Diet Coke Frooti Fuz…" at bounding box center [728, 89] width 54 height 53
type input "7"
click at [742, 105] on icon at bounding box center [741, 106] width 5 height 6
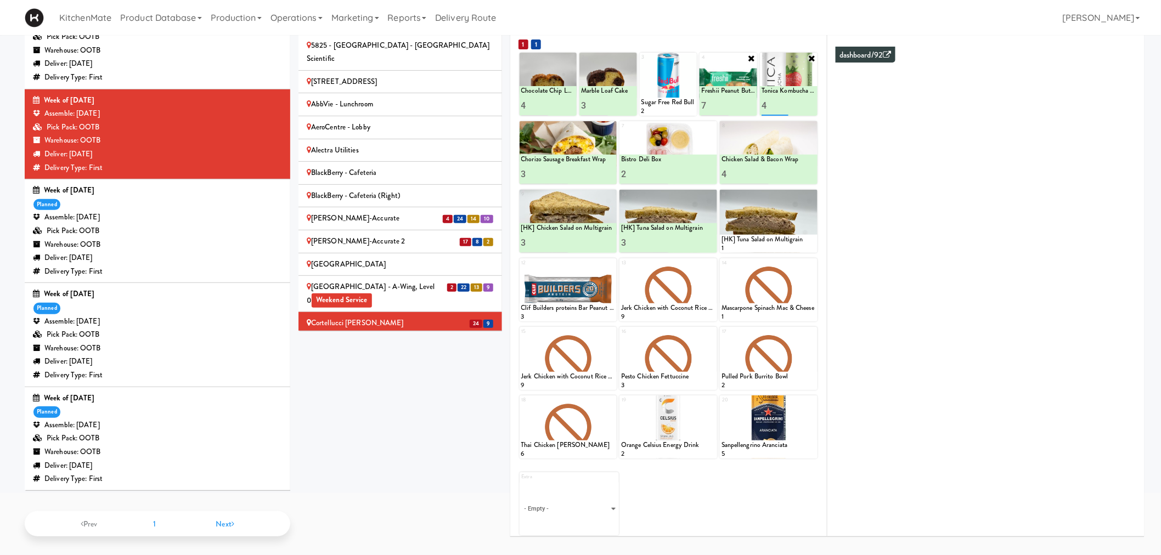
click at [769, 100] on input "4" at bounding box center [775, 105] width 27 height 20
type input "2"
click at [805, 102] on button at bounding box center [802, 105] width 14 height 13
click at [695, 55] on icon at bounding box center [691, 58] width 8 height 8
click at [655, 86] on select "- Empty - Activia Probiotic Peach Mango Smoothie Coca Cola Diet Coke Frooti Fuz…" at bounding box center [668, 89] width 54 height 53
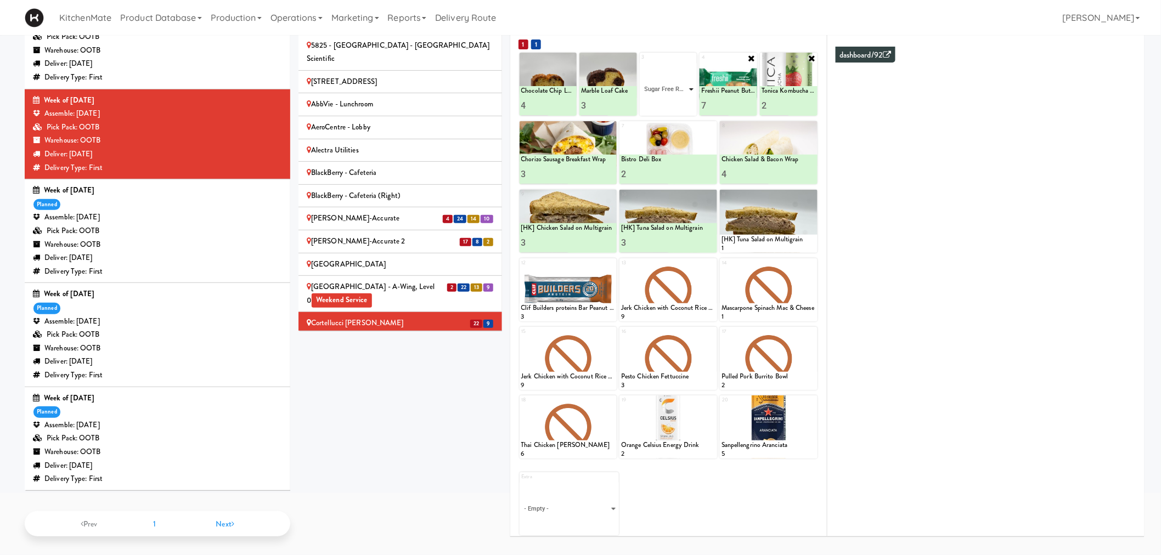
click at [641, 63] on select "- Empty - Activia Probiotic Peach Mango Smoothie Coca Cola Diet Coke Frooti Fuz…" at bounding box center [668, 89] width 54 height 53
type input "5"
click at [681, 105] on icon at bounding box center [681, 106] width 5 height 6
click at [712, 399] on icon at bounding box center [712, 401] width 8 height 8
click at [657, 431] on select "- Empty - Activia Probiotic Peach Mango Smoothie Coca Cola Diet Coke Frooti Fuz…" at bounding box center [668, 432] width 94 height 53
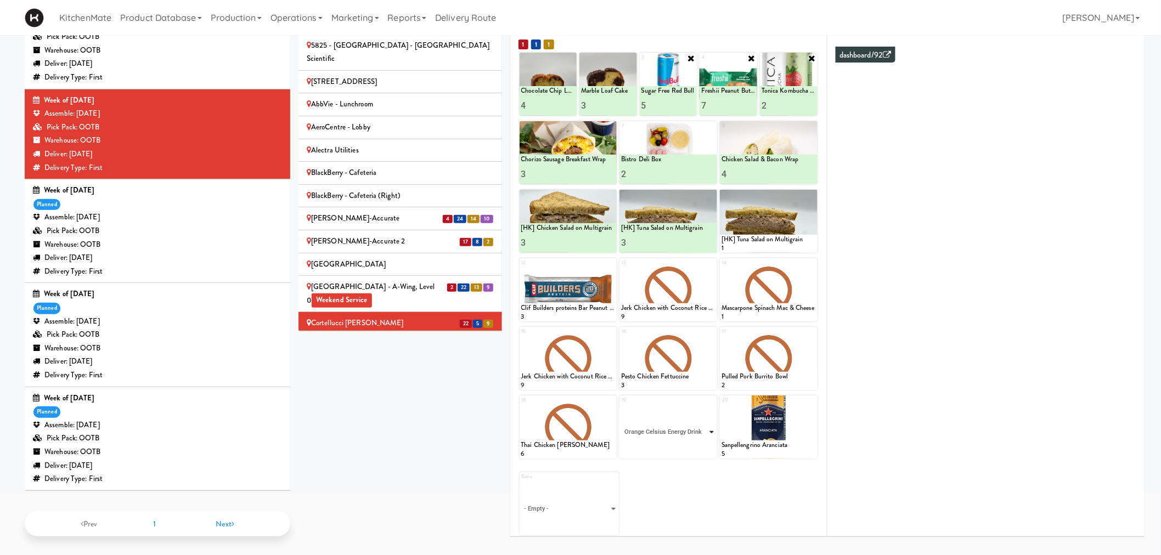
click at [621, 406] on select "- Empty - Activia Probiotic Peach Mango Smoothie Coca Cola Diet Coke Frooti Fuz…" at bounding box center [668, 432] width 94 height 53
type input "5"
click at [692, 442] on button at bounding box center [692, 448] width 14 height 13
click at [609, 260] on icon at bounding box center [611, 264] width 8 height 8
click at [574, 297] on select "- Empty - Activia Probiotic Peach Mango Smoothie Coca Cola Diet Coke Frooti Fuz…" at bounding box center [568, 295] width 94 height 53
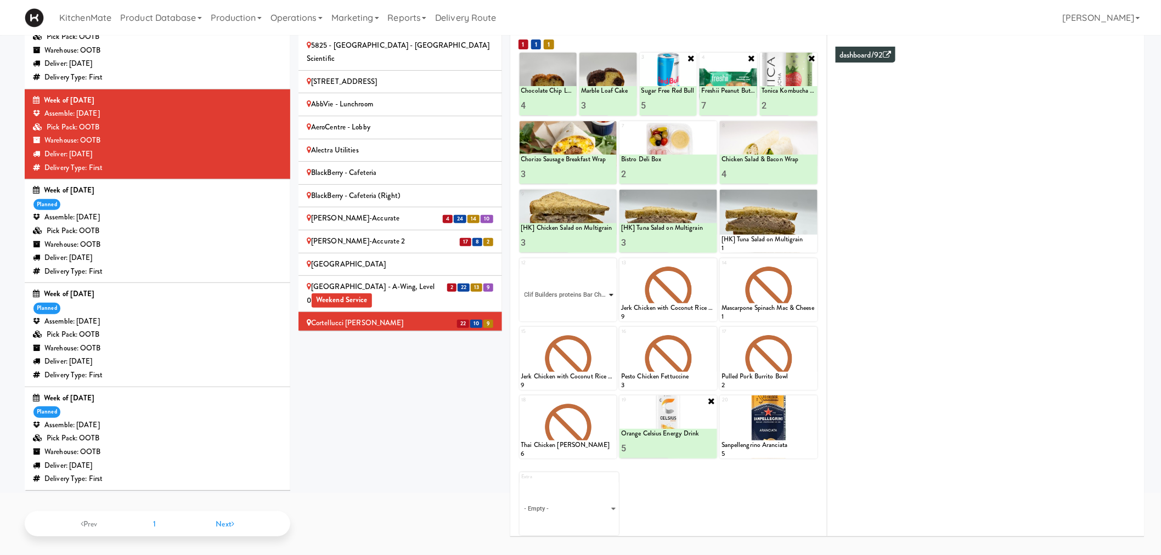
click at [521, 269] on select "- Empty - Activia Probiotic Peach Mango Smoothie Coca Cola Diet Coke Frooti Fuz…" at bounding box center [568, 295] width 94 height 53
type input "3"
click at [593, 305] on button at bounding box center [591, 311] width 14 height 13
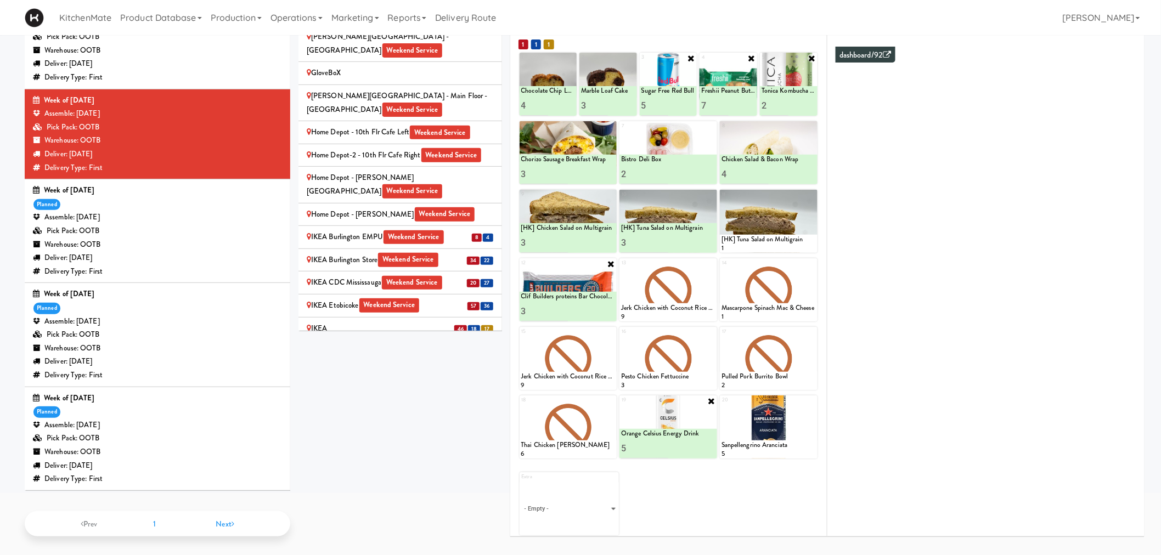
scroll to position [792, 0]
click at [352, 225] on li "8 4 IKEA Burlington EMPU Weekend Service" at bounding box center [400, 236] width 204 height 23
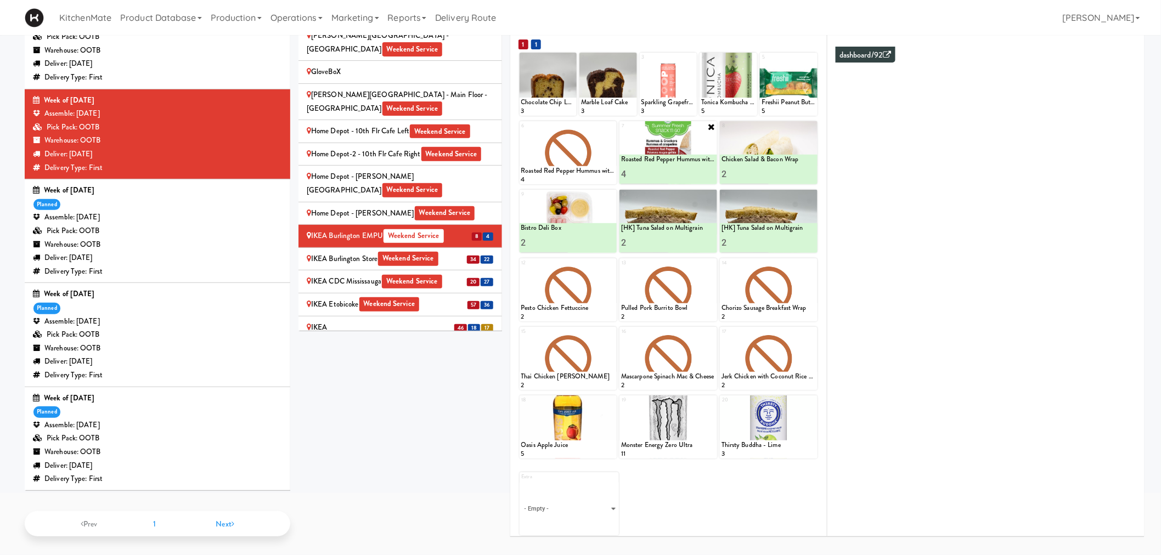
click at [712, 127] on icon at bounding box center [711, 126] width 9 height 9
click at [706, 124] on div at bounding box center [668, 152] width 98 height 63
click at [710, 124] on icon at bounding box center [712, 127] width 8 height 8
click at [664, 155] on select "- Empty - Activia Probiotic Peach Mango Smoothie Coca Cola Diet Coke Frooti Fuz…" at bounding box center [668, 158] width 94 height 53
click at [621, 132] on select "- Empty - Activia Probiotic Peach Mango Smoothie Coca Cola Diet Coke Frooti Fuz…" at bounding box center [668, 158] width 94 height 53
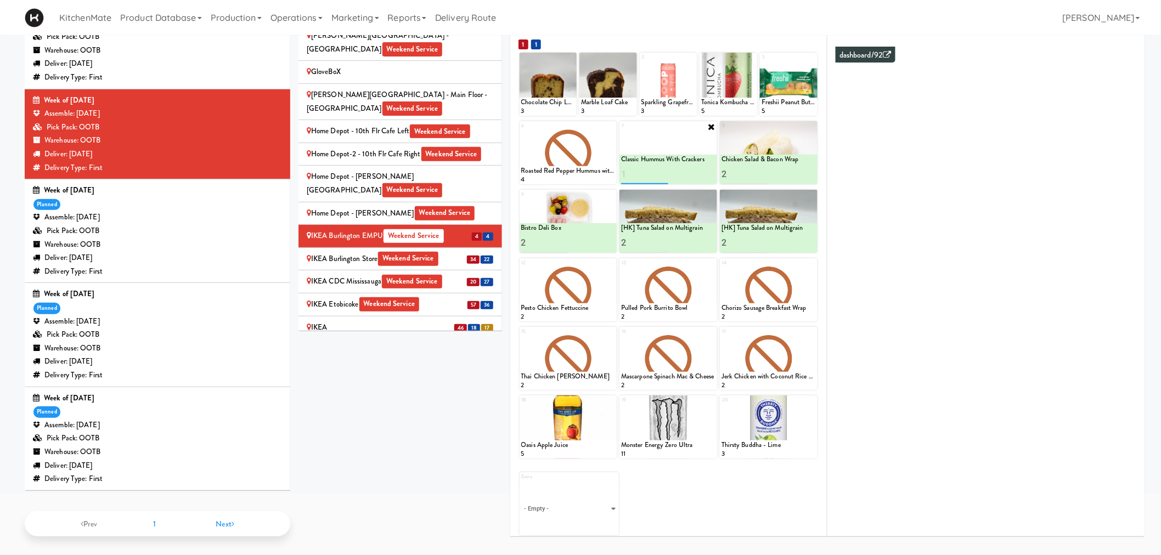
type input "1"
type input "3"
click at [690, 168] on button at bounding box center [692, 174] width 14 height 13
click at [610, 125] on icon at bounding box center [611, 127] width 8 height 8
click at [560, 156] on select "- Empty - Activia Probiotic Peach Mango Smoothie Coca Cola Diet Coke Frooti Fuz…" at bounding box center [568, 158] width 94 height 53
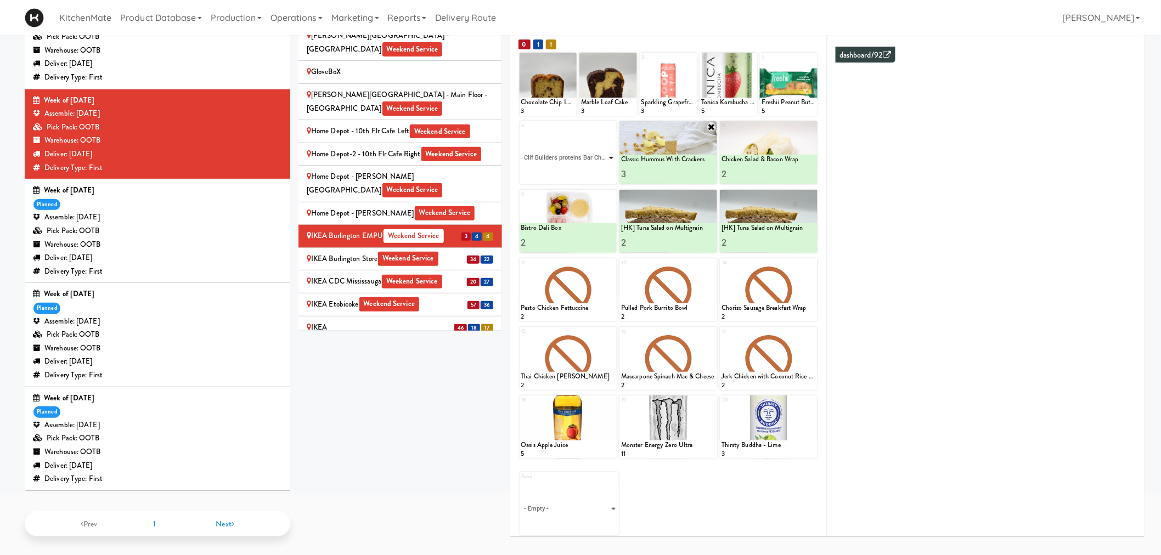
click at [521, 132] on select "- Empty - Activia Probiotic Peach Mango Smoothie Coca Cola Diet Coke Frooti Fuz…" at bounding box center [568, 158] width 94 height 53
type input "2"
click at [593, 177] on button at bounding box center [591, 174] width 14 height 13
click at [447, 252] on div "IKEA Burlington Store Weekend Service" at bounding box center [400, 259] width 187 height 14
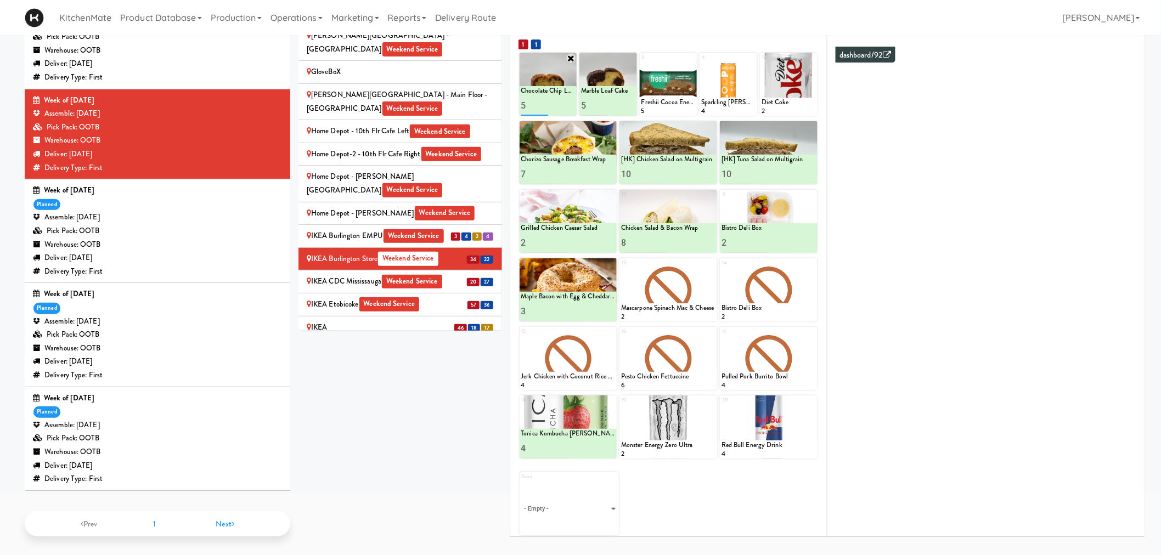
click at [528, 107] on input "5" at bounding box center [534, 105] width 27 height 20
type input "10"
click at [563, 103] on icon at bounding box center [561, 106] width 5 height 6
click at [695, 57] on icon at bounding box center [691, 58] width 8 height 8
click at [665, 94] on select "- Empty - Activia Probiotic Peach Mango Smoothie Coca Cola Diet Coke Frooti Fuz…" at bounding box center [668, 89] width 54 height 53
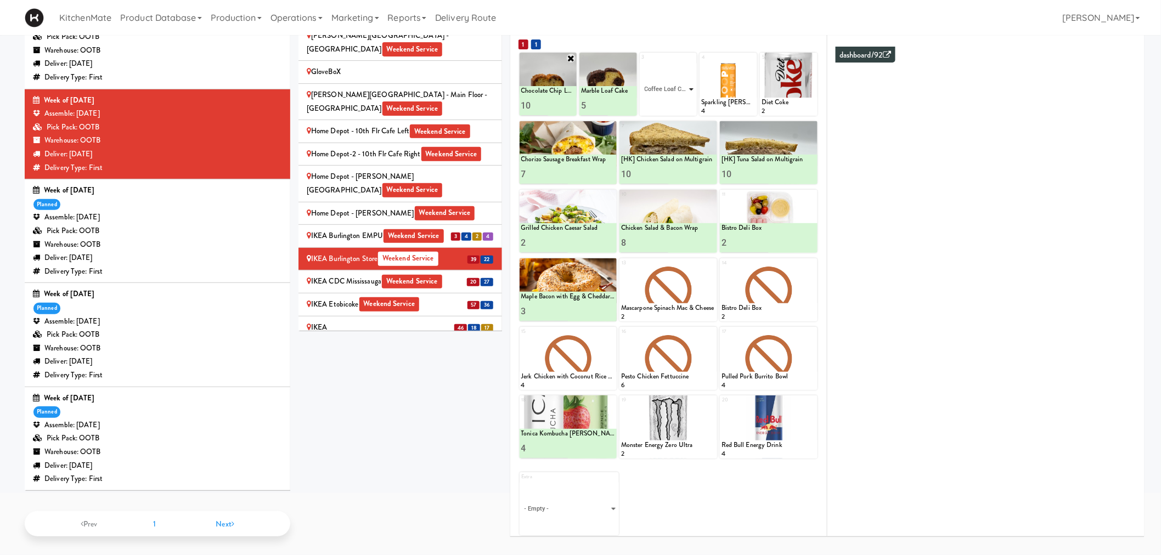
click at [641, 63] on select "- Empty - Activia Probiotic Peach Mango Smoothie Coca Cola Diet Coke Frooti Fuz…" at bounding box center [668, 89] width 54 height 53
type input "7"
click at [681, 103] on icon at bounding box center [681, 106] width 5 height 6
click at [750, 55] on icon at bounding box center [752, 58] width 8 height 8
click at [725, 84] on select "- Empty - Activia Probiotic Peach Mango Smoothie Coca Cola Diet Coke Frooti Fuz…" at bounding box center [728, 89] width 54 height 53
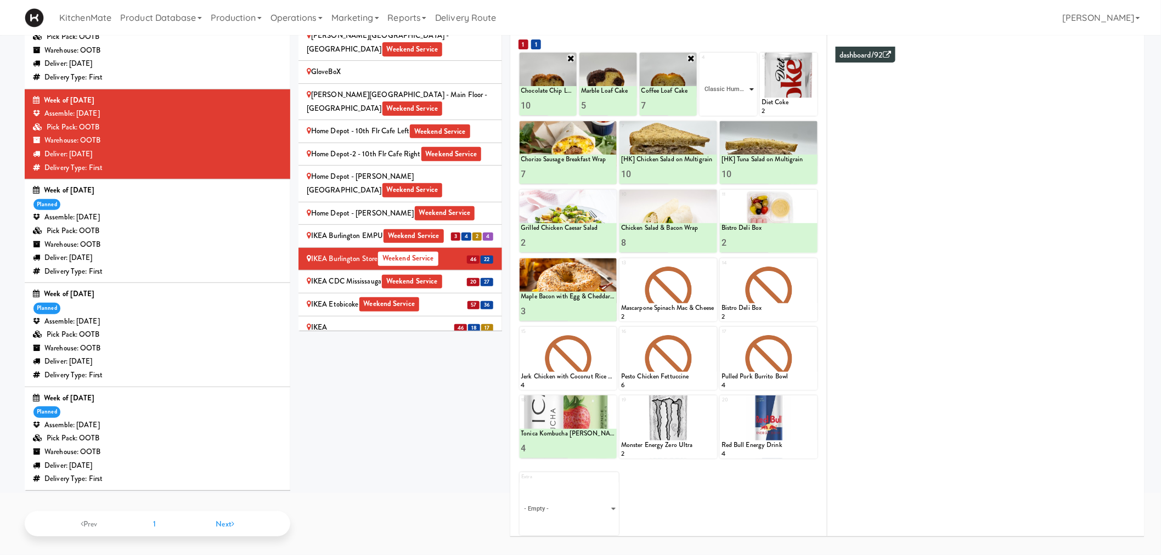
click at [701, 63] on select "- Empty - Activia Probiotic Peach Mango Smoothie Coca Cola Diet Coke Frooti Fuz…" at bounding box center [728, 89] width 54 height 53
type input "1"
type input "5"
click at [741, 106] on icon at bounding box center [741, 106] width 5 height 6
click at [752, 56] on icon at bounding box center [751, 58] width 9 height 9
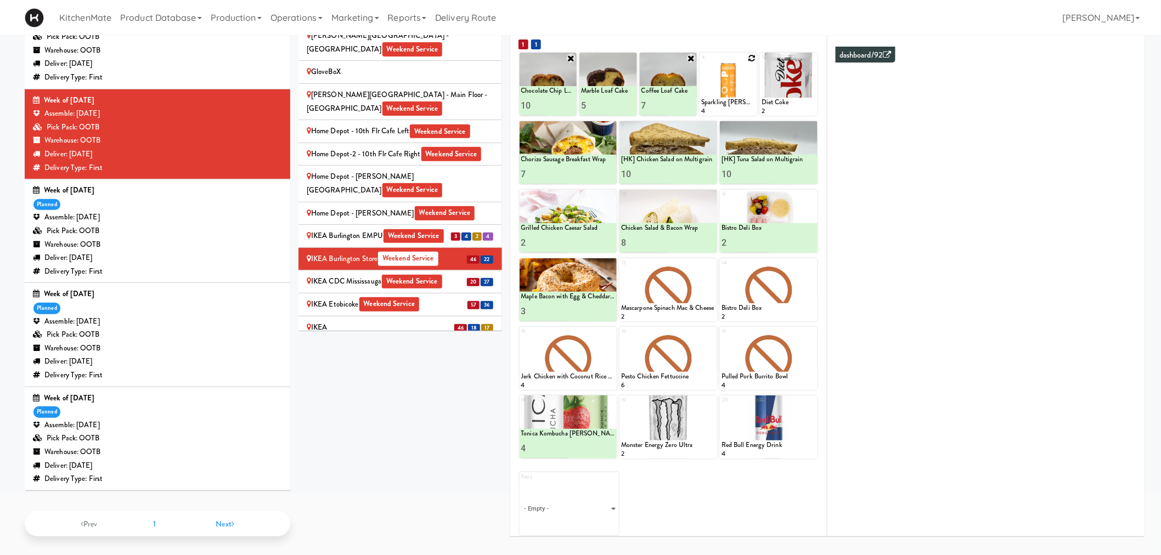
click at [753, 54] on icon at bounding box center [752, 58] width 8 height 8
click at [739, 88] on select "- Empty - Activia Probiotic Peach Mango Smoothie Coca Cola Diet Coke Frooti Fuz…" at bounding box center [728, 89] width 54 height 53
click at [701, 63] on select "- Empty - Activia Probiotic Peach Mango Smoothie Coca Cola Diet Coke Frooti Fuz…" at bounding box center [728, 89] width 54 height 53
type input "2"
click at [739, 106] on icon at bounding box center [741, 106] width 5 height 6
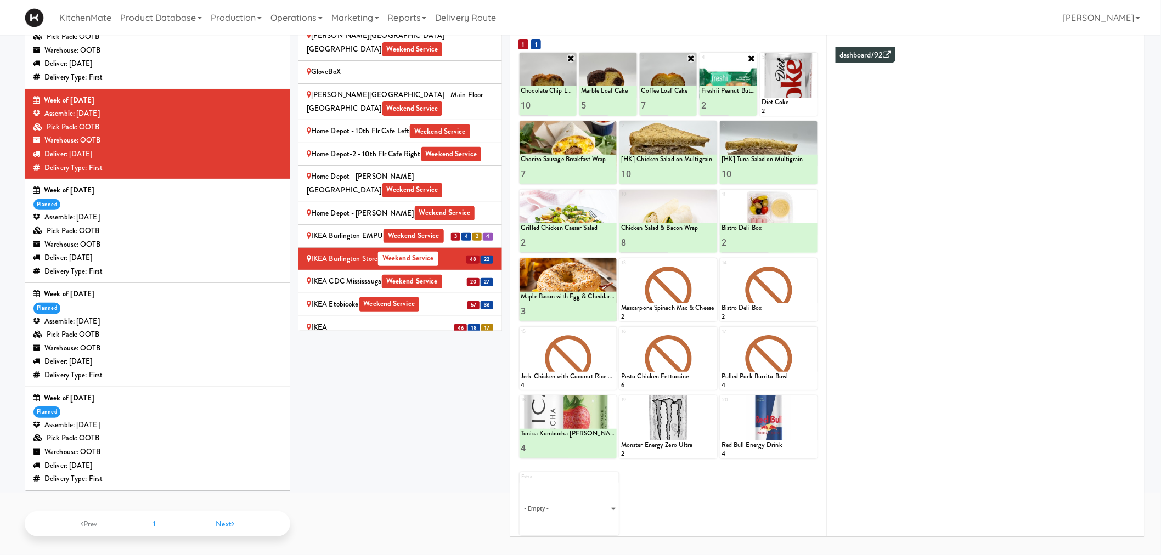
click at [426, 275] on span "Weekend Service" at bounding box center [412, 282] width 60 height 14
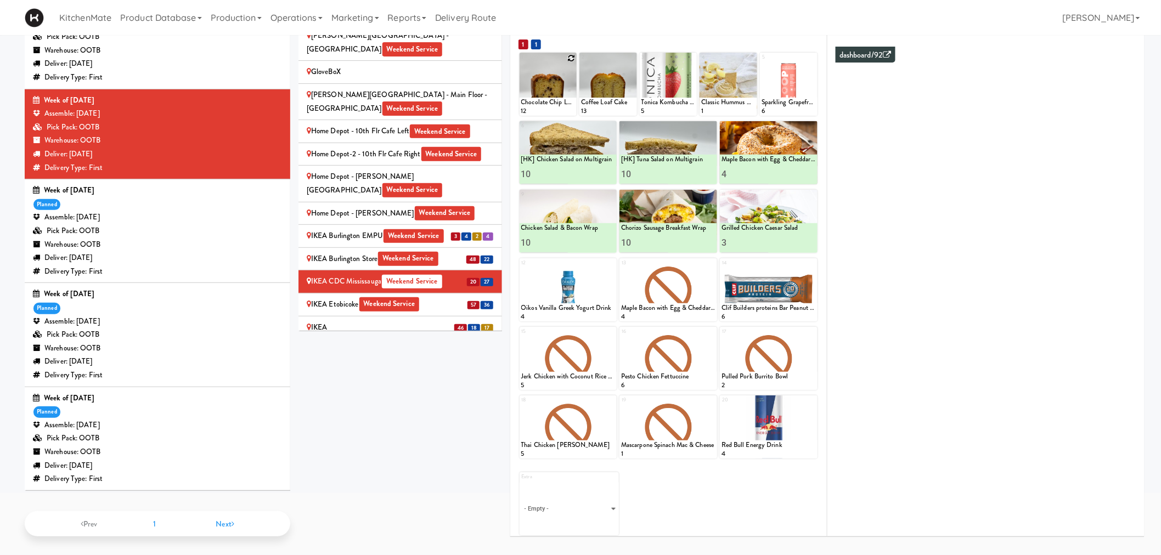
click at [568, 54] on icon at bounding box center [571, 58] width 8 height 8
click at [546, 92] on select "- Empty - Activia Probiotic Peach Mango Smoothie Coca Cola Diet Coke Frooti Fuz…" at bounding box center [548, 89] width 54 height 53
click at [521, 63] on select "- Empty - Activia Probiotic Peach Mango Smoothie Coca Cola Diet Coke Frooti Fuz…" at bounding box center [548, 89] width 54 height 53
type input "11"
click at [563, 103] on icon at bounding box center [561, 106] width 5 height 6
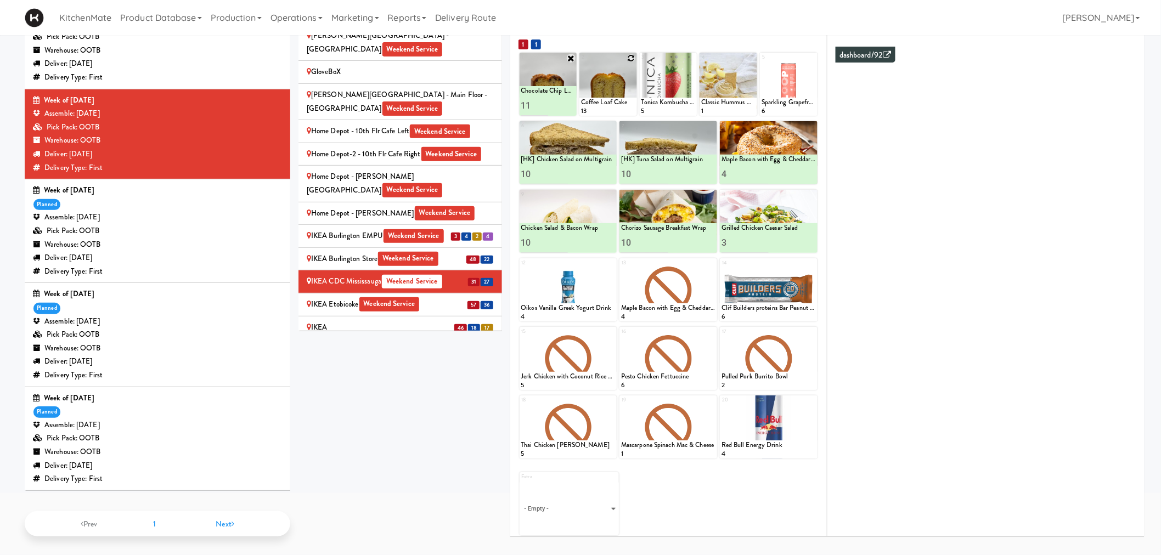
click at [627, 55] on div at bounding box center [608, 84] width 58 height 63
click at [629, 55] on icon at bounding box center [632, 58] width 8 height 8
click at [613, 92] on select "- Empty - Activia Probiotic Peach Mango Smoothie Coca Cola Diet Coke Frooti Fuz…" at bounding box center [608, 89] width 54 height 53
click at [581, 63] on select "- Empty - Activia Probiotic Peach Mango Smoothie Coca Cola Diet Coke Frooti Fuz…" at bounding box center [608, 89] width 54 height 53
type input "8"
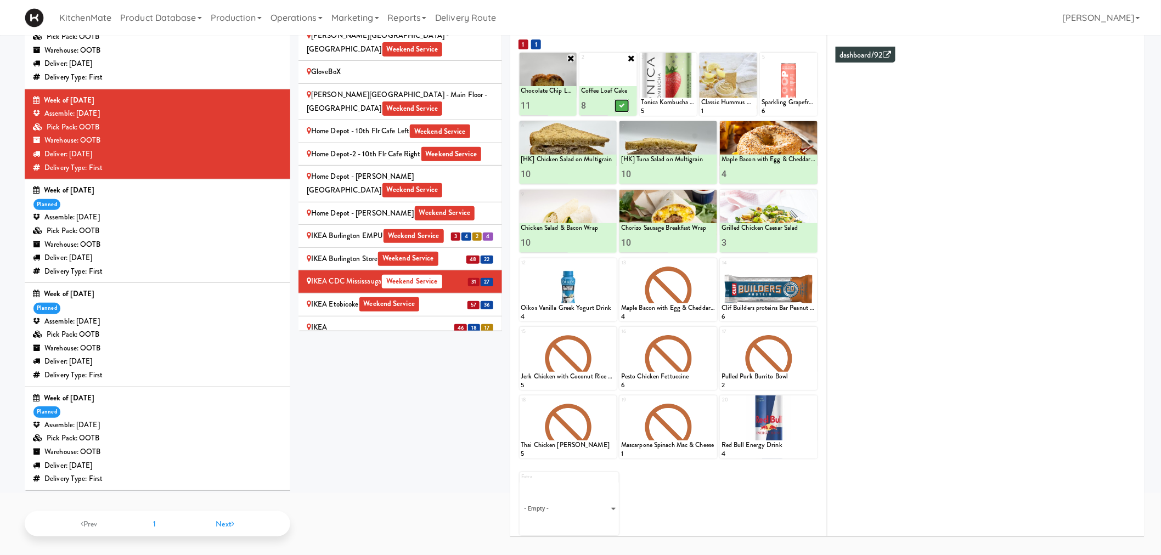
click at [623, 105] on icon at bounding box center [621, 106] width 5 height 6
click at [691, 55] on icon at bounding box center [691, 58] width 8 height 8
click at [678, 94] on select "- Empty - Activia Probiotic Peach Mango Smoothie Coca Cola Diet Coke Frooti Fuz…" at bounding box center [668, 89] width 54 height 53
click at [641, 63] on select "- Empty - Activia Probiotic Peach Mango Smoothie Coca Cola Diet Coke Frooti Fuz…" at bounding box center [668, 89] width 54 height 53
type input "3"
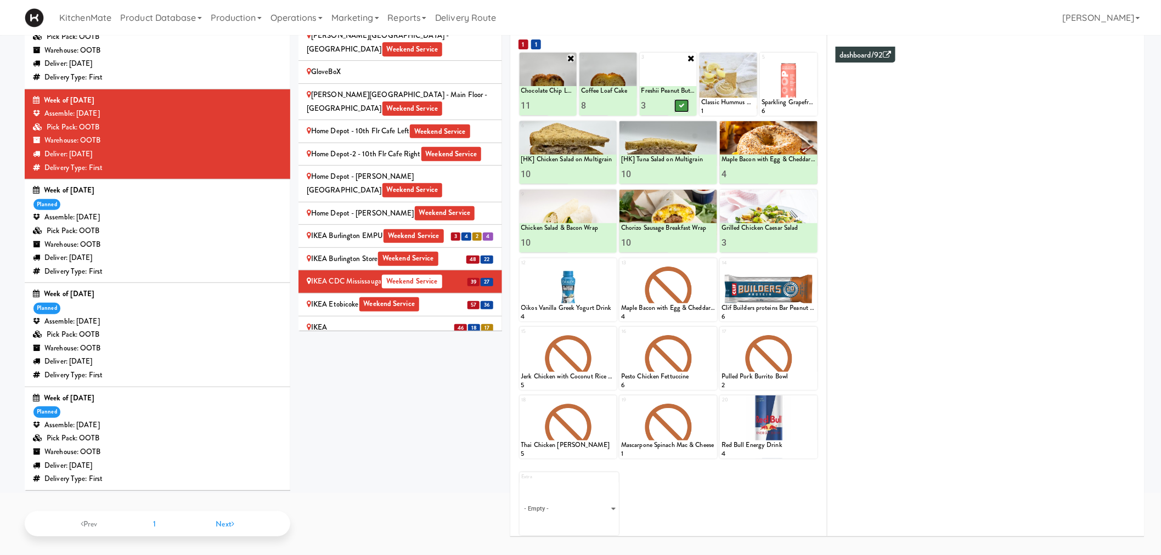
click at [684, 100] on button at bounding box center [682, 105] width 14 height 13
click at [749, 55] on icon at bounding box center [752, 58] width 8 height 8
click at [734, 88] on select "- Empty - Activia Probiotic Peach Mango Smoothie Coca Cola Diet Coke Frooti Fuz…" at bounding box center [728, 89] width 54 height 53
click at [701, 63] on select "- Empty - Activia Probiotic Peach Mango Smoothie Coca Cola Diet Coke Frooti Fuz…" at bounding box center [728, 89] width 54 height 53
type input "1"
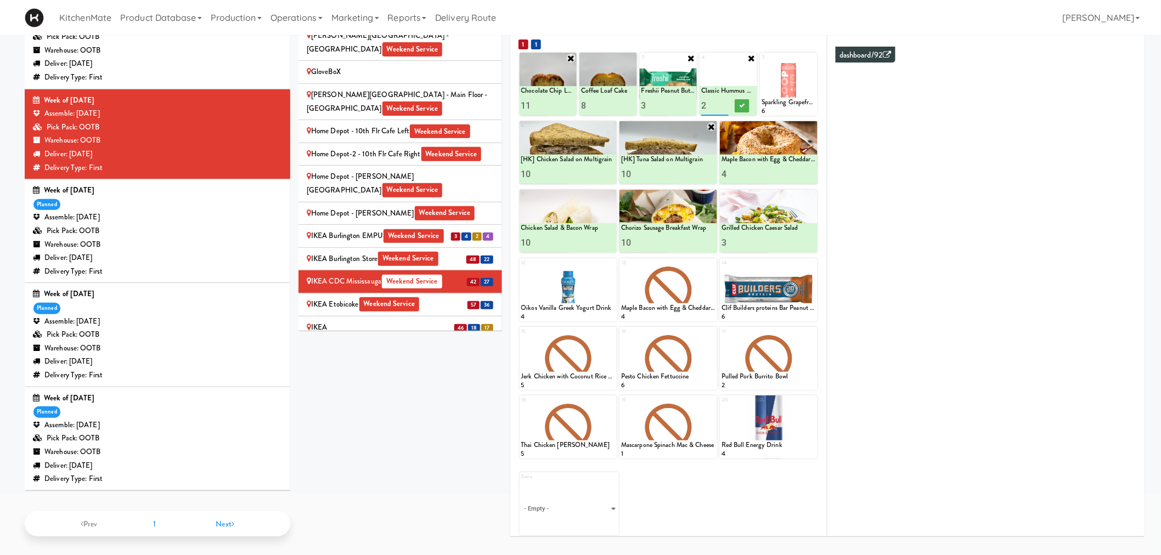
type input "2"
click at [743, 104] on icon at bounding box center [741, 106] width 5 height 6
click at [812, 58] on icon at bounding box center [812, 58] width 8 height 8
click at [794, 88] on select "- Empty - Activia Probiotic Peach Mango Smoothie Coca Cola Diet Coke Frooti Fuz…" at bounding box center [789, 89] width 54 height 53
click at [762, 63] on select "- Empty - Activia Probiotic Peach Mango Smoothie Coca Cola Diet Coke Frooti Fuz…" at bounding box center [789, 89] width 54 height 53
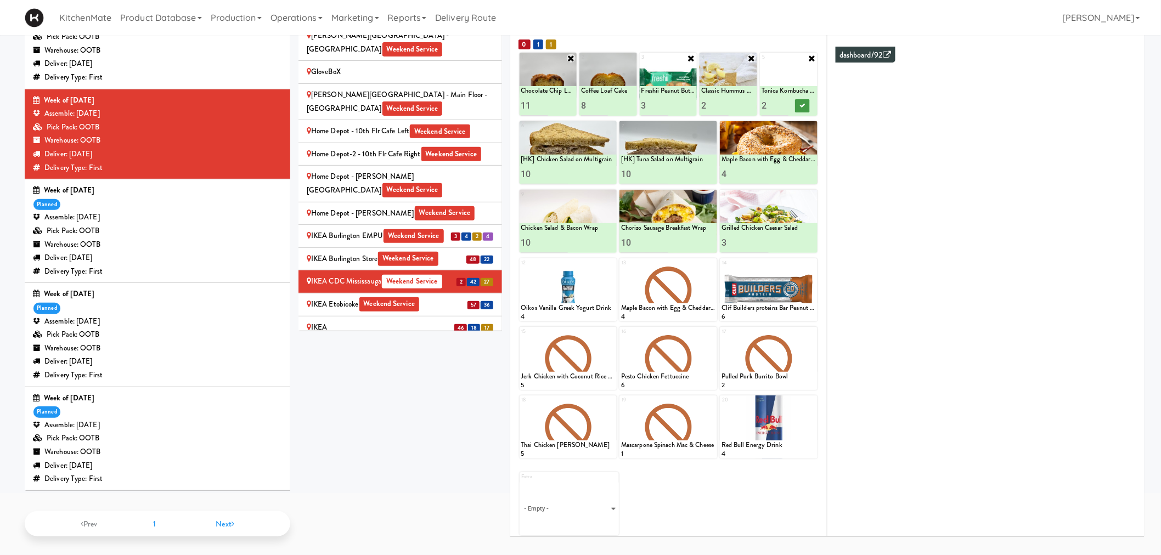
type input "2"
click at [805, 106] on button at bounding box center [802, 105] width 14 height 13
drag, startPoint x: 427, startPoint y: 238, endPoint x: 403, endPoint y: 251, distance: 27.0
click at [427, 298] on div "IKEA Etobicoke Weekend Service" at bounding box center [400, 305] width 187 height 14
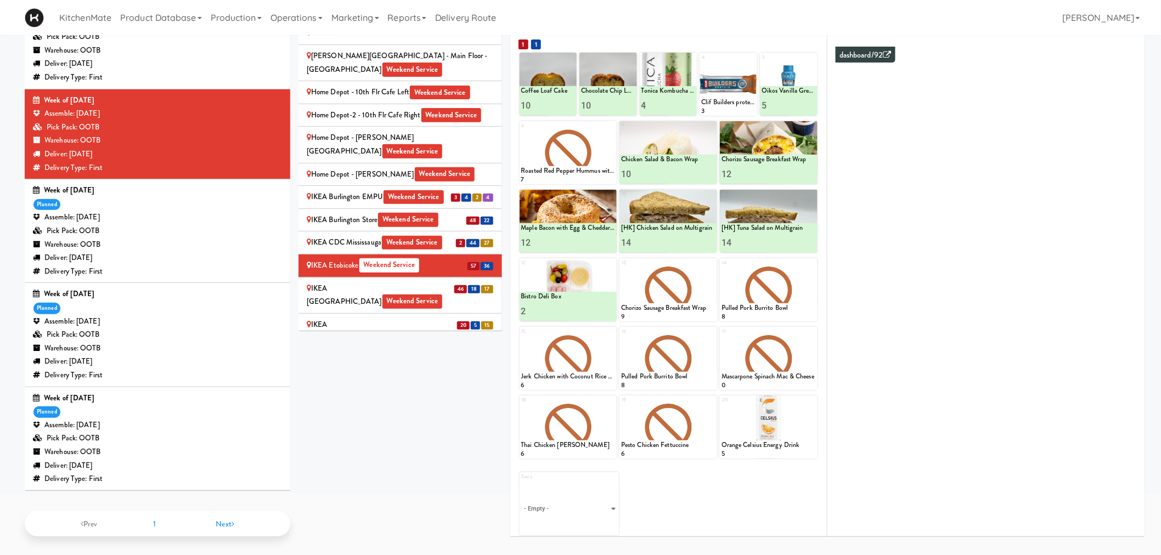
scroll to position [853, 0]
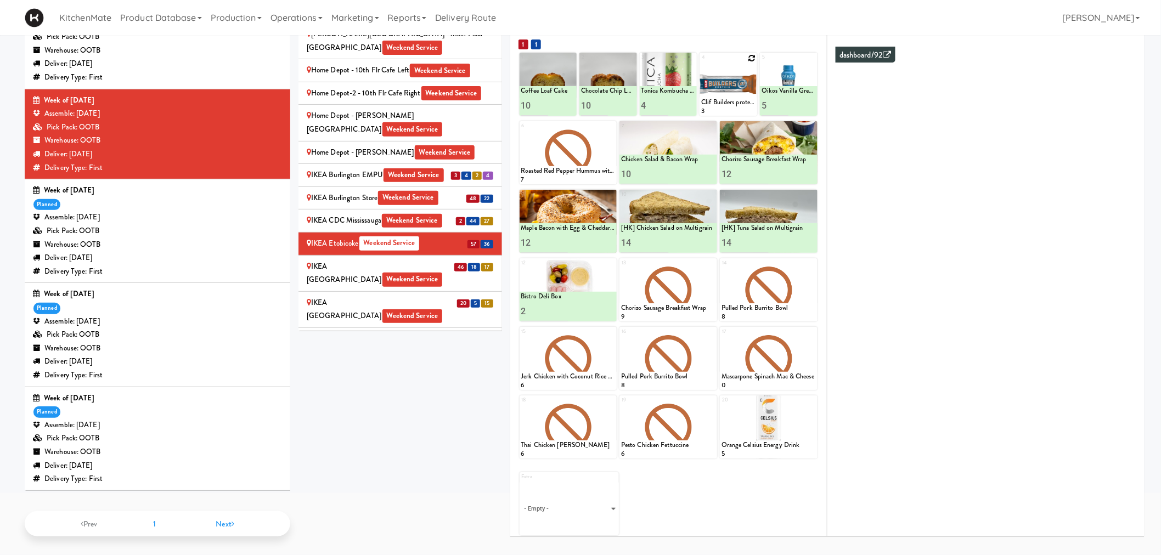
click at [748, 55] on icon at bounding box center [752, 58] width 8 height 8
click at [727, 87] on select "- Empty - Activia Probiotic Peach Mango Smoothie Coca Cola Diet Coke Frooti Fuz…" at bounding box center [728, 89] width 54 height 53
click at [701, 63] on select "- Empty - Activia Probiotic Peach Mango Smoothie Coca Cola Diet Coke Frooti Fuz…" at bounding box center [728, 89] width 54 height 53
type input "8"
click at [737, 106] on button at bounding box center [742, 105] width 14 height 13
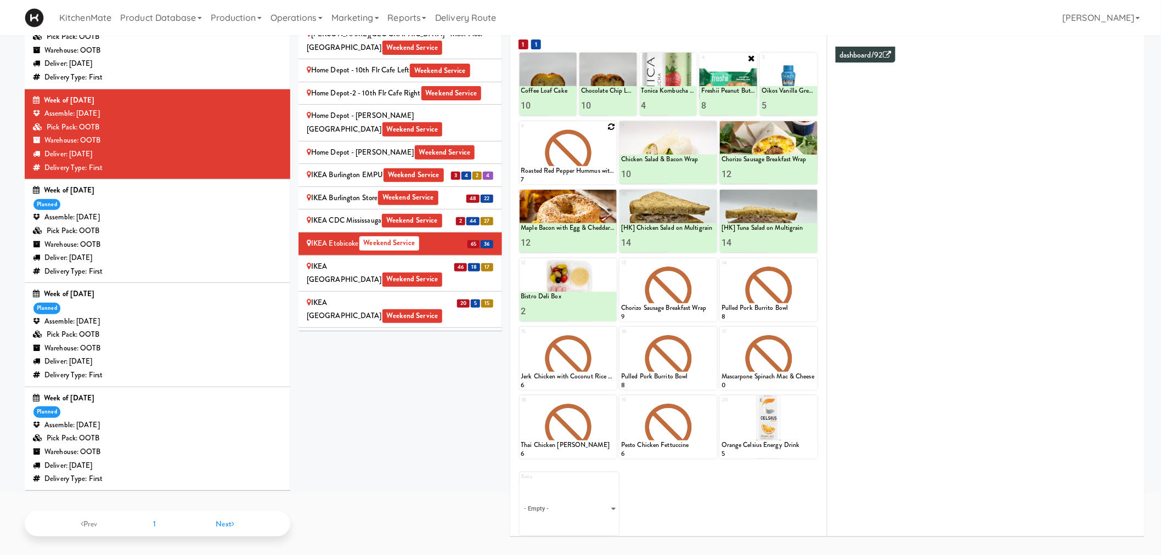
click at [611, 125] on icon at bounding box center [611, 127] width 8 height 8
click at [573, 160] on select "- Empty - Activia Probiotic Peach Mango Smoothie Coca Cola Diet Coke Frooti Fuz…" at bounding box center [568, 158] width 94 height 53
click at [521, 132] on select "- Empty - Activia Probiotic Peach Mango Smoothie Coca Cola Diet Coke Frooti Fuz…" at bounding box center [568, 158] width 94 height 53
type input "5"
type input "6"
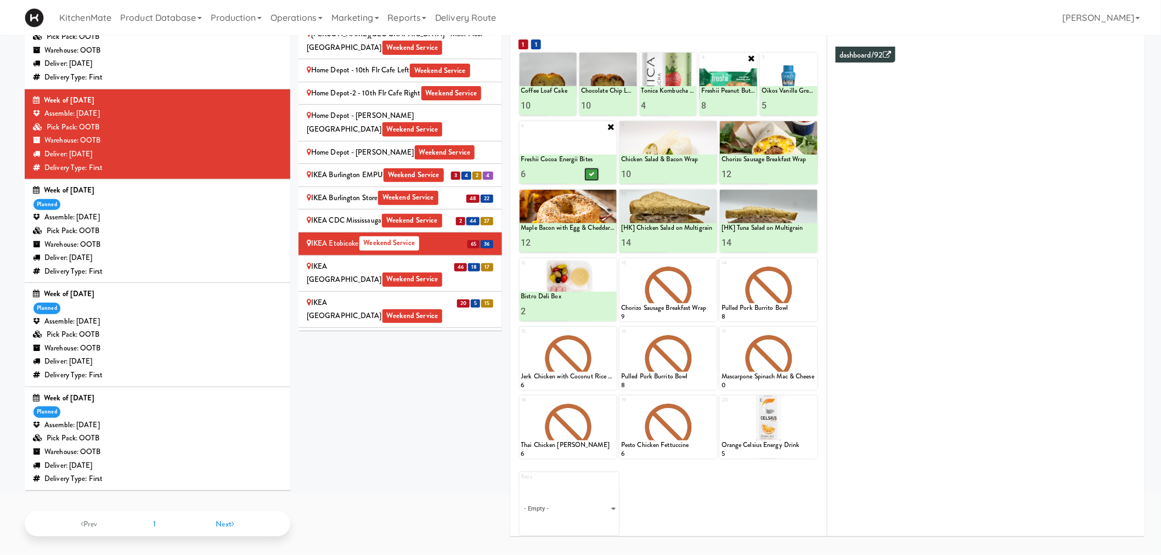
click at [589, 172] on icon at bounding box center [591, 174] width 5 height 6
click at [716, 261] on div at bounding box center [668, 289] width 98 height 63
click at [714, 261] on icon at bounding box center [712, 264] width 8 height 8
click at [671, 292] on select "- Empty - Activia Probiotic Peach Mango Smoothie Coca Cola Diet Coke Frooti Fuz…" at bounding box center [668, 295] width 94 height 53
click at [621, 269] on select "- Empty - Activia Probiotic Peach Mango Smoothie Coca Cola Diet Coke Frooti Fuz…" at bounding box center [668, 295] width 94 height 53
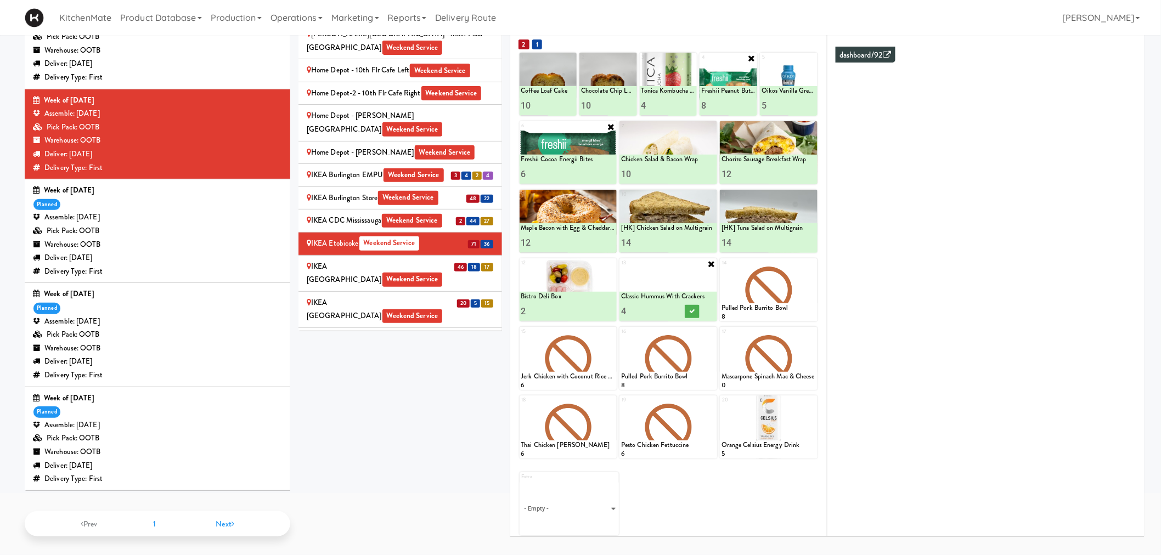
type input "4"
click at [686, 311] on button at bounding box center [692, 311] width 14 height 13
click at [770, 101] on input "5" at bounding box center [775, 105] width 27 height 20
type input "3"
click at [798, 111] on button at bounding box center [802, 105] width 14 height 13
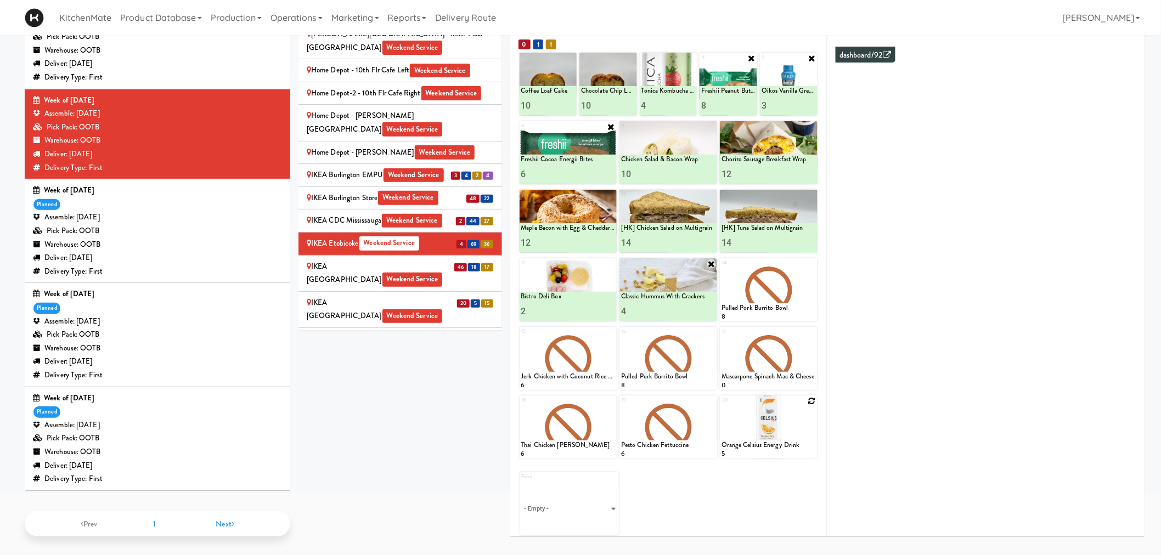
click at [812, 399] on icon at bounding box center [812, 401] width 8 height 8
click at [753, 433] on select "- Empty - Activia Probiotic Peach Mango Smoothie Coca Cola Diet Coke Frooti Fuz…" at bounding box center [768, 432] width 94 height 53
click at [721, 406] on select "- Empty - Activia Probiotic Peach Mango Smoothie Coca Cola Diet Coke Frooti Fuz…" at bounding box center [768, 432] width 94 height 53
type input "1"
type input "7"
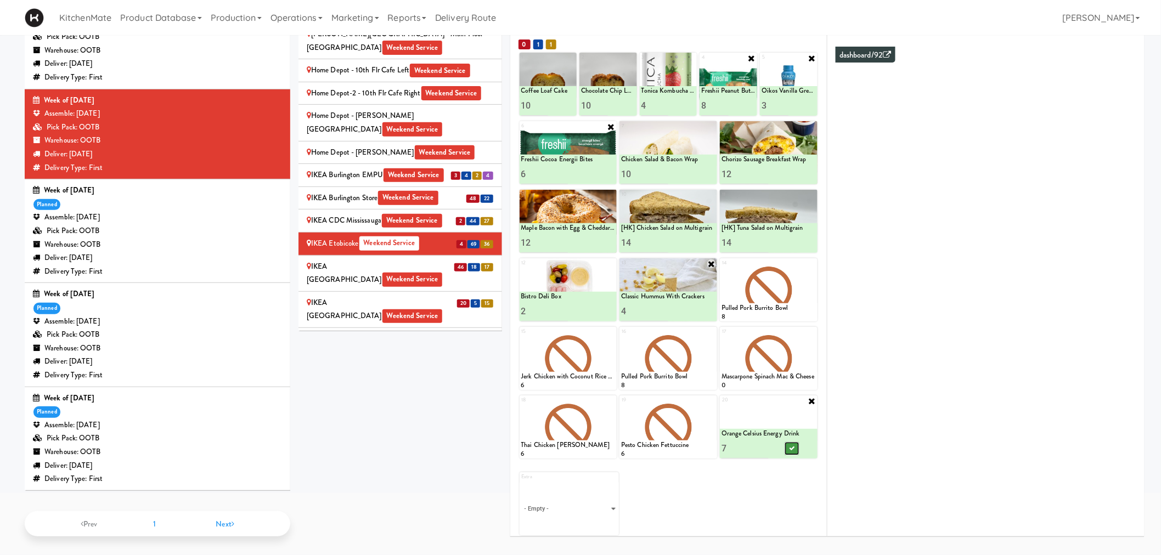
click at [793, 446] on icon at bounding box center [792, 449] width 5 height 6
click at [808, 264] on icon at bounding box center [812, 264] width 8 height 8
click at [760, 290] on select "- Empty - Activia Probiotic Peach Mango Smoothie Coca Cola Diet Coke Frooti Fuz…" at bounding box center [768, 295] width 94 height 53
click at [721, 269] on select "- Empty - Activia Probiotic Peach Mango Smoothie Coca Cola Diet Coke Frooti Fuz…" at bounding box center [768, 295] width 94 height 53
type input "5"
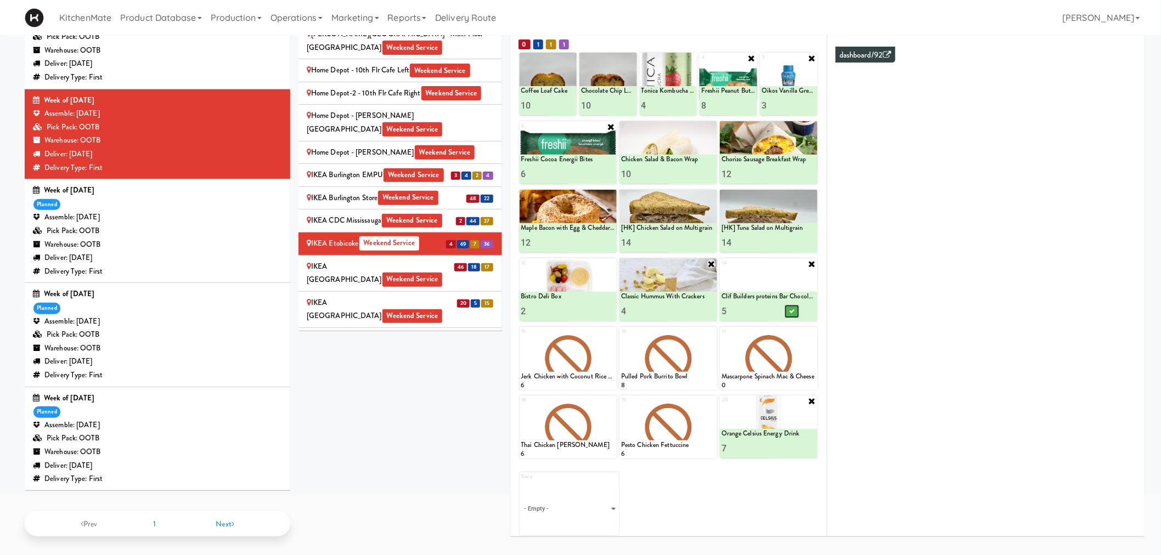
click at [796, 306] on button at bounding box center [792, 311] width 14 height 13
click at [607, 331] on icon at bounding box center [611, 333] width 8 height 8
click at [582, 358] on select "- Empty - Activia Probiotic Peach Mango Smoothie Coca Cola Diet Coke Frooti Fuz…" at bounding box center [568, 363] width 94 height 53
click at [521, 337] on select "- Empty - Activia Probiotic Peach Mango Smoothie Coca Cola Diet Coke Frooti Fuz…" at bounding box center [568, 363] width 94 height 53
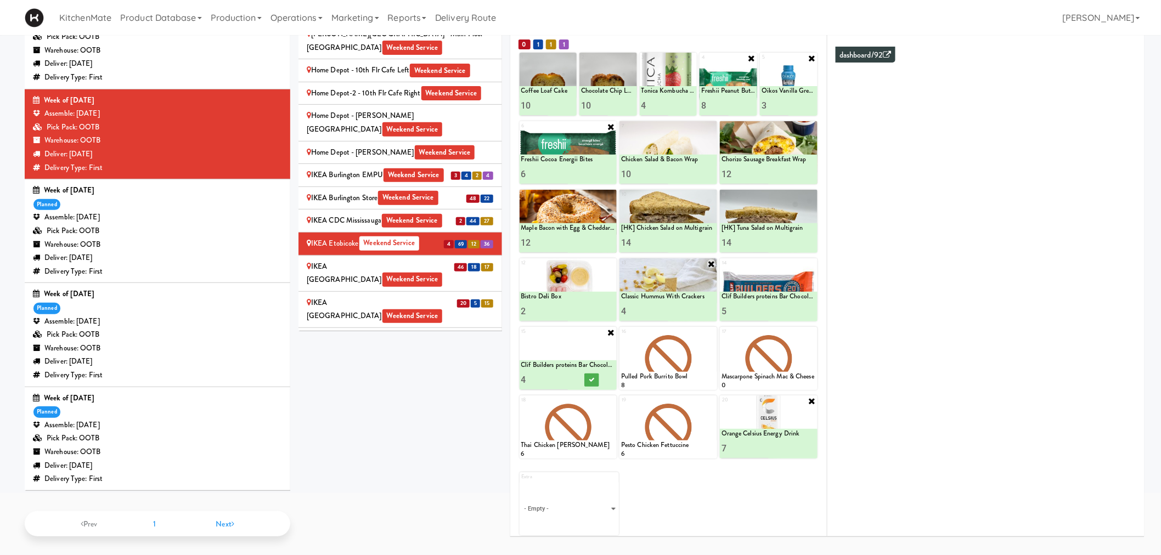
type input "4"
click at [591, 377] on icon at bounding box center [591, 380] width 5 height 6
click at [428, 273] on span "Weekend Service" at bounding box center [412, 280] width 60 height 14
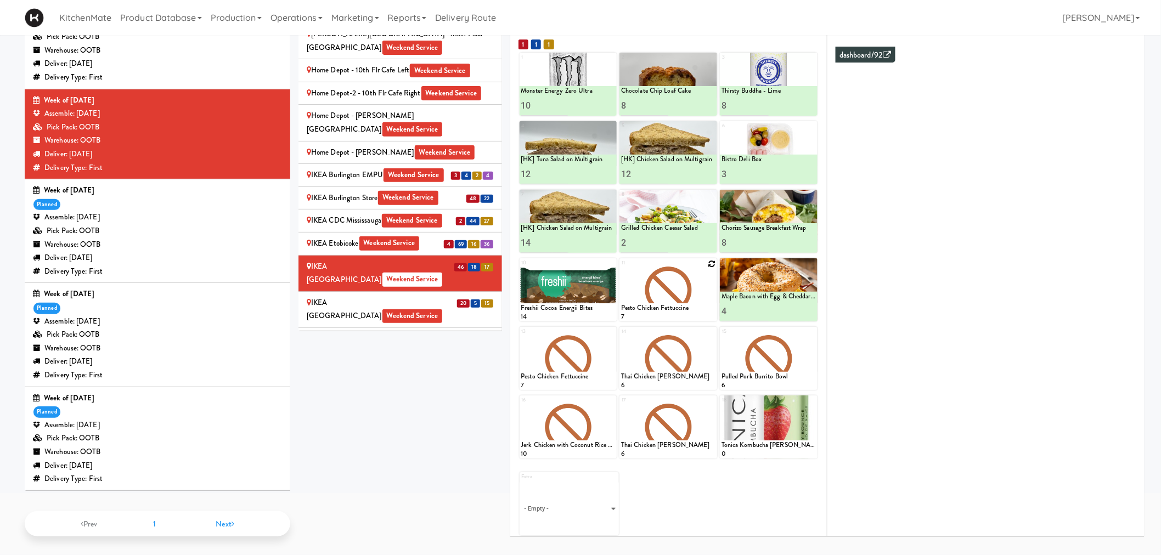
click at [709, 264] on icon at bounding box center [712, 264] width 8 height 8
click at [671, 285] on select "- Empty - Activia Probiotic Peach Mango Smoothie Coca Cola Diet Coke Frooti Fuz…" at bounding box center [668, 295] width 94 height 53
click at [621, 269] on select "- Empty - Activia Probiotic Peach Mango Smoothie Coca Cola Diet Coke Frooti Fuz…" at bounding box center [668, 295] width 94 height 53
type input "10"
click at [689, 302] on div at bounding box center [691, 311] width 47 height 20
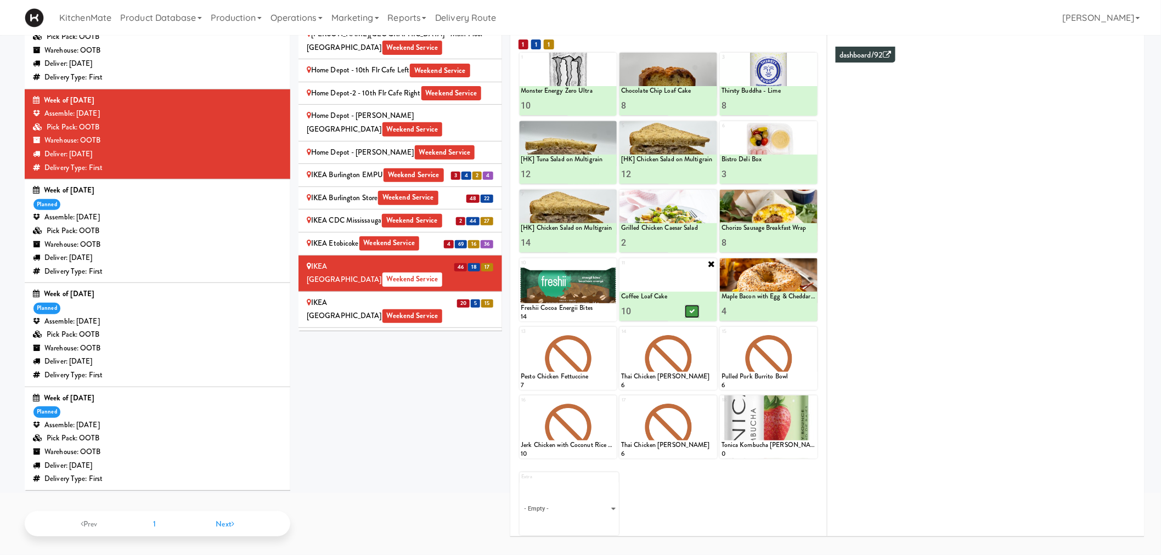
click at [687, 306] on button at bounding box center [692, 311] width 14 height 13
click at [612, 261] on icon at bounding box center [611, 264] width 8 height 8
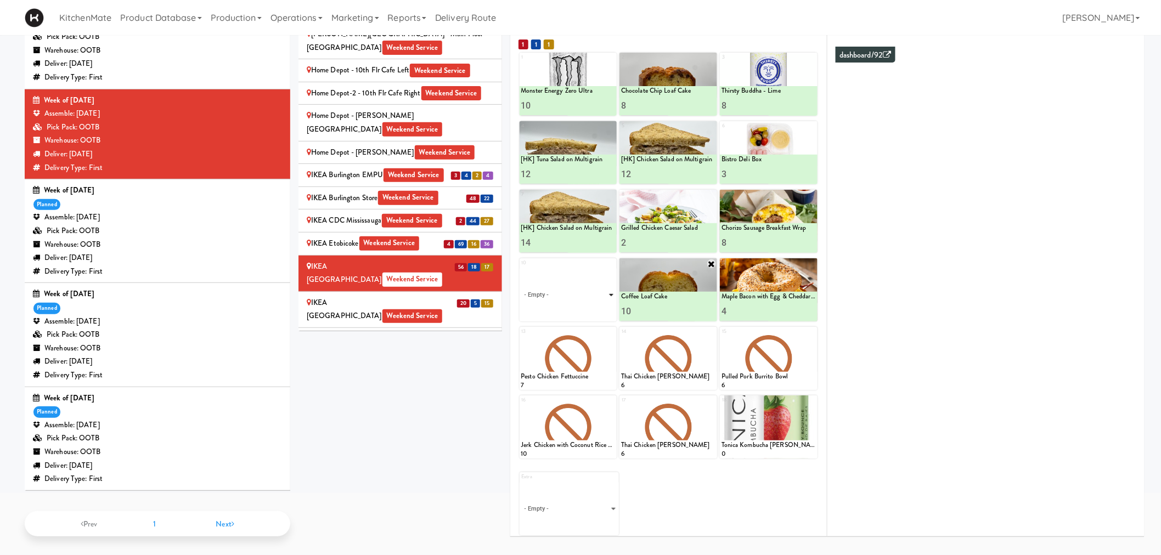
click at [572, 300] on select "- Empty - Activia Probiotic Peach Mango Smoothie Coca Cola Diet Coke Frooti Fuz…" at bounding box center [568, 295] width 94 height 53
click at [521, 269] on select "- Empty - Activia Probiotic Peach Mango Smoothie Coca Cola Diet Coke Frooti Fuz…" at bounding box center [568, 295] width 94 height 53
type input "1"
type input "8"
click at [590, 311] on icon at bounding box center [591, 311] width 5 height 6
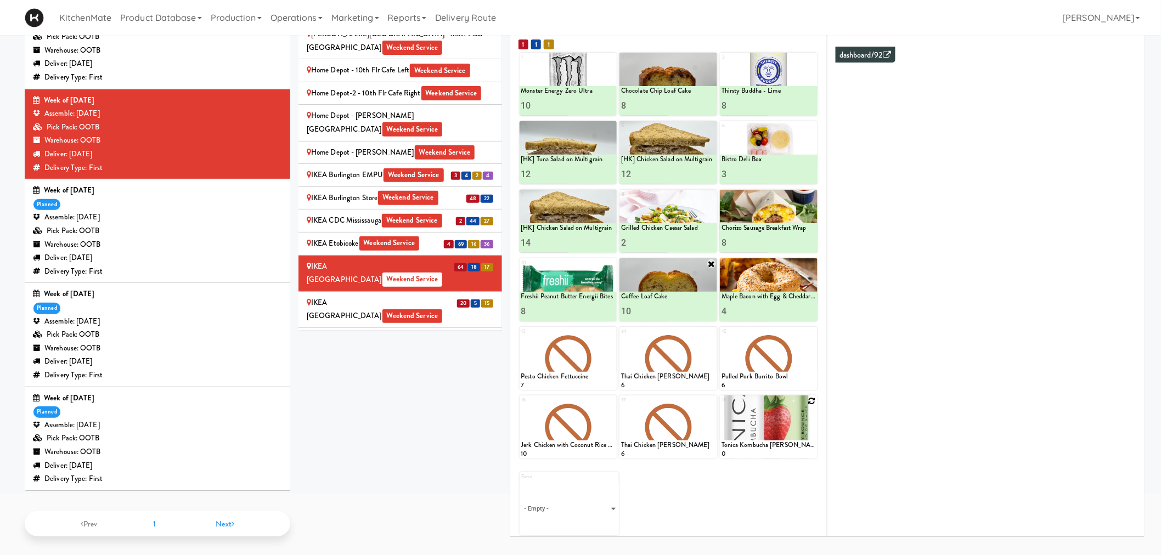
click at [809, 396] on div at bounding box center [769, 427] width 98 height 63
click at [810, 403] on div at bounding box center [769, 427] width 98 height 63
click at [810, 397] on icon at bounding box center [812, 401] width 8 height 8
click at [738, 435] on select "- Empty - Activia Probiotic Peach Mango Smoothie Coca Cola Diet Coke Frooti Fuz…" at bounding box center [768, 432] width 94 height 53
click at [721, 406] on select "- Empty - Activia Probiotic Peach Mango Smoothie Coca Cola Diet Coke Frooti Fuz…" at bounding box center [768, 432] width 94 height 53
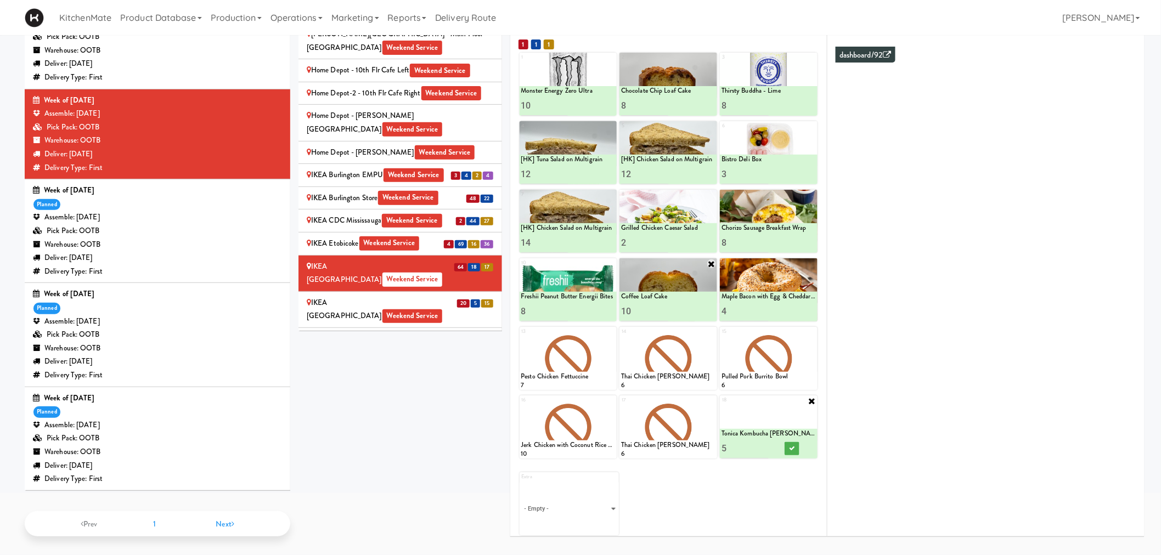
type input "5"
click at [790, 448] on icon at bounding box center [792, 449] width 5 height 6
click at [710, 399] on icon at bounding box center [712, 401] width 8 height 8
click at [662, 429] on select "- Empty - Activia Probiotic Peach Mango Smoothie Coca Cola Diet Coke Frooti Fuz…" at bounding box center [668, 432] width 94 height 53
click at [621, 406] on select "- Empty - Activia Probiotic Peach Mango Smoothie Coca Cola Diet Coke Frooti Fuz…" at bounding box center [668, 432] width 94 height 53
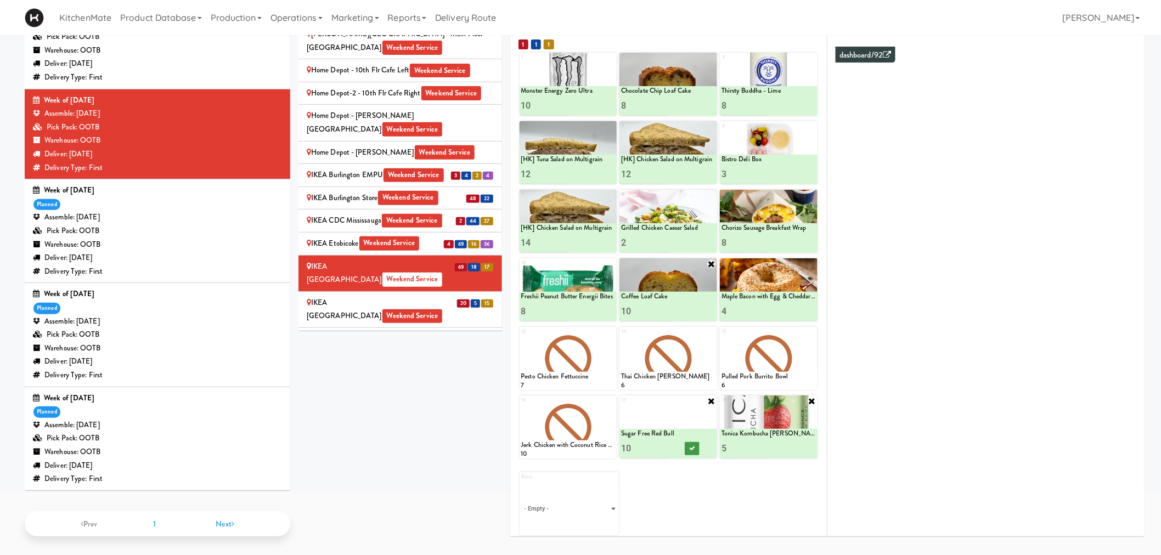
type input "10"
click at [694, 446] on icon at bounding box center [691, 449] width 5 height 6
click at [471, 300] on span "5" at bounding box center [475, 304] width 9 height 8
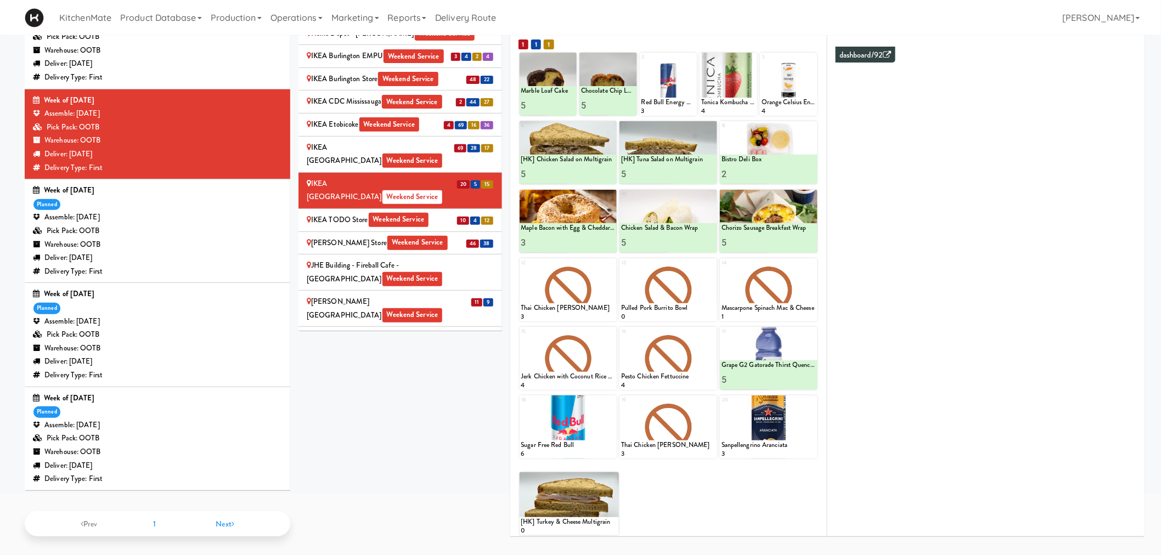
scroll to position [975, 0]
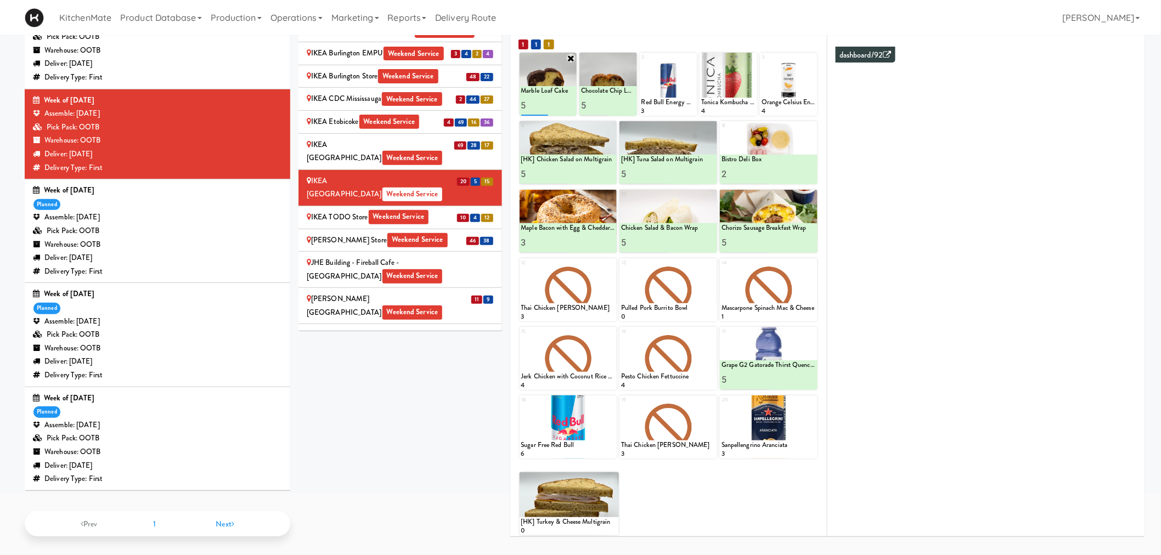
click at [532, 101] on input "5" at bounding box center [534, 105] width 27 height 20
type input "8"
click at [560, 107] on icon at bounding box center [561, 106] width 5 height 6
click at [591, 101] on input "5" at bounding box center [594, 105] width 27 height 20
type input "4"
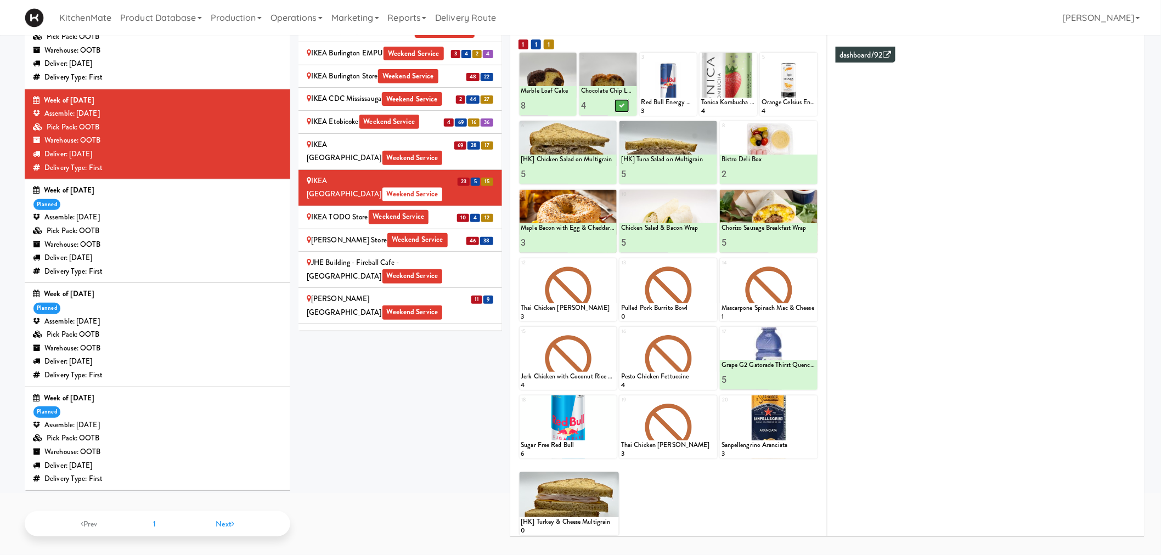
click at [622, 105] on icon at bounding box center [621, 106] width 5 height 6
click at [690, 54] on icon at bounding box center [691, 58] width 8 height 8
click at [672, 88] on select "- Empty - Activia Probiotic Peach Mango Smoothie Coca Cola Diet Coke Frooti Fuz…" at bounding box center [668, 89] width 54 height 53
click at [641, 63] on select "- Empty - Activia Probiotic Peach Mango Smoothie Coca Cola Diet Coke Frooti Fuz…" at bounding box center [668, 89] width 54 height 53
type input "1"
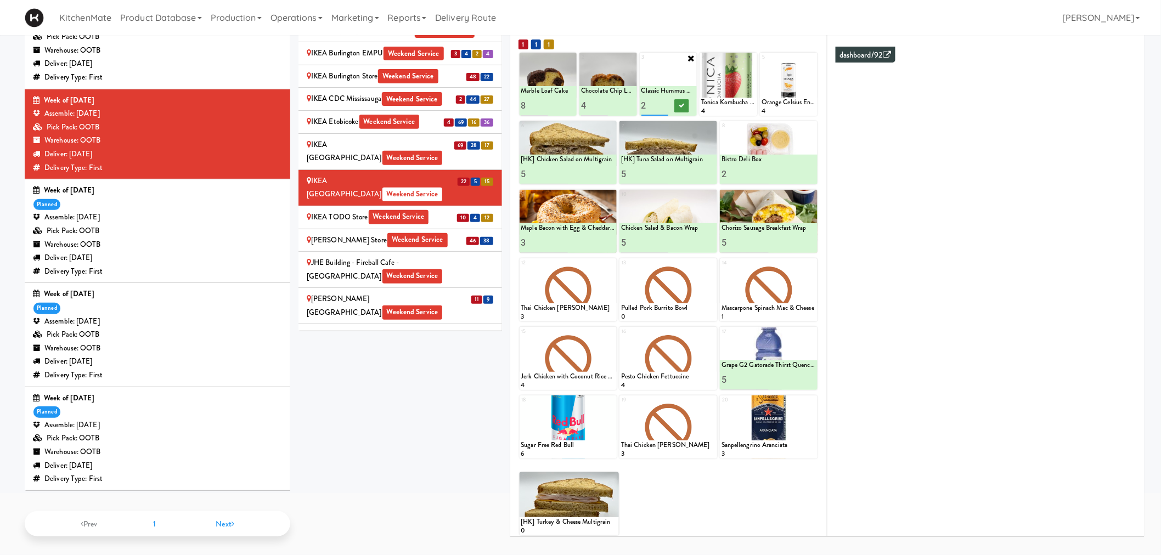
type input "2"
click at [684, 103] on icon at bounding box center [681, 106] width 5 height 6
click at [646, 101] on input "2" at bounding box center [654, 105] width 27 height 20
type input "4"
click at [685, 110] on button at bounding box center [682, 105] width 14 height 13
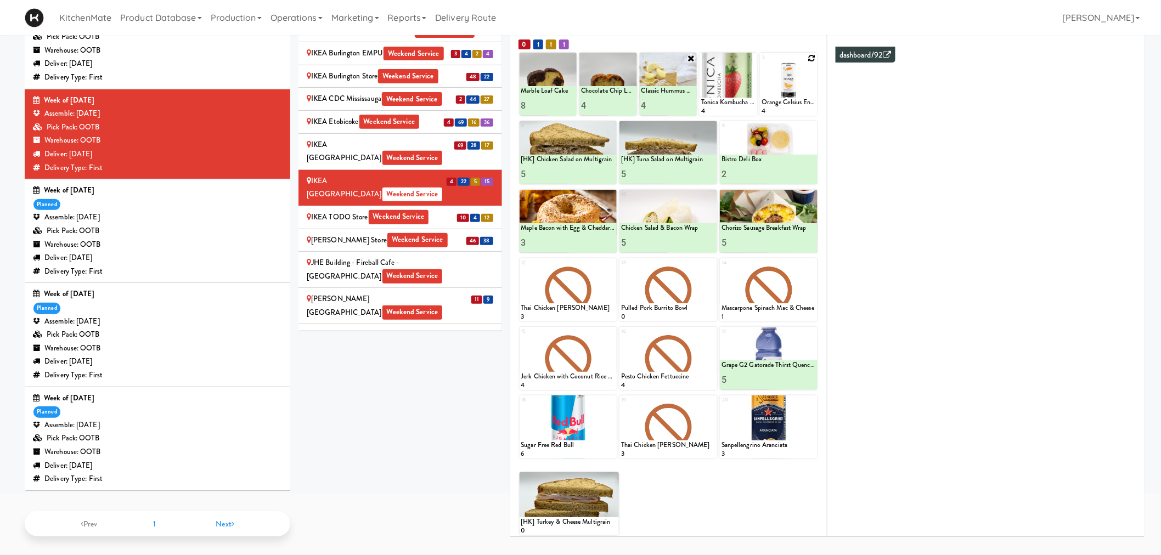
click at [811, 54] on icon at bounding box center [812, 58] width 8 height 8
click at [775, 87] on select "- Empty - Activia Probiotic Peach Mango Smoothie Coca Cola Diet Coke Frooti Fuz…" at bounding box center [789, 89] width 54 height 53
click at [762, 63] on select "- Empty - Activia Probiotic Peach Mango Smoothie Coca Cola Diet Coke Frooti Fuz…" at bounding box center [789, 89] width 54 height 53
type input "2"
click at [800, 103] on icon at bounding box center [801, 106] width 5 height 6
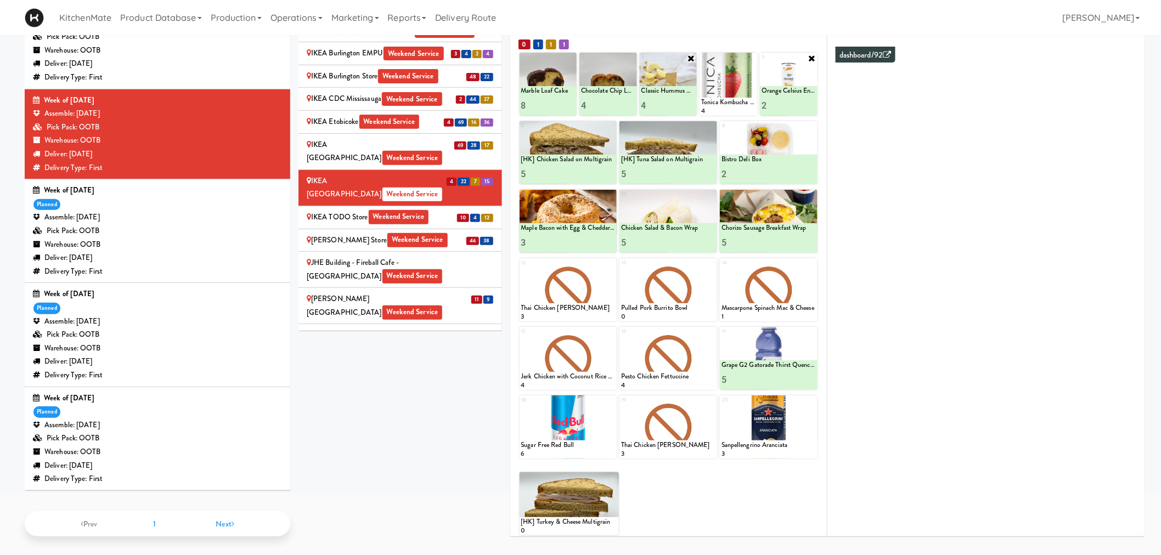
click at [432, 211] on div "IKEA TODO Store Weekend Service" at bounding box center [400, 218] width 187 height 14
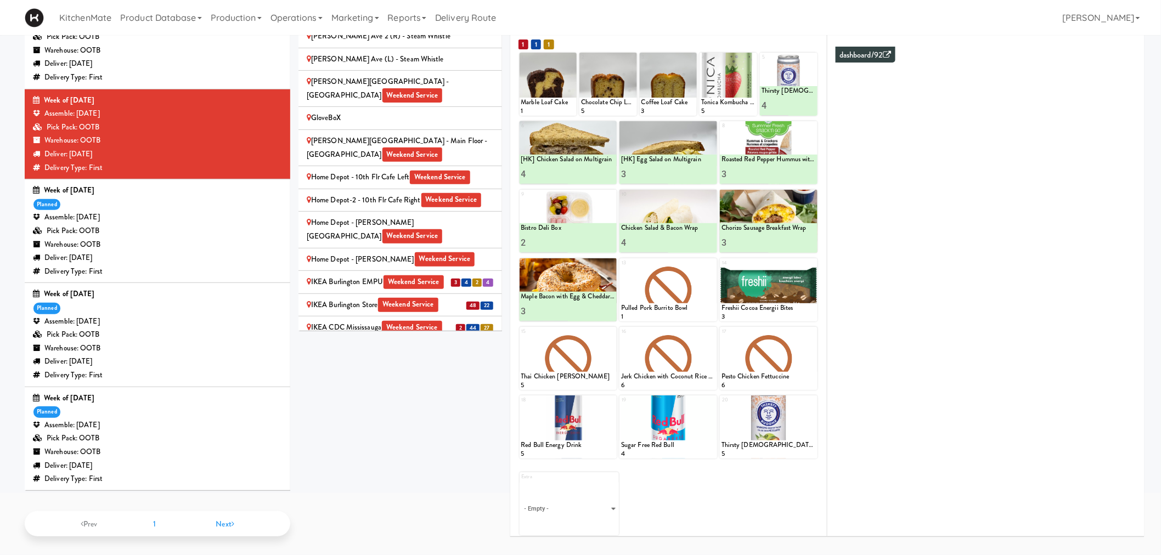
scroll to position [731, 0]
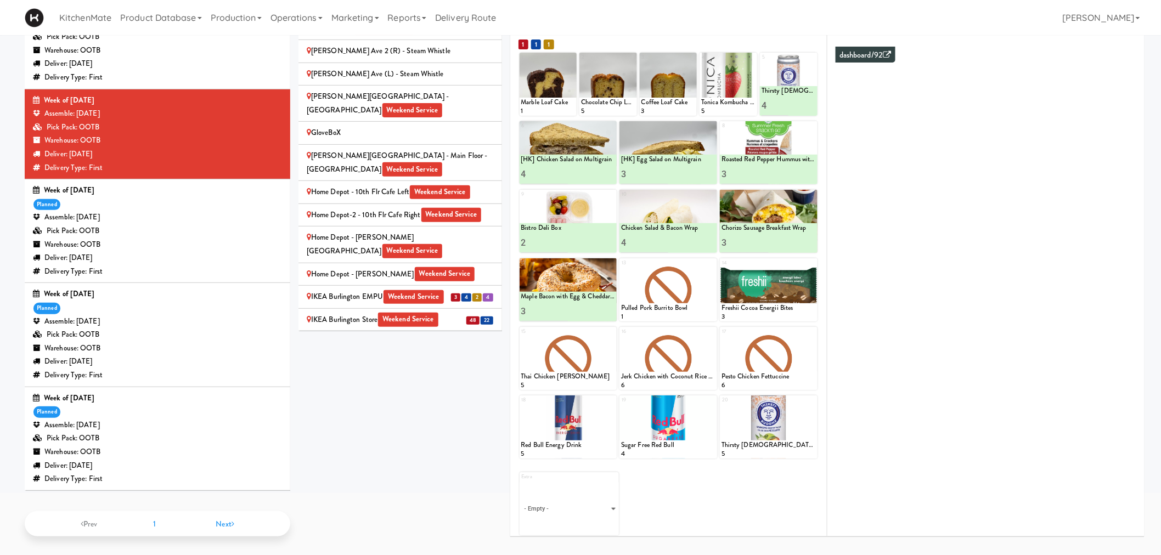
click at [404, 449] on div "Sites [STREET_ADDRESS][PERSON_NAME] - Lobby [STREET_ADDRESS][PERSON_NAME] Weeke…" at bounding box center [721, 259] width 846 height 571
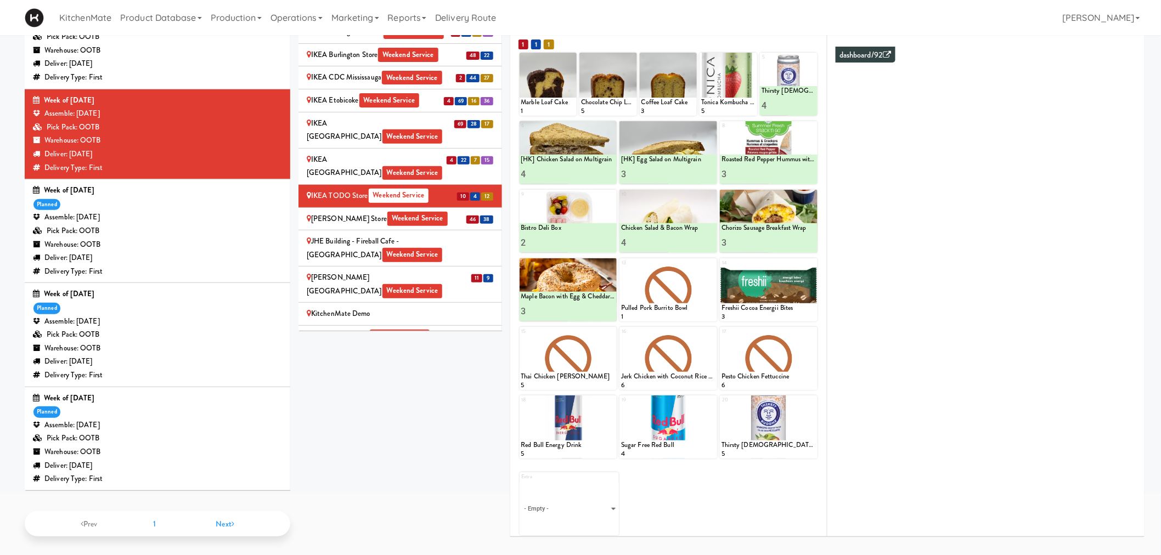
scroll to position [975, 0]
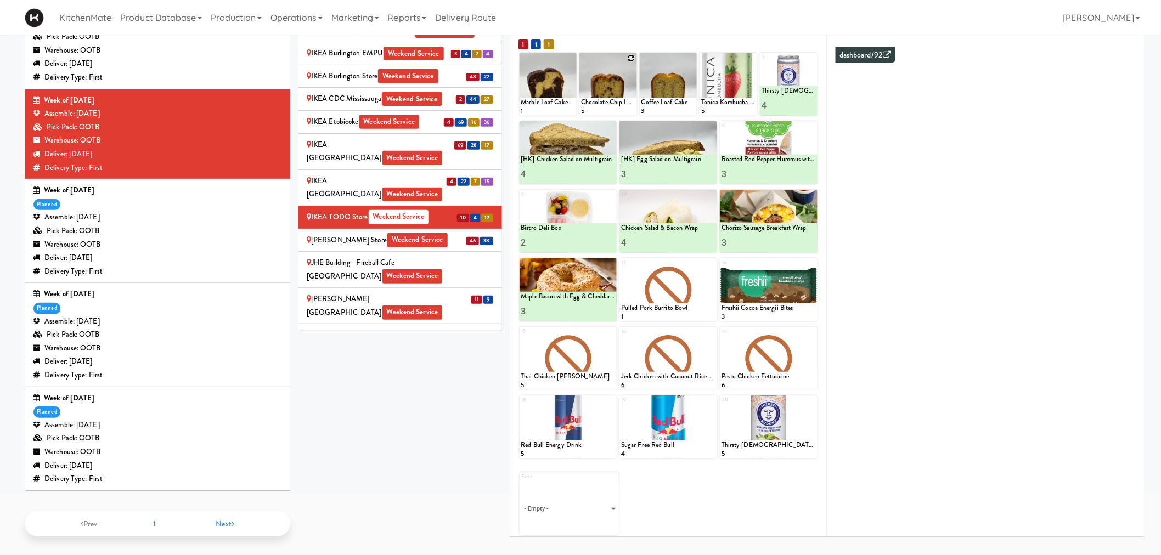
click at [629, 54] on icon at bounding box center [632, 58] width 8 height 8
click at [607, 100] on select "- Empty - Activia Probiotic Peach Mango Smoothie Coca Cola Diet Coke Frooti Fuz…" at bounding box center [608, 89] width 54 height 53
click at [581, 63] on select "- Empty - Activia Probiotic Peach Mango Smoothie Coca Cola Diet Coke Frooti Fuz…" at bounding box center [608, 89] width 54 height 53
type input "4"
click at [621, 103] on icon at bounding box center [621, 106] width 5 height 6
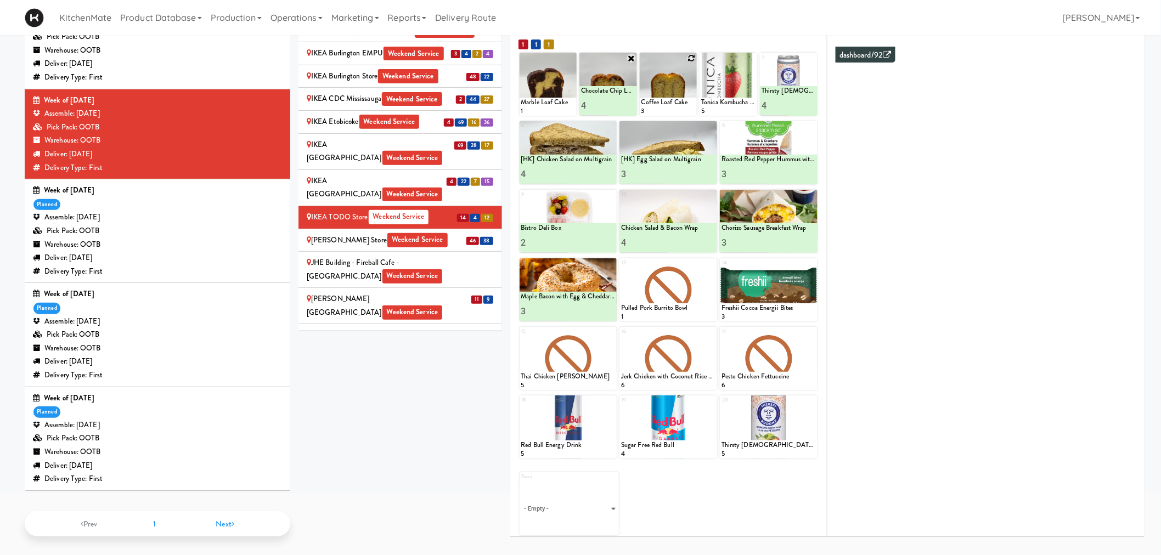
click at [692, 57] on icon at bounding box center [691, 58] width 8 height 8
click at [669, 91] on select "- Empty - Activia Probiotic Peach Mango Smoothie Coca Cola Diet Coke Frooti Fuz…" at bounding box center [668, 89] width 54 height 53
click at [641, 63] on select "- Empty - Activia Probiotic Peach Mango Smoothie Coca Cola Diet Coke Frooti Fuz…" at bounding box center [668, 89] width 54 height 53
type input "3"
click at [678, 102] on button at bounding box center [682, 105] width 14 height 13
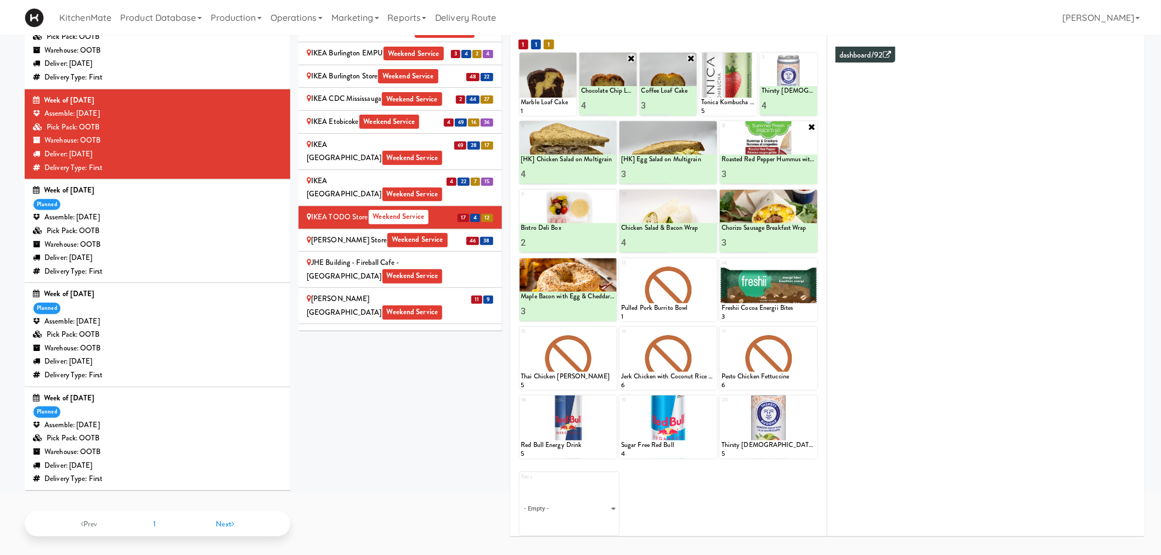
click at [809, 125] on icon at bounding box center [812, 126] width 9 height 9
click at [810, 126] on icon at bounding box center [812, 127] width 8 height 8
click at [765, 157] on select "- Empty - Activia Probiotic Peach Mango Smoothie Coca Cola Diet Coke Frooti Fuz…" at bounding box center [768, 158] width 94 height 53
click at [721, 132] on select "- Empty - Activia Probiotic Peach Mango Smoothie Coca Cola Diet Coke Frooti Fuz…" at bounding box center [768, 158] width 94 height 53
type input "3"
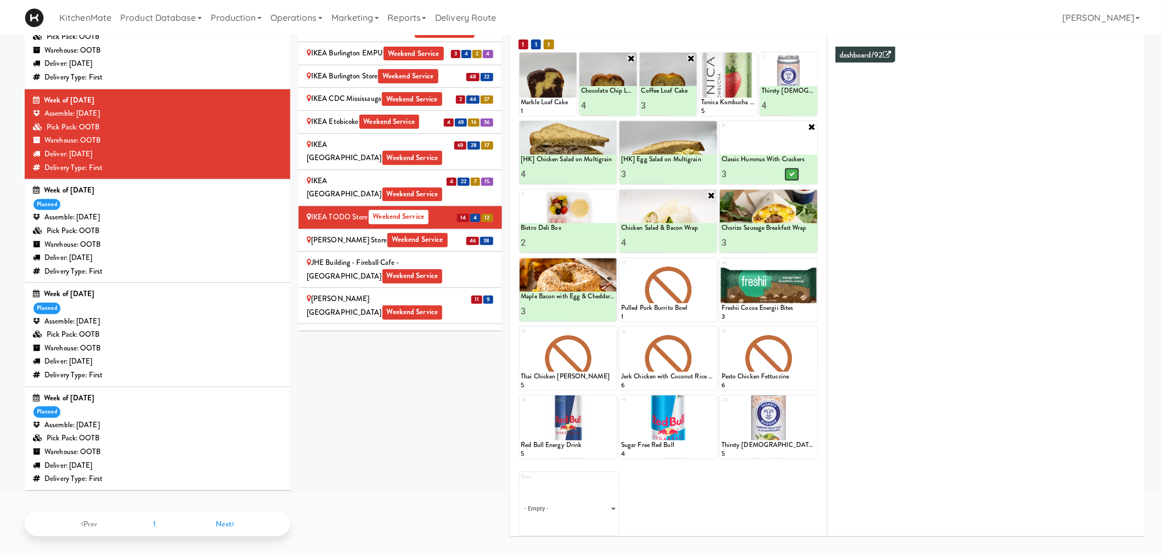
click at [794, 168] on button at bounding box center [792, 174] width 14 height 13
click at [615, 399] on icon at bounding box center [611, 401] width 8 height 8
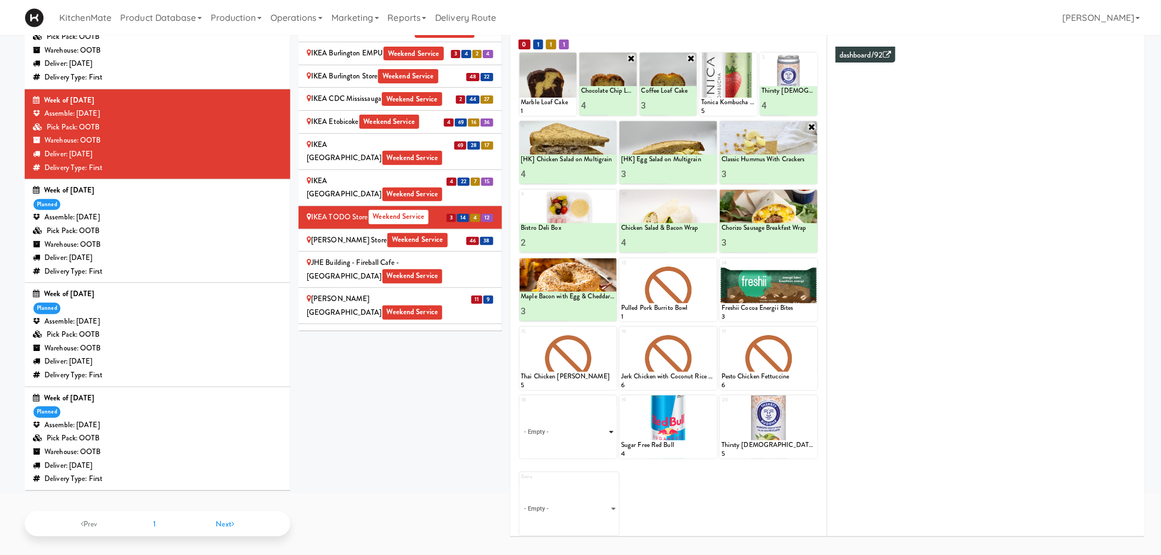
click at [573, 429] on select "- Empty - Activia Probiotic Peach Mango Smoothie Coca Cola Diet Coke Frooti Fuz…" at bounding box center [568, 432] width 94 height 53
click at [521, 406] on select "- Empty - Activia Probiotic Peach Mango Smoothie Coca Cola Diet Coke Frooti Fuz…" at bounding box center [568, 432] width 94 height 53
type input "4"
click at [590, 447] on icon at bounding box center [591, 449] width 5 height 6
click at [810, 262] on icon at bounding box center [812, 264] width 8 height 8
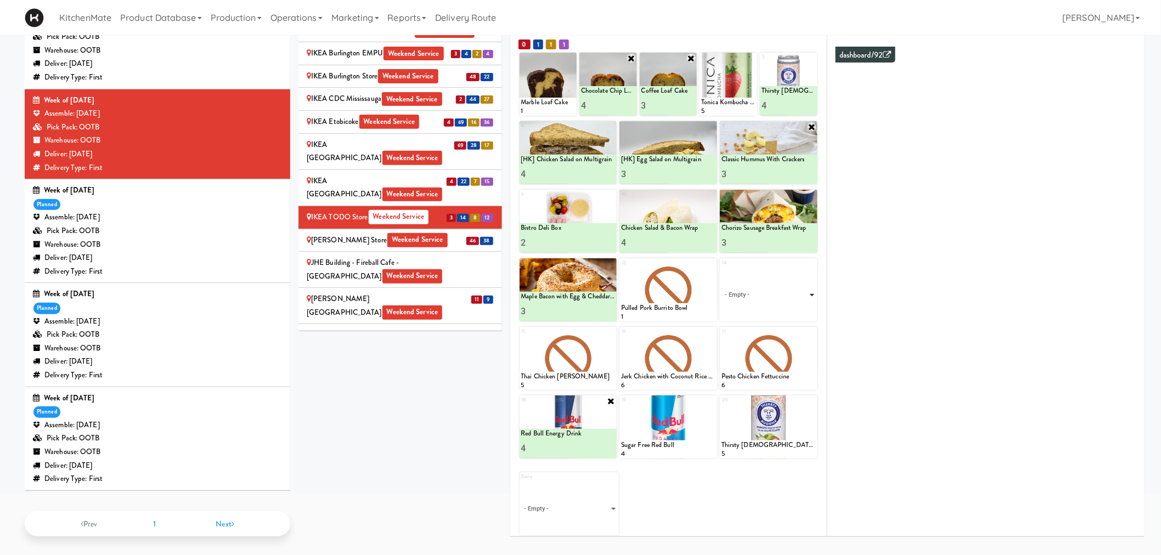
click at [769, 290] on select "- Empty - Activia Probiotic Peach Mango Smoothie Coca Cola Diet Coke Frooti Fuz…" at bounding box center [768, 295] width 94 height 53
click at [721, 269] on select "- Empty - Activia Probiotic Peach Mango Smoothie Coca Cola Diet Coke Frooti Fuz…" at bounding box center [768, 295] width 94 height 53
type input "2"
click at [786, 307] on button at bounding box center [792, 311] width 14 height 13
click at [449, 234] on div "IKEA Vaughan Store Weekend Service" at bounding box center [400, 241] width 187 height 14
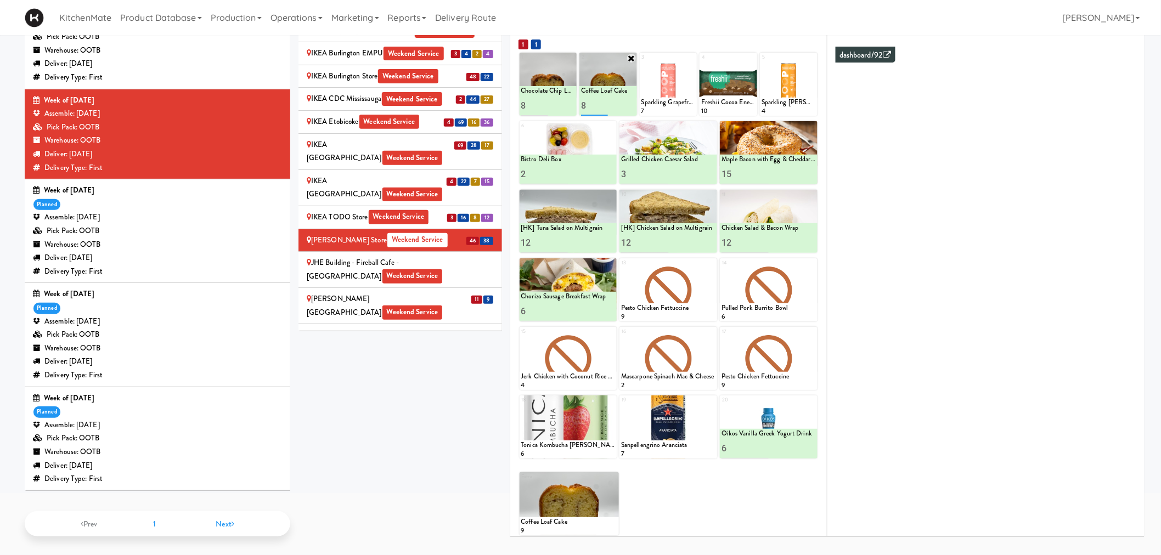
click at [591, 108] on input "8" at bounding box center [594, 105] width 27 height 20
type input "10"
click at [630, 99] on div at bounding box center [621, 105] width 27 height 20
click at [624, 103] on icon at bounding box center [621, 106] width 5 height 6
click at [693, 57] on icon at bounding box center [691, 58] width 8 height 8
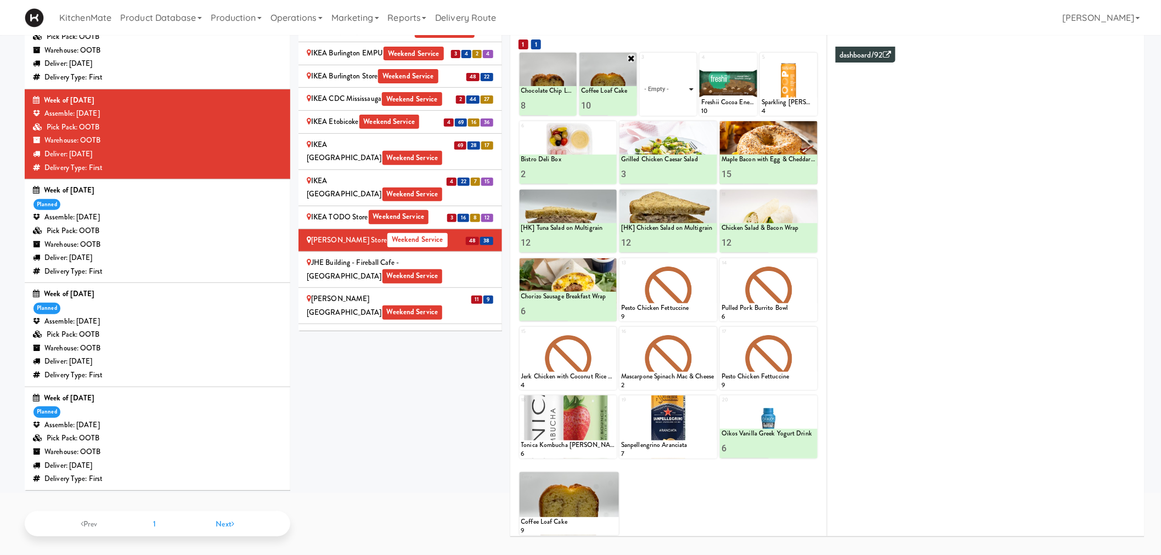
click at [673, 97] on select "- Empty - Activia Probiotic Peach Mango Smoothie Coca Cola Diet Coke Frooti Fuz…" at bounding box center [668, 89] width 54 height 53
click at [641, 63] on select "- Empty - Activia Probiotic Peach Mango Smoothie Coca Cola Diet Coke Frooti Fuz…" at bounding box center [668, 89] width 54 height 53
type input "8"
click at [687, 102] on button at bounding box center [682, 105] width 14 height 13
click at [735, 453] on input "6" at bounding box center [744, 448] width 47 height 20
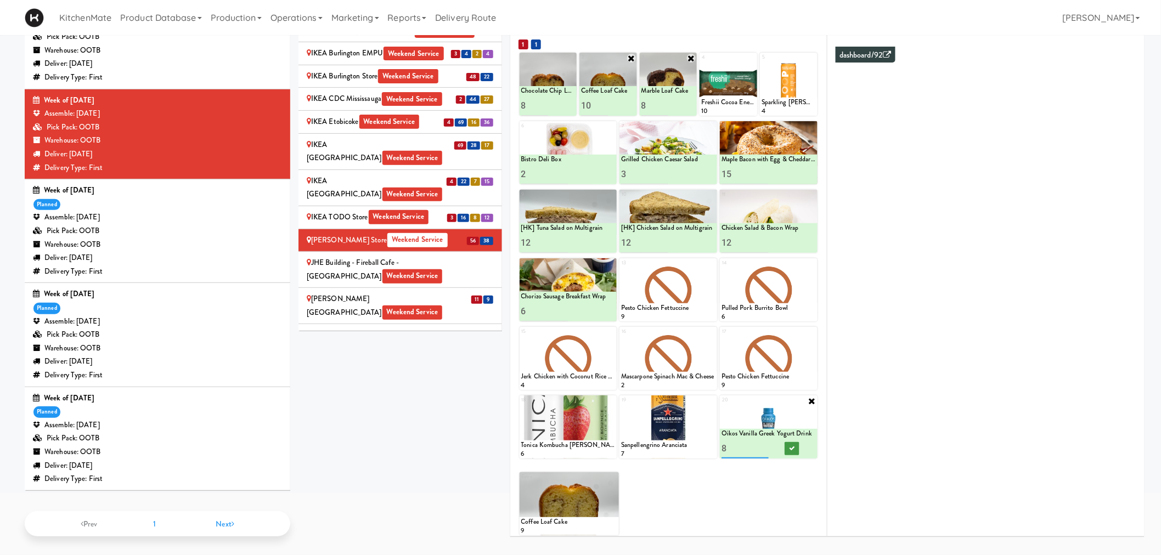
type input "8"
click at [792, 450] on icon at bounding box center [792, 449] width 5 height 6
click at [752, 57] on icon at bounding box center [752, 58] width 8 height 8
click at [738, 91] on select "- Empty - Activia Probiotic Peach Mango Smoothie Coca Cola Diet Coke Frooti Fuz…" at bounding box center [728, 89] width 54 height 53
click at [701, 63] on select "- Empty - Activia Probiotic Peach Mango Smoothie Coca Cola Diet Coke Frooti Fuz…" at bounding box center [728, 89] width 54 height 53
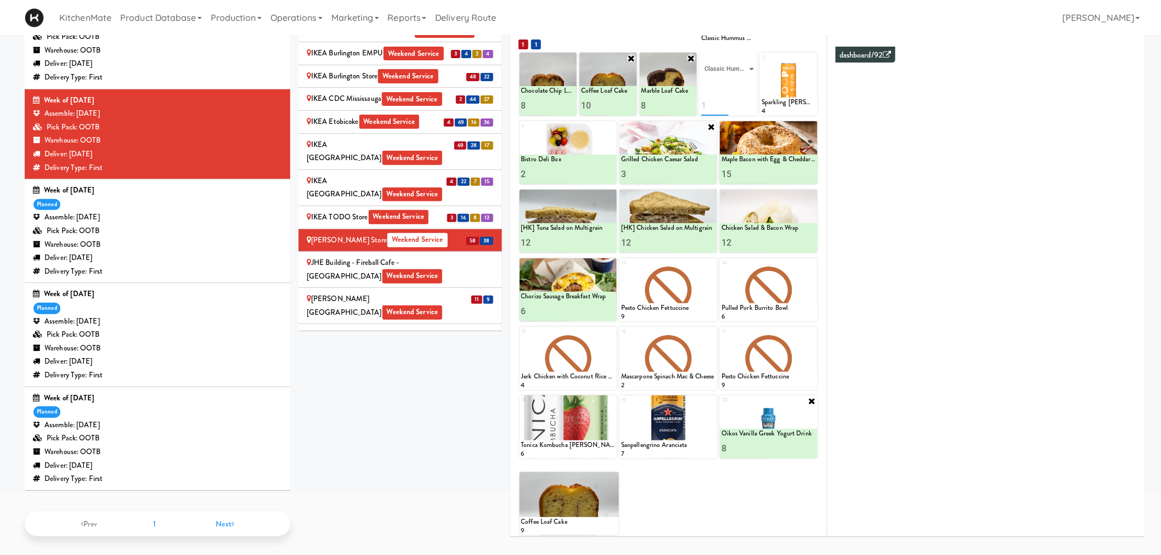
type input "1"
type input "5"
click at [741, 108] on button at bounding box center [742, 105] width 14 height 13
click at [809, 57] on icon at bounding box center [812, 58] width 8 height 8
click at [767, 89] on select "- Empty - Activia Probiotic Peach Mango Smoothie Coca Cola Diet Coke Frooti Fuz…" at bounding box center [789, 89] width 54 height 53
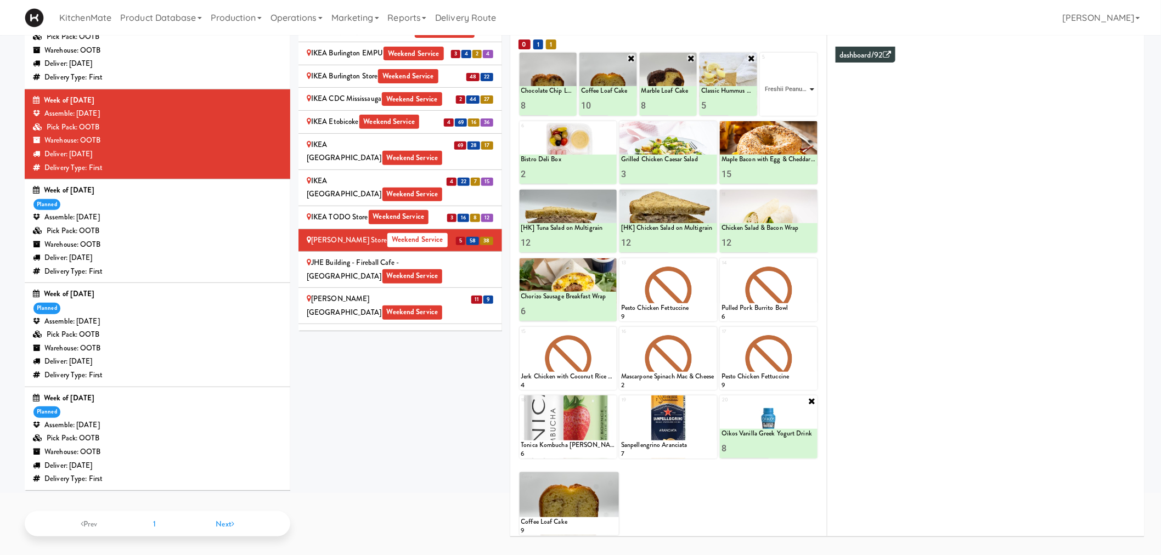
click at [762, 63] on select "- Empty - Activia Probiotic Peach Mango Smoothie Coca Cola Diet Coke Frooti Fuz…" at bounding box center [789, 89] width 54 height 53
type input "4"
click at [803, 103] on icon at bounding box center [801, 106] width 5 height 6
click at [453, 292] on div "Joseph Brant Hospital Weekend Service" at bounding box center [400, 305] width 187 height 27
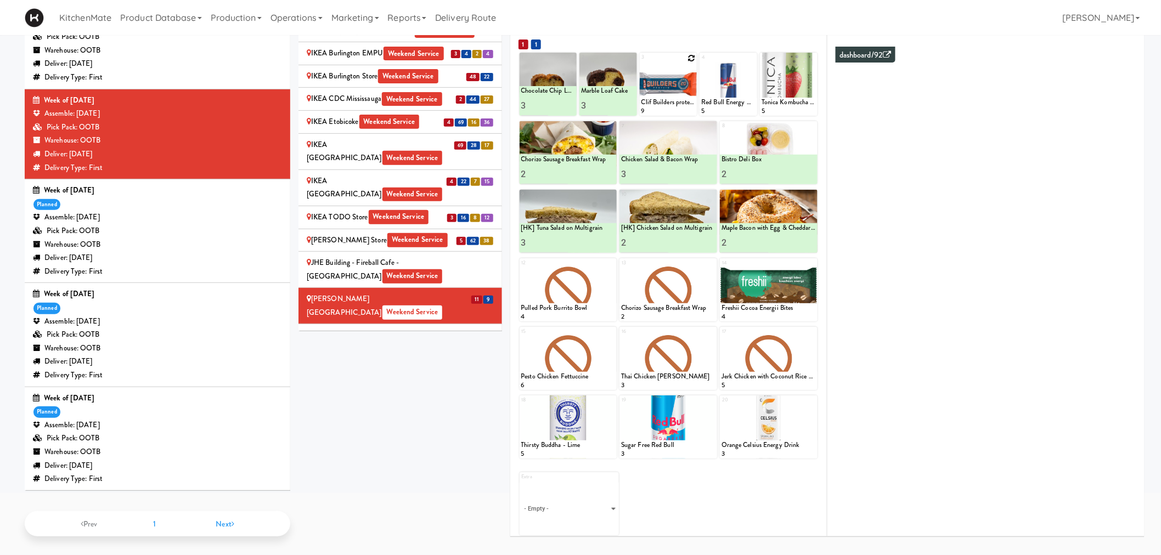
click at [693, 55] on icon at bounding box center [691, 58] width 8 height 8
click at [673, 88] on select "- Empty - Activia Probiotic Peach Mango Smoothie Coca Cola Diet Coke Frooti Fuz…" at bounding box center [668, 89] width 54 height 53
click at [641, 63] on select "- Empty - Activia Probiotic Peach Mango Smoothie Coca Cola Diet Coke Frooti Fuz…" at bounding box center [668, 89] width 54 height 53
type input "5"
click at [686, 108] on button at bounding box center [682, 105] width 14 height 13
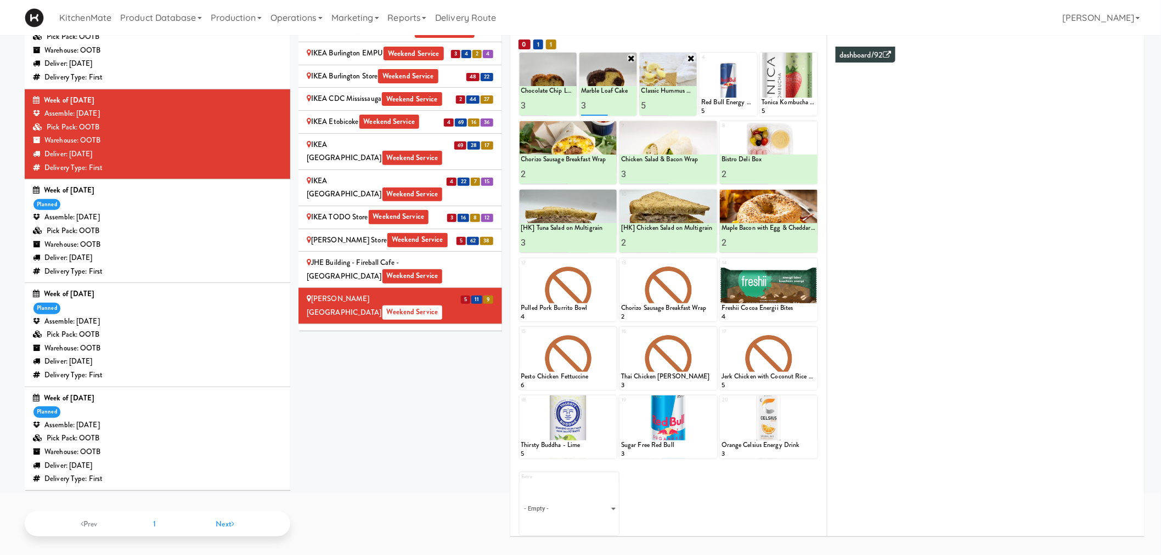
click at [597, 101] on input "3" at bounding box center [594, 105] width 27 height 20
type input "2"
click at [624, 102] on button at bounding box center [621, 105] width 14 height 13
click at [748, 57] on icon at bounding box center [752, 58] width 8 height 8
click at [735, 86] on select "- Empty - Activia Probiotic Peach Mango Smoothie Coca Cola Diet Coke Frooti Fuz…" at bounding box center [728, 89] width 54 height 53
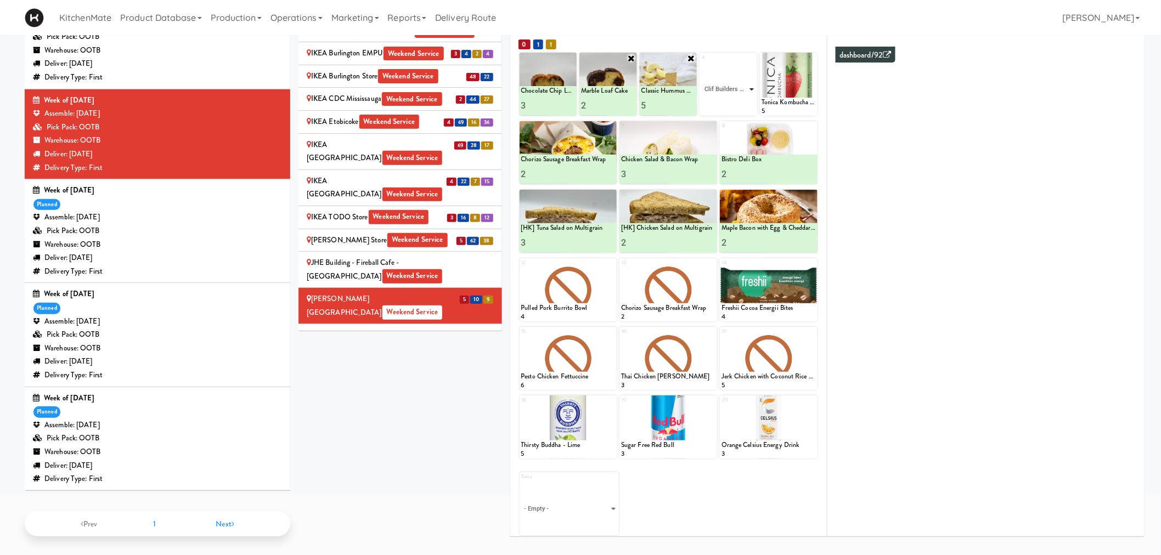
click at [701, 63] on select "- Empty - Activia Probiotic Peach Mango Smoothie Coca Cola Diet Coke Frooti Fuz…" at bounding box center [728, 89] width 54 height 53
type input "2"
click at [742, 105] on icon at bounding box center [741, 106] width 5 height 6
click at [809, 397] on icon at bounding box center [812, 401] width 8 height 8
click at [776, 436] on select "- Empty - Activia Probiotic Peach Mango Smoothie Coca Cola Diet Coke Frooti Fuz…" at bounding box center [768, 432] width 94 height 53
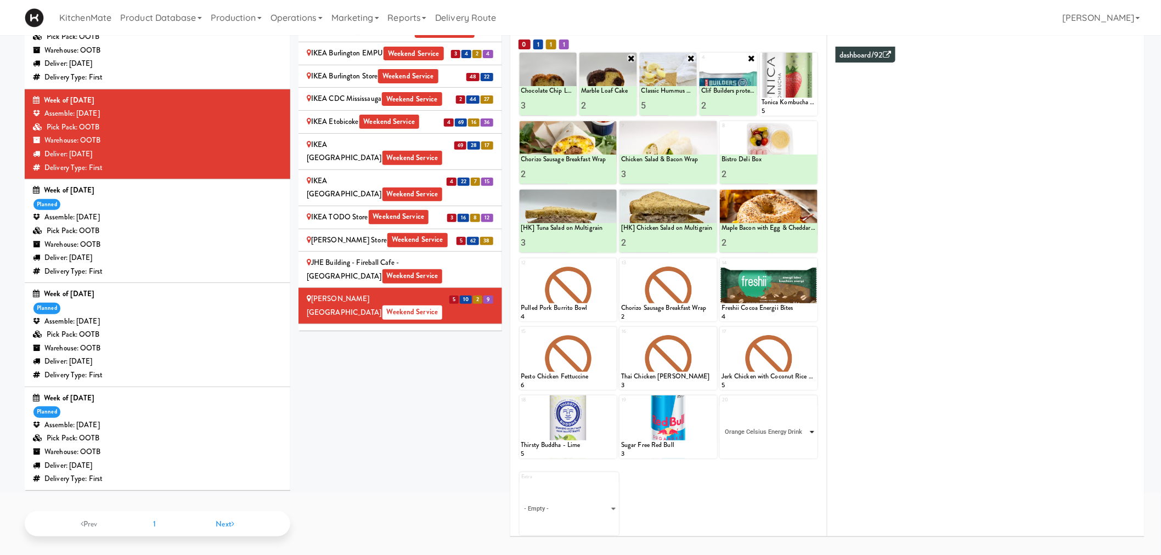
click at [721, 406] on select "- Empty - Activia Probiotic Peach Mango Smoothie Coca Cola Diet Coke Frooti Fuz…" at bounding box center [768, 432] width 94 height 53
type input "3"
click at [790, 446] on icon at bounding box center [792, 449] width 5 height 6
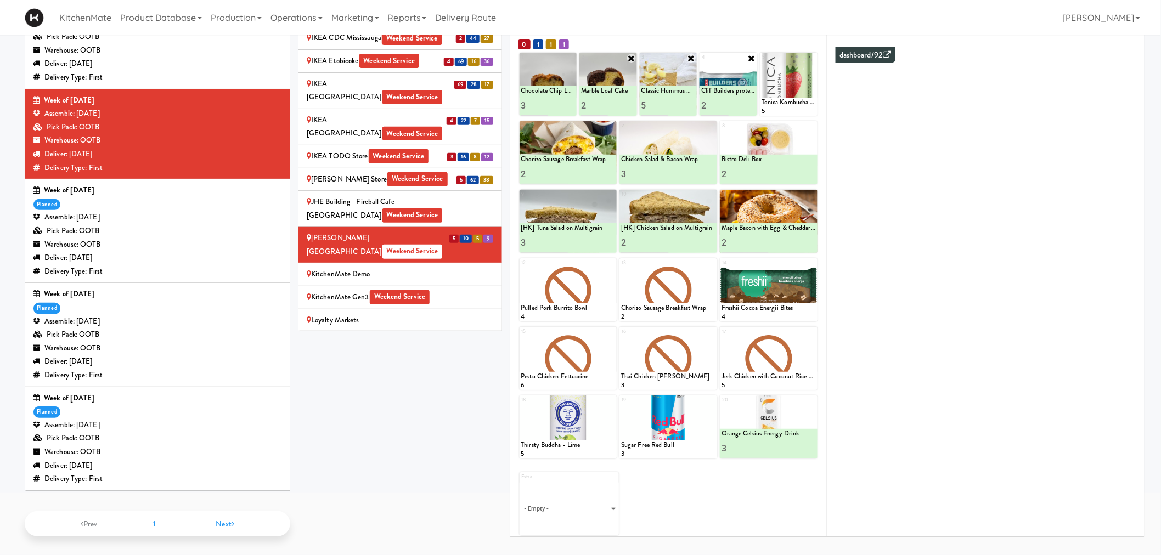
click at [413, 336] on div "Mackenzie Richmond Hill Hospital - Emergency Room Weekend Service" at bounding box center [400, 349] width 187 height 27
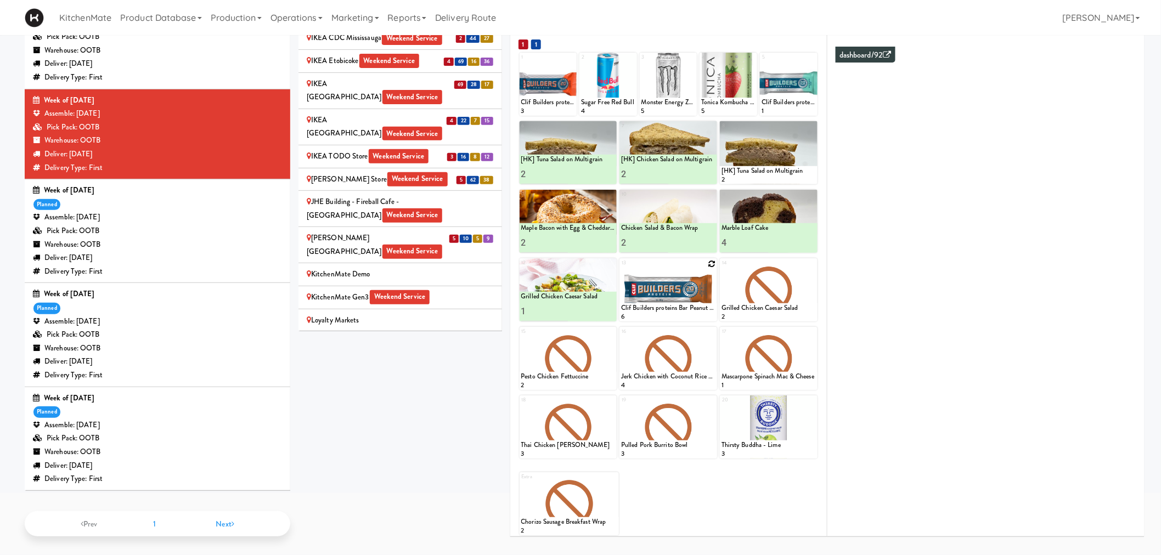
click at [711, 262] on icon at bounding box center [712, 264] width 8 height 8
click at [815, 55] on div at bounding box center [789, 84] width 58 height 63
click at [811, 55] on icon at bounding box center [812, 58] width 8 height 8
click at [783, 95] on select "- Empty - Activia Probiotic Peach Mango Smoothie Coca Cola Diet Coke Frooti Fuz…" at bounding box center [789, 89] width 54 height 53
click at [762, 63] on select "- Empty - Activia Probiotic Peach Mango Smoothie Coca Cola Diet Coke Frooti Fuz…" at bounding box center [789, 89] width 54 height 53
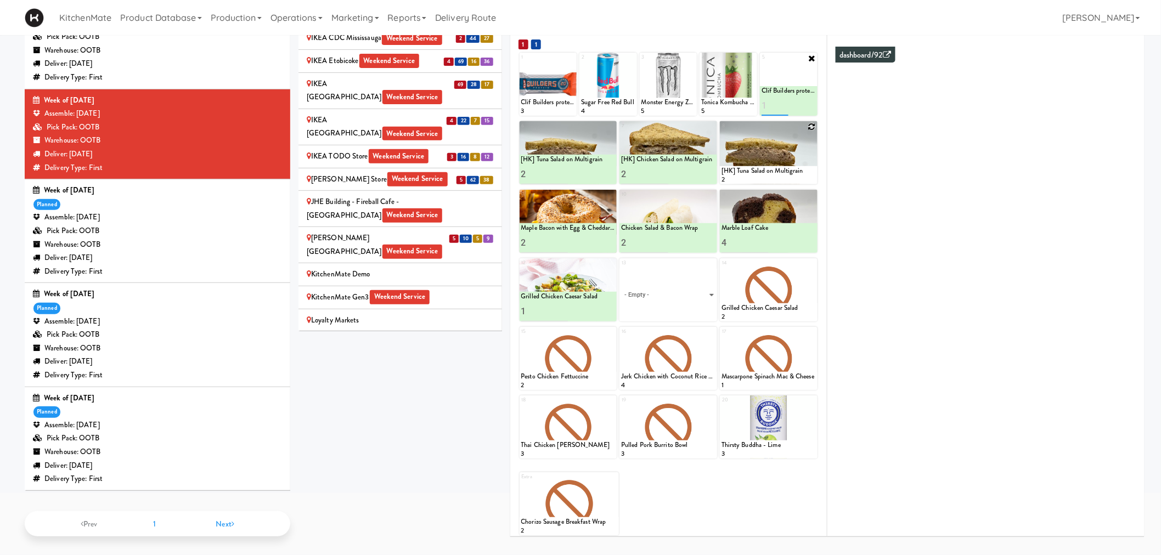
type input "1"
type input "2"
click at [808, 100] on button at bounding box center [802, 105] width 14 height 13
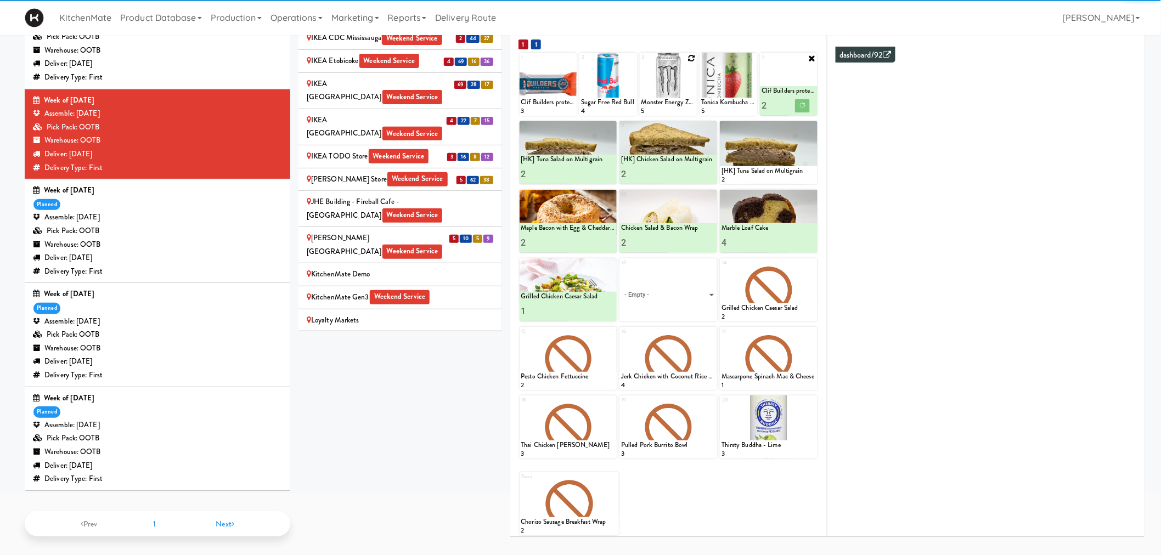
click at [689, 57] on icon at bounding box center [691, 58] width 8 height 8
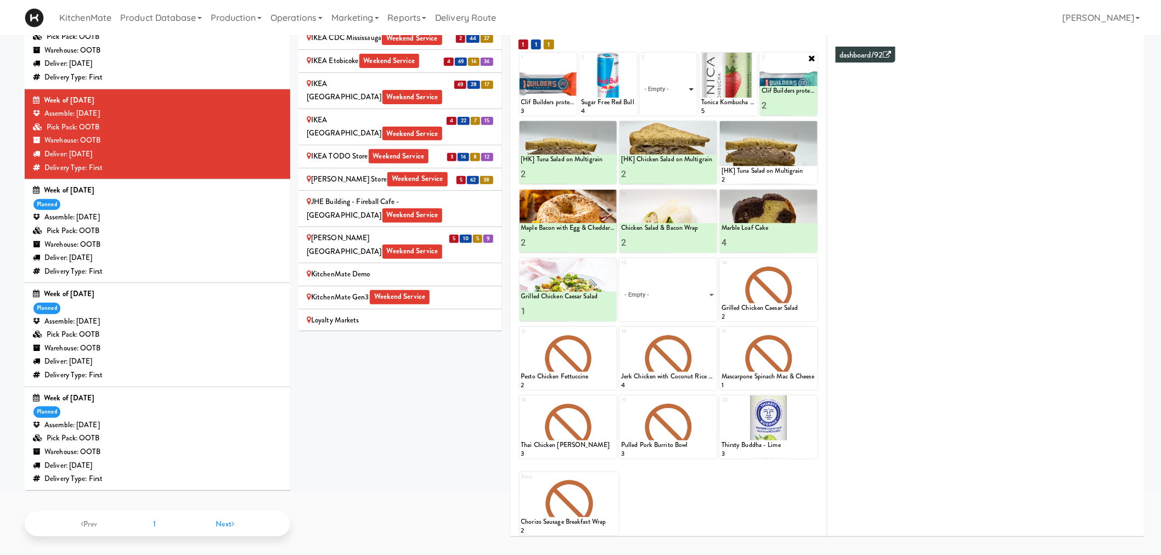
click at [670, 89] on select "- Empty - Activia Probiotic Peach Mango Smoothie Coca Cola Diet Coke Frooti Fuz…" at bounding box center [668, 89] width 54 height 53
click at [641, 63] on select "- Empty - Activia Probiotic Peach Mango Smoothie Coca Cola Diet Coke Frooti Fuz…" at bounding box center [668, 89] width 54 height 53
type input "3"
click at [679, 104] on icon at bounding box center [681, 106] width 5 height 6
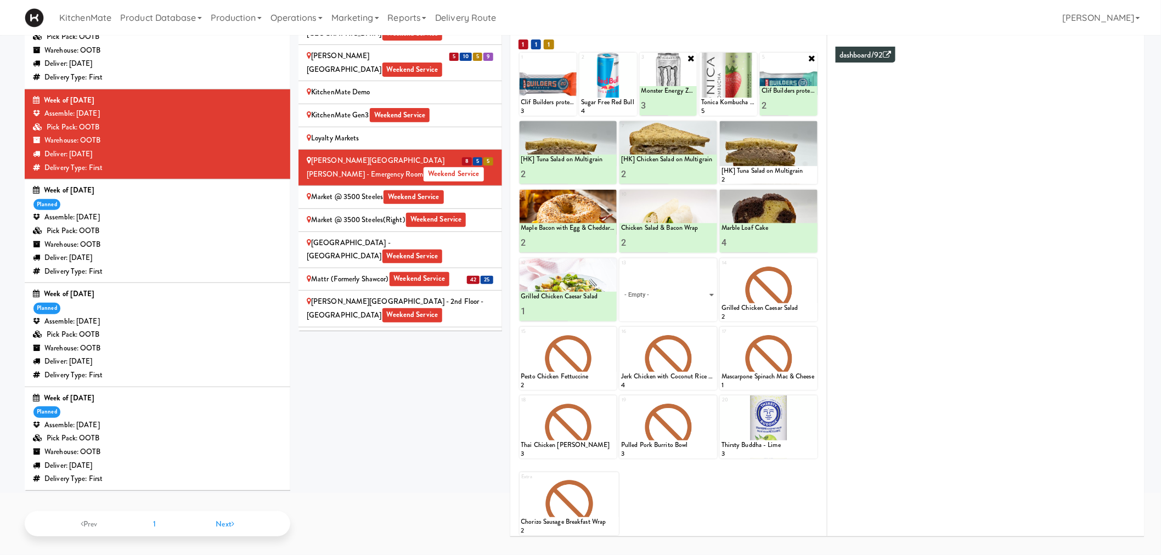
scroll to position [1219, 0]
click at [441, 271] on span "Weekend Service" at bounding box center [420, 278] width 60 height 14
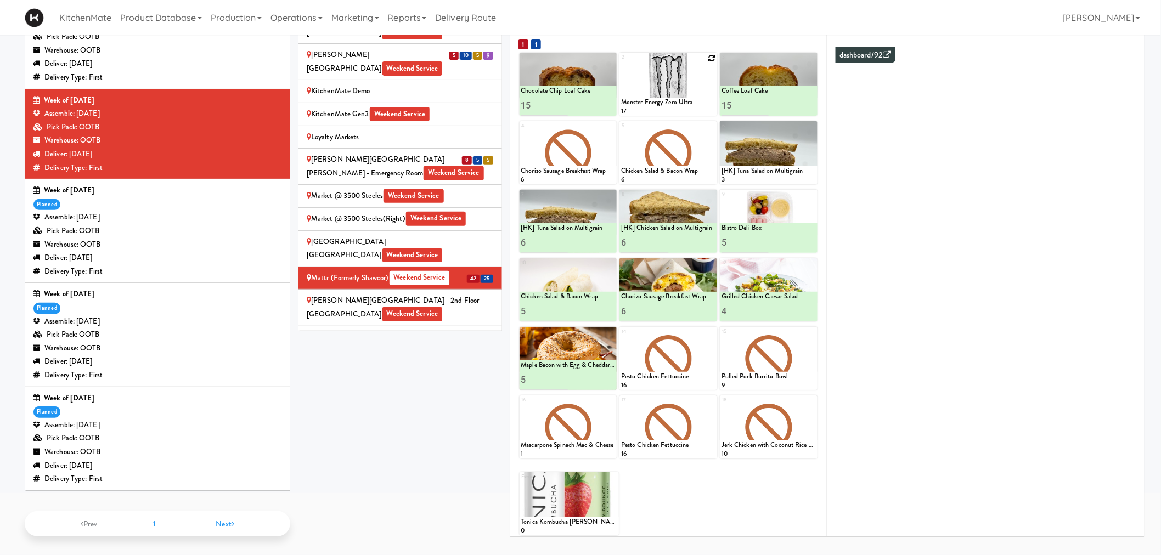
click at [709, 58] on icon at bounding box center [712, 58] width 8 height 8
click at [653, 94] on select "- Empty - Activia Probiotic Peach Mango Smoothie Coca Cola Diet Coke Frooti Fuz…" at bounding box center [668, 89] width 94 height 53
click at [621, 63] on select "- Empty - Activia Probiotic Peach Mango Smoothie Coca Cola Diet Coke Frooti Fuz…" at bounding box center [668, 89] width 94 height 53
type input "1"
type input "12"
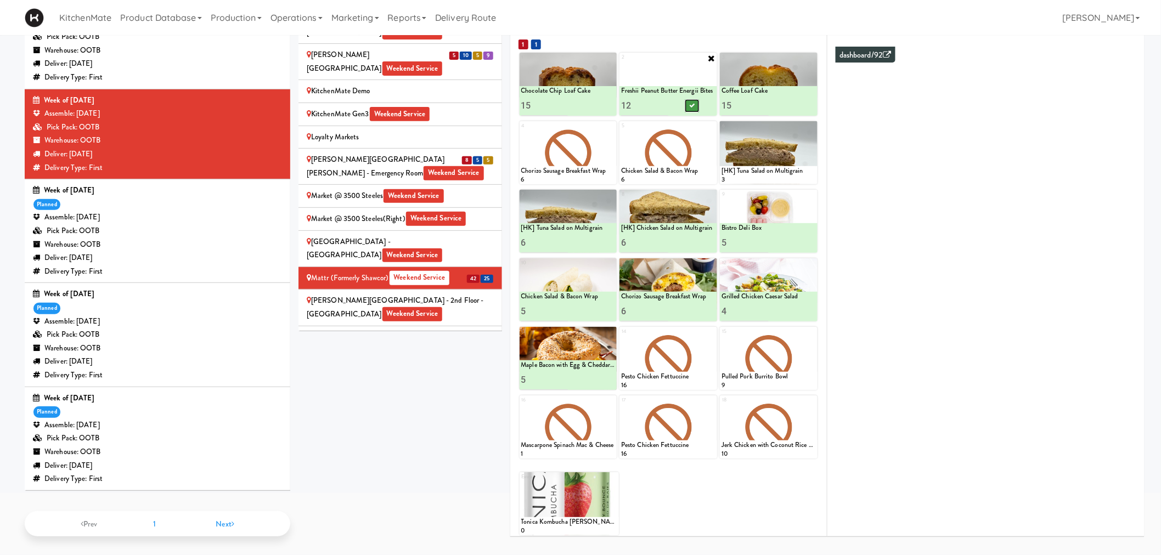
click at [698, 102] on button at bounding box center [692, 105] width 14 height 13
click at [732, 110] on input "15" at bounding box center [744, 105] width 47 height 20
type input "12"
click at [786, 104] on button at bounding box center [792, 105] width 14 height 13
click at [645, 102] on input "12" at bounding box center [644, 105] width 47 height 20
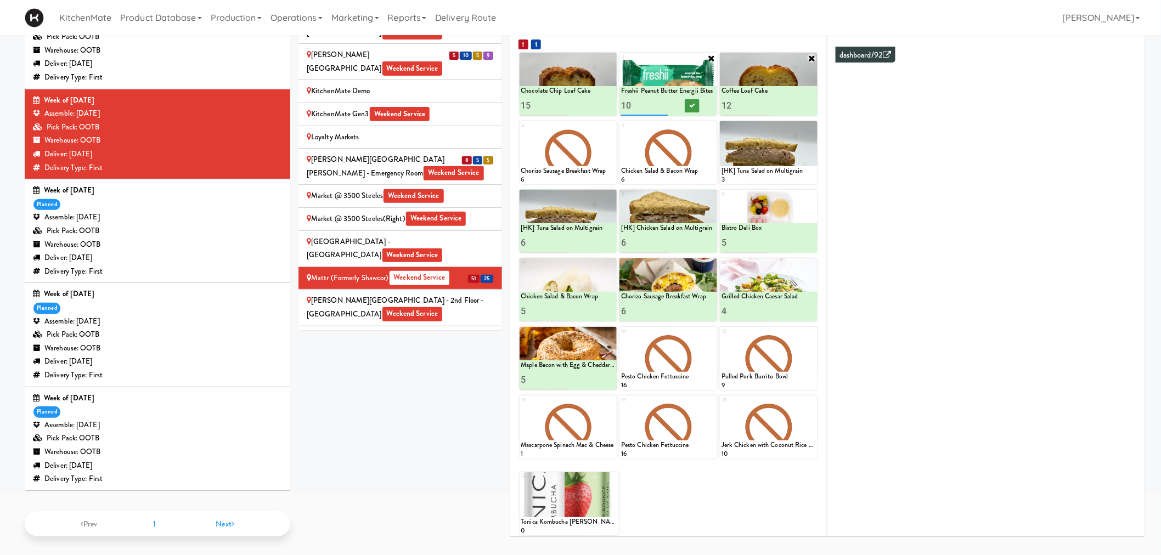
type input "10"
click at [696, 102] on button at bounding box center [692, 105] width 14 height 13
click at [607, 121] on div at bounding box center [569, 152] width 98 height 63
click at [609, 125] on icon at bounding box center [611, 127] width 8 height 8
click at [569, 163] on select "- Empty - Activia Probiotic Peach Mango Smoothie Coca Cola Diet Coke Frooti Fuz…" at bounding box center [568, 158] width 94 height 53
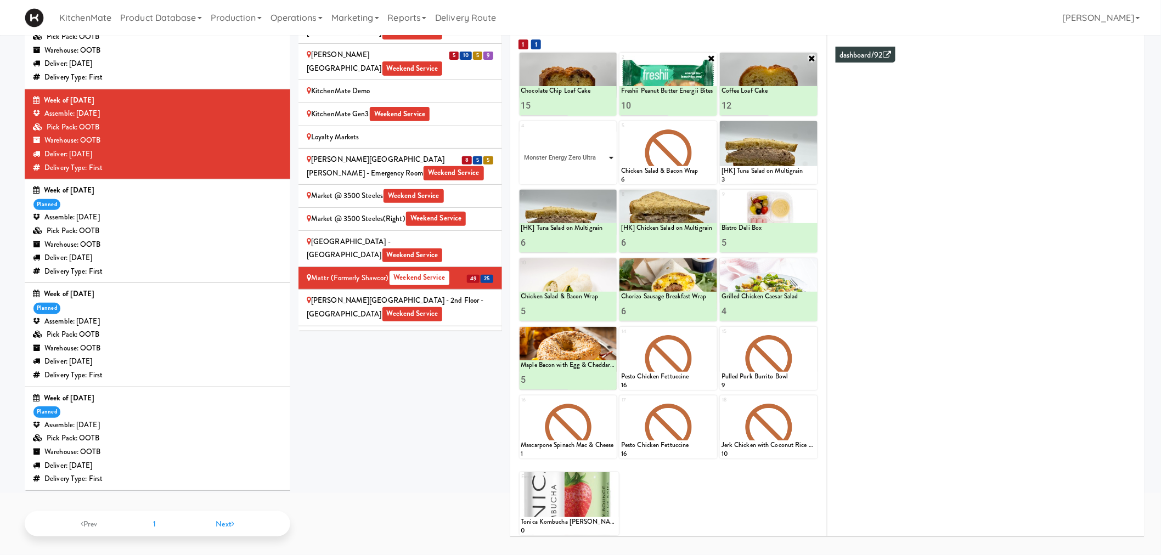
click at [521, 132] on select "- Empty - Activia Probiotic Peach Mango Smoothie Coca Cola Diet Coke Frooti Fuz…" at bounding box center [568, 158] width 94 height 53
type input "20"
click at [591, 171] on icon at bounding box center [591, 174] width 5 height 6
click at [717, 125] on div "4 Chorizo Sausage Breakfast Wrap 6 Monster Energy Zero Ultra 20 5 Chicken Salad…" at bounding box center [669, 152] width 298 height 63
click at [709, 127] on icon at bounding box center [712, 127] width 8 height 8
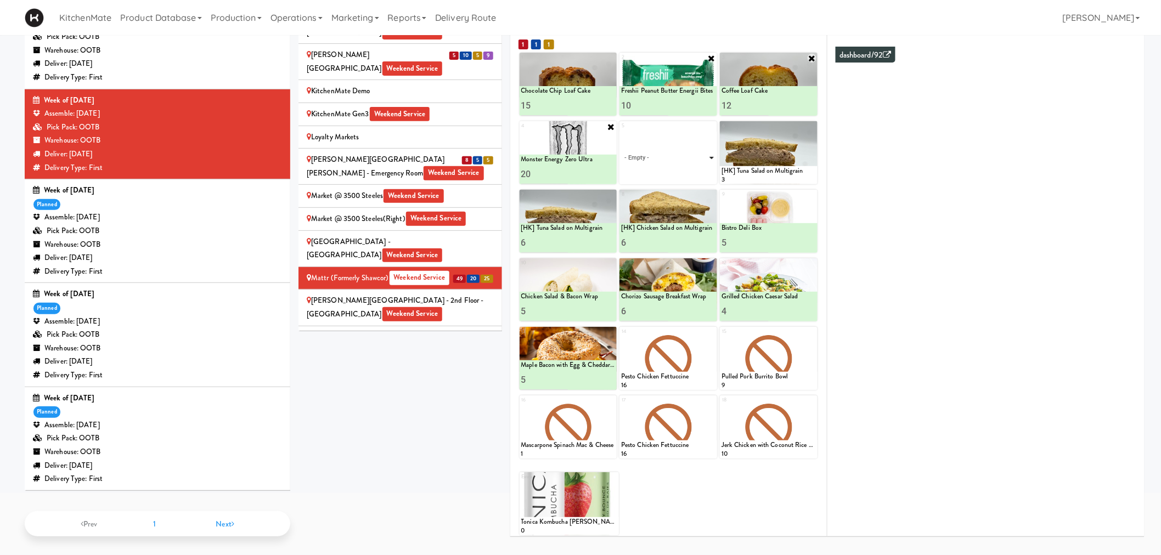
click at [681, 161] on select "- Empty - Activia Probiotic Peach Mango Smoothie Coca Cola Diet Coke Frooti Fuz…" at bounding box center [668, 158] width 94 height 53
click at [621, 132] on select "- Empty - Activia Probiotic Peach Mango Smoothie Coca Cola Diet Coke Frooti Fuz…" at bounding box center [668, 158] width 94 height 53
type input "10"
click at [691, 168] on button at bounding box center [692, 174] width 14 height 13
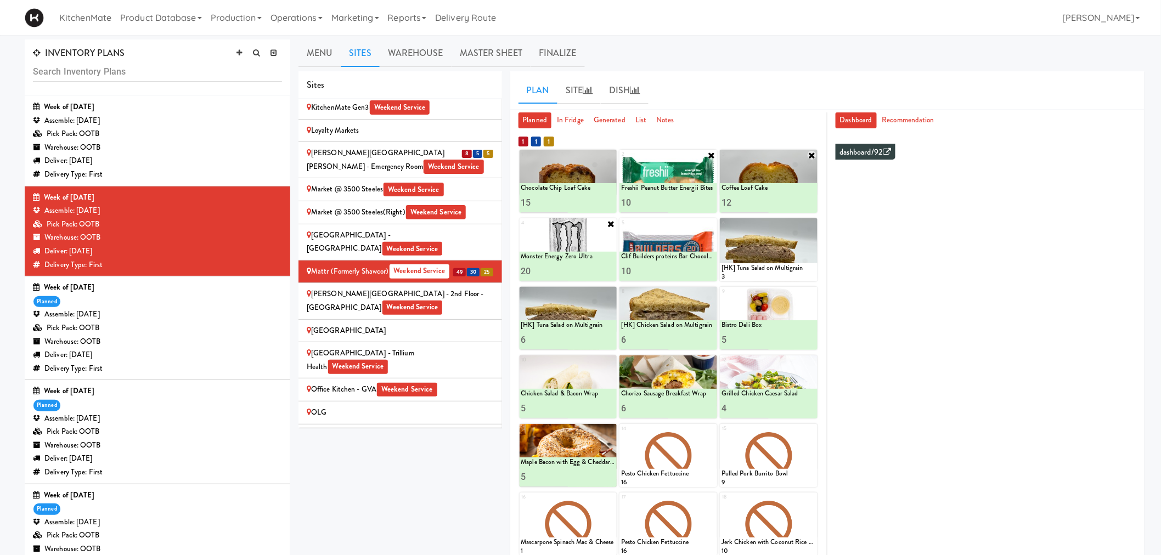
scroll to position [1158, 0]
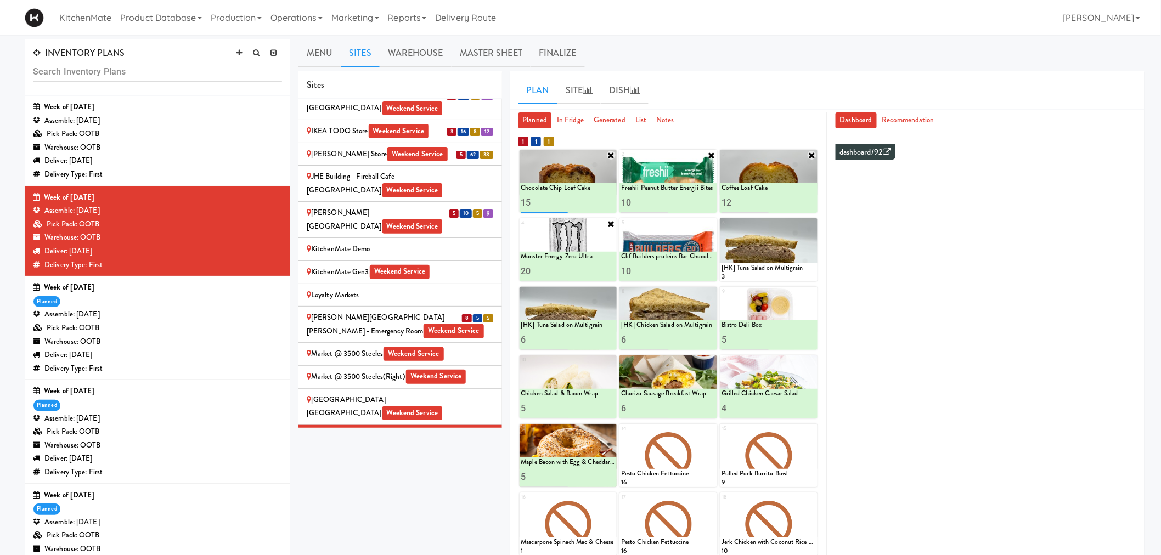
click at [545, 203] on input "15" at bounding box center [544, 203] width 47 height 20
type input "1"
type input "20"
click at [591, 202] on icon at bounding box center [591, 203] width 5 height 6
click at [651, 205] on input "10" at bounding box center [644, 203] width 47 height 20
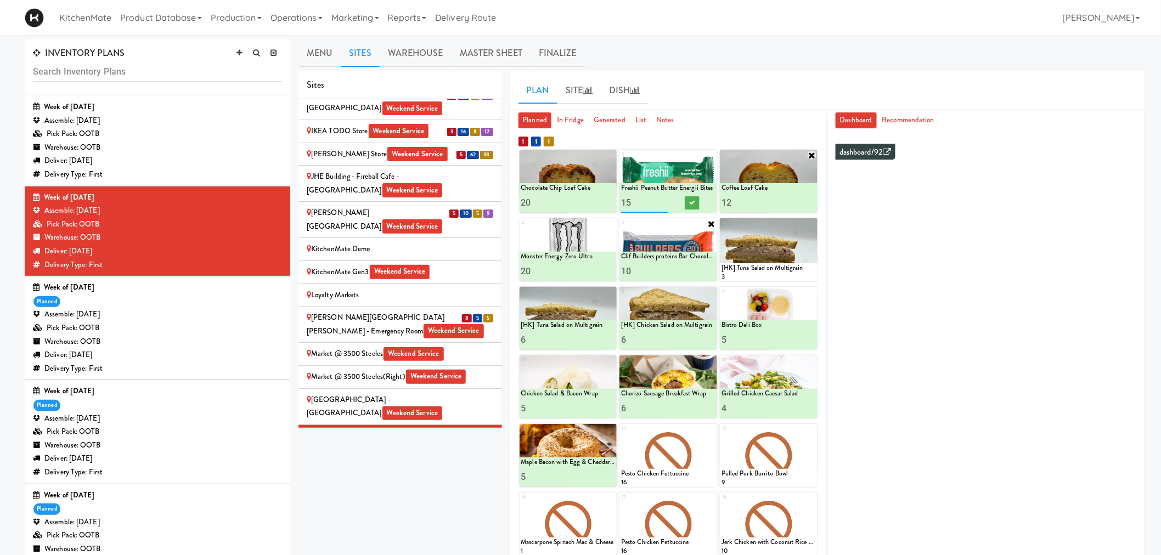
type input "15"
click at [689, 196] on button at bounding box center [692, 202] width 14 height 13
click at [710, 428] on icon at bounding box center [712, 430] width 8 height 8
click at [679, 456] on select "- Empty - Activia Probiotic Peach Mango Smoothie Coca Cola Diet Coke Frooti Fuz…" at bounding box center [668, 461] width 94 height 53
click at [621, 435] on select "- Empty - Activia Probiotic Peach Mango Smoothie Coca Cola Diet Coke Frooti Fuz…" at bounding box center [668, 461] width 94 height 53
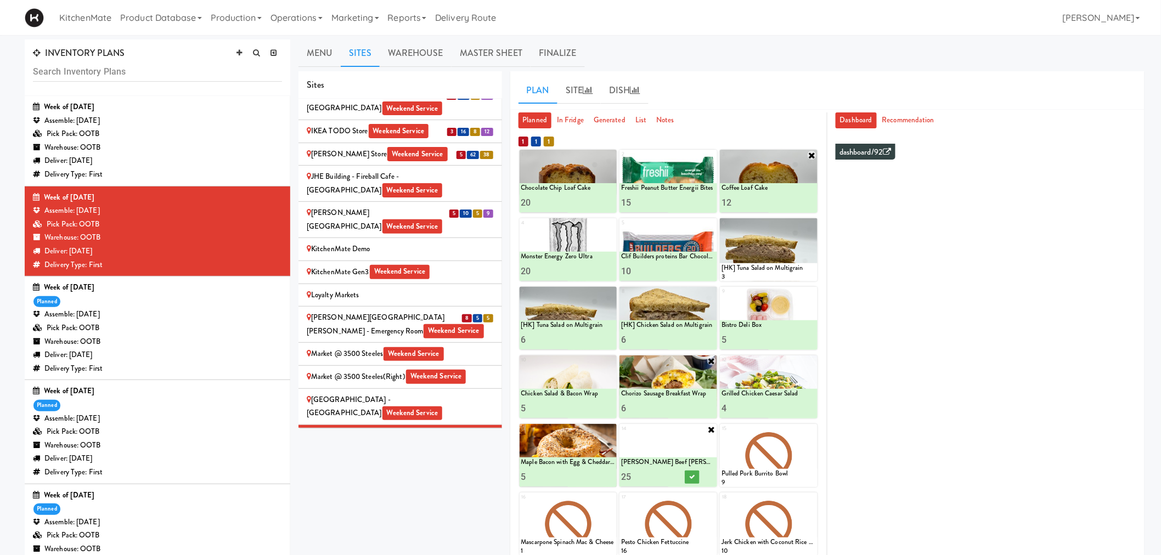
type input "25"
click at [693, 472] on button at bounding box center [692, 477] width 14 height 13
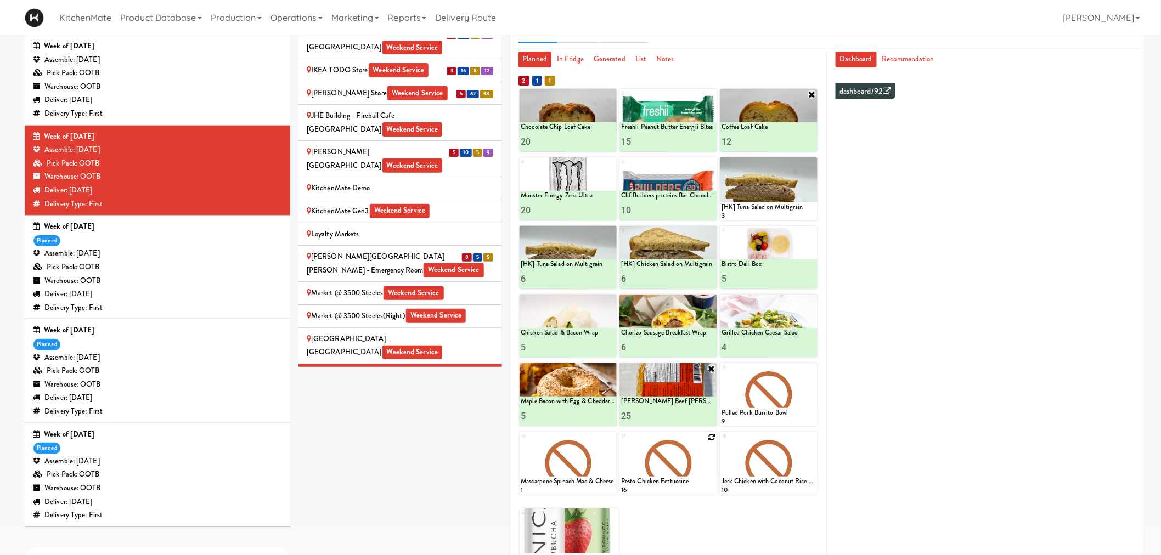
scroll to position [99, 0]
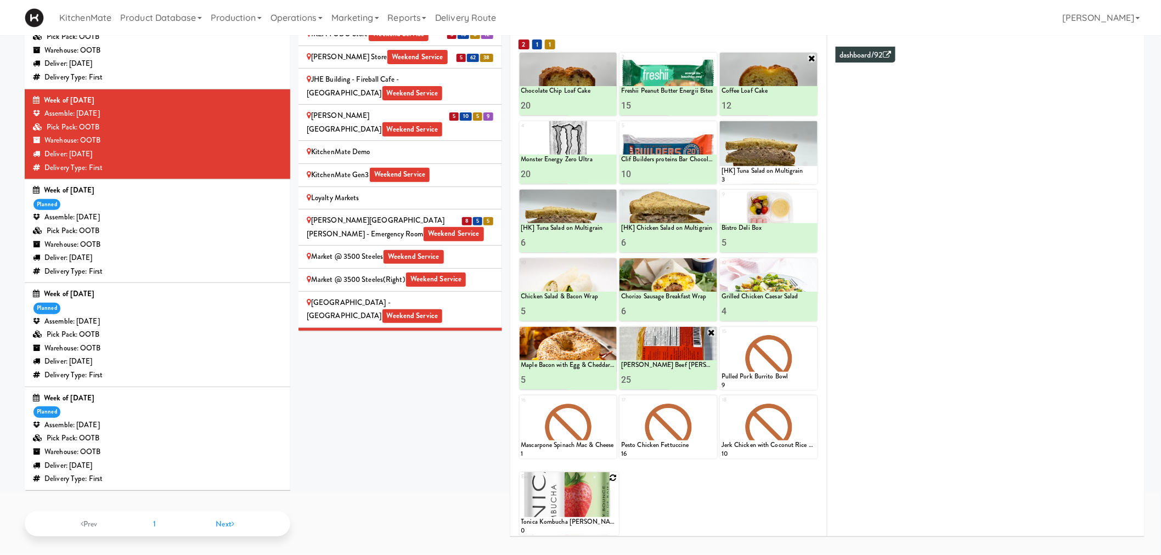
click at [611, 474] on icon at bounding box center [614, 478] width 8 height 8
click at [583, 503] on select "- Empty - Activia Probiotic Peach Mango Smoothie Coca Cola Diet Coke Frooti Fuz…" at bounding box center [569, 509] width 96 height 53
click at [521, 483] on select "- Empty - Activia Probiotic Peach Mango Smoothie Coca Cola Diet Coke Frooti Fuz…" at bounding box center [569, 509] width 96 height 53
type input "8"
click at [590, 524] on icon at bounding box center [592, 525] width 5 height 6
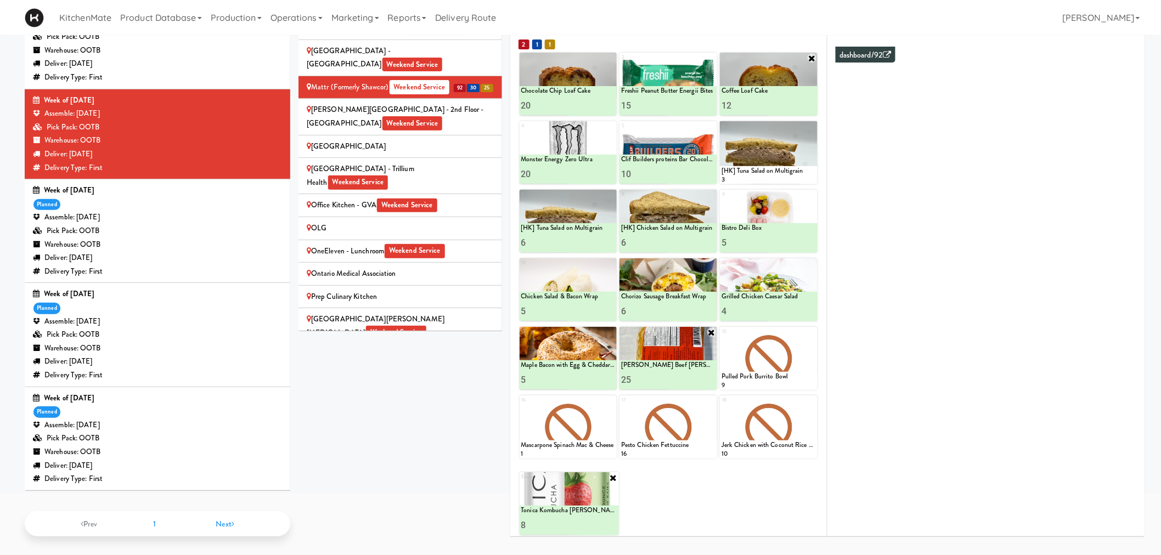
scroll to position [1463, 0]
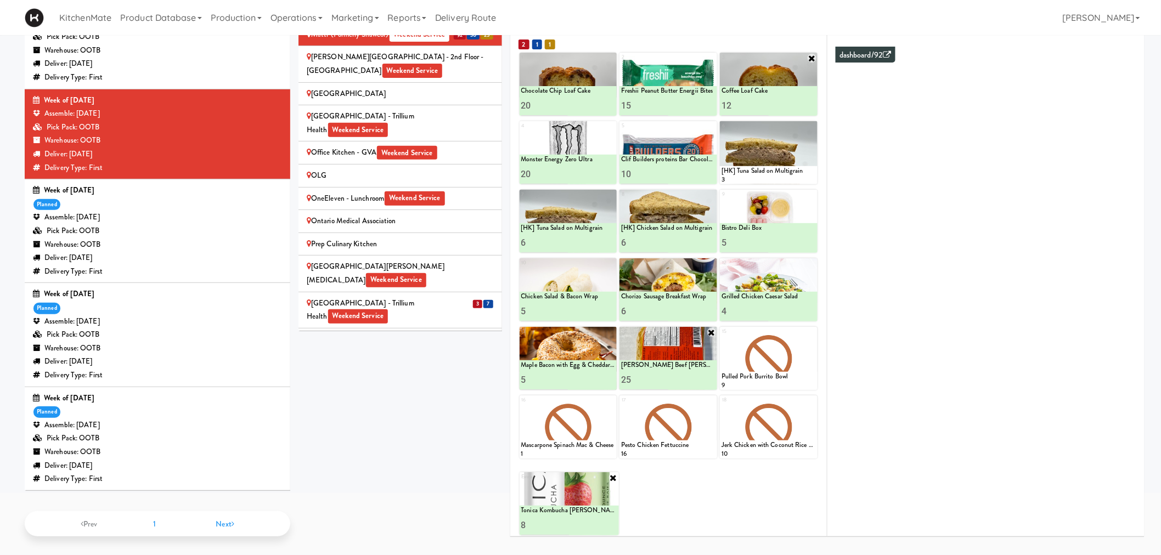
click at [413, 297] on div "Queensway Health Centre - Trillium Health Weekend Service" at bounding box center [400, 310] width 187 height 27
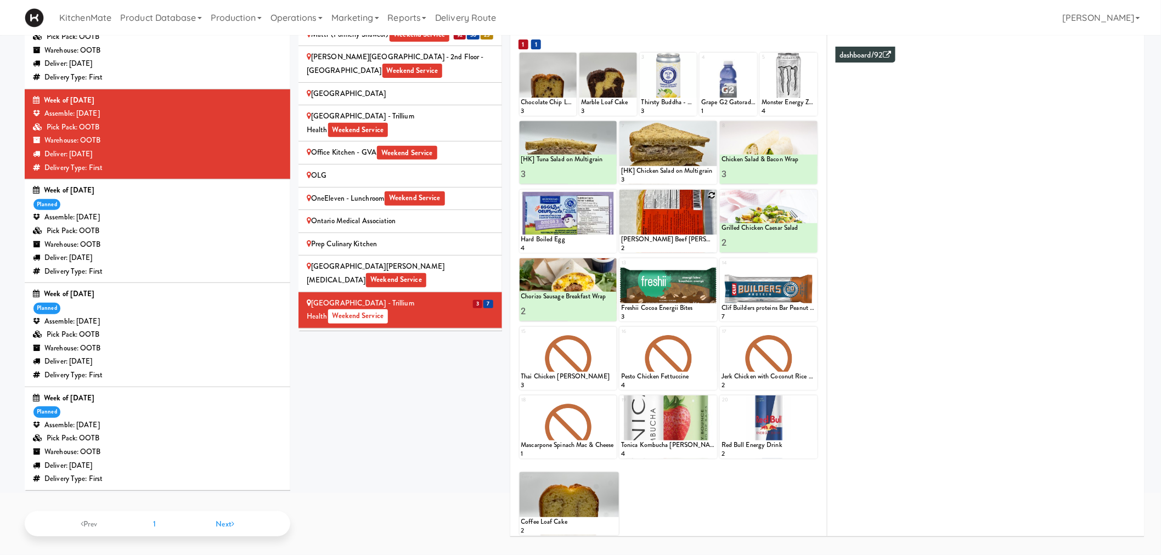
click at [706, 195] on div at bounding box center [668, 221] width 98 height 63
click at [709, 193] on icon at bounding box center [712, 195] width 8 height 8
click at [678, 229] on select "- Empty - Activia Probiotic Peach Mango Smoothie Coca Cola Diet Coke Frooti Fuz…" at bounding box center [668, 226] width 94 height 53
click at [621, 200] on select "- Empty - Activia Probiotic Peach Mango Smoothie Coca Cola Diet Coke Frooti Fuz…" at bounding box center [668, 226] width 94 height 53
type input "5"
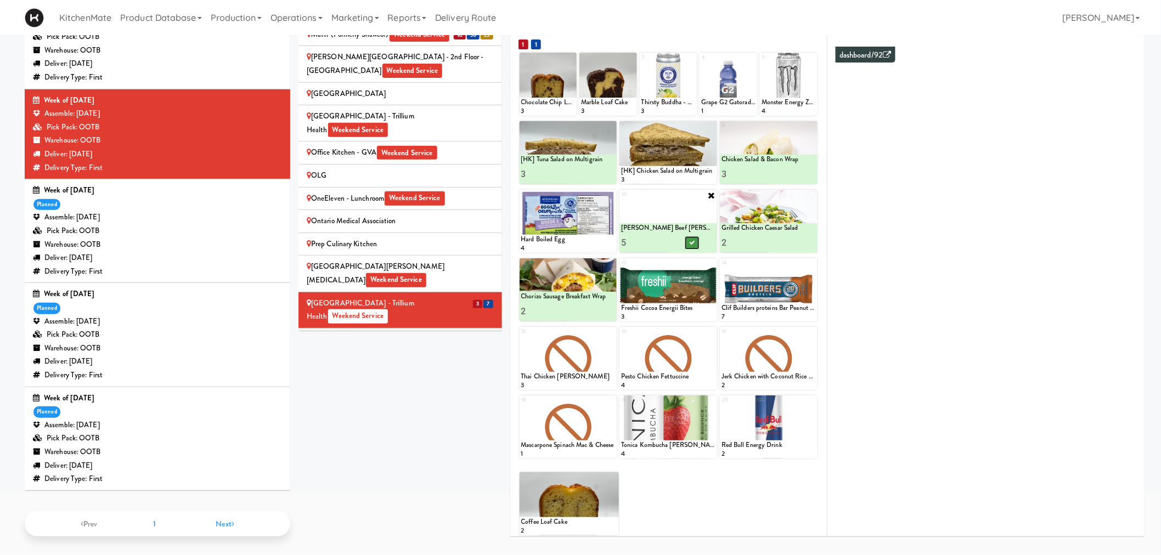
click at [697, 240] on button at bounding box center [692, 242] width 14 height 13
click at [709, 264] on icon at bounding box center [712, 264] width 8 height 8
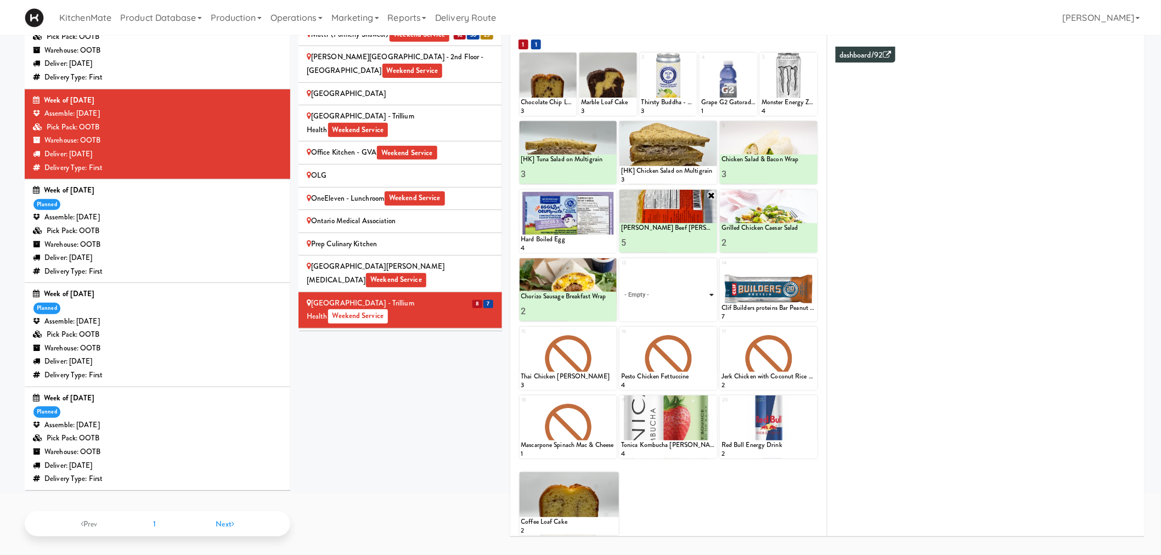
click at [665, 308] on select "- Empty - Activia Probiotic Peach Mango Smoothie Coca Cola Diet Coke Frooti Fuz…" at bounding box center [668, 295] width 94 height 53
click at [621, 269] on select "- Empty - Activia Probiotic Peach Mango Smoothie Coca Cola Diet Coke Frooti Fuz…" at bounding box center [668, 295] width 94 height 53
type input "4"
drag, startPoint x: 688, startPoint y: 311, endPoint x: 683, endPoint y: 315, distance: 7.0
click at [689, 311] on button at bounding box center [692, 311] width 14 height 13
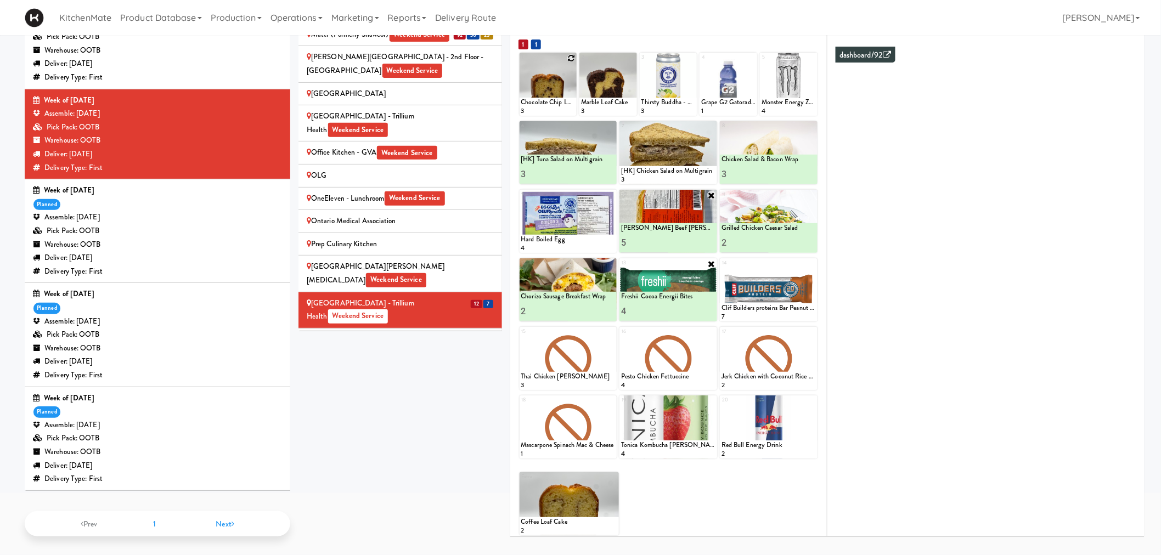
click at [572, 55] on icon at bounding box center [571, 58] width 8 height 8
click at [556, 88] on select "- Empty - Activia Probiotic Peach Mango Smoothie Coca Cola Diet Coke Frooti Fuz…" at bounding box center [548, 89] width 54 height 53
click at [521, 63] on select "- Empty - Activia Probiotic Peach Mango Smoothie Coca Cola Diet Coke Frooti Fuz…" at bounding box center [548, 89] width 54 height 53
type input "3"
click at [566, 100] on button at bounding box center [561, 105] width 14 height 13
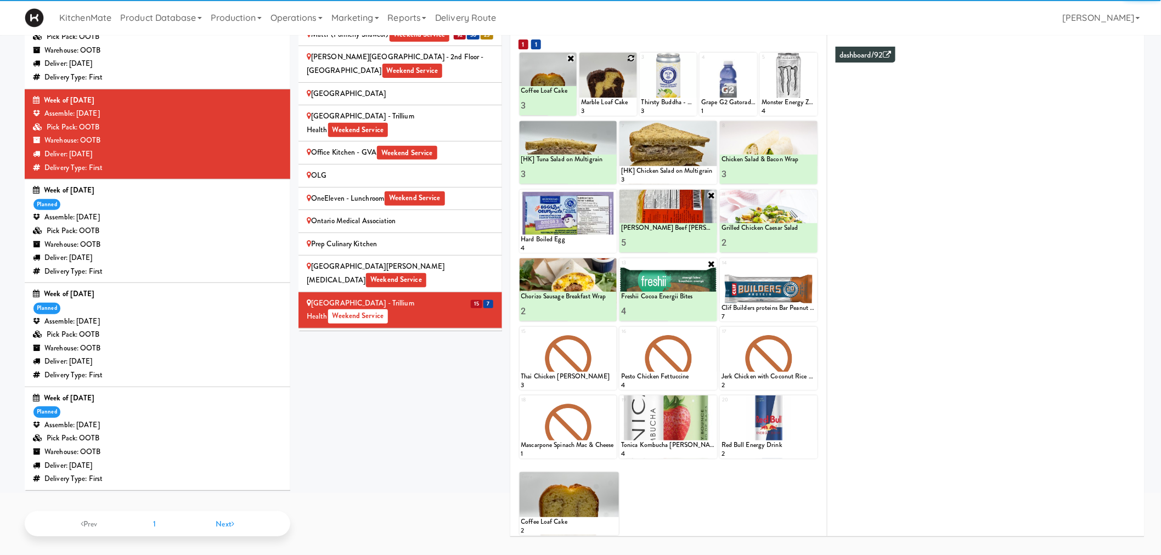
click at [629, 58] on icon at bounding box center [632, 58] width 8 height 8
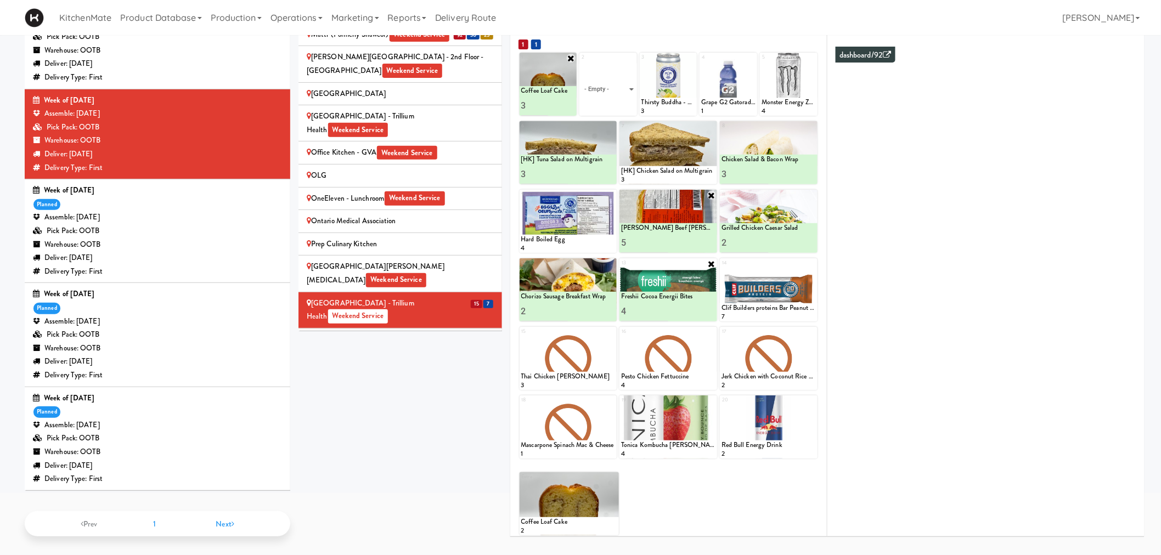
click at [630, 57] on div "2 - Empty - Activia Probiotic Peach Mango Smoothie Coca Cola Diet Coke Frooti F…" at bounding box center [608, 84] width 58 height 63
click at [604, 89] on select "- Empty - Activia Probiotic Peach Mango Smoothie Coca Cola Diet Coke Frooti Fuz…" at bounding box center [608, 89] width 54 height 53
click at [581, 63] on select "- Empty - Activia Probiotic Peach Mango Smoothie Coca Cola Diet Coke Frooti Fuz…" at bounding box center [608, 89] width 54 height 53
type input "3"
click at [620, 103] on icon at bounding box center [621, 106] width 5 height 6
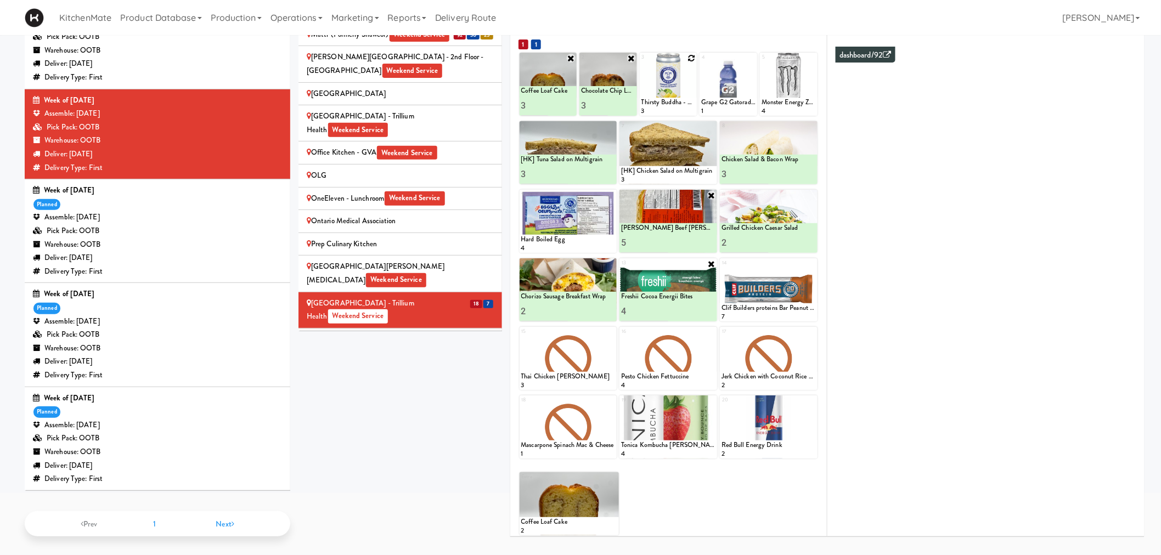
click at [690, 55] on icon at bounding box center [691, 58] width 8 height 8
click at [651, 95] on select "- Empty - Activia Probiotic Peach Mango Smoothie Coca Cola Diet Coke Frooti Fuz…" at bounding box center [668, 89] width 54 height 53
click at [641, 63] on select "- Empty - Activia Probiotic Peach Mango Smoothie Coca Cola Diet Coke Frooti Fuz…" at bounding box center [668, 89] width 54 height 53
type input "3"
type input "5"
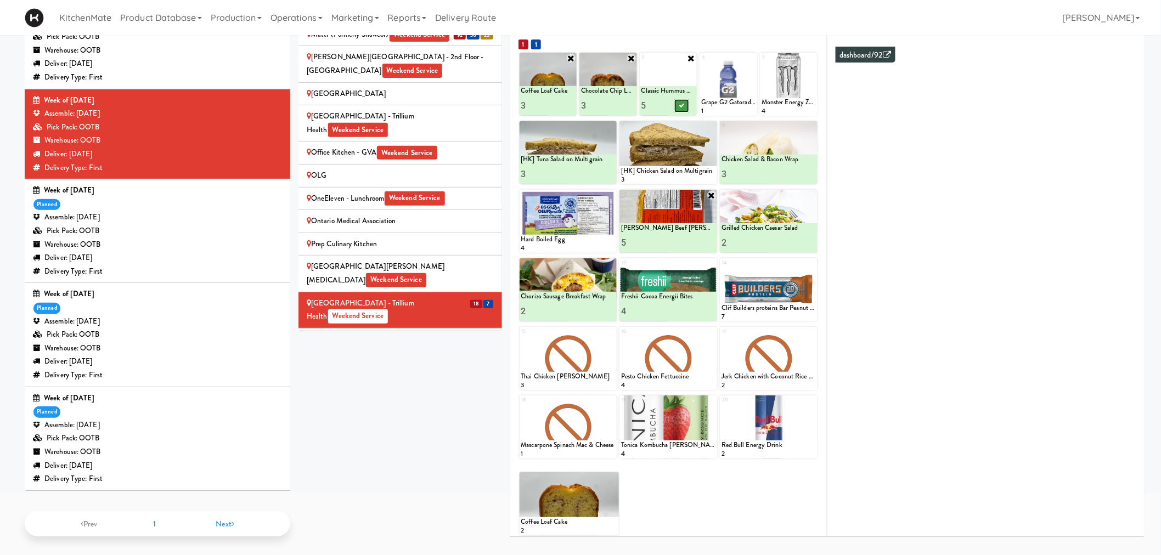
click at [677, 99] on button at bounding box center [682, 105] width 14 height 13
click at [749, 57] on icon at bounding box center [752, 58] width 8 height 8
click at [719, 88] on select "- Empty - Activia Probiotic Peach Mango Smoothie Coca Cola Diet Coke Frooti Fuz…" at bounding box center [728, 89] width 54 height 53
click at [701, 63] on select "- Empty - Activia Probiotic Peach Mango Smoothie Coca Cola Diet Coke Frooti Fuz…" at bounding box center [728, 89] width 54 height 53
type input "6"
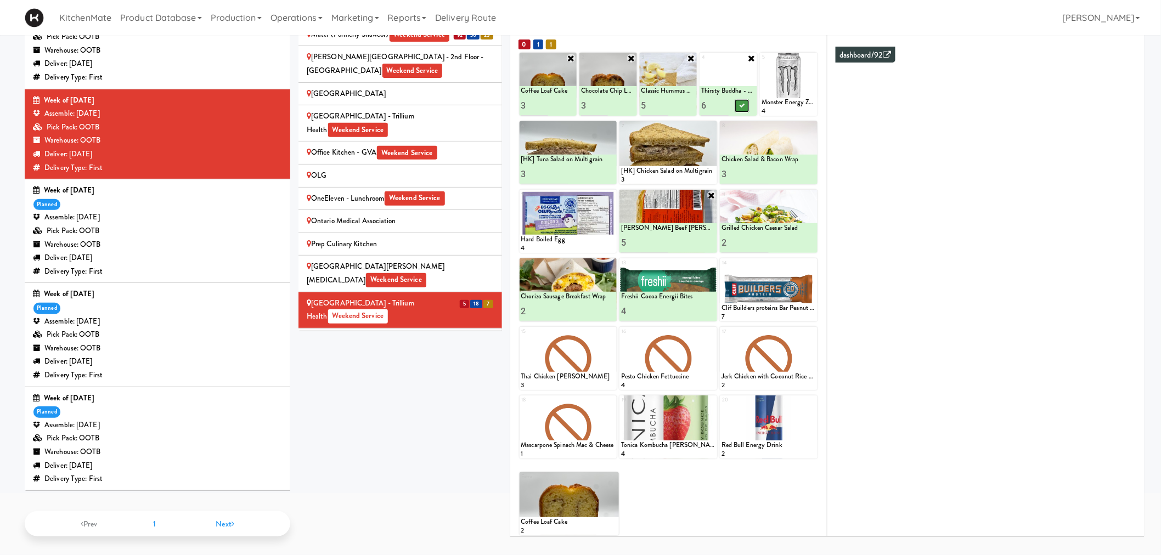
click at [744, 107] on icon at bounding box center [741, 106] width 5 height 6
click at [809, 55] on icon at bounding box center [812, 58] width 8 height 8
click at [788, 92] on select "- Empty - Activia Probiotic Peach Mango Smoothie Coca Cola Diet Coke Frooti Fuz…" at bounding box center [789, 89] width 54 height 53
click at [762, 63] on select "- Empty - Activia Probiotic Peach Mango Smoothie Coca Cola Diet Coke Frooti Fuz…" at bounding box center [789, 89] width 54 height 53
type input "3"
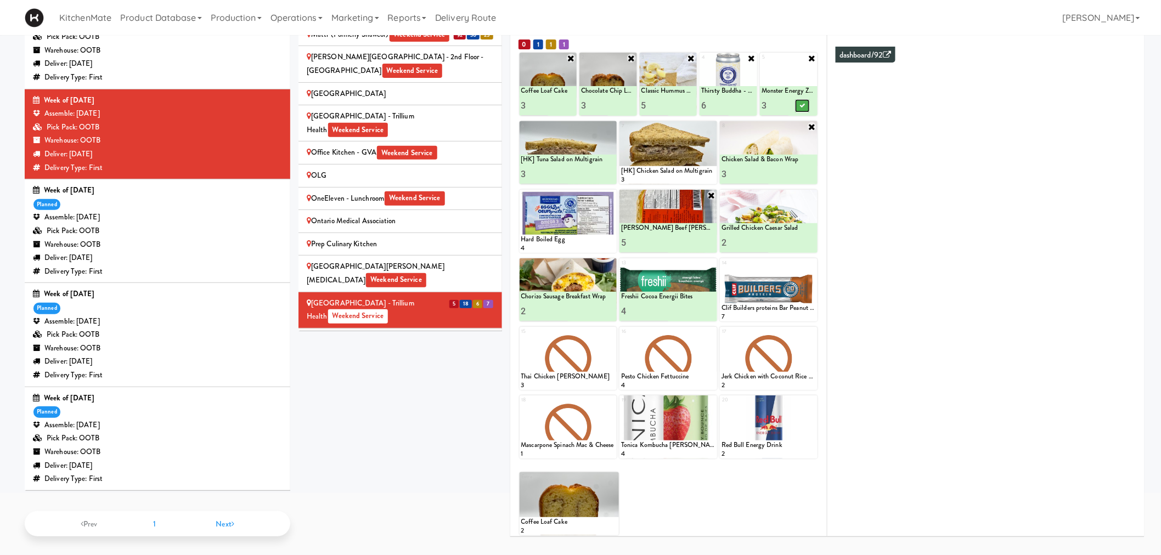
click at [803, 105] on icon at bounding box center [801, 106] width 5 height 6
click at [808, 261] on icon at bounding box center [812, 264] width 8 height 8
click at [796, 292] on select "- Empty - Activia Probiotic Peach Mango Smoothie Coca Cola Diet Coke Frooti Fuz…" at bounding box center [768, 295] width 94 height 53
click at [721, 269] on select "- Empty - Activia Probiotic Peach Mango Smoothie Coca Cola Diet Coke Frooti Fuz…" at bounding box center [768, 295] width 94 height 53
type input "2"
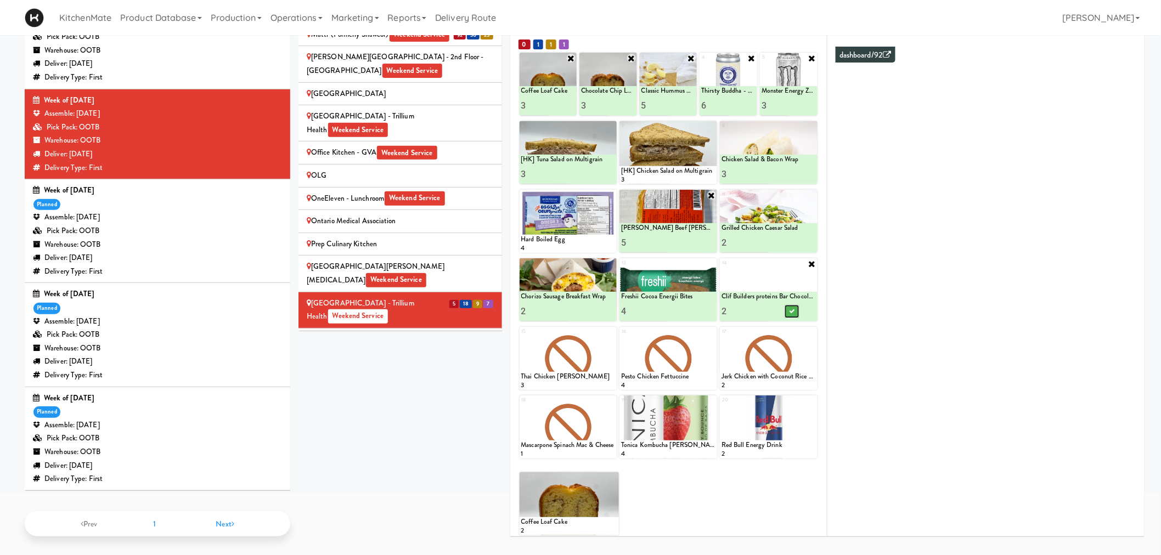
click at [797, 308] on button at bounding box center [792, 311] width 14 height 13
click at [708, 126] on icon at bounding box center [712, 127] width 8 height 8
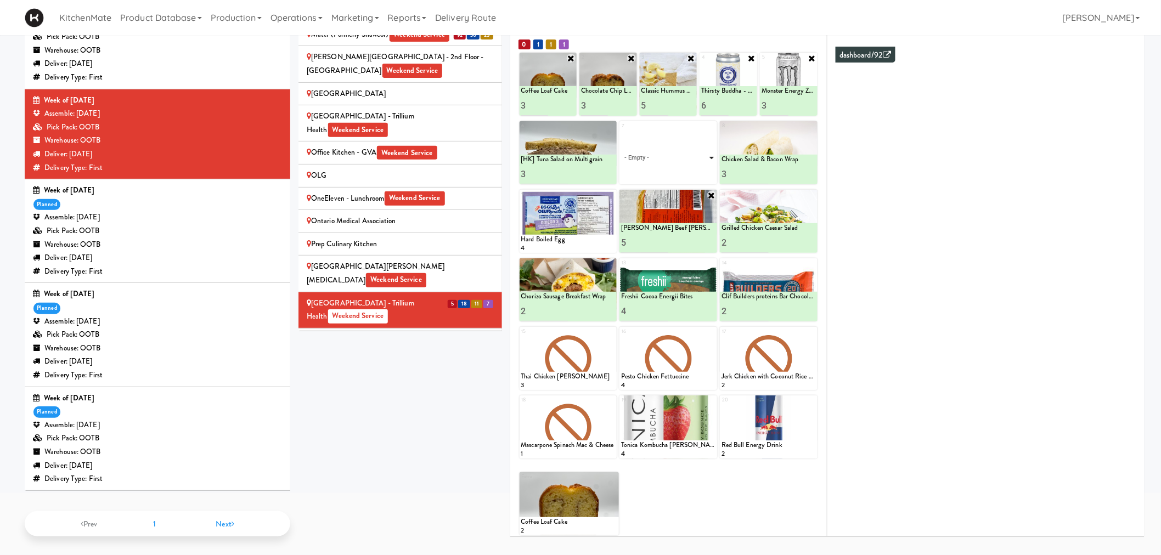
click at [679, 156] on select "- Empty - Activia Probiotic Peach Mango Smoothie Coca Cola Diet Coke Frooti Fuz…" at bounding box center [668, 158] width 94 height 53
click at [621, 132] on select "- Empty - Activia Probiotic Peach Mango Smoothie Coca Cola Diet Coke Frooti Fuz…" at bounding box center [668, 158] width 94 height 53
type input "3"
click at [686, 169] on button at bounding box center [692, 174] width 14 height 13
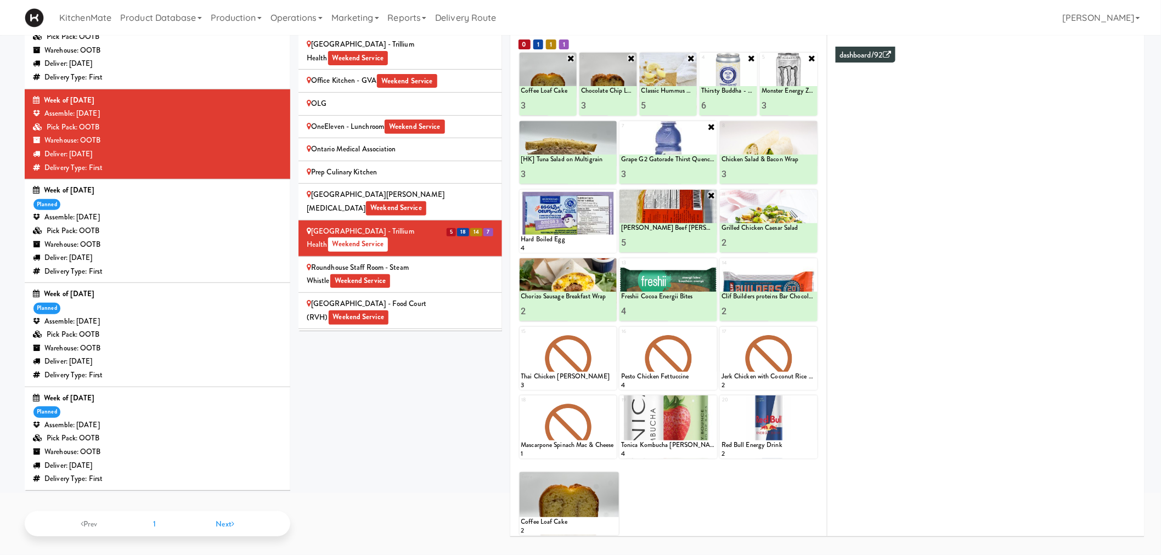
scroll to position [1646, 0]
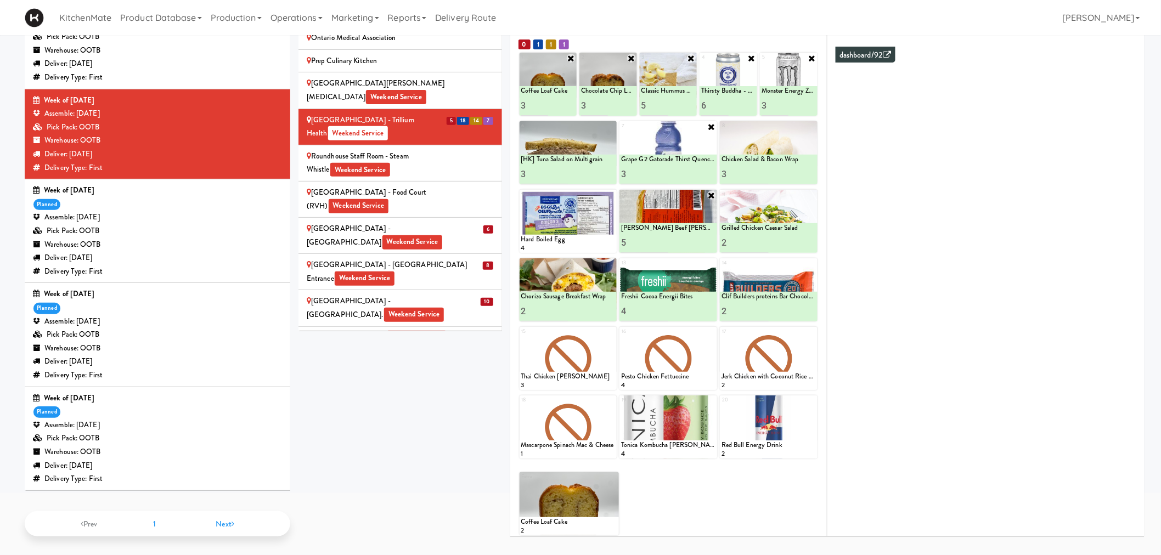
click at [426, 222] on div "Scarborough Birchmount Hospital - Main Lobby Weekend Service" at bounding box center [400, 235] width 187 height 27
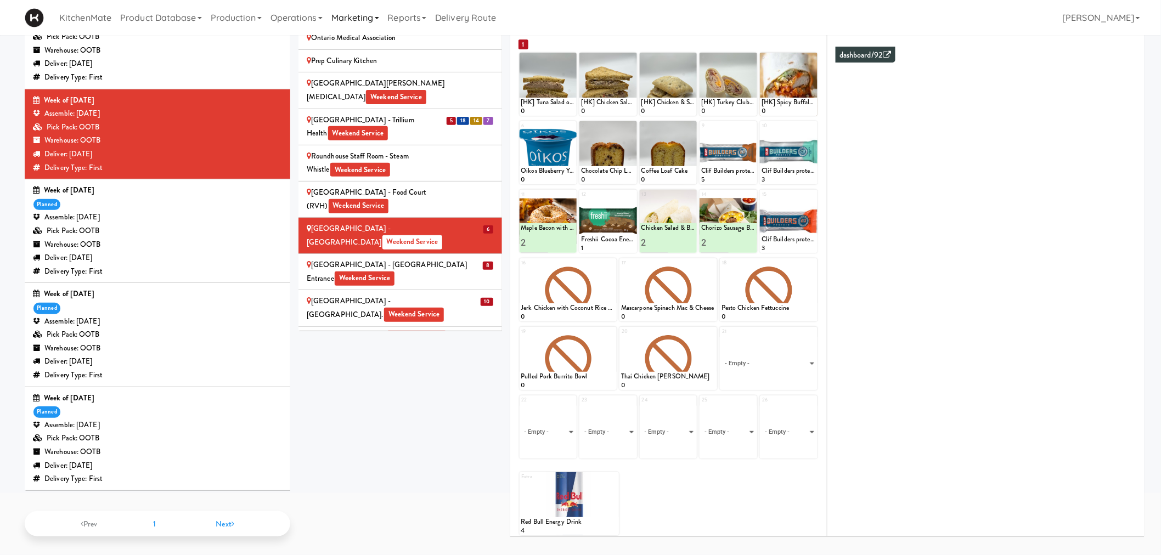
scroll to position [1674, 0]
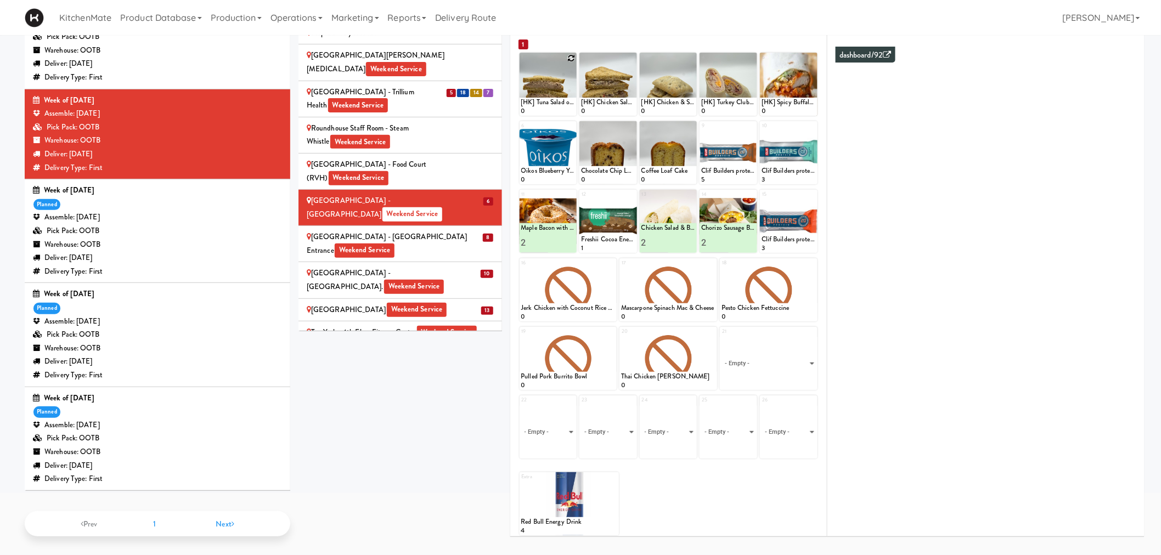
click at [571, 54] on icon at bounding box center [571, 58] width 8 height 8
click at [556, 92] on select "- Empty - Activia Probiotic Peach Mango Smoothie Coca Cola Diet Coke Frooti Fuz…" at bounding box center [548, 89] width 54 height 53
click at [521, 63] on select "- Empty - Activia Probiotic Peach Mango Smoothie Coca Cola Diet Coke Frooti Fuz…" at bounding box center [548, 89] width 54 height 53
type input "5"
click at [561, 103] on icon at bounding box center [561, 106] width 5 height 6
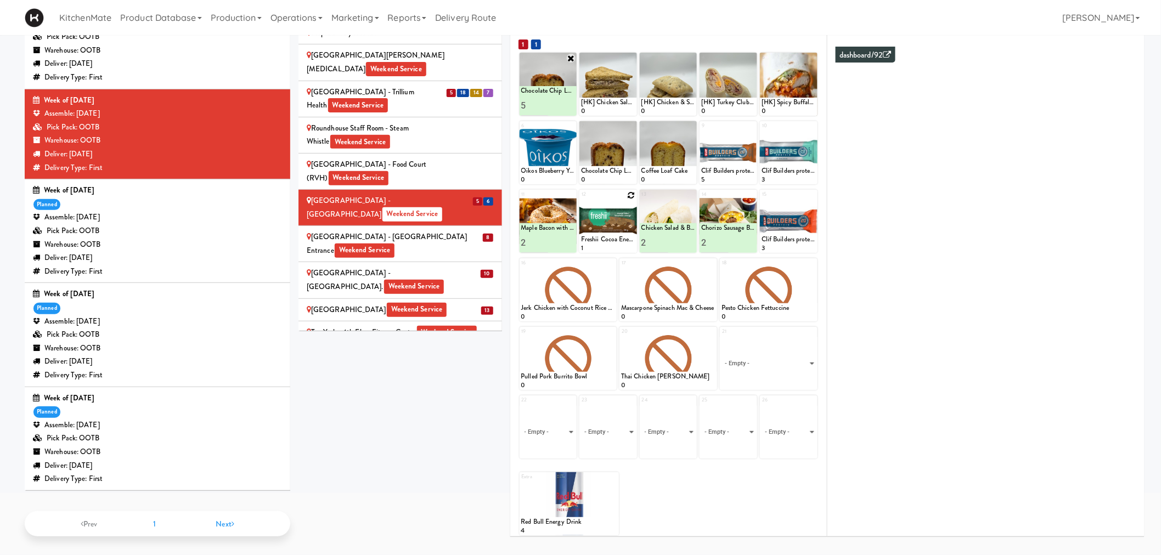
click at [628, 194] on icon at bounding box center [632, 195] width 8 height 8
click at [625, 224] on select "- Empty - Activia Probiotic Peach Mango Smoothie Coca Cola Diet Coke Frooti Fuz…" at bounding box center [608, 226] width 54 height 53
click at [581, 200] on select "- Empty - Activia Probiotic Peach Mango Smoothie Coca Cola Diet Coke Frooti Fuz…" at bounding box center [608, 226] width 54 height 53
type input "4"
click at [625, 240] on button at bounding box center [621, 242] width 14 height 13
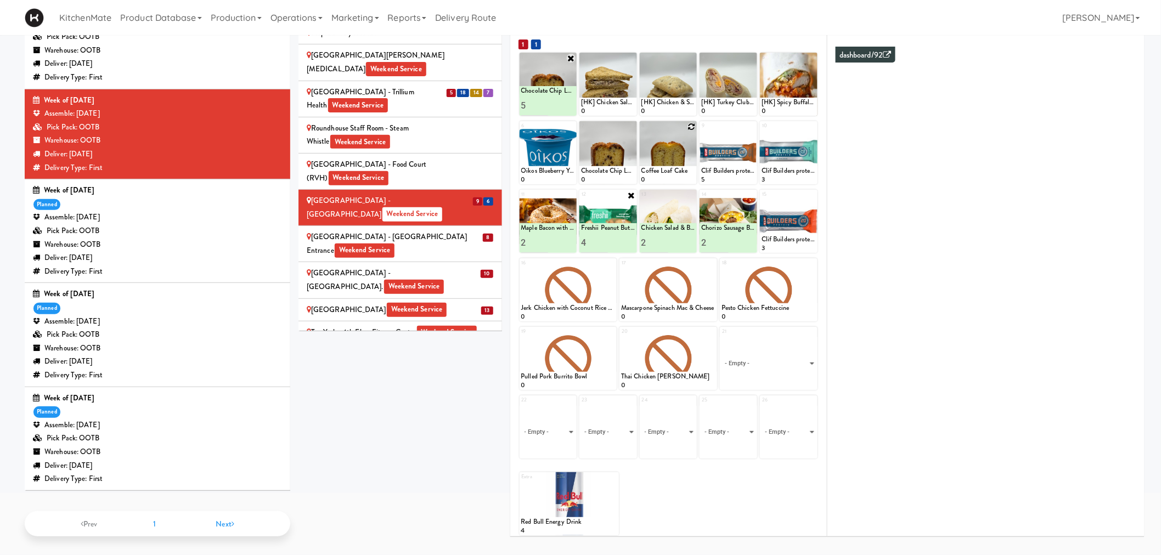
click at [691, 125] on icon at bounding box center [691, 127] width 8 height 8
click at [655, 161] on select "- Empty - Activia Probiotic Peach Mango Smoothie Coca Cola Diet Coke Frooti Fuz…" at bounding box center [668, 158] width 54 height 53
click at [641, 132] on select "- Empty - Activia Probiotic Peach Mango Smoothie Coca Cola Diet Coke Frooti Fuz…" at bounding box center [668, 158] width 54 height 53
type input "4"
click at [681, 171] on icon at bounding box center [681, 174] width 5 height 6
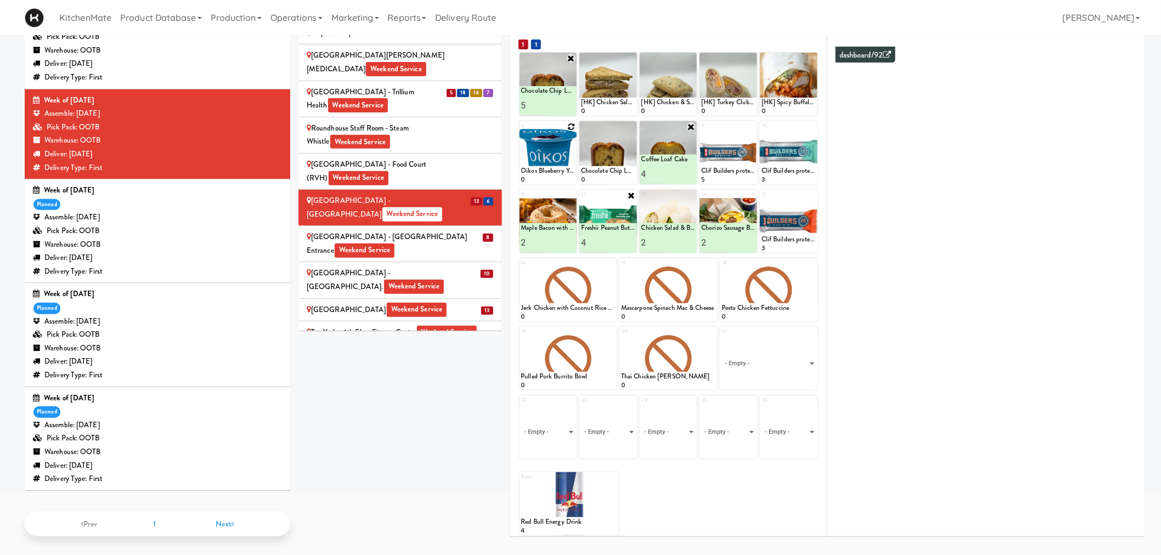
click at [569, 123] on icon at bounding box center [571, 127] width 8 height 8
click at [560, 160] on select "- Empty - Activia Probiotic Peach Mango Smoothie Coca Cola Diet Coke Frooti Fuz…" at bounding box center [548, 158] width 54 height 53
click at [521, 132] on select "- Empty - Activia Probiotic Peach Mango Smoothie Coca Cola Diet Coke Frooti Fuz…" at bounding box center [548, 158] width 54 height 53
type input "1"
type input "2"
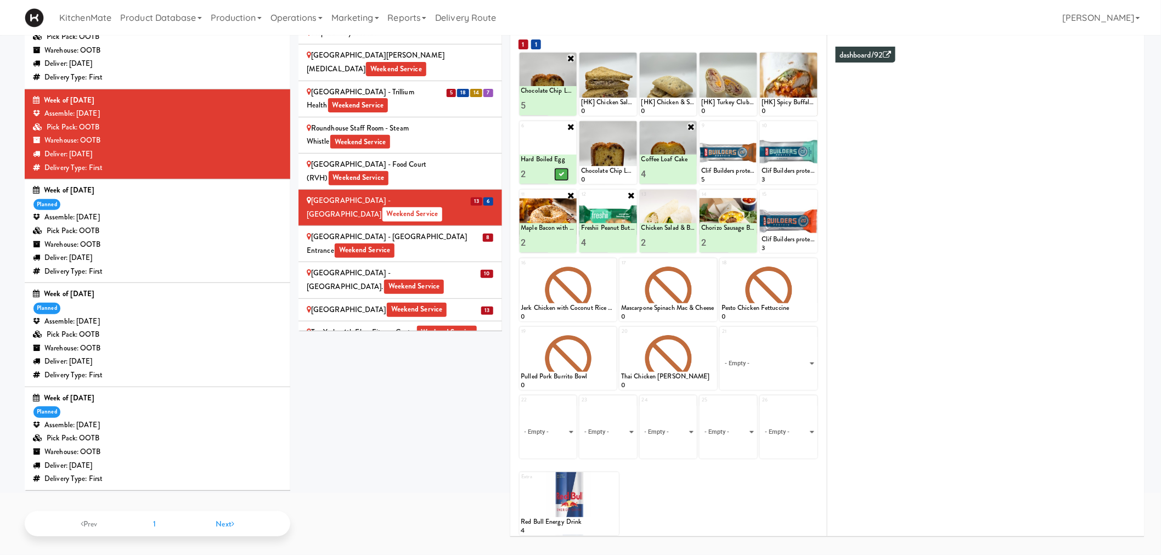
click at [563, 171] on icon at bounding box center [561, 174] width 5 height 6
click at [750, 127] on icon at bounding box center [752, 127] width 8 height 8
click at [736, 168] on select "- Empty - Activia Probiotic Peach Mango Smoothie Coca Cola Diet Coke Frooti Fuz…" at bounding box center [728, 158] width 54 height 53
click at [701, 132] on select "- Empty - Activia Probiotic Peach Mango Smoothie Coca Cola Diet Coke Frooti Fuz…" at bounding box center [728, 158] width 54 height 53
type input "1"
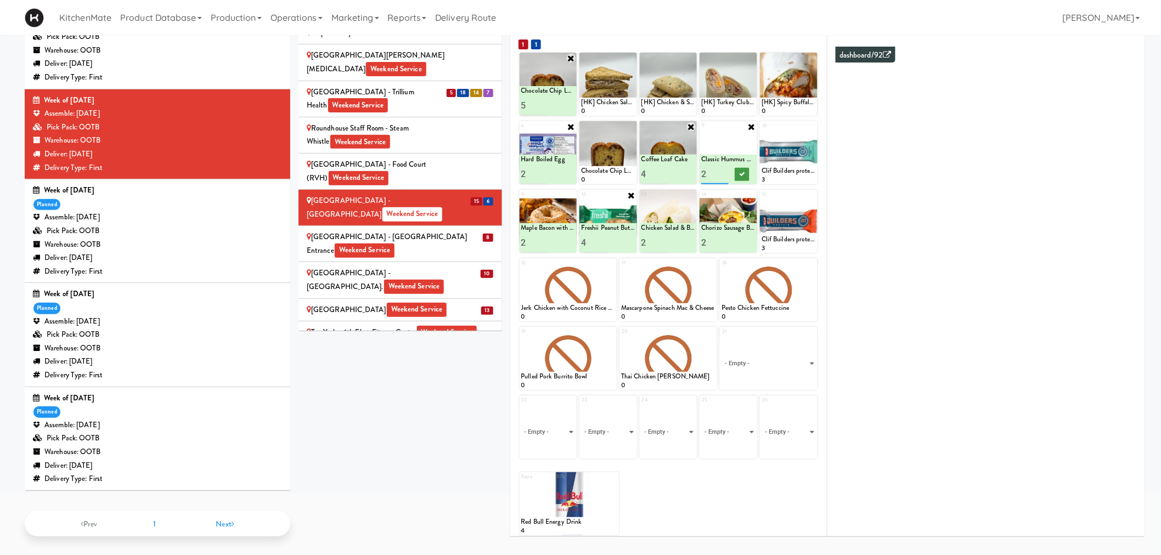
type input "2"
click at [737, 172] on button at bounding box center [742, 174] width 14 height 13
click at [810, 193] on icon at bounding box center [812, 195] width 8 height 8
click at [787, 223] on select "- Empty - Activia Probiotic Peach Mango Smoothie Coca Cola Diet Coke Frooti Fuz…" at bounding box center [789, 226] width 54 height 53
click at [762, 200] on select "- Empty - Activia Probiotic Peach Mango Smoothie Coca Cola Diet Coke Frooti Fuz…" at bounding box center [789, 226] width 54 height 53
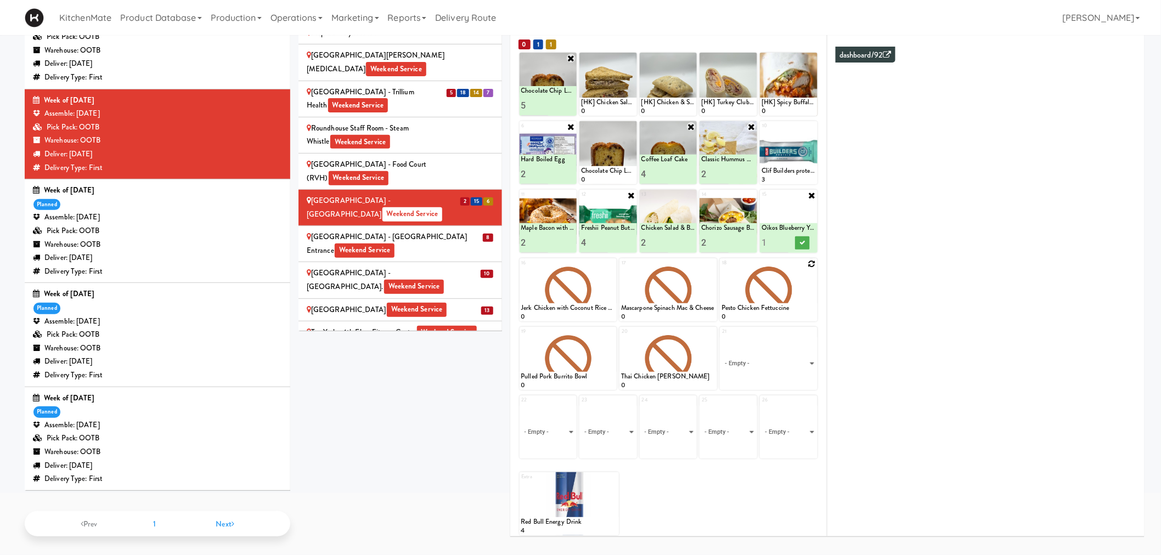
type input "1"
click at [799, 242] on icon at bounding box center [801, 243] width 5 height 6
click at [775, 238] on input "1" at bounding box center [775, 243] width 27 height 20
type input "2"
click at [802, 240] on icon at bounding box center [801, 243] width 5 height 6
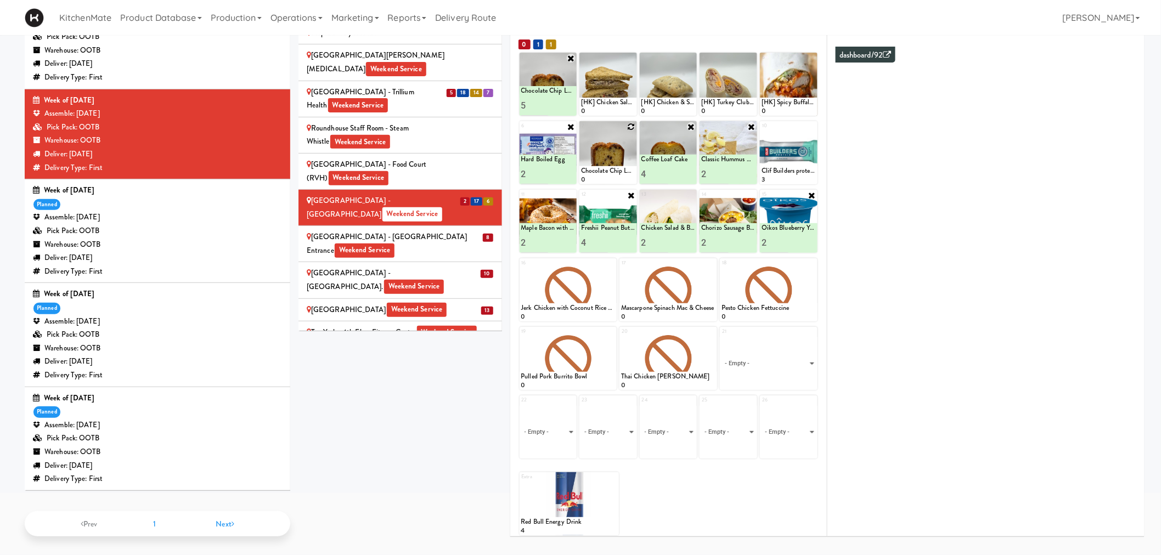
click at [628, 124] on icon at bounding box center [632, 127] width 8 height 8
click at [617, 156] on select "- Empty - Activia Probiotic Peach Mango Smoothie Coca Cola Diet Coke Frooti Fuz…" at bounding box center [608, 158] width 54 height 53
click at [581, 132] on select "- Empty - Activia Probiotic Peach Mango Smoothie Coca Cola Diet Coke Frooti Fuz…" at bounding box center [608, 158] width 54 height 53
type input "3"
drag, startPoint x: 622, startPoint y: 171, endPoint x: 606, endPoint y: 193, distance: 27.4
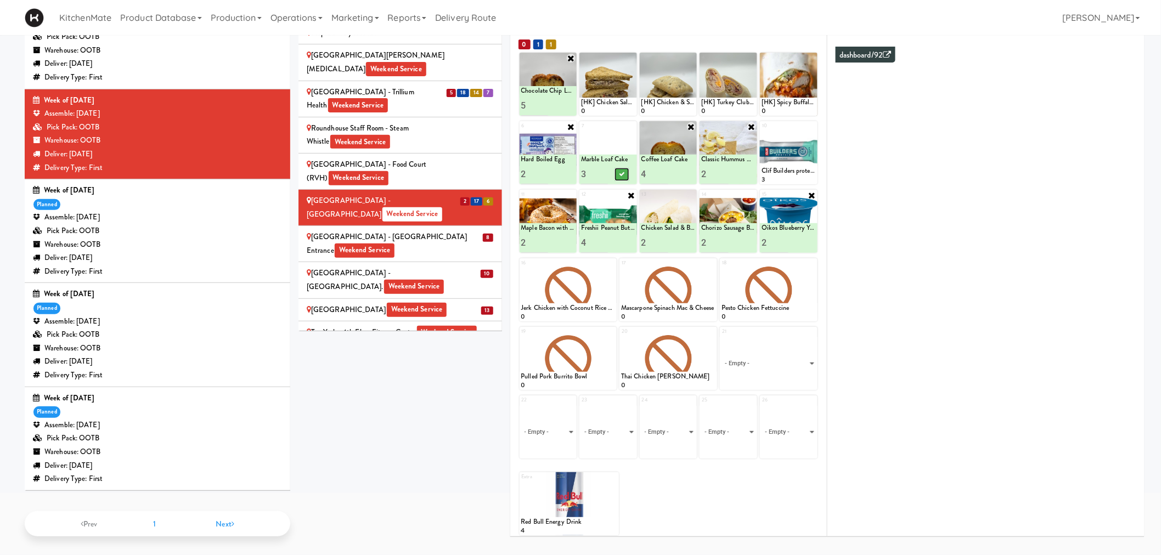
click at [622, 172] on icon at bounding box center [621, 174] width 5 height 6
click at [0, 0] on icon at bounding box center [0, 0] width 0 height 0
click at [604, 503] on select "- Empty - Activia Probiotic Peach Mango Smoothie Coca Cola Diet Coke Frooti Fuz…" at bounding box center [569, 509] width 96 height 53
click at [521, 483] on select "- Empty - Activia Probiotic Peach Mango Smoothie Coca Cola Diet Coke Frooti Fuz…" at bounding box center [569, 509] width 96 height 53
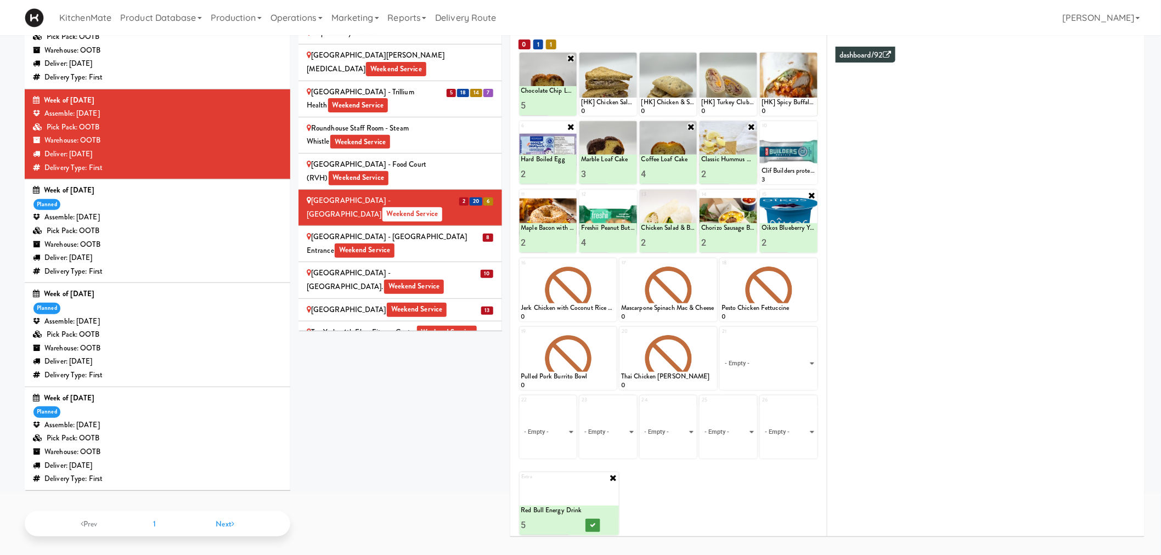
type input "5"
click at [595, 519] on button at bounding box center [593, 525] width 14 height 13
click at [781, 434] on select "- Empty - Activia Probiotic Peach Mango Smoothie Coca Cola Diet Coke Frooti Fuz…" at bounding box center [789, 432] width 54 height 53
click at [762, 406] on select "- Empty - Activia Probiotic Peach Mango Smoothie Coca Cola Diet Coke Frooti Fuz…" at bounding box center [789, 432] width 54 height 53
type input "3"
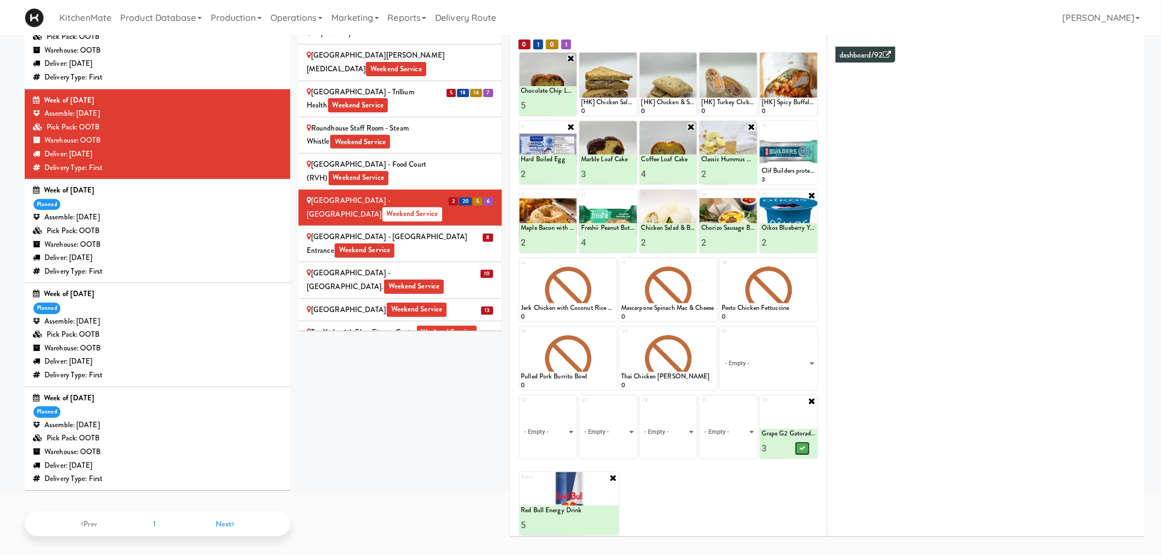
click at [801, 448] on icon at bounding box center [801, 449] width 5 height 6
click at [714, 430] on select "- Empty - Activia Probiotic Peach Mango Smoothie Coca Cola Diet Coke Frooti Fuz…" at bounding box center [728, 432] width 54 height 53
type input "1"
click at [776, 359] on select "- Empty - Activia Probiotic Peach Mango Smoothie Coca Cola Diet Coke Frooti Fuz…" at bounding box center [768, 363] width 94 height 53
click at [759, 493] on div "Extra Red Bull Energy Drink 4 Red Bull Energy Drink 5" at bounding box center [669, 499] width 298 height 71
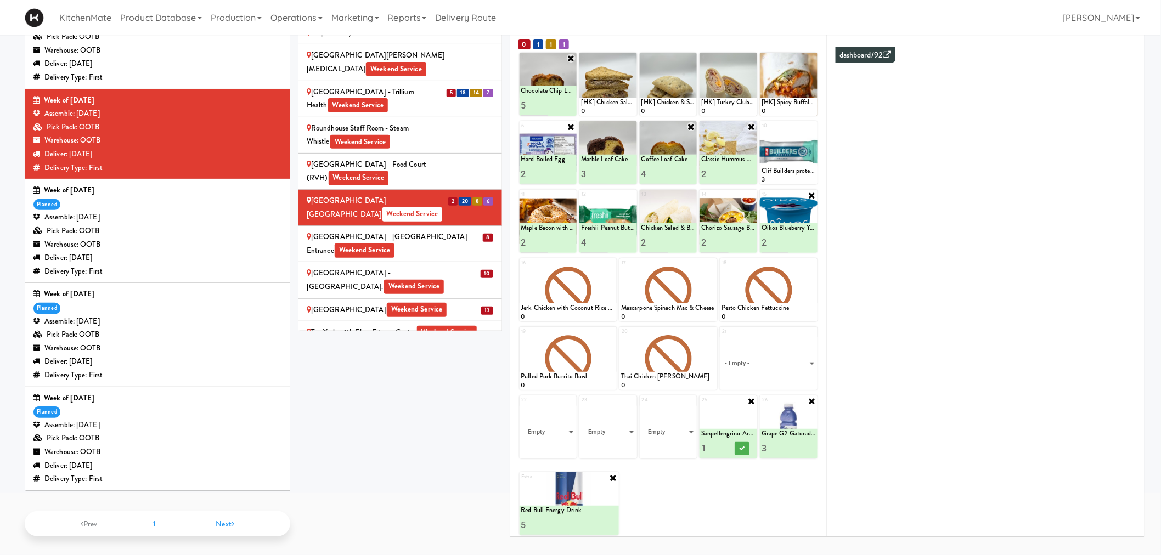
click at [751, 397] on icon at bounding box center [751, 401] width 9 height 9
click at [724, 434] on select "- Empty - Activia Probiotic Peach Mango Smoothie Coca Cola Diet Coke Frooti Fuz…" at bounding box center [728, 432] width 54 height 53
click at [702, 469] on div "Extra Red Bull Energy Drink 4 Red Bull Energy Drink 5" at bounding box center [669, 499] width 298 height 71
click at [633, 55] on icon at bounding box center [632, 58] width 8 height 8
click at [622, 89] on select "- Empty - Activia Probiotic Peach Mango Smoothie Coca Cola Diet Coke Frooti Fuz…" at bounding box center [608, 89] width 54 height 53
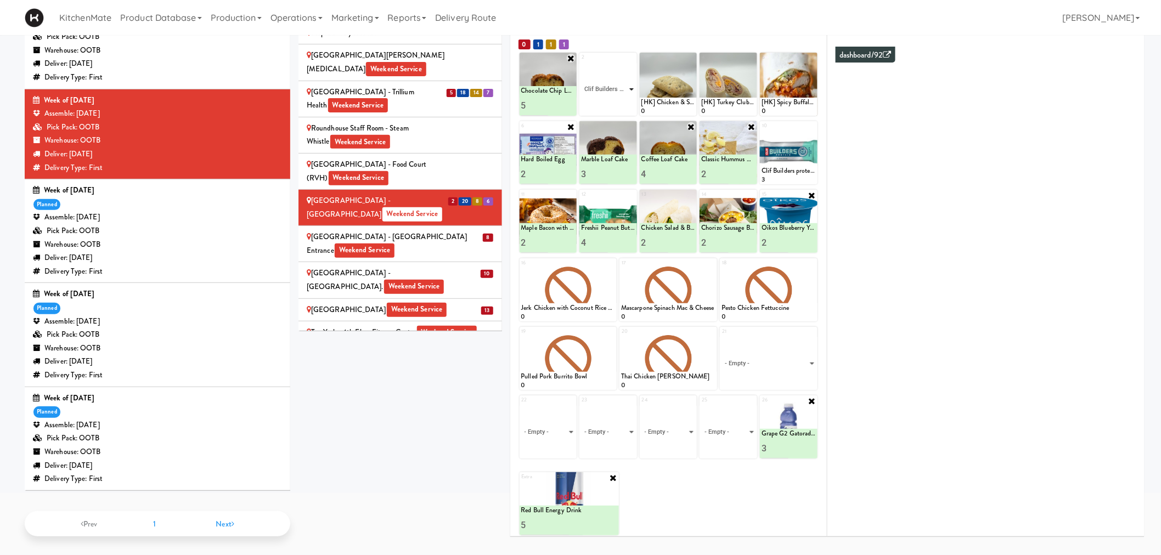
click at [581, 63] on select "- Empty - Activia Probiotic Peach Mango Smoothie Coca Cola Diet Coke Frooti Fuz…" at bounding box center [608, 89] width 54 height 53
type input "1"
type input "3"
click at [625, 99] on button at bounding box center [621, 105] width 14 height 13
click at [687, 55] on icon at bounding box center [691, 58] width 8 height 8
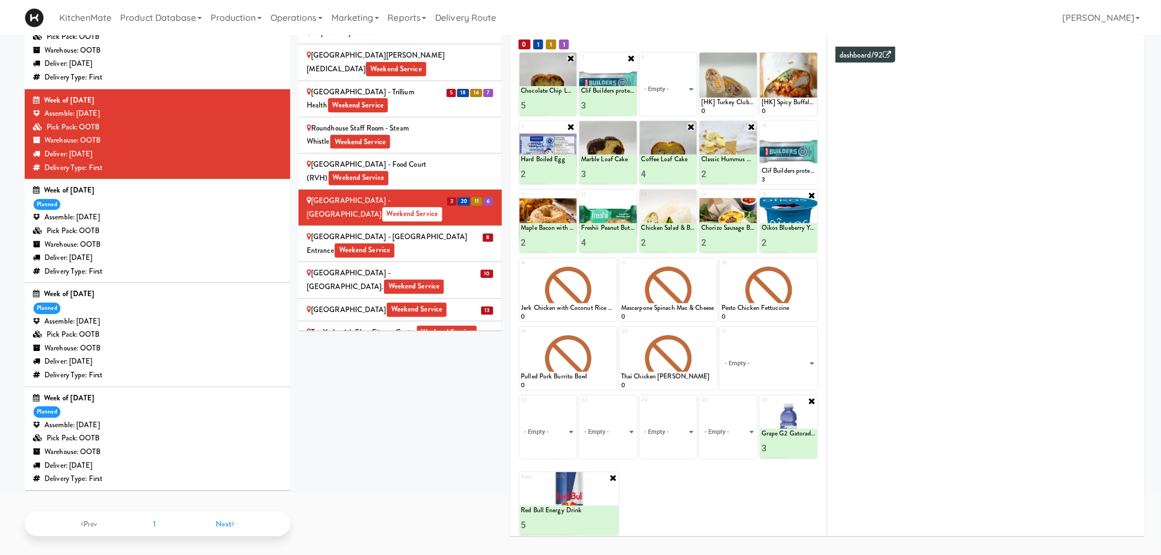
click at [695, 55] on div "3 - Empty - Activia Probiotic Peach Mango Smoothie Coca Cola Diet Coke Frooti F…" at bounding box center [669, 84] width 58 height 63
click at [672, 82] on select "- Empty - Activia Probiotic Peach Mango Smoothie Coca Cola Diet Coke Frooti Fuz…" at bounding box center [668, 89] width 54 height 53
click at [641, 63] on select "- Empty - Activia Probiotic Peach Mango Smoothie Coca Cola Diet Coke Frooti Fuz…" at bounding box center [668, 89] width 54 height 53
type input "3"
click at [690, 102] on div at bounding box center [681, 105] width 27 height 20
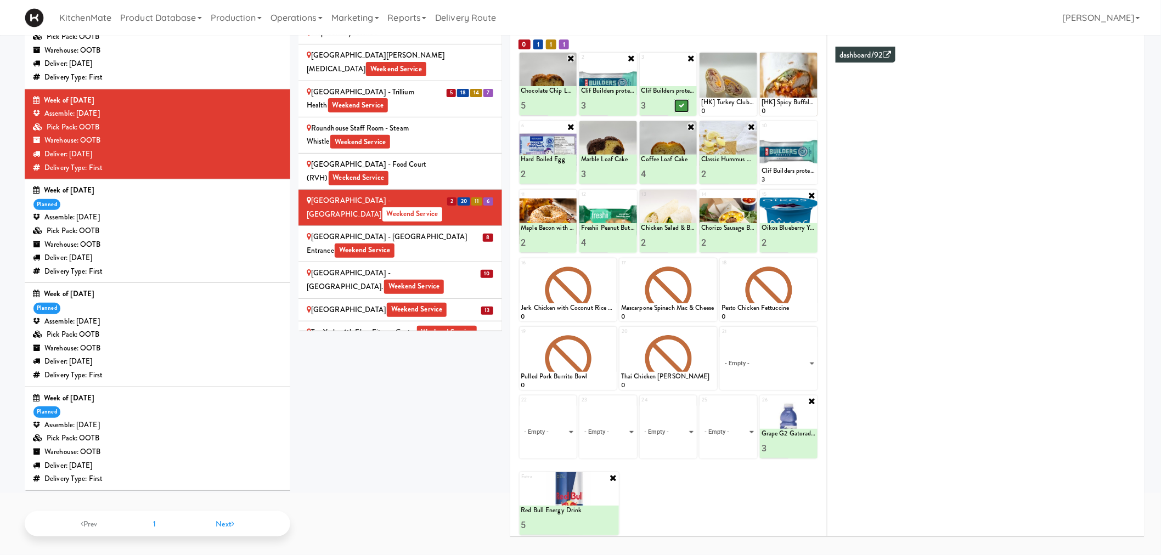
click at [687, 102] on button at bounding box center [682, 105] width 14 height 13
click at [751, 55] on icon at bounding box center [752, 58] width 8 height 8
click at [731, 91] on select "- Empty - Activia Probiotic Peach Mango Smoothie Coca Cola Diet Coke Frooti Fuz…" at bounding box center [728, 89] width 54 height 53
click at [701, 63] on select "- Empty - Activia Probiotic Peach Mango Smoothie Coca Cola Diet Coke Frooti Fuz…" at bounding box center [728, 89] width 54 height 53
type input "3"
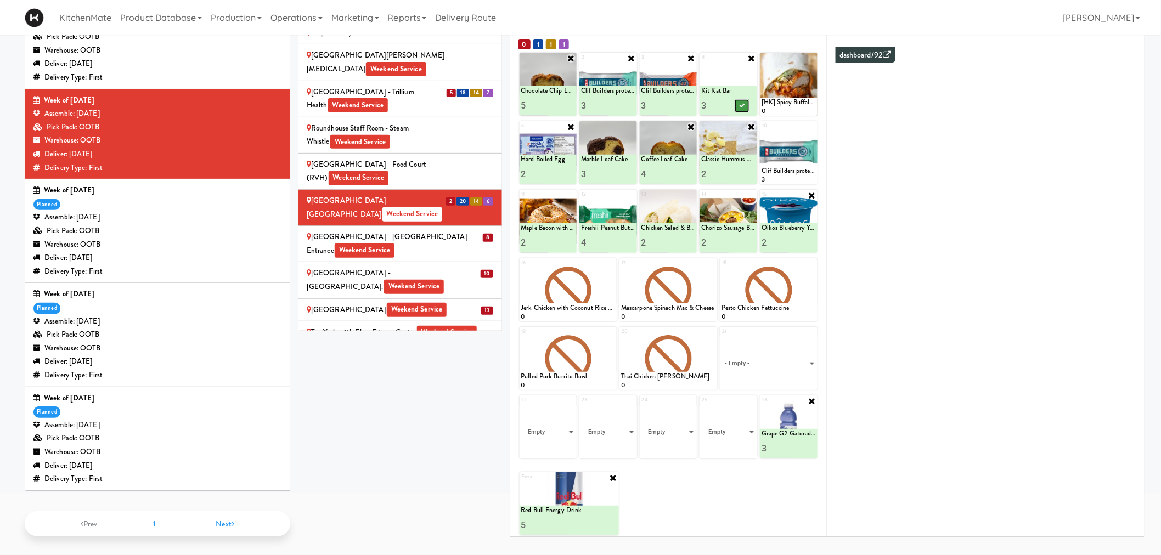
click at [742, 106] on icon at bounding box center [741, 106] width 5 height 6
click at [439, 230] on div "Scarborough General Hospital - Tower Wing Entrance Weekend Service" at bounding box center [400, 243] width 187 height 27
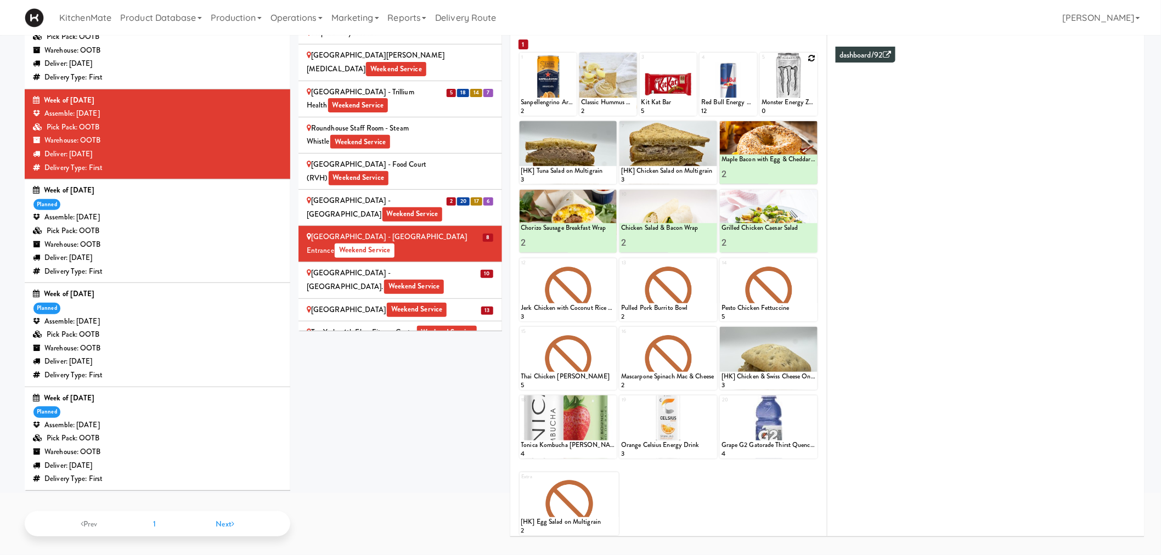
click at [810, 58] on icon at bounding box center [812, 58] width 8 height 8
click at [799, 91] on select "- Empty - Activia Probiotic Peach Mango Smoothie Coca Cola Diet Coke Frooti Fuz…" at bounding box center [789, 89] width 54 height 53
click at [762, 63] on select "- Empty - Activia Probiotic Peach Mango Smoothie Coca Cola Diet Coke Frooti Fuz…" at bounding box center [789, 89] width 54 height 53
type input "10"
click at [797, 106] on button at bounding box center [802, 105] width 14 height 13
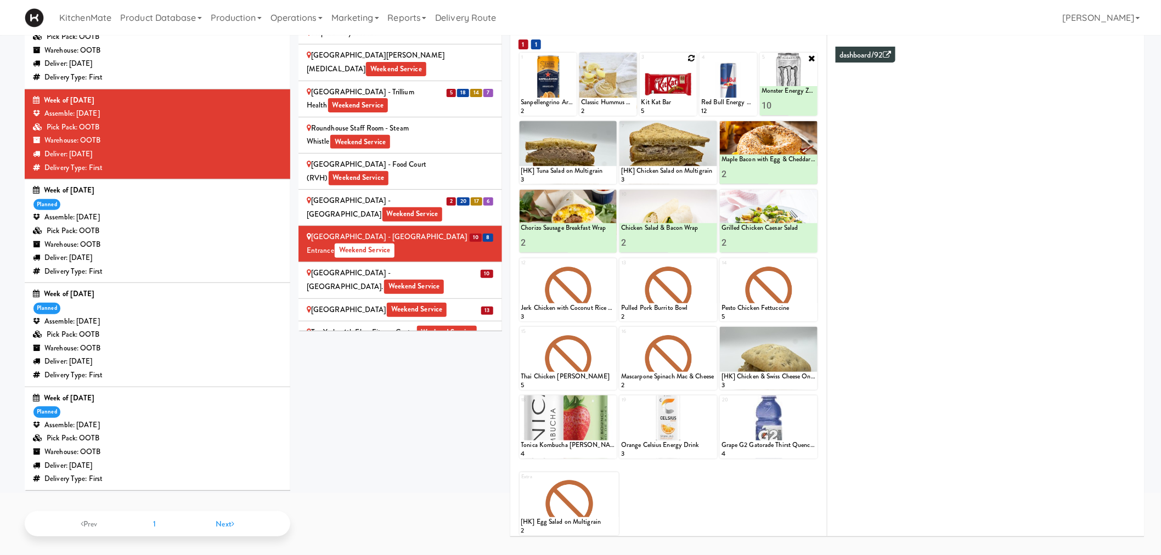
click at [690, 57] on icon at bounding box center [691, 58] width 8 height 8
click at [677, 90] on select "- Empty - Activia Probiotic Peach Mango Smoothie Coca Cola Diet Coke Frooti Fuz…" at bounding box center [668, 89] width 54 height 53
click at [641, 63] on select "- Empty - Activia Probiotic Peach Mango Smoothie Coca Cola Diet Coke Frooti Fuz…" at bounding box center [668, 89] width 54 height 53
type input "1"
type input "2"
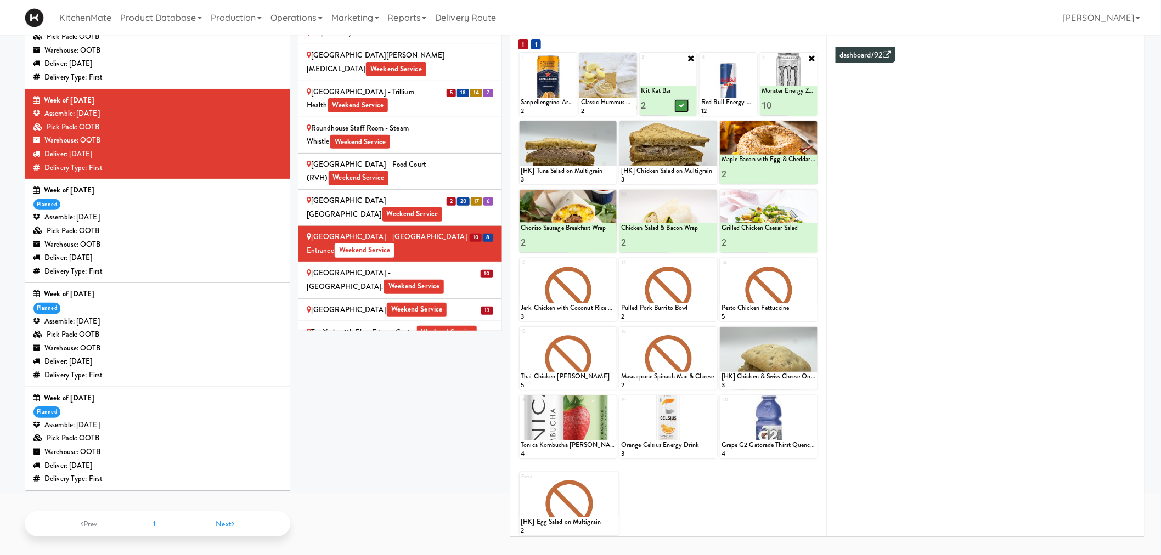
click at [686, 105] on button at bounding box center [682, 105] width 14 height 13
click at [569, 54] on icon at bounding box center [571, 58] width 8 height 8
click at [560, 93] on select "- Empty - Activia Probiotic Peach Mango Smoothie Coca Cola Diet Coke Frooti Fuz…" at bounding box center [548, 89] width 54 height 53
click at [521, 63] on select "- Empty - Activia Probiotic Peach Mango Smoothie Coca Cola Diet Coke Frooti Fuz…" at bounding box center [548, 89] width 54 height 53
type input "1"
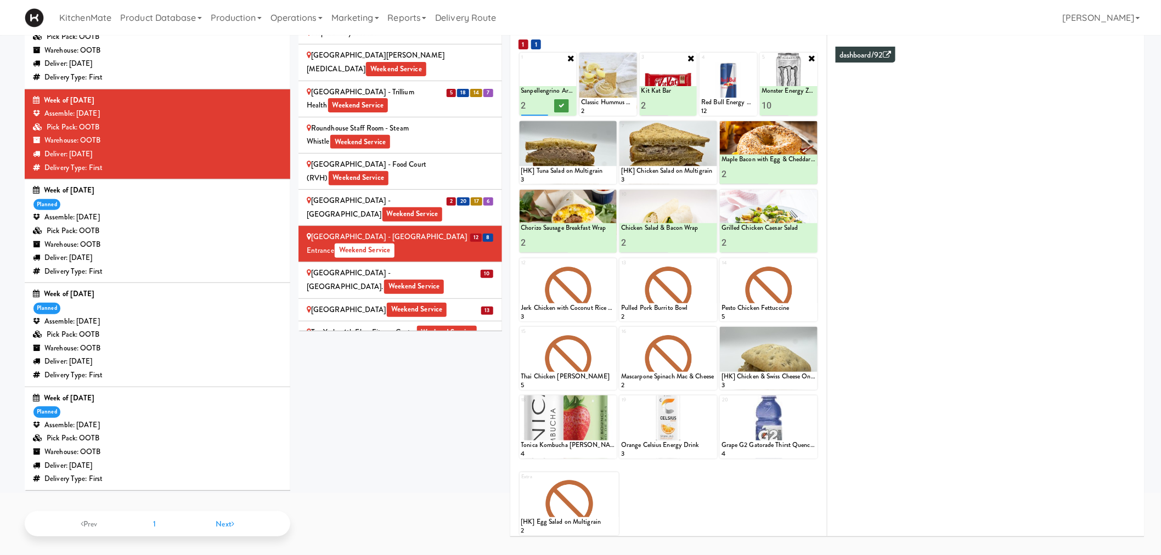
type input "2"
click at [557, 104] on button at bounding box center [561, 105] width 14 height 13
click at [628, 58] on icon at bounding box center [632, 58] width 8 height 8
click at [594, 88] on select "- Empty - Activia Probiotic Peach Mango Smoothie Coca Cola Diet Coke Frooti Fuz…" at bounding box center [608, 89] width 54 height 53
click at [581, 63] on select "- Empty - Activia Probiotic Peach Mango Smoothie Coca Cola Diet Coke Frooti Fuz…" at bounding box center [608, 89] width 54 height 53
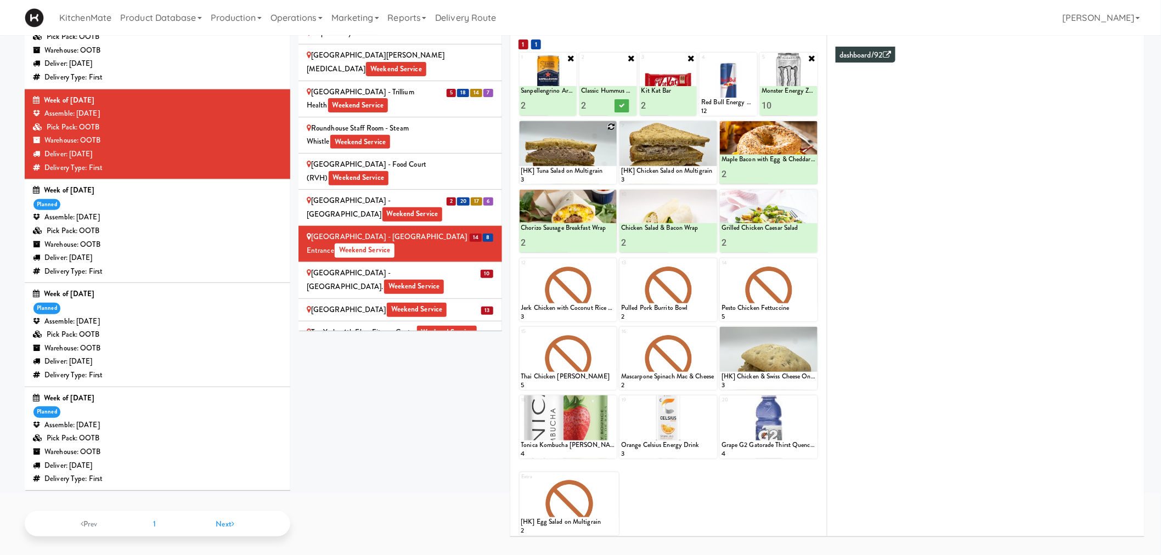
type input "2"
click at [617, 105] on button at bounding box center [621, 105] width 14 height 13
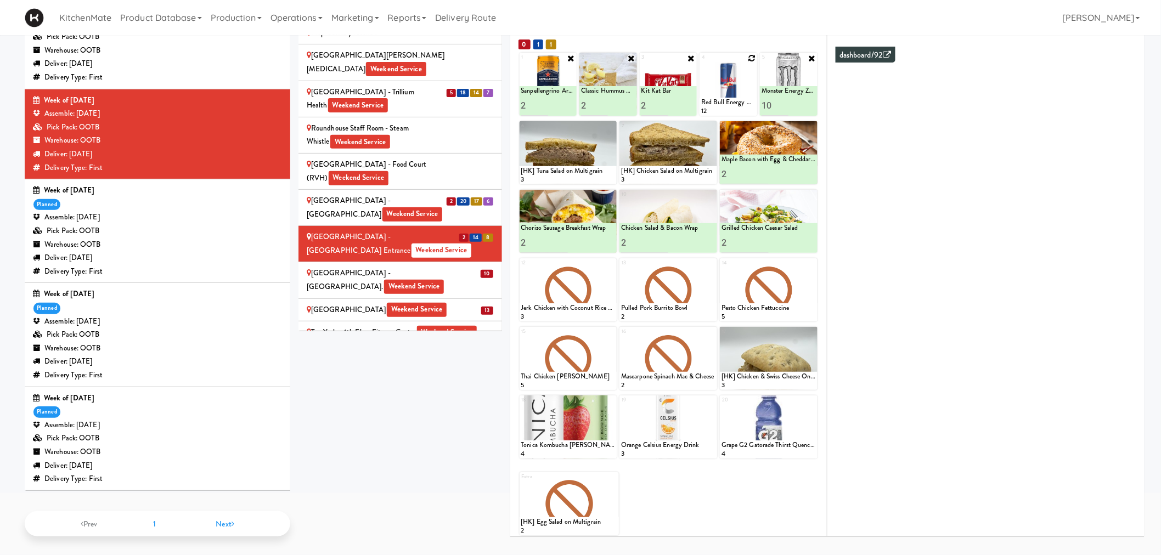
click at [749, 57] on icon at bounding box center [752, 58] width 8 height 8
click at [744, 95] on select "- Empty - Activia Probiotic Peach Mango Smoothie Coca Cola Diet Coke Frooti Fuz…" at bounding box center [728, 89] width 54 height 53
click at [701, 63] on select "- Empty - Activia Probiotic Peach Mango Smoothie Coca Cola Diet Coke Frooti Fuz…" at bounding box center [728, 89] width 54 height 53
type input "2"
click at [742, 107] on icon at bounding box center [741, 106] width 5 height 6
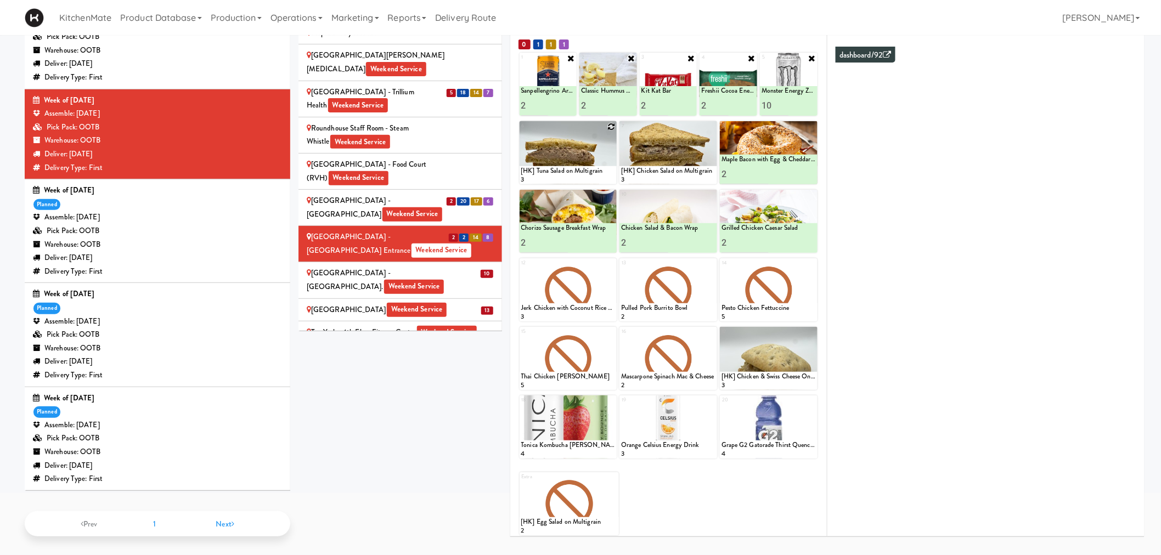
click at [612, 123] on icon at bounding box center [611, 127] width 8 height 8
click at [580, 162] on select "- Empty - Activia Probiotic Peach Mango Smoothie Coca Cola Diet Coke Frooti Fuz…" at bounding box center [568, 158] width 94 height 53
click at [521, 132] on select "- Empty - Activia Probiotic Peach Mango Smoothie Coca Cola Diet Coke Frooti Fuz…" at bounding box center [568, 158] width 94 height 53
type input "3"
click at [590, 172] on icon at bounding box center [591, 174] width 5 height 6
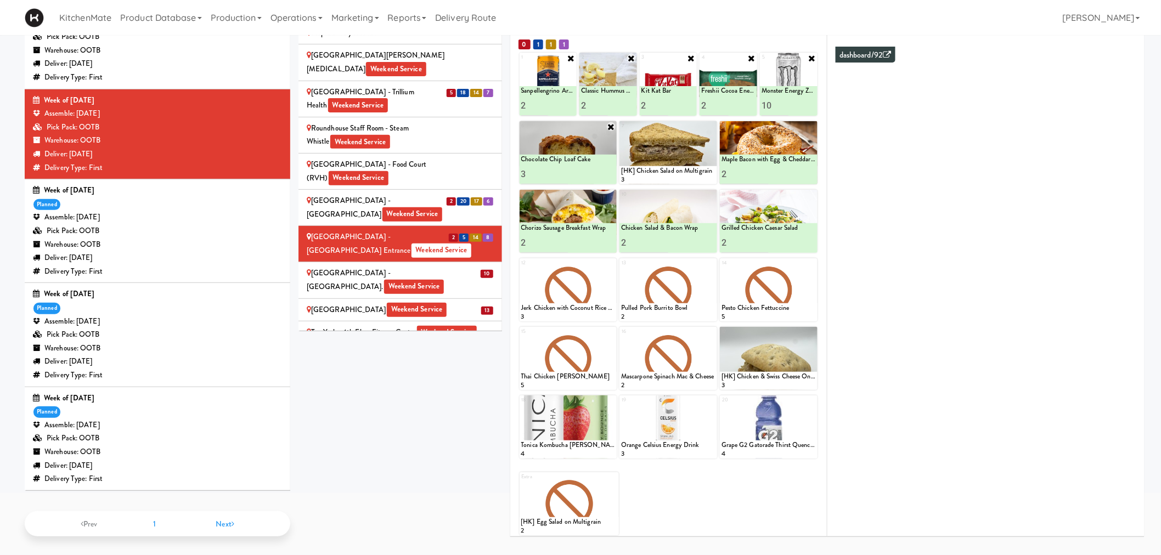
click at [430, 280] on span "Weekend Service" at bounding box center [414, 287] width 60 height 14
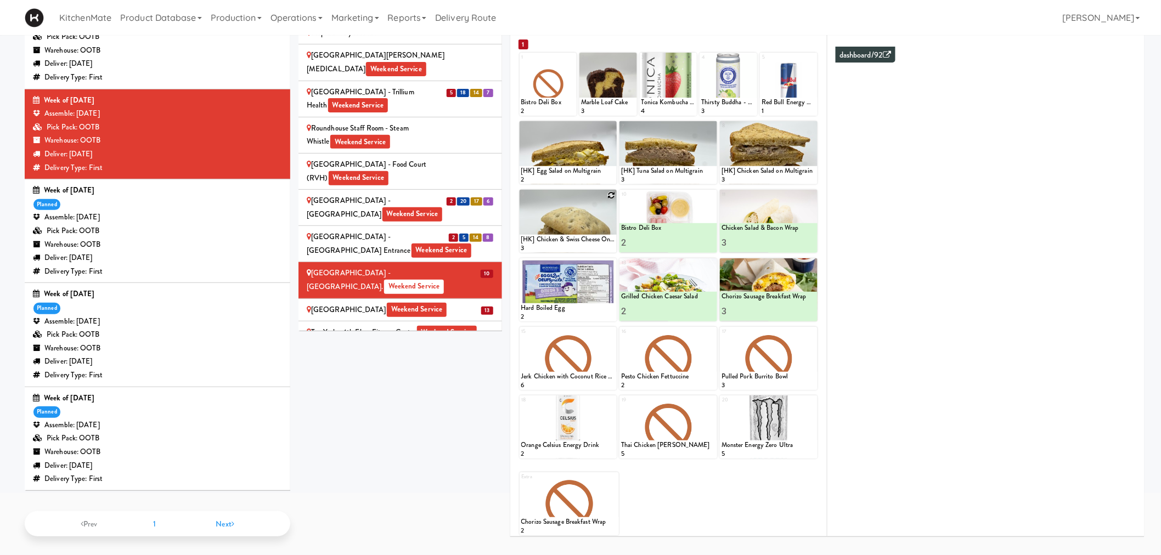
click at [610, 193] on icon at bounding box center [611, 195] width 8 height 8
click at [568, 211] on select "- Empty - Activia Probiotic Peach Mango Smoothie Coca Cola Diet Coke Frooti Fuz…" at bounding box center [568, 226] width 94 height 53
click at [521, 200] on select "- Empty - Activia Probiotic Peach Mango Smoothie Coca Cola Diet Coke Frooti Fuz…" at bounding box center [568, 226] width 94 height 53
type input "1"
type input "8"
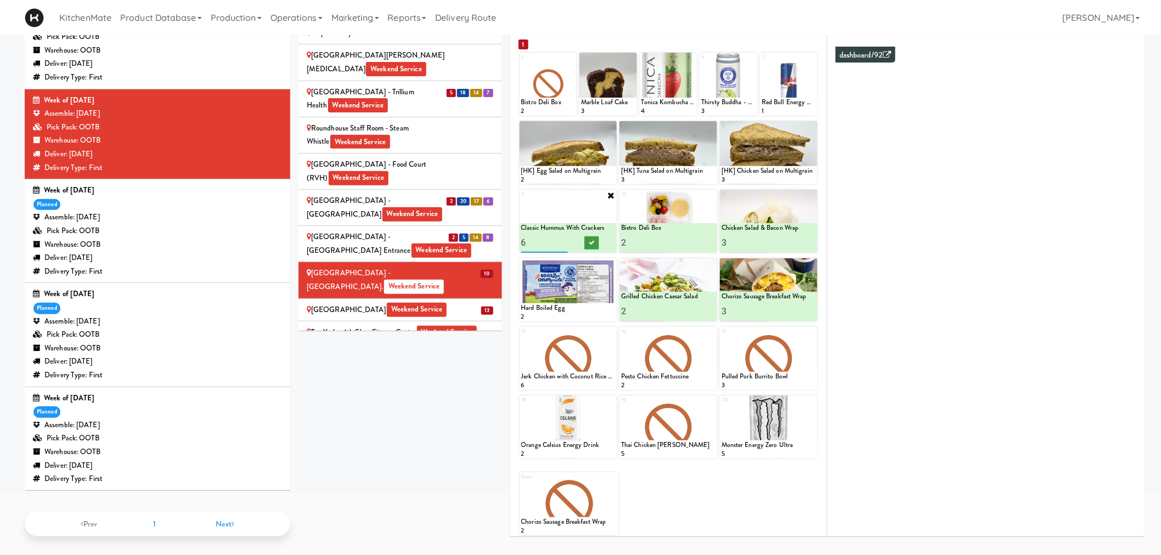
type input "6"
click at [599, 238] on button at bounding box center [591, 242] width 14 height 13
click at [612, 260] on icon at bounding box center [611, 264] width 8 height 8
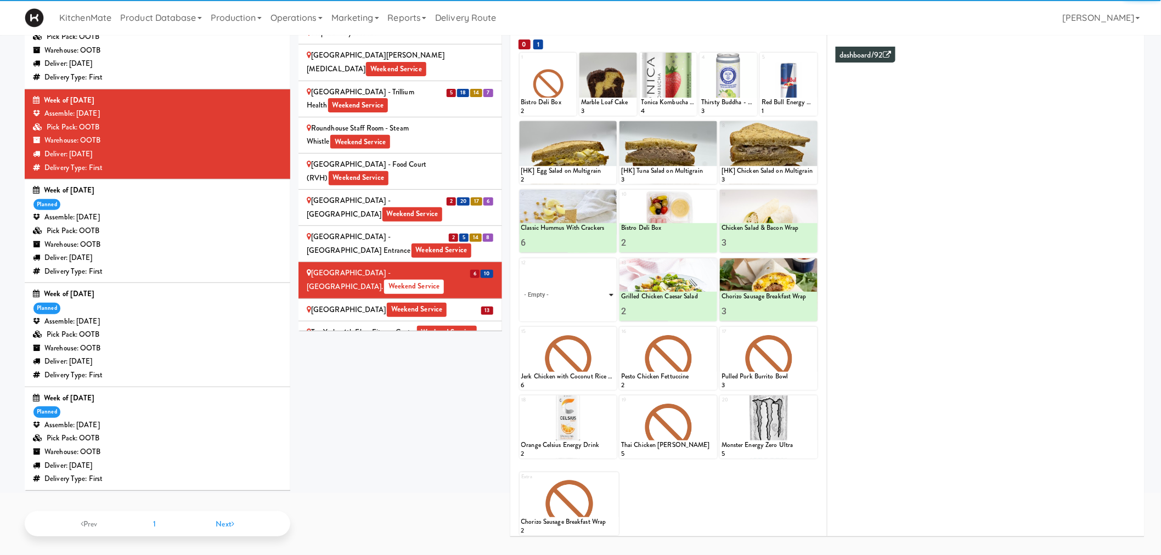
drag, startPoint x: 612, startPoint y: 259, endPoint x: 577, endPoint y: 289, distance: 46.3
click at [577, 287] on select "- Empty - Activia Probiotic Peach Mango Smoothie Coca Cola Diet Coke Frooti Fuz…" at bounding box center [568, 295] width 94 height 53
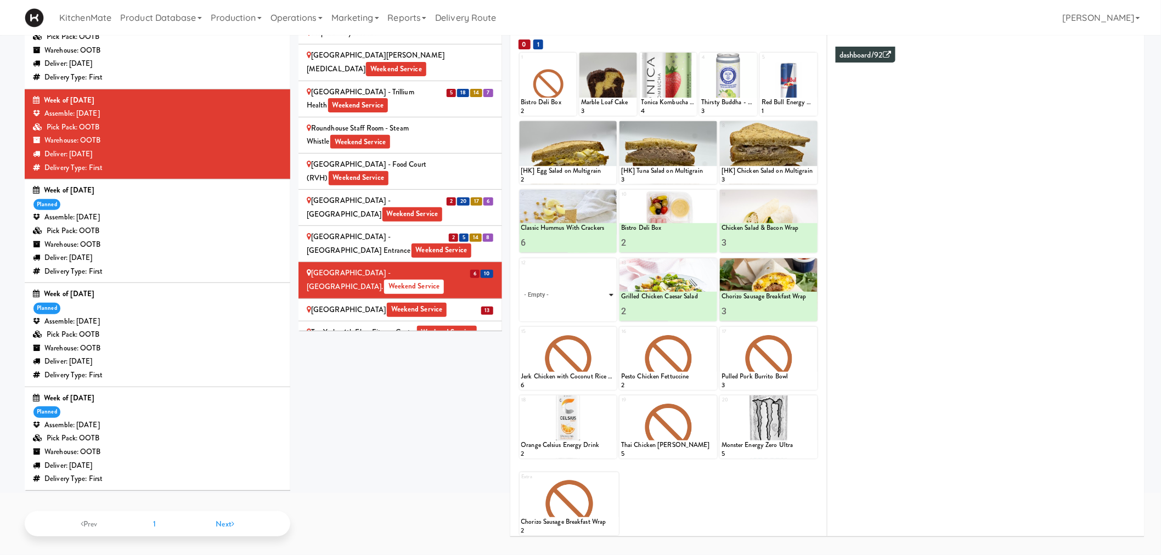
click at [576, 290] on select "- Empty - Activia Probiotic Peach Mango Smoothie Coca Cola Diet Coke Frooti Fuz…" at bounding box center [568, 295] width 94 height 53
click at [521, 269] on select "- Empty - Activia Probiotic Peach Mango Smoothie Coca Cola Diet Coke Frooti Fuz…" at bounding box center [568, 295] width 94 height 53
type input "1"
type input "4"
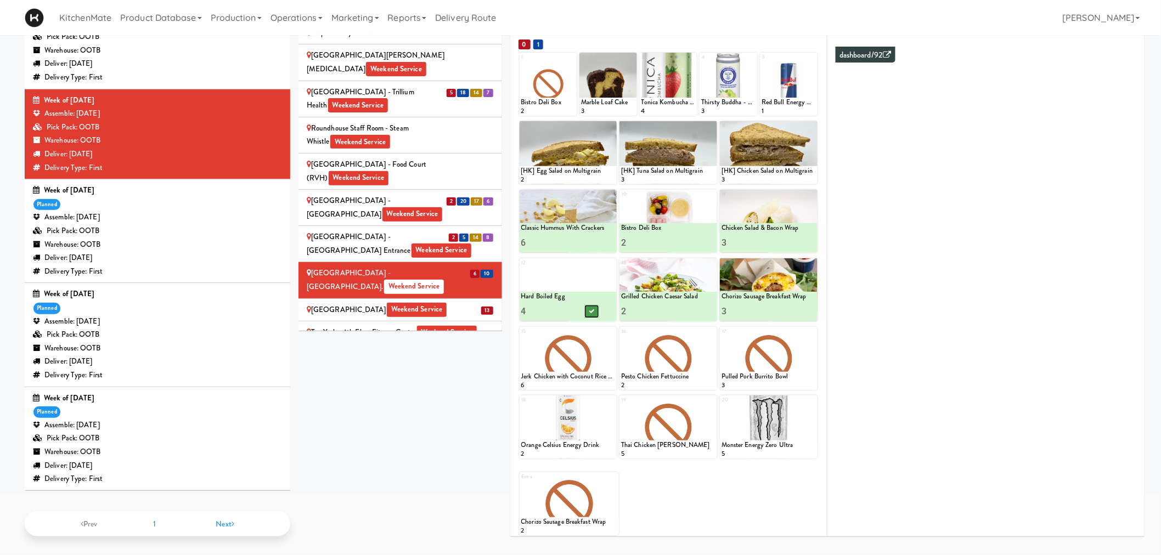
click at [595, 306] on button at bounding box center [591, 311] width 14 height 13
click at [572, 59] on icon at bounding box center [571, 58] width 8 height 8
click at [556, 87] on select "- Empty - Activia Probiotic Peach Mango Smoothie Coca Cola Diet Coke Frooti Fuz…" at bounding box center [548, 89] width 54 height 53
click at [521, 63] on select "- Empty - Activia Probiotic Peach Mango Smoothie Coca Cola Diet Coke Frooti Fuz…" at bounding box center [548, 89] width 54 height 53
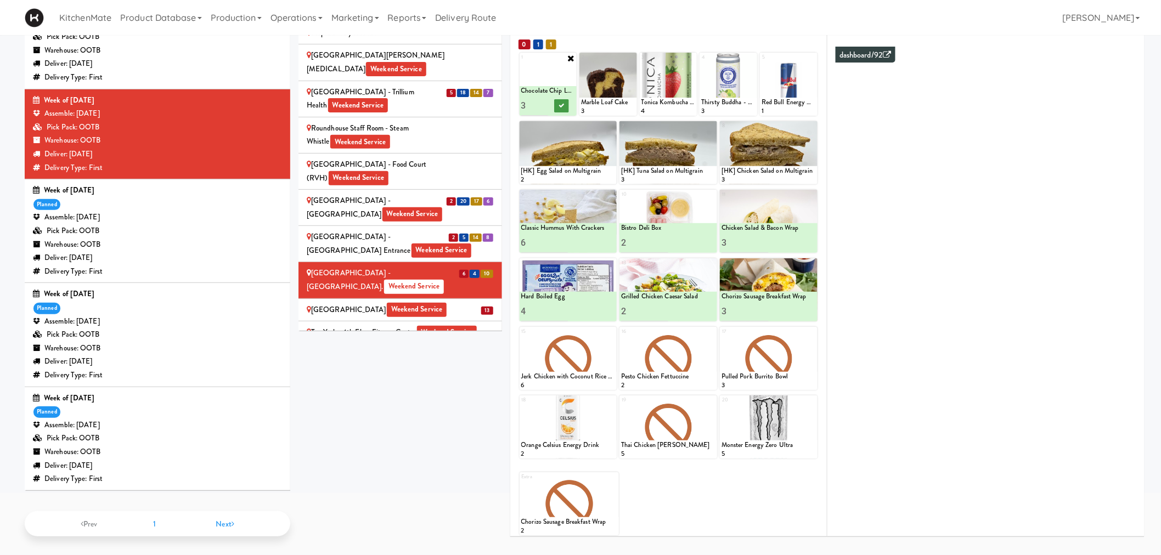
type input "3"
click at [559, 106] on icon at bounding box center [561, 106] width 5 height 6
click at [687, 57] on icon at bounding box center [691, 58] width 8 height 8
click at [676, 95] on select "- Empty - Activia Probiotic Peach Mango Smoothie Coca Cola Diet Coke Frooti Fuz…" at bounding box center [668, 89] width 54 height 53
click at [641, 63] on select "- Empty - Activia Probiotic Peach Mango Smoothie Coca Cola Diet Coke Frooti Fuz…" at bounding box center [668, 89] width 54 height 53
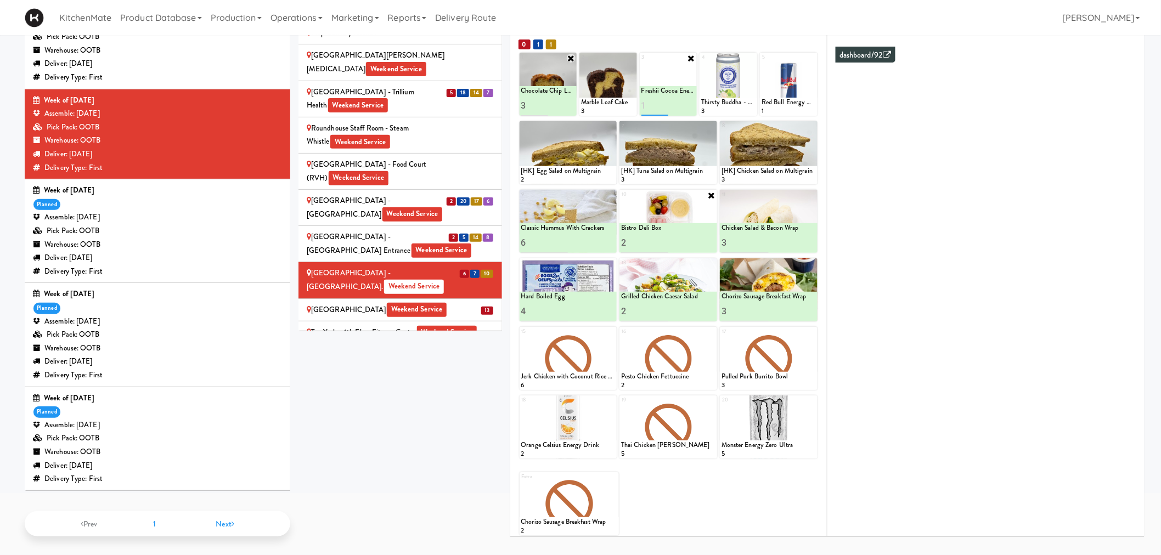
type input "1"
type input "2"
click at [680, 105] on icon at bounding box center [681, 106] width 5 height 6
click at [418, 303] on span "Weekend Service" at bounding box center [417, 310] width 60 height 14
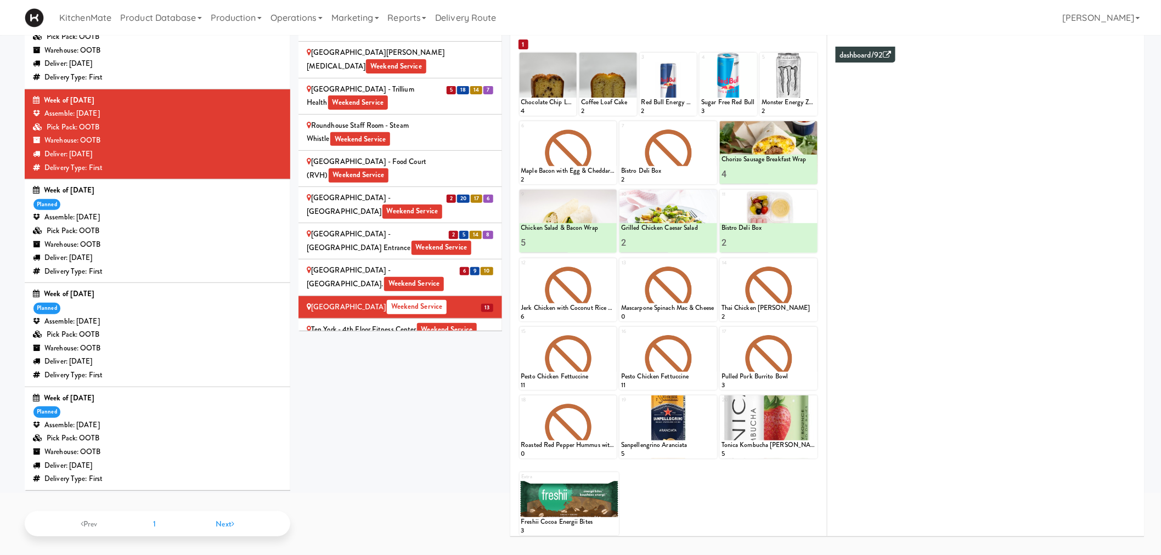
scroll to position [1687, 0]
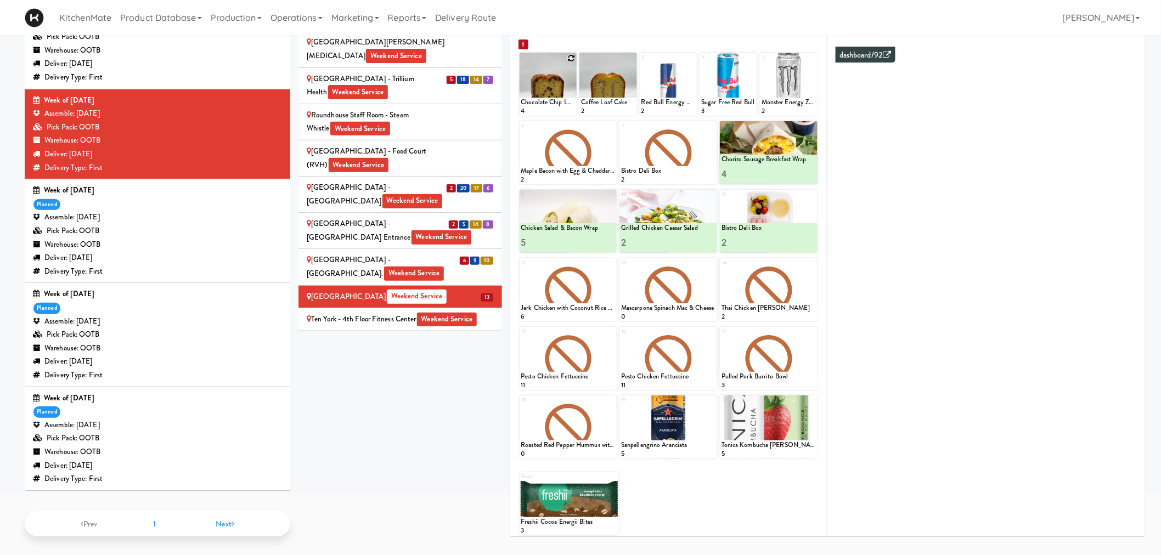
click at [567, 55] on div at bounding box center [549, 84] width 58 height 63
click at [571, 55] on icon at bounding box center [571, 58] width 8 height 8
click at [555, 94] on select "- Empty - Activia Probiotic Peach Mango Smoothie Coca Cola Diet Coke Frooti Fuz…" at bounding box center [548, 89] width 54 height 53
click at [521, 63] on select "- Empty - Activia Probiotic Peach Mango Smoothie Coca Cola Diet Coke Frooti Fuz…" at bounding box center [548, 89] width 54 height 53
type input "7"
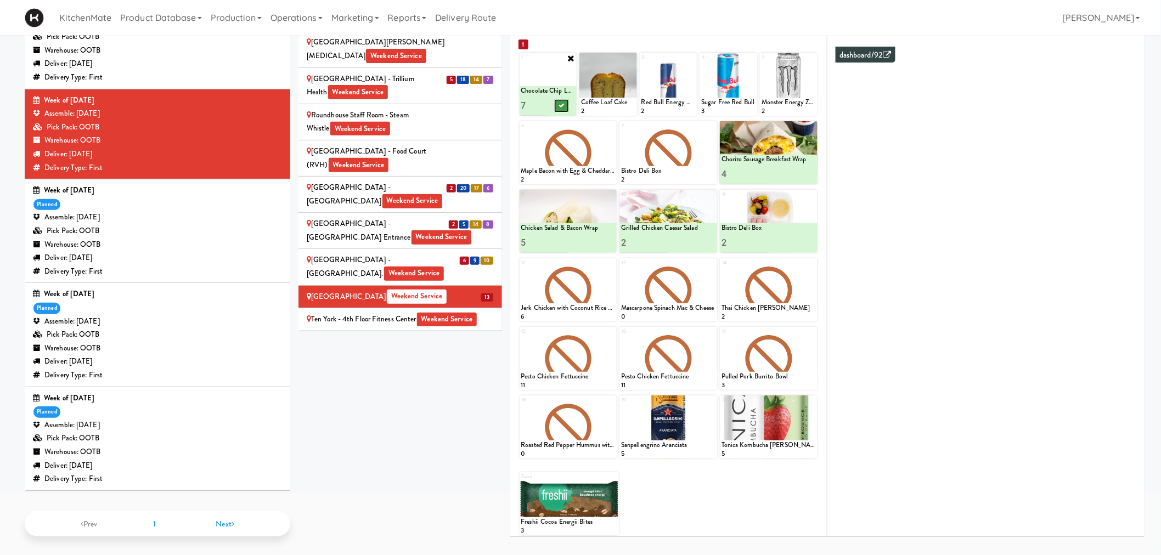
click at [559, 103] on icon at bounding box center [561, 106] width 5 height 6
click at [631, 57] on icon at bounding box center [632, 58] width 8 height 8
click at [693, 57] on icon at bounding box center [691, 58] width 8 height 8
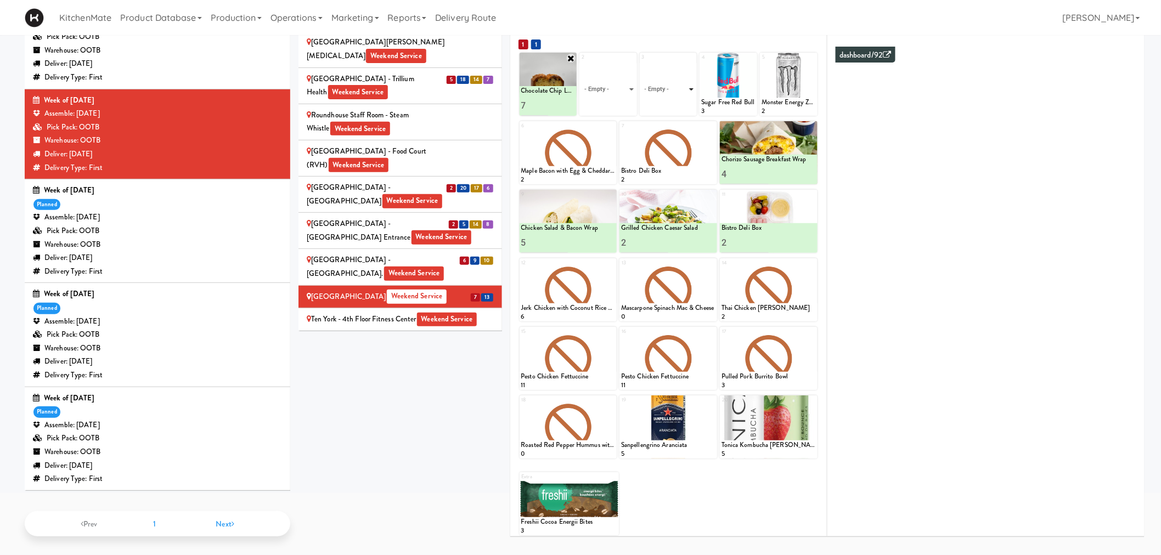
click at [679, 92] on select "- Empty - Activia Probiotic Peach Mango Smoothie Coca Cola Diet Coke Frooti Fuz…" at bounding box center [668, 89] width 54 height 53
click at [641, 63] on select "- Empty - Activia Probiotic Peach Mango Smoothie Coca Cola Diet Coke Frooti Fuz…" at bounding box center [668, 89] width 54 height 53
type input "4"
click at [680, 105] on icon at bounding box center [681, 106] width 5 height 6
click at [813, 397] on icon at bounding box center [812, 401] width 8 height 8
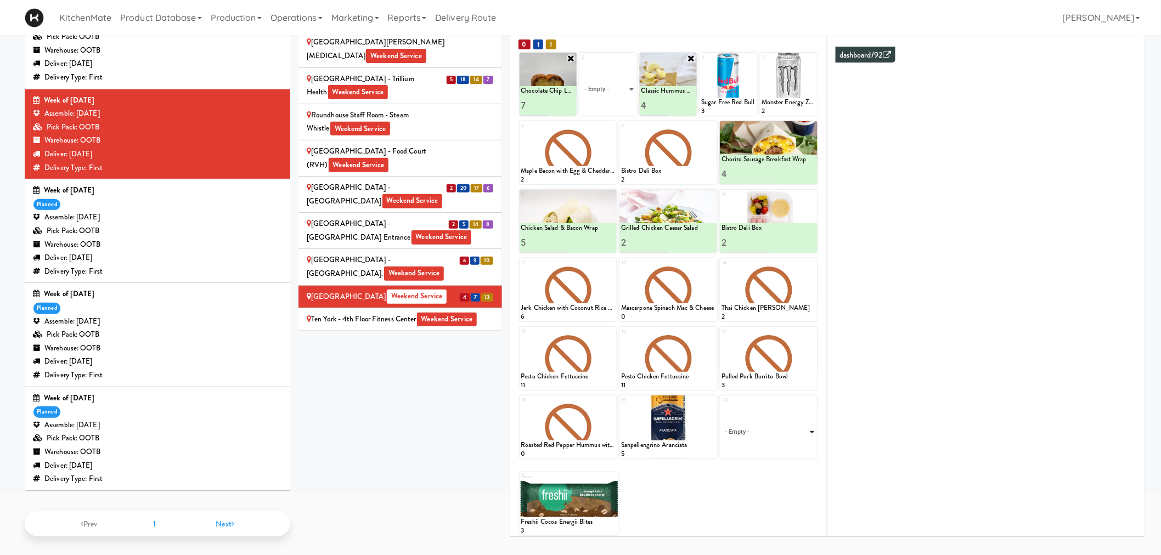
click at [740, 424] on select "- Empty - Activia Probiotic Peach Mango Smoothie Coca Cola Diet Coke Frooti Fuz…" at bounding box center [768, 432] width 94 height 53
click at [721, 406] on select "- Empty - Activia Probiotic Peach Mango Smoothie Coca Cola Diet Coke Frooti Fuz…" at bounding box center [768, 432] width 94 height 53
type input "3"
click at [787, 442] on button at bounding box center [792, 448] width 14 height 13
click at [623, 83] on select "- Empty - Activia Probiotic Peach Mango Smoothie Coca Cola Diet Coke Frooti Fuz…" at bounding box center [608, 89] width 54 height 53
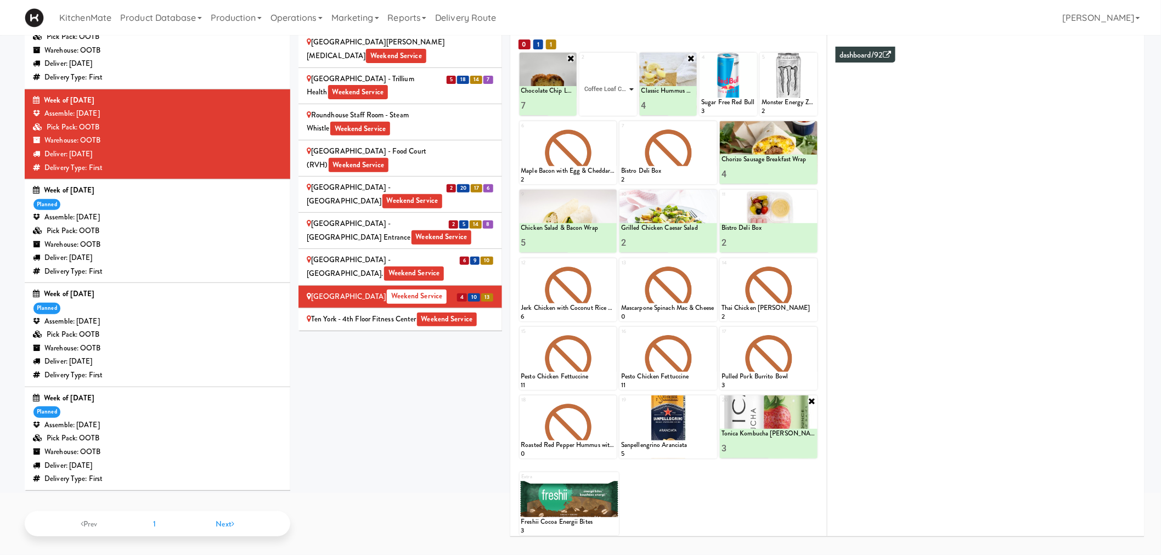
click at [581, 63] on select "- Empty - Activia Probiotic Peach Mango Smoothie Coca Cola Diet Coke Frooti Fuz…" at bounding box center [608, 89] width 54 height 53
type input "3"
click at [621, 108] on button at bounding box center [621, 105] width 14 height 13
click at [809, 55] on icon at bounding box center [812, 58] width 8 height 8
click at [797, 89] on select "- Empty - Activia Probiotic Peach Mango Smoothie Coca Cola Diet Coke Frooti Fuz…" at bounding box center [789, 89] width 54 height 53
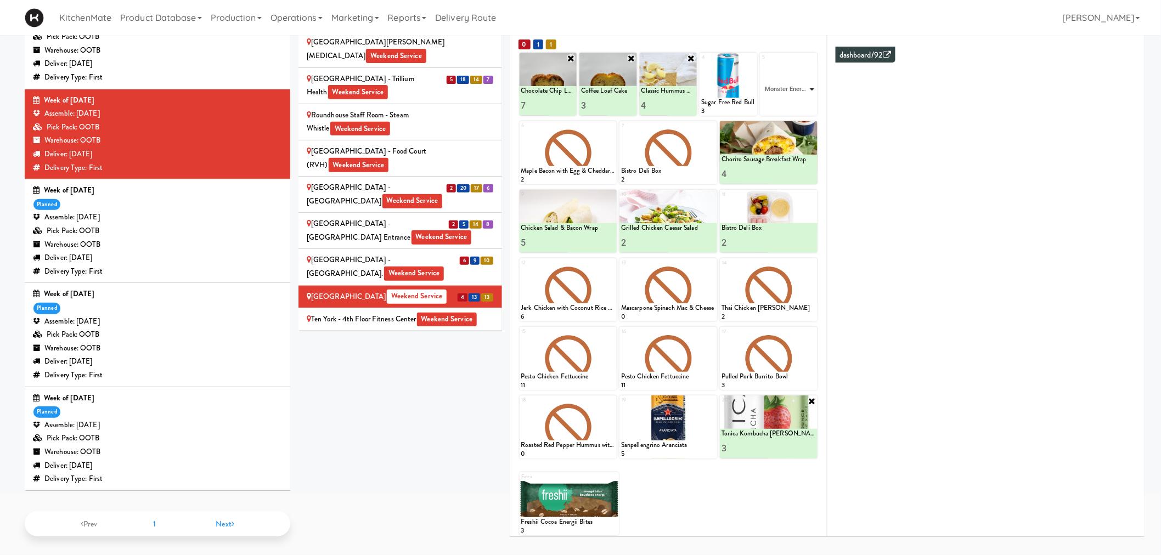
click at [762, 63] on select "- Empty - Activia Probiotic Peach Mango Smoothie Coca Cola Diet Coke Frooti Fuz…" at bounding box center [789, 89] width 54 height 53
type input "4"
click at [799, 107] on icon at bounding box center [801, 106] width 5 height 6
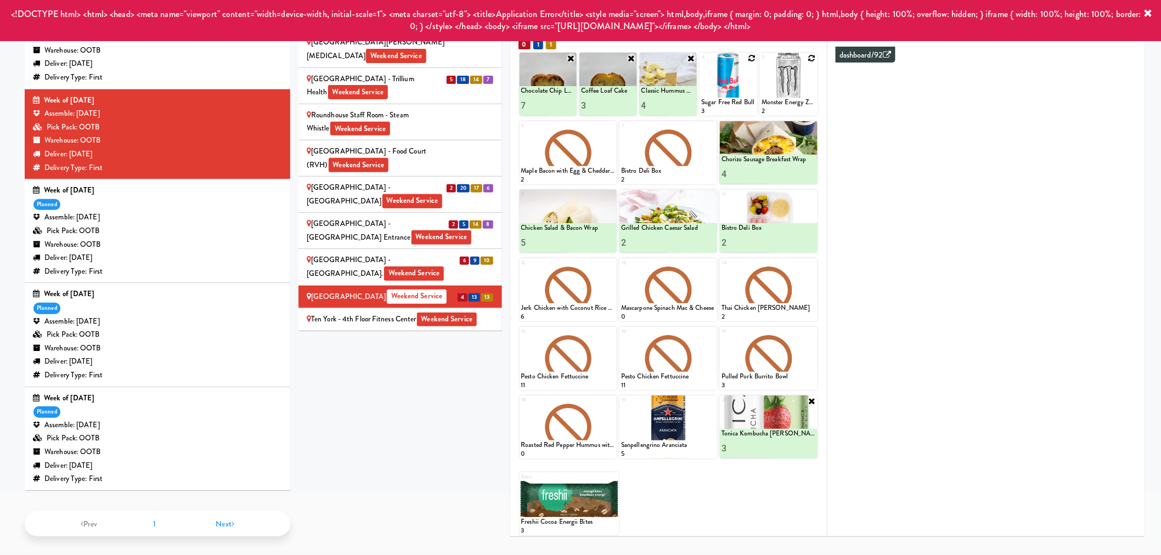
click at [749, 55] on icon at bounding box center [752, 58] width 8 height 8
drag, startPoint x: 736, startPoint y: 98, endPoint x: 738, endPoint y: 87, distance: 11.2
click at [736, 97] on select "- Empty - Activia Probiotic Peach Mango Smoothie Coca Cola Diet Coke Frooti Fuz…" at bounding box center [728, 89] width 54 height 53
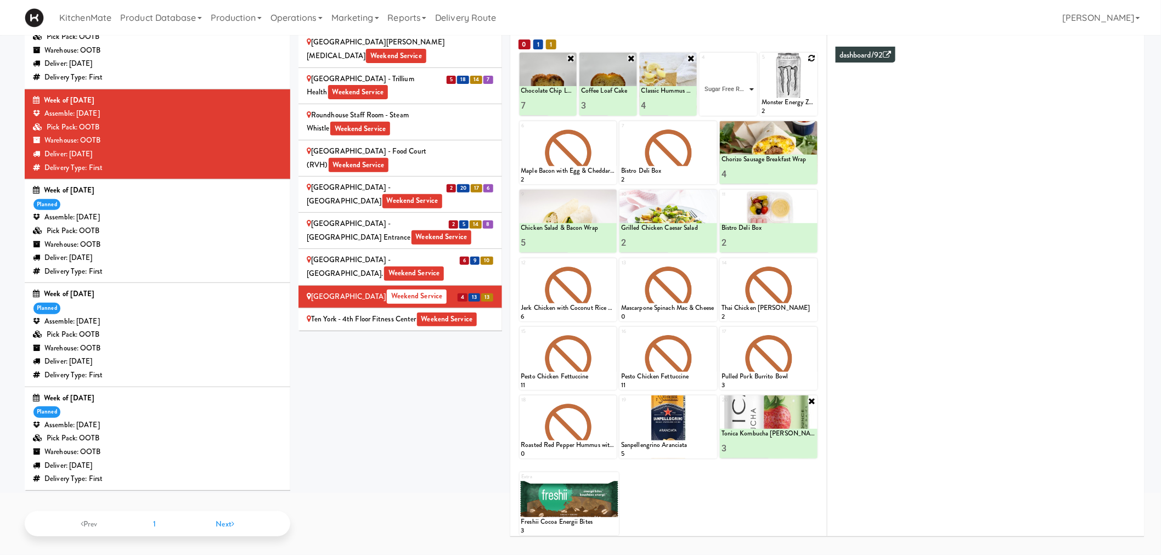
click at [701, 63] on select "- Empty - Activia Probiotic Peach Mango Smoothie Coca Cola Diet Coke Frooti Fuz…" at bounding box center [728, 89] width 54 height 53
type input "3"
click at [742, 103] on icon at bounding box center [741, 106] width 5 height 6
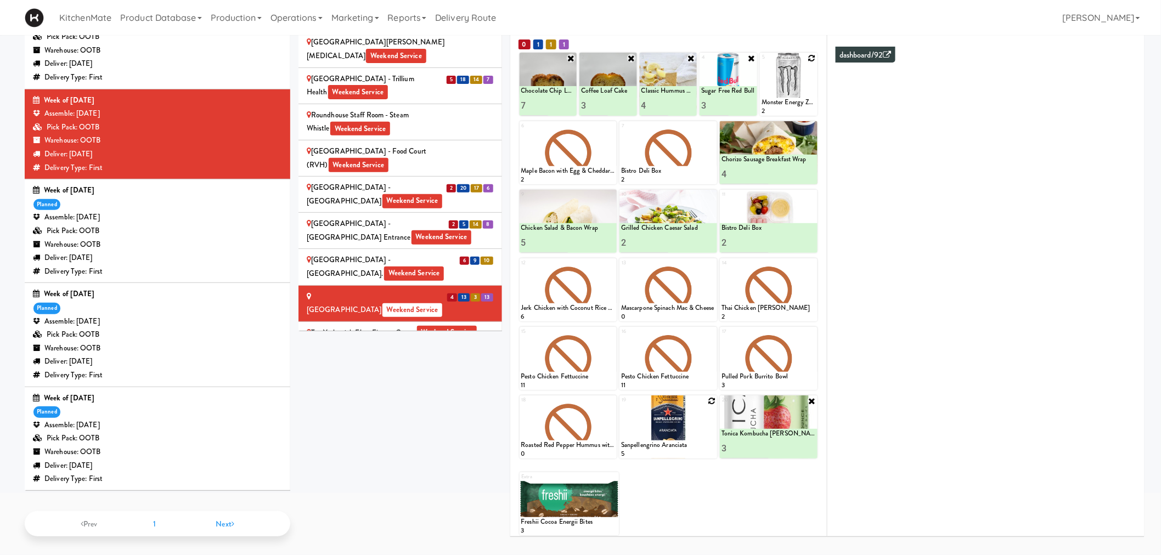
click at [710, 397] on icon at bounding box center [712, 401] width 8 height 8
click at [668, 436] on select "- Empty - Activia Probiotic Peach Mango Smoothie Coca Cola Diet Coke Frooti Fuz…" at bounding box center [668, 432] width 94 height 53
click at [621, 406] on select "- Empty - Activia Probiotic Peach Mango Smoothie Coca Cola Diet Coke Frooti Fuz…" at bounding box center [668, 432] width 94 height 53
type input "1"
type input "2"
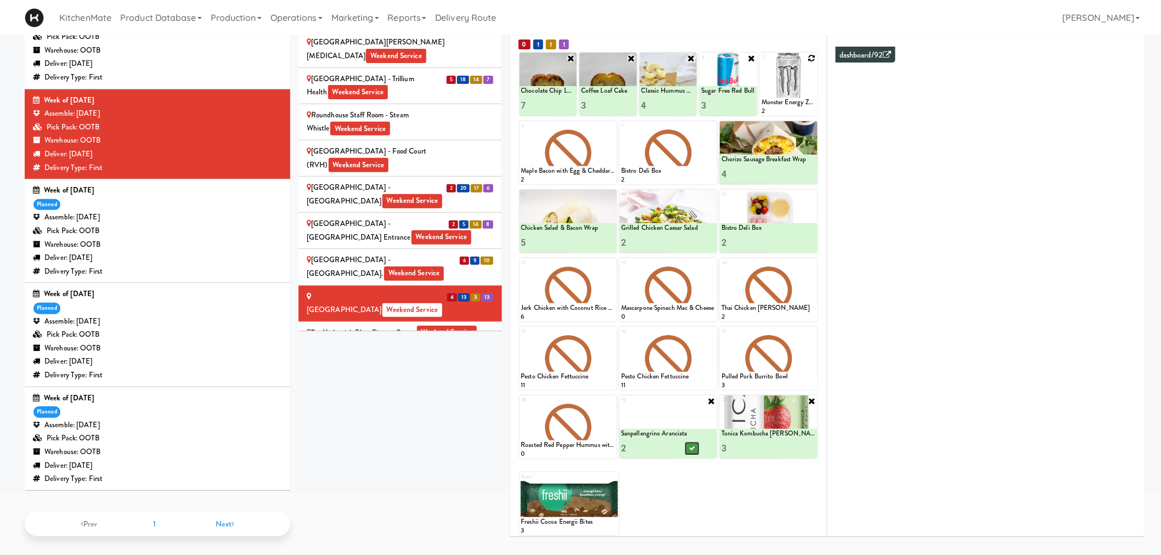
drag, startPoint x: 695, startPoint y: 446, endPoint x: 693, endPoint y: 451, distance: 5.6
click at [694, 446] on button at bounding box center [692, 448] width 14 height 13
click at [433, 349] on div "UHN - Bickle Center - The Meeting Place Weekend Service" at bounding box center [400, 362] width 187 height 27
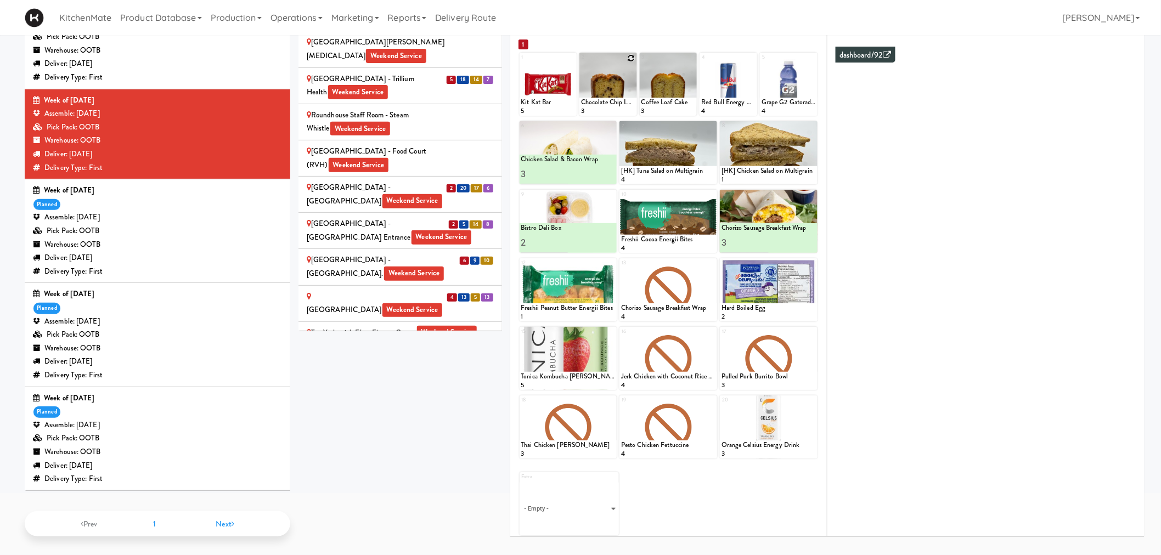
click at [629, 57] on icon at bounding box center [632, 58] width 8 height 8
drag, startPoint x: 629, startPoint y: 57, endPoint x: 616, endPoint y: 92, distance: 36.8
click at [616, 92] on select "- Empty - Activia Probiotic Peach Mango Smoothie Coca Cola Diet Coke Frooti Fuz…" at bounding box center [608, 89] width 54 height 53
click at [581, 63] on select "- Empty - Activia Probiotic Peach Mango Smoothie Coca Cola Diet Coke Frooti Fuz…" at bounding box center [608, 89] width 54 height 53
type input "5"
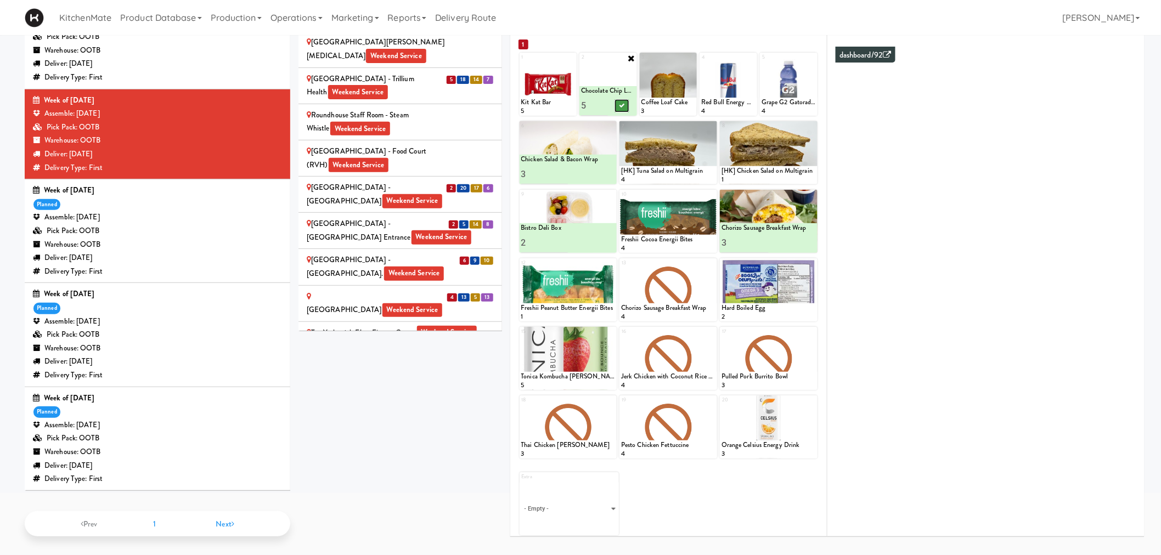
click at [616, 105] on button at bounding box center [621, 105] width 14 height 13
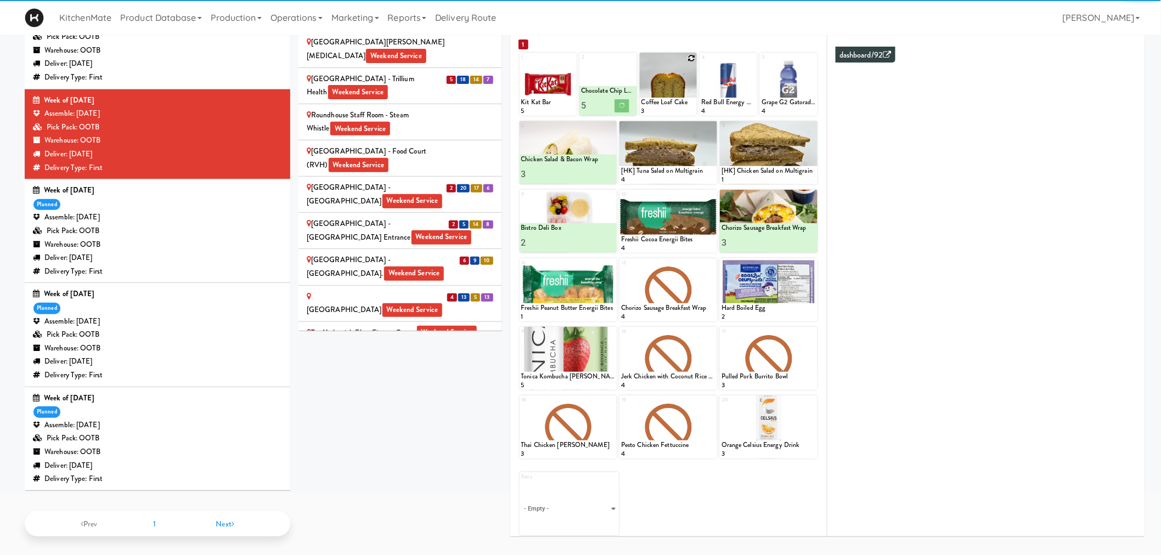
click at [689, 56] on icon at bounding box center [691, 58] width 8 height 8
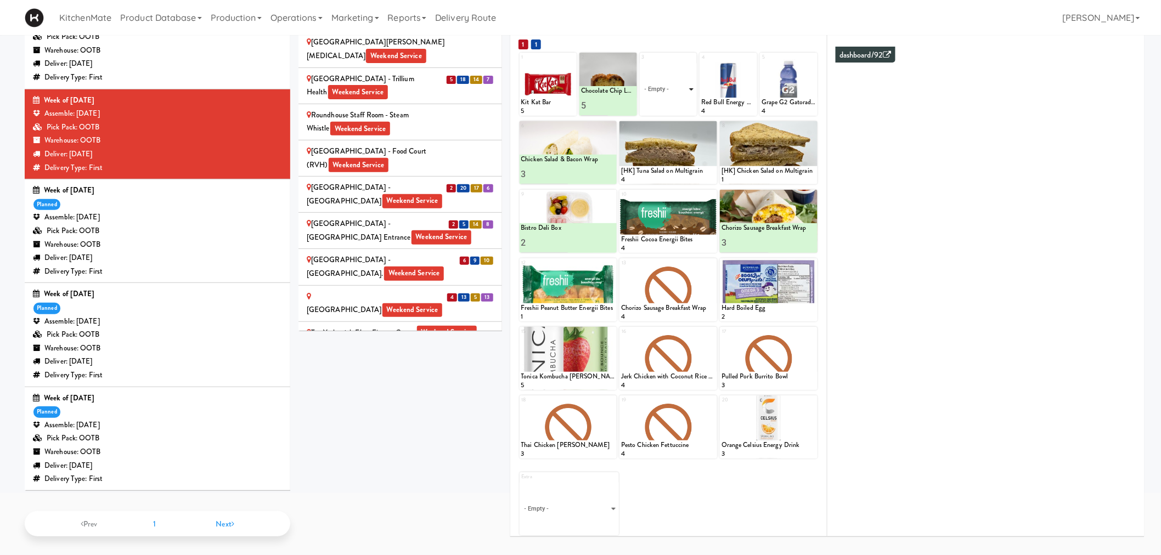
click at [676, 87] on select "- Empty - Activia Probiotic Peach Mango Smoothie Coca Cola Diet Coke Frooti Fuz…" at bounding box center [668, 89] width 54 height 53
click at [641, 63] on select "- Empty - Activia Probiotic Peach Mango Smoothie Coca Cola Diet Coke Frooti Fuz…" at bounding box center [668, 89] width 54 height 53
type input "4"
click at [676, 106] on button at bounding box center [682, 105] width 14 height 13
click at [609, 260] on icon at bounding box center [611, 264] width 8 height 8
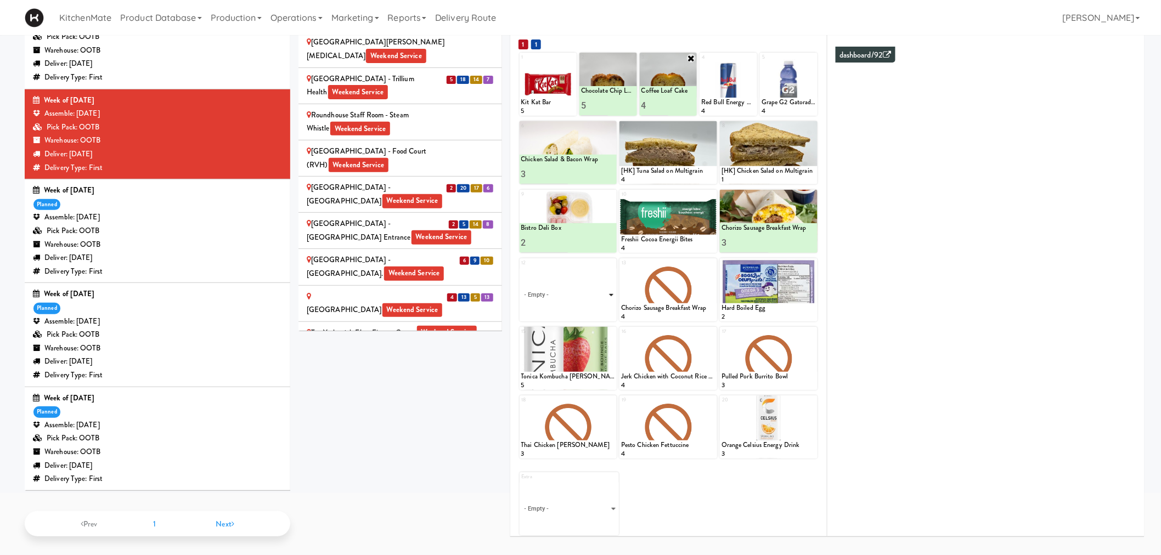
click at [584, 303] on select "- Empty - Activia Probiotic Peach Mango Smoothie Coca Cola Diet Coke Frooti Fuz…" at bounding box center [568, 295] width 94 height 53
click at [521, 269] on select "- Empty - Activia Probiotic Peach Mango Smoothie Coca Cola Diet Coke Frooti Fuz…" at bounding box center [568, 295] width 94 height 53
type input "3"
click at [600, 308] on div at bounding box center [591, 311] width 47 height 20
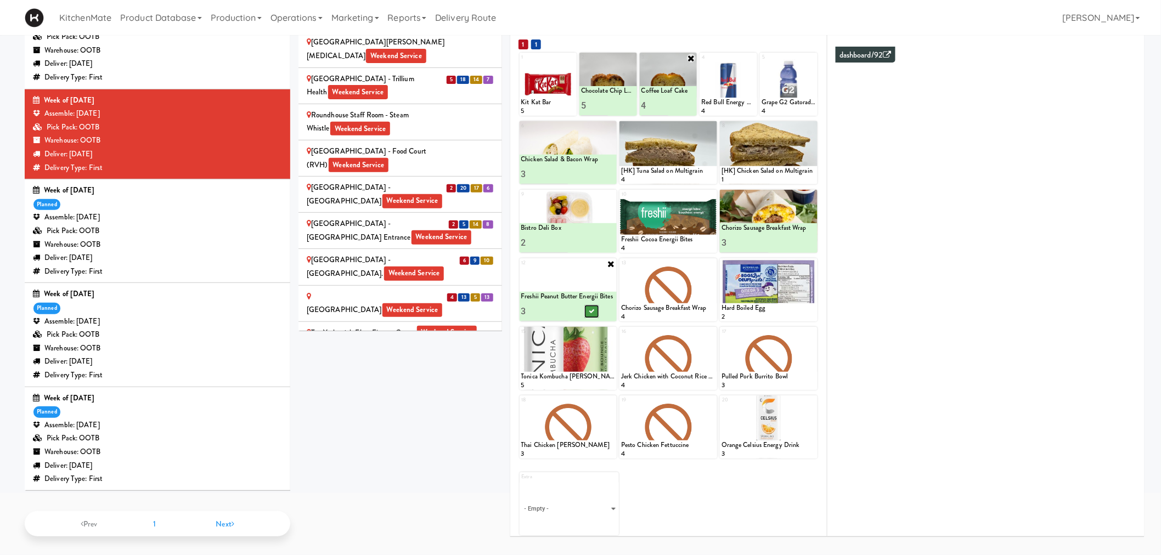
click at [596, 308] on button at bounding box center [591, 311] width 14 height 13
click at [712, 123] on icon at bounding box center [712, 127] width 8 height 8
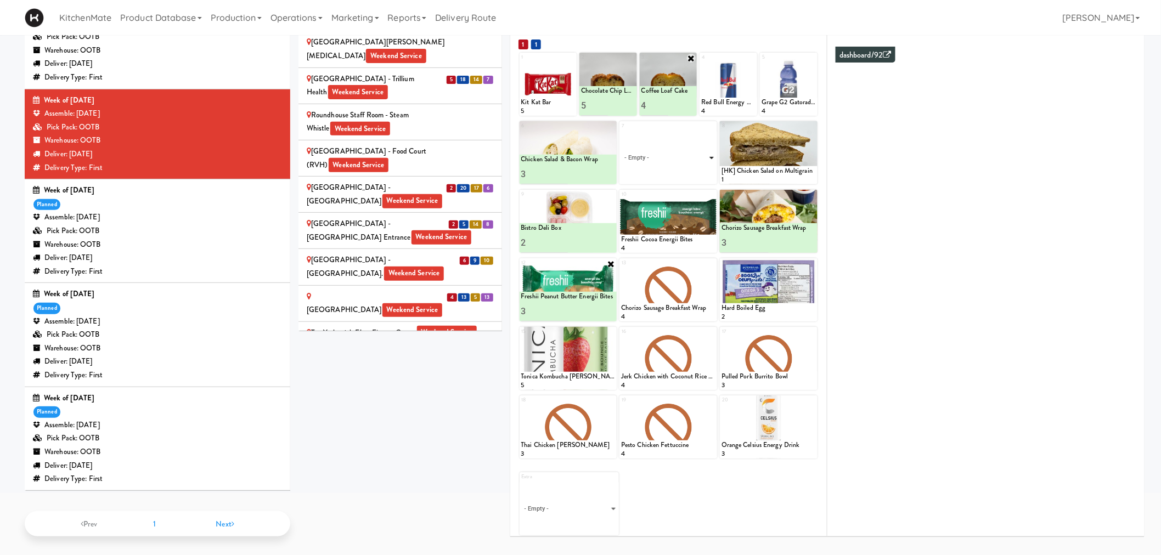
click at [668, 152] on select "- Empty - Activia Probiotic Peach Mango Smoothie Coca Cola Diet Coke Frooti Fuz…" at bounding box center [668, 158] width 94 height 53
click at [621, 132] on select "- Empty - Activia Probiotic Peach Mango Smoothie Coca Cola Diet Coke Frooti Fuz…" at bounding box center [668, 158] width 94 height 53
type input "3"
click at [693, 177] on button at bounding box center [692, 174] width 14 height 13
drag, startPoint x: 751, startPoint y: 57, endPoint x: 684, endPoint y: 97, distance: 78.0
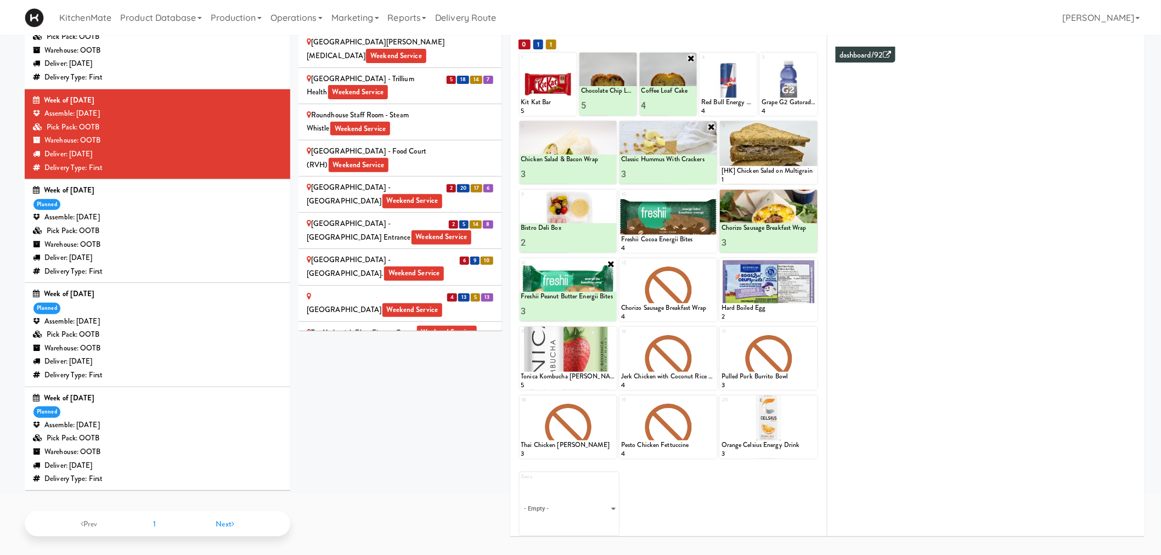
click at [0, 0] on icon at bounding box center [0, 0] width 0 height 0
click at [711, 85] on select "- Empty - Activia Probiotic Peach Mango Smoothie Coca Cola Diet Coke Frooti Fuz…" at bounding box center [728, 89] width 54 height 53
click at [701, 63] on select "- Empty - Activia Probiotic Peach Mango Smoothie Coca Cola Diet Coke Frooti Fuz…" at bounding box center [728, 89] width 54 height 53
type input "2"
click at [742, 106] on icon at bounding box center [741, 106] width 5 height 6
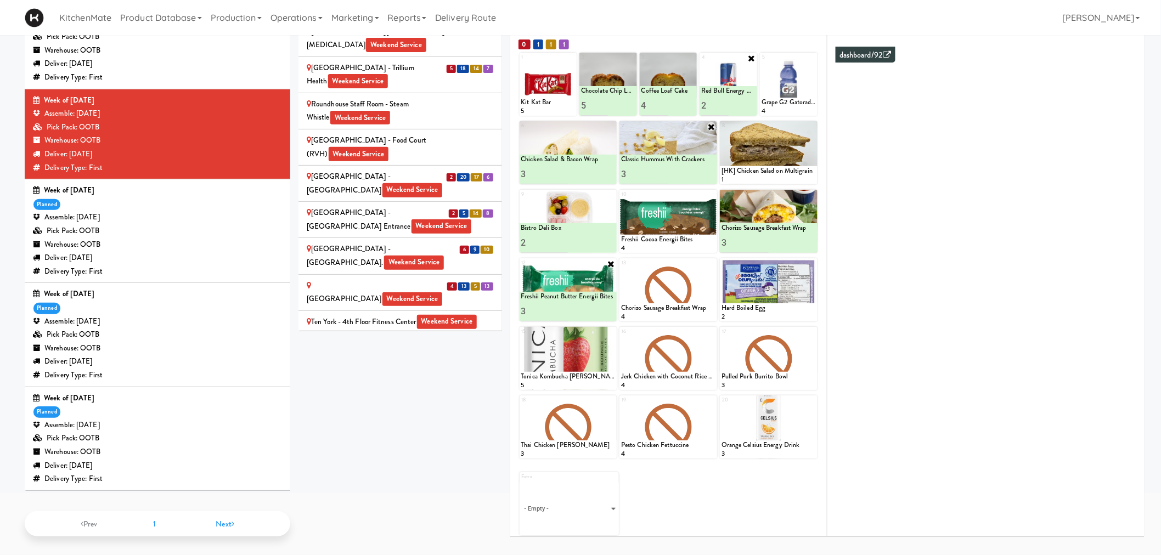
scroll to position [1701, 0]
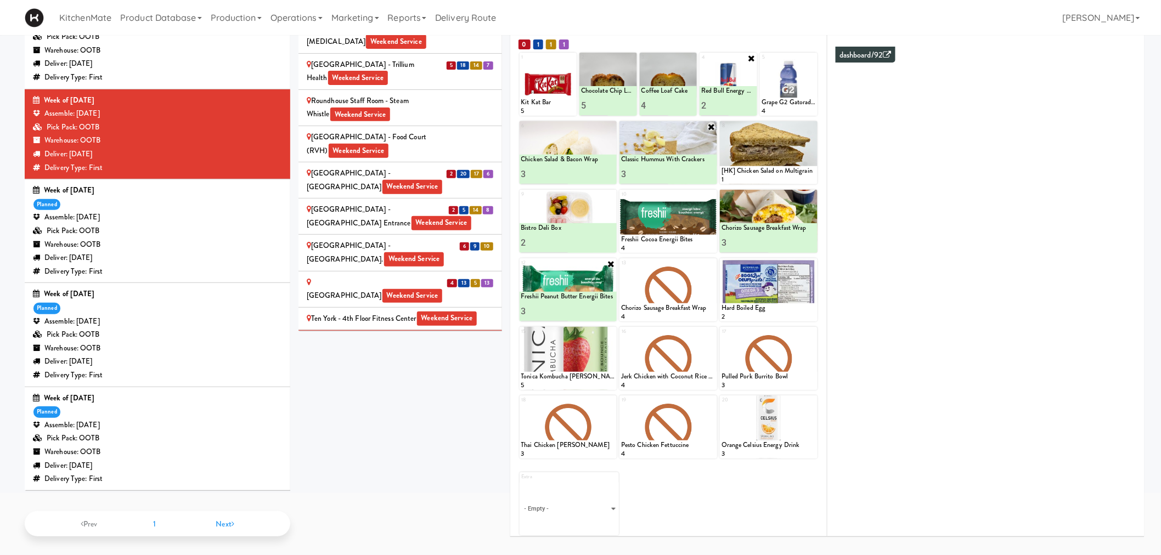
drag, startPoint x: 413, startPoint y: 256, endPoint x: 390, endPoint y: 250, distance: 23.3
click at [413, 385] on div "UHN - Lyndhurst Centre - Cafe Lobby Weekend Service" at bounding box center [400, 398] width 187 height 27
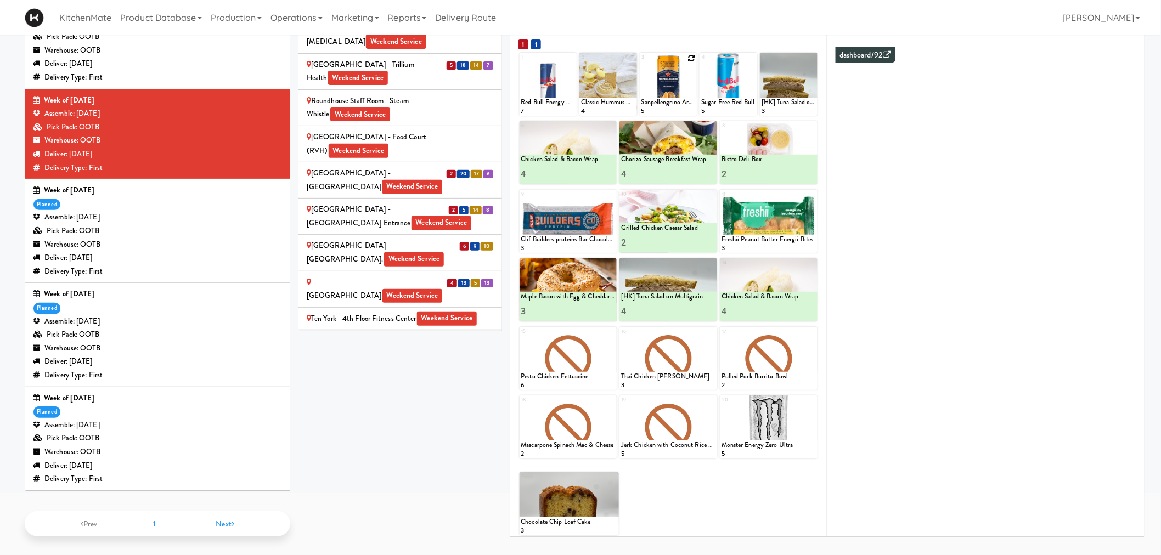
click at [689, 58] on icon at bounding box center [691, 58] width 8 height 8
click at [675, 89] on select "- Empty - Activia Probiotic Peach Mango Smoothie Coca Cola Diet Coke Frooti Fuz…" at bounding box center [668, 89] width 54 height 53
click at [641, 63] on select "- Empty - Activia Probiotic Peach Mango Smoothie Coca Cola Diet Coke Frooti Fuz…" at bounding box center [668, 89] width 54 height 53
type input "5"
click at [687, 100] on button at bounding box center [682, 105] width 14 height 13
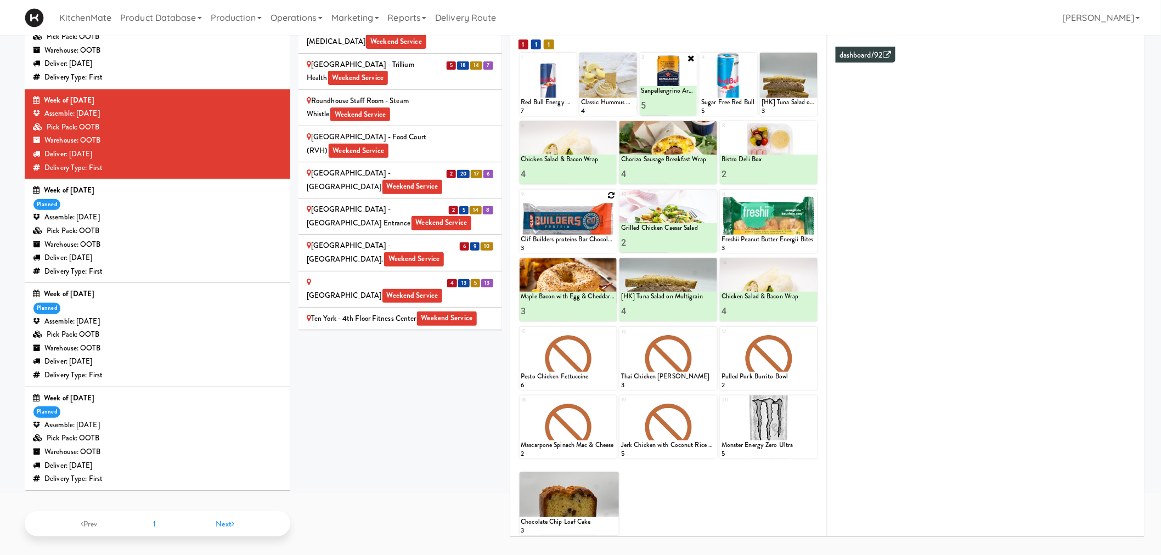
click at [611, 194] on icon at bounding box center [611, 195] width 8 height 8
click at [580, 228] on select "- Empty - Activia Probiotic Peach Mango Smoothie Coca Cola Diet Coke Frooti Fuz…" at bounding box center [568, 226] width 94 height 53
click at [521, 200] on select "- Empty - Activia Probiotic Peach Mango Smoothie Coca Cola Diet Coke Frooti Fuz…" at bounding box center [568, 226] width 94 height 53
type input "1"
type input "3"
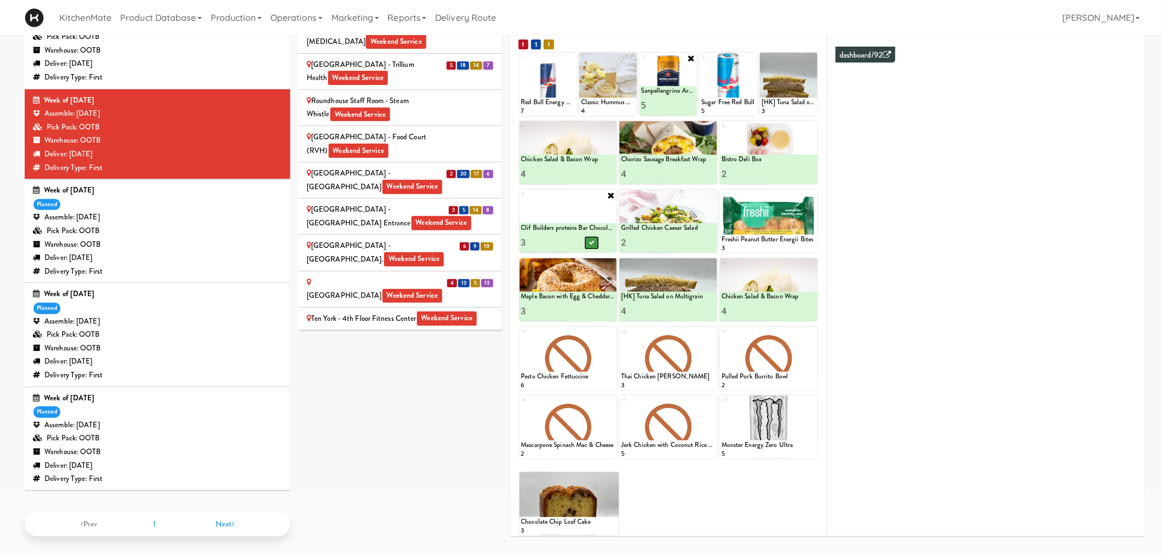
click at [590, 244] on icon at bounding box center [591, 243] width 5 height 6
click at [750, 59] on icon at bounding box center [752, 58] width 8 height 8
click at [726, 89] on select "- Empty - Activia Probiotic Peach Mango Smoothie Coca Cola Diet Coke Frooti Fuz…" at bounding box center [728, 89] width 54 height 53
click at [701, 63] on select "- Empty - Activia Probiotic Peach Mango Smoothie Coca Cola Diet Coke Frooti Fuz…" at bounding box center [728, 89] width 54 height 53
type input "1"
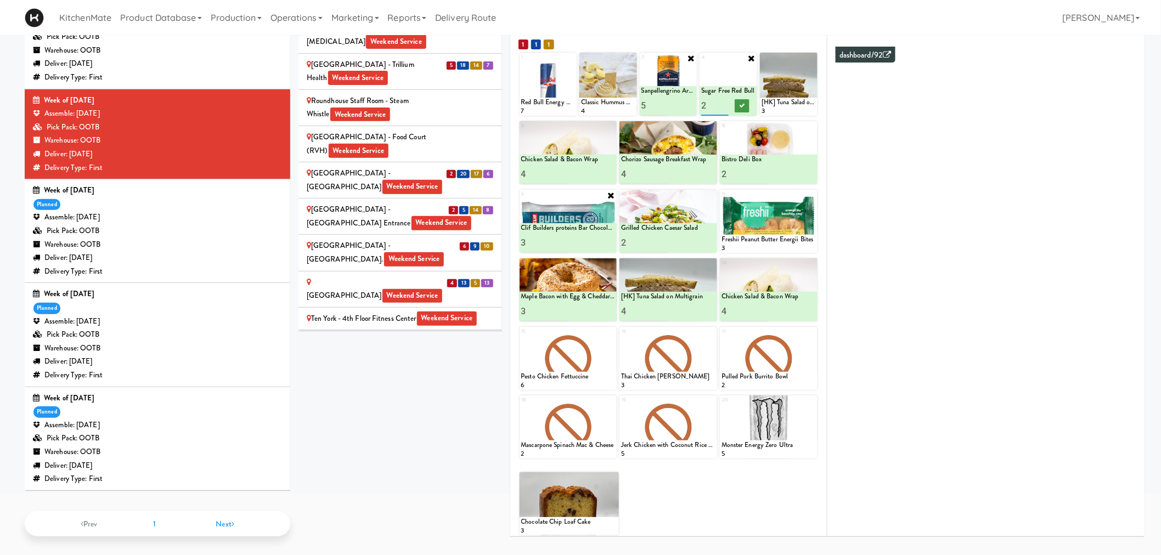
type input "2"
click at [740, 103] on icon at bounding box center [741, 106] width 5 height 6
click at [633, 57] on icon at bounding box center [632, 58] width 8 height 8
click at [616, 88] on select "- Empty - Activia Probiotic Peach Mango Smoothie Coca Cola Diet Coke Frooti Fuz…" at bounding box center [608, 89] width 54 height 53
click at [581, 63] on select "- Empty - Activia Probiotic Peach Mango Smoothie Coca Cola Diet Coke Frooti Fuz…" at bounding box center [608, 89] width 54 height 53
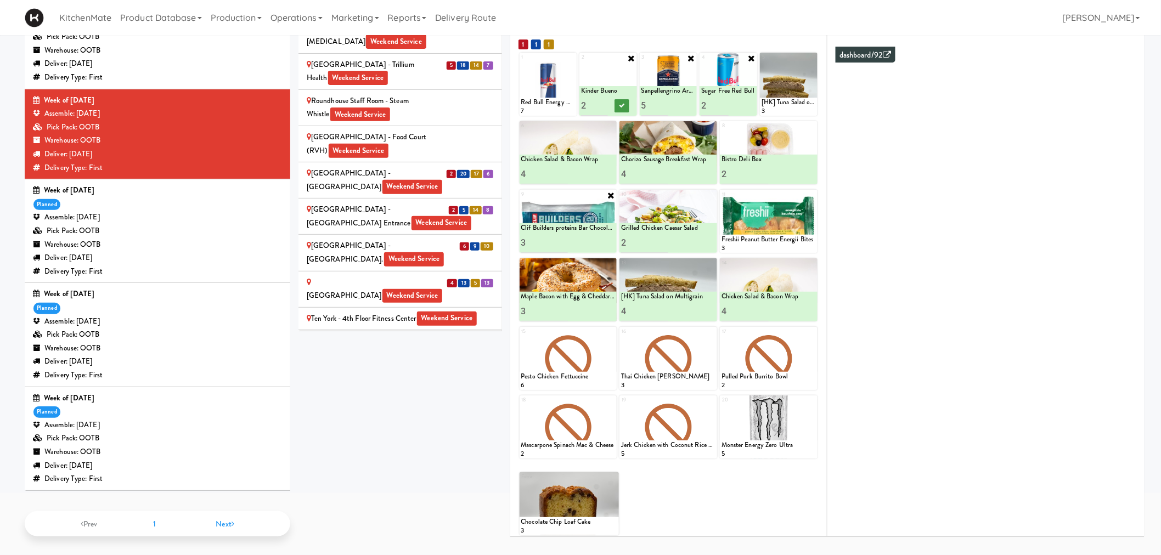
type input "2"
click at [619, 108] on button at bounding box center [621, 105] width 14 height 13
click at [811, 194] on icon at bounding box center [812, 195] width 8 height 8
click at [786, 224] on select "- Empty - Activia Probiotic Peach Mango Smoothie Coca Cola Diet Coke Frooti Fuz…" at bounding box center [768, 226] width 94 height 53
click at [721, 200] on select "- Empty - Activia Probiotic Peach Mango Smoothie Coca Cola Diet Coke Frooti Fuz…" at bounding box center [768, 226] width 94 height 53
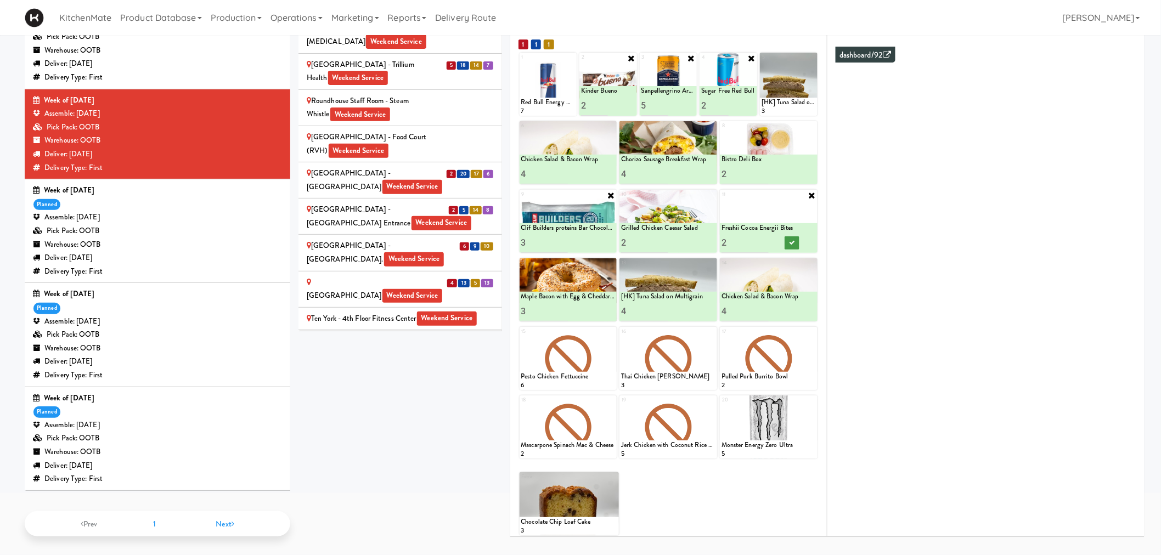
type input "2"
click at [792, 244] on icon at bounding box center [792, 243] width 5 height 6
click at [812, 54] on icon at bounding box center [812, 58] width 8 height 8
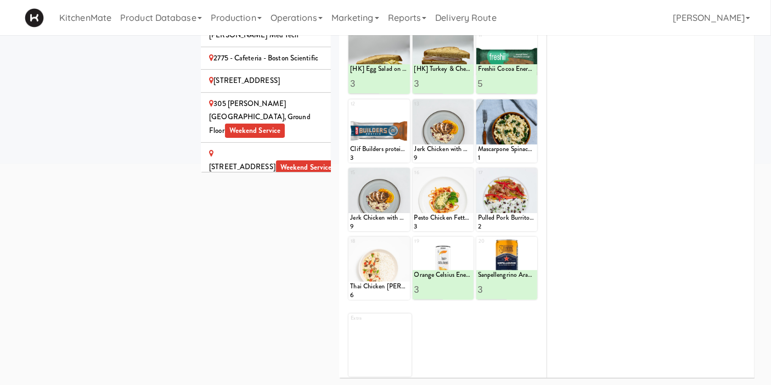
scroll to position [610, 0]
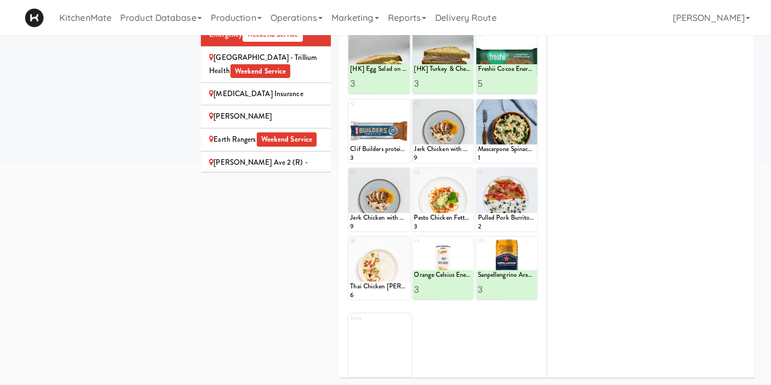
click at [257, 280] on div "Sites [STREET_ADDRESS][PERSON_NAME] - Lobby [STREET_ADDRESS][PERSON_NAME] Weeke…" at bounding box center [478, 100] width 554 height 571
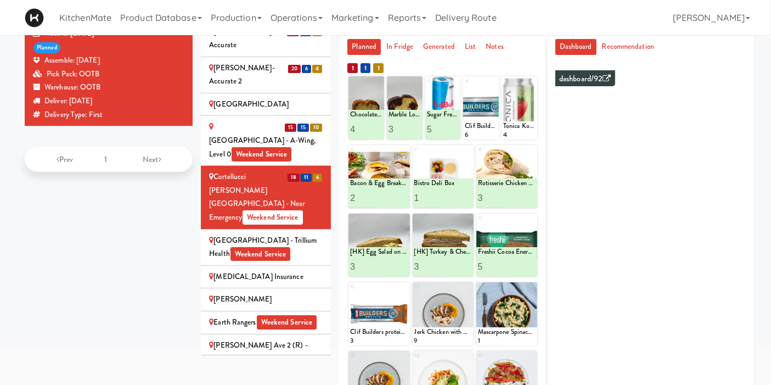
scroll to position [134, 0]
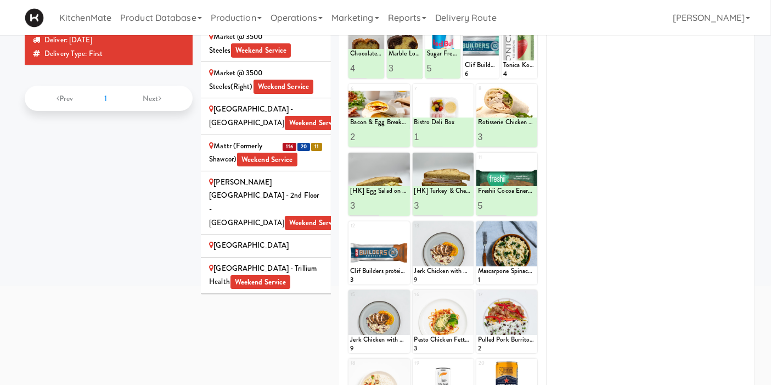
scroll to position [1658, 0]
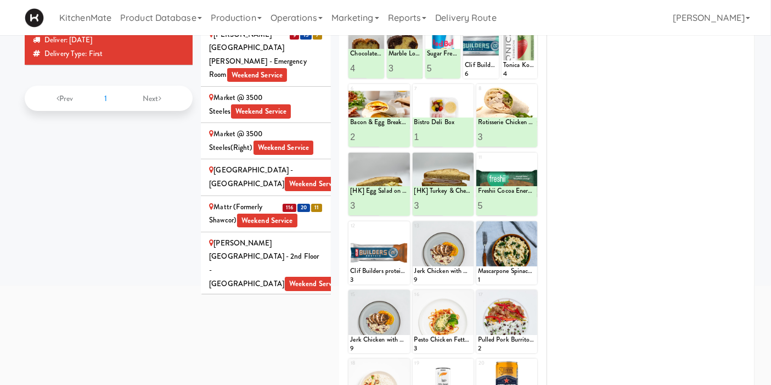
click at [219, 200] on div "Mattr (formerly Shawcor) Weekend Service" at bounding box center [266, 213] width 114 height 27
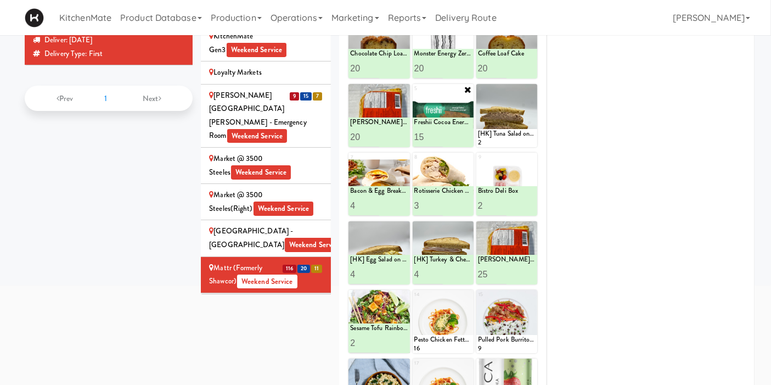
scroll to position [74, 0]
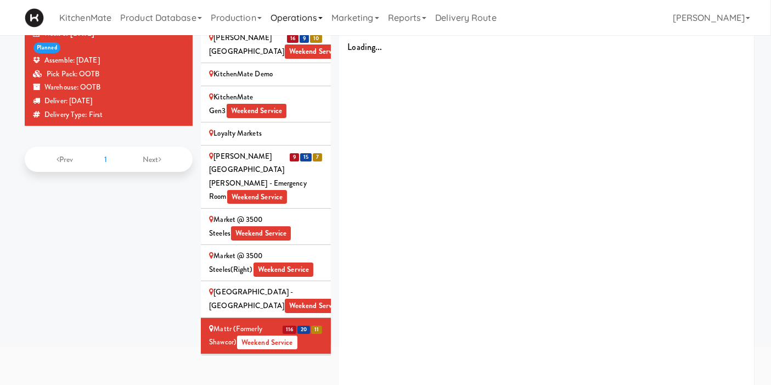
scroll to position [1902, 0]
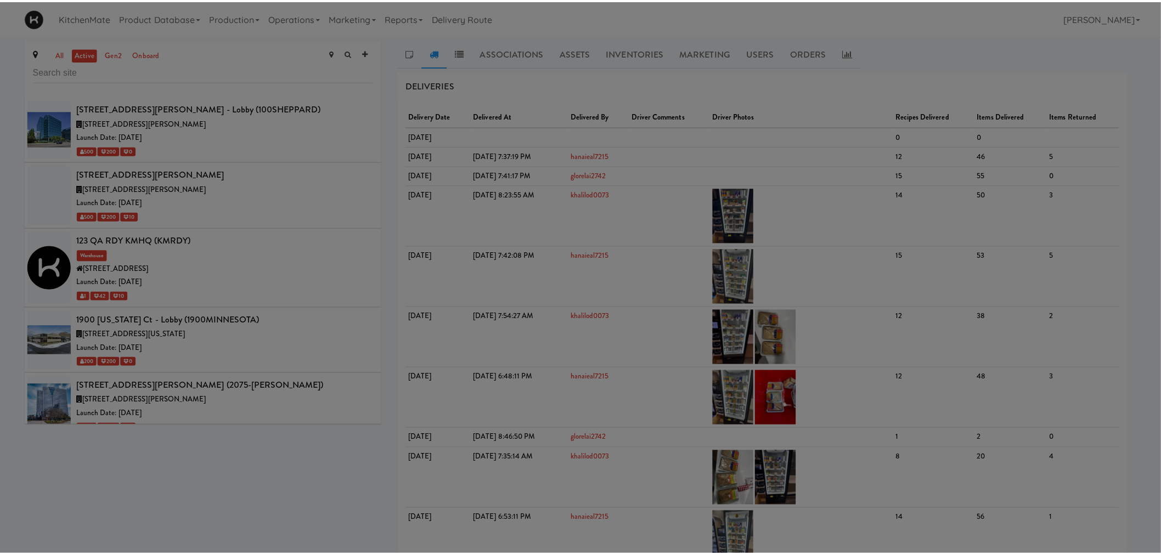
scroll to position [4876, 0]
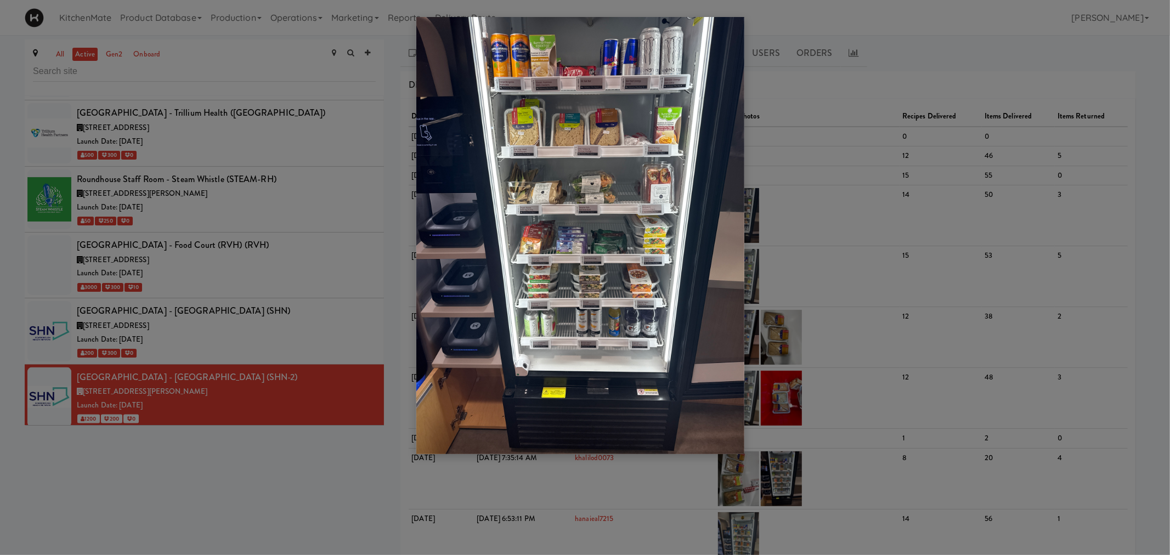
click at [238, 297] on div at bounding box center [585, 277] width 1170 height 555
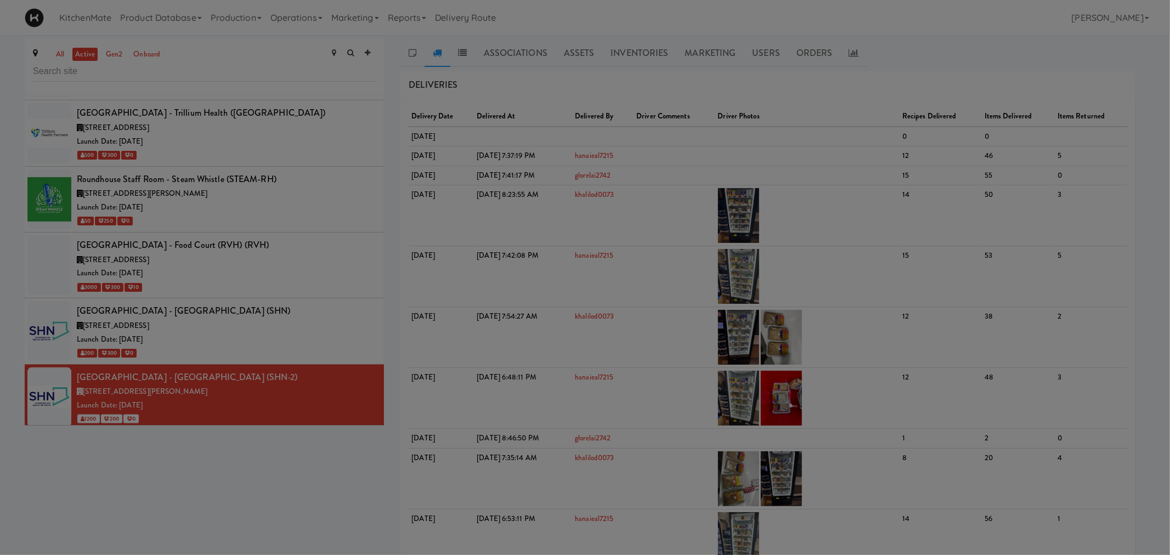
click at [247, 349] on div at bounding box center [585, 277] width 1170 height 555
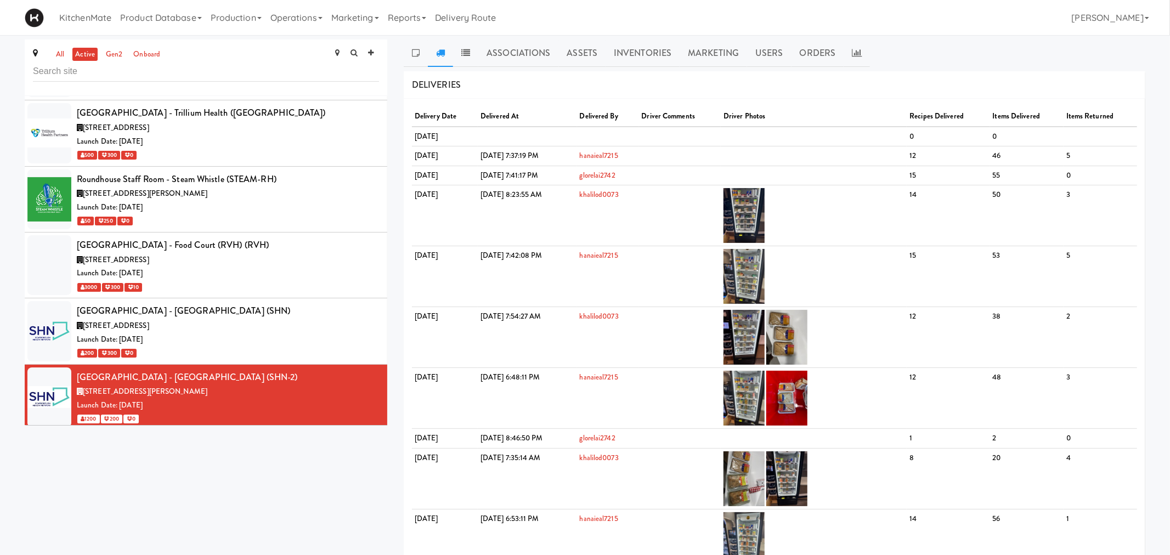
click at [247, 452] on div "170 Elizabeth St, Toronto ON" at bounding box center [228, 459] width 302 height 14
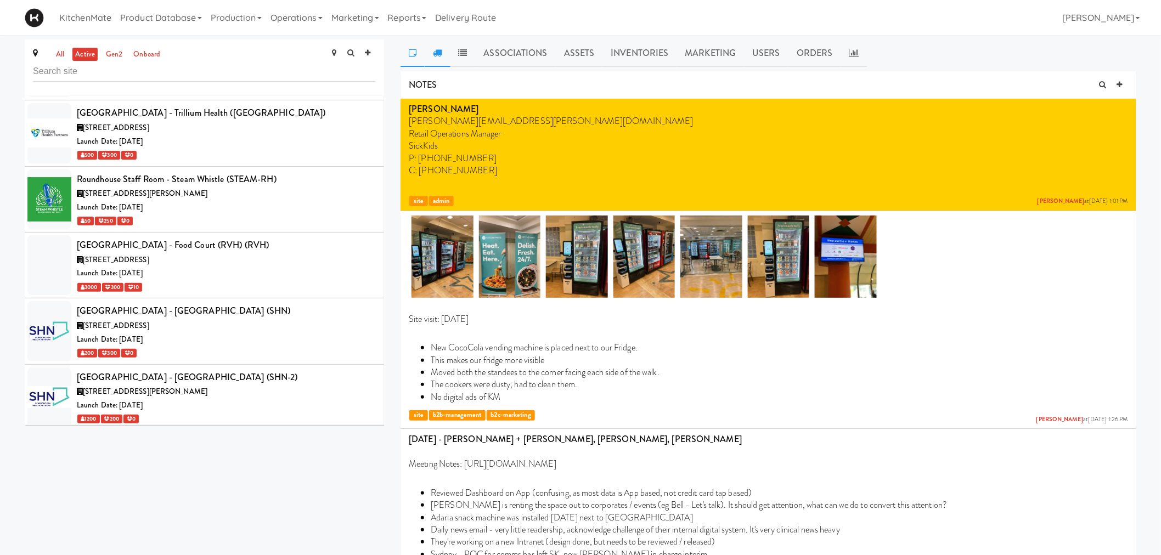
click at [438, 48] on icon at bounding box center [437, 52] width 9 height 9
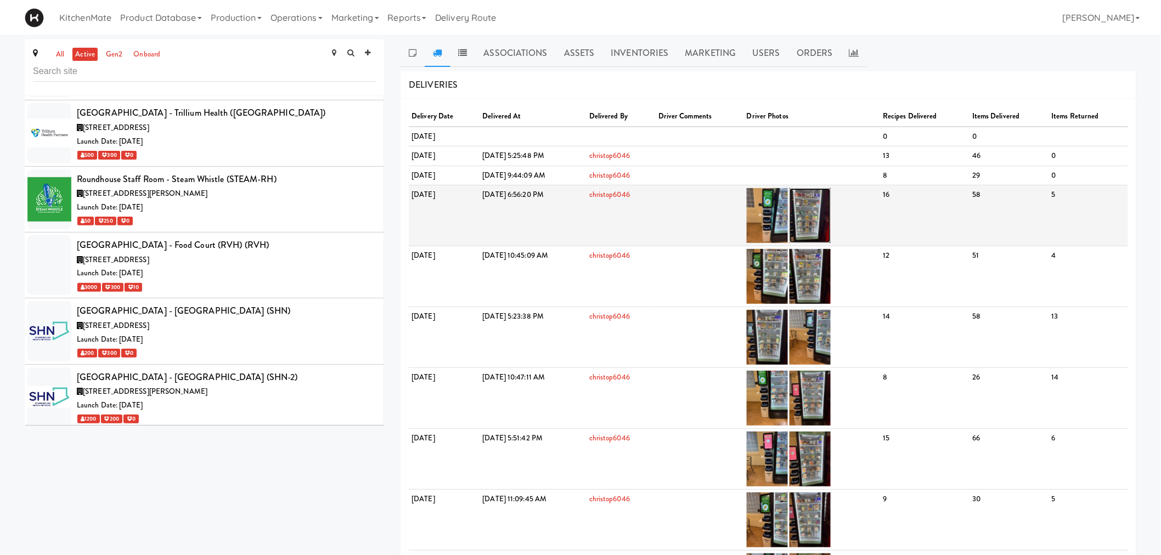
click at [831, 206] on img at bounding box center [810, 215] width 41 height 55
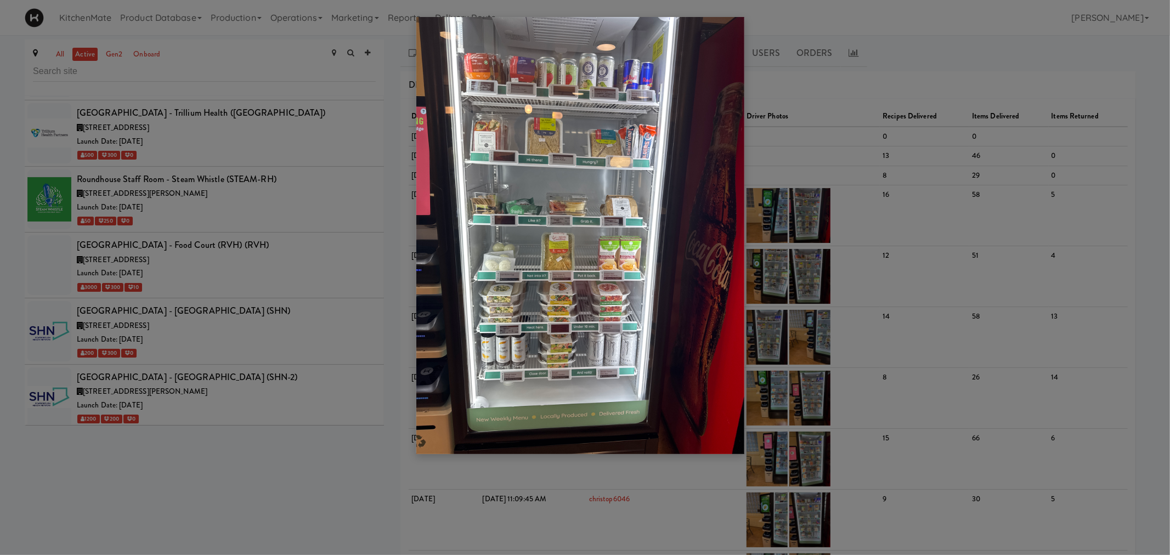
click at [225, 371] on div at bounding box center [585, 277] width 1170 height 555
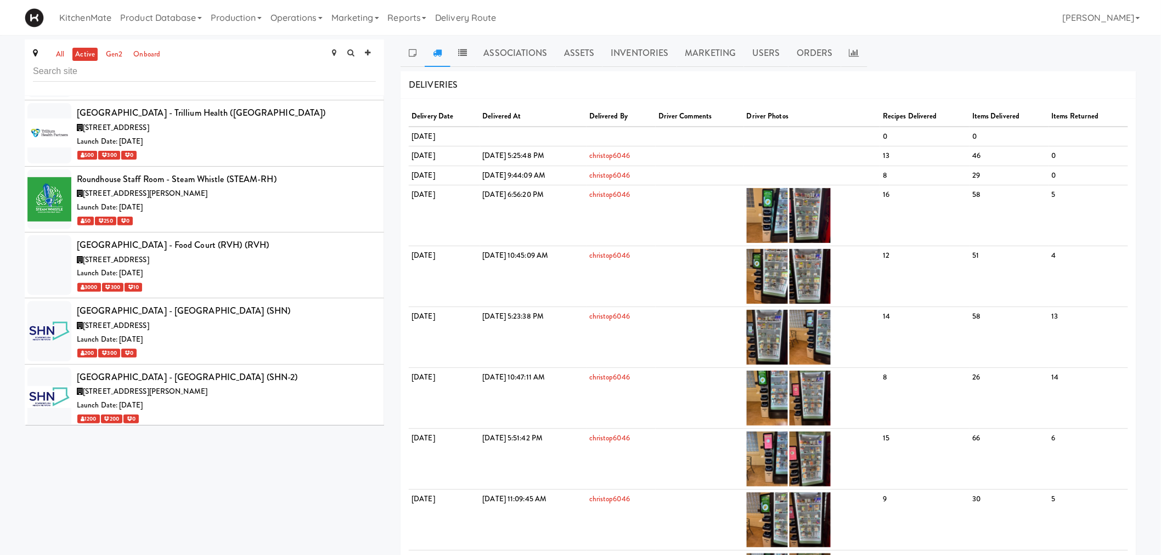
click at [225, 465] on div "Launch Date: Nov 19, 2023" at bounding box center [226, 472] width 299 height 14
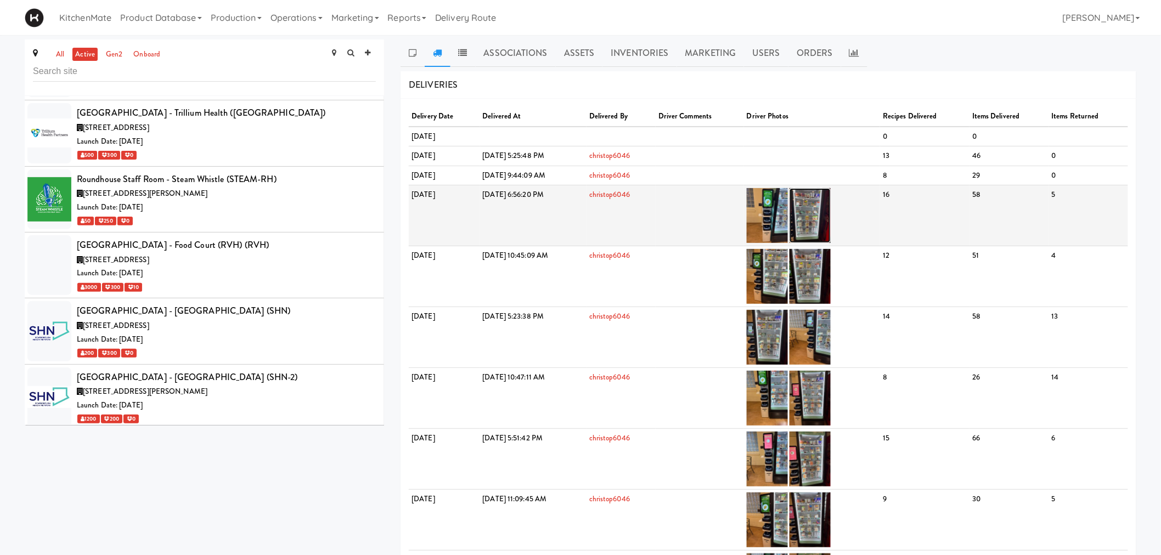
click at [831, 212] on img at bounding box center [810, 215] width 41 height 55
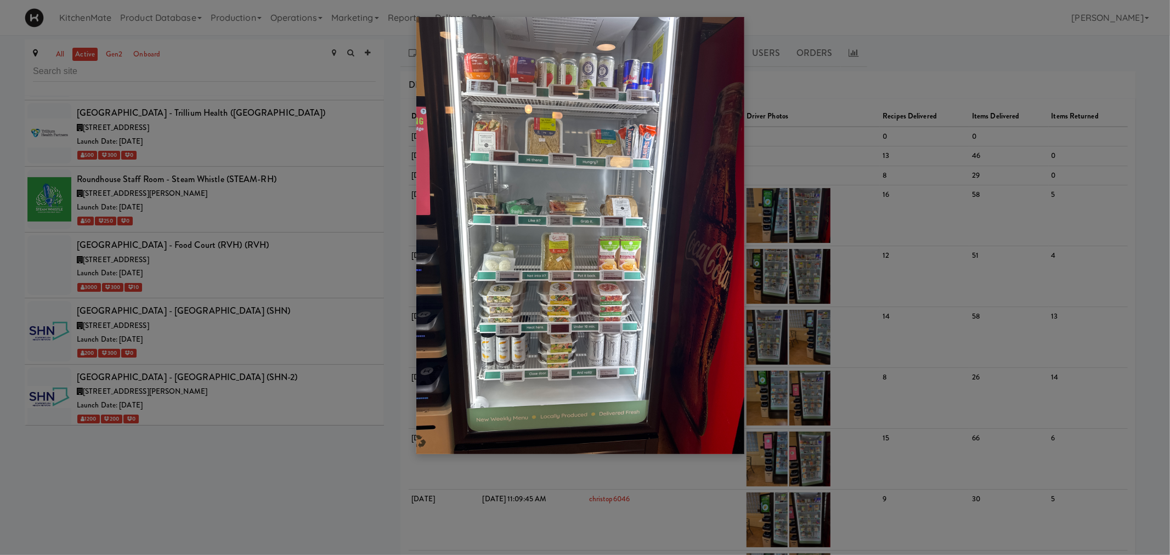
click at [253, 325] on div at bounding box center [585, 277] width 1170 height 555
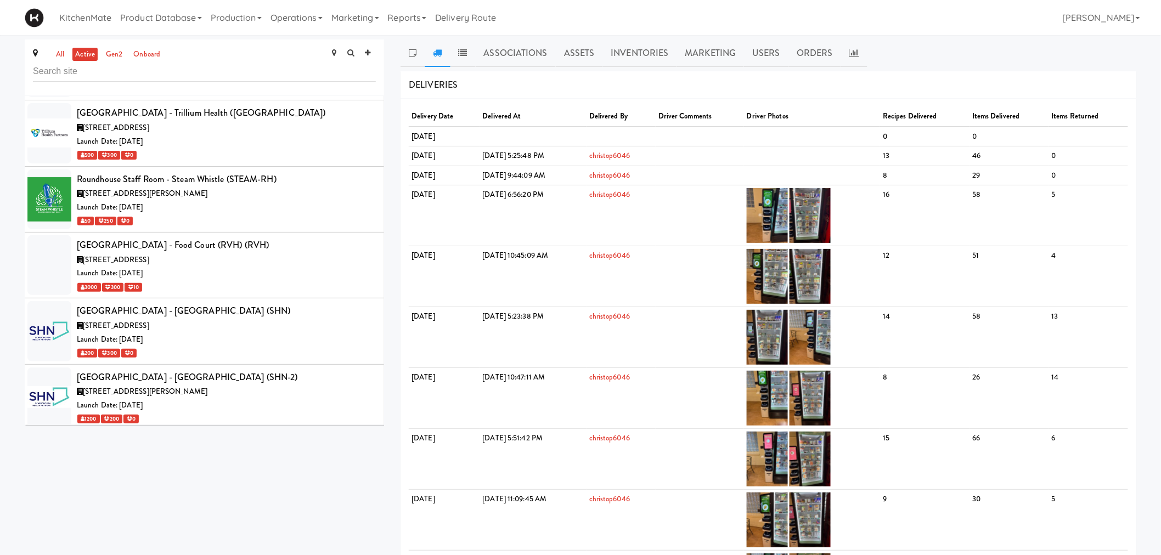
click at [258, 501] on div "St. Joseph's Health Centre (STJOSEPH)" at bounding box center [226, 509] width 299 height 16
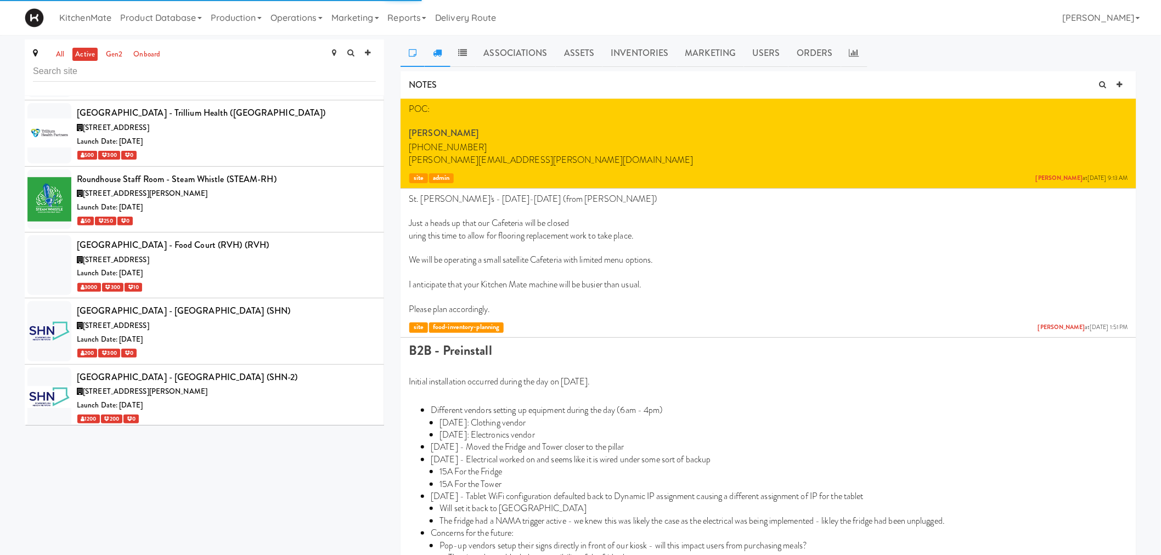
click at [437, 56] on icon at bounding box center [437, 52] width 9 height 9
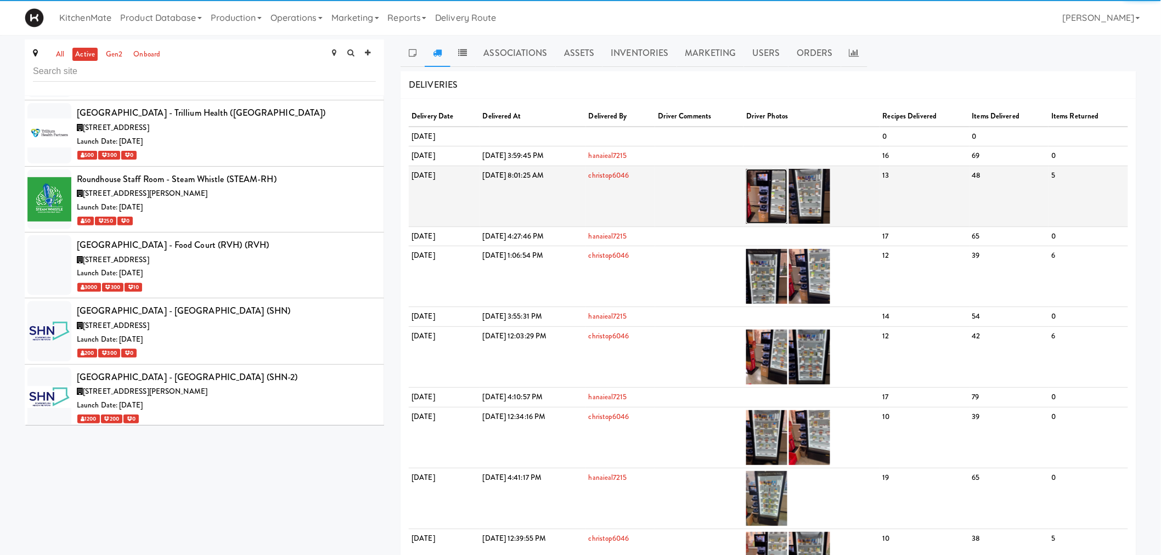
click at [787, 194] on img at bounding box center [766, 196] width 41 height 55
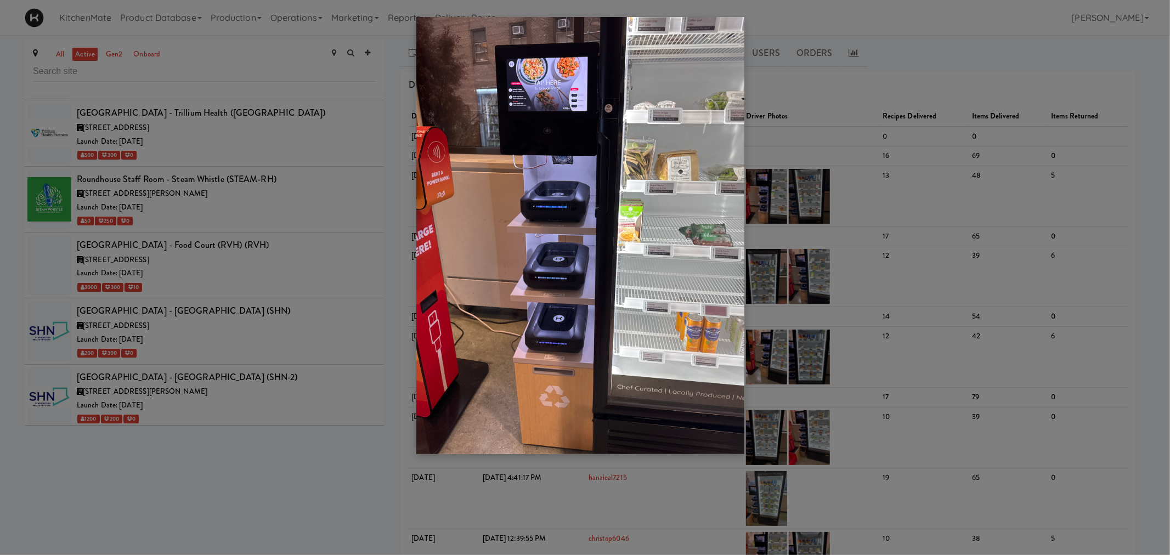
click at [859, 198] on div at bounding box center [585, 277] width 1170 height 555
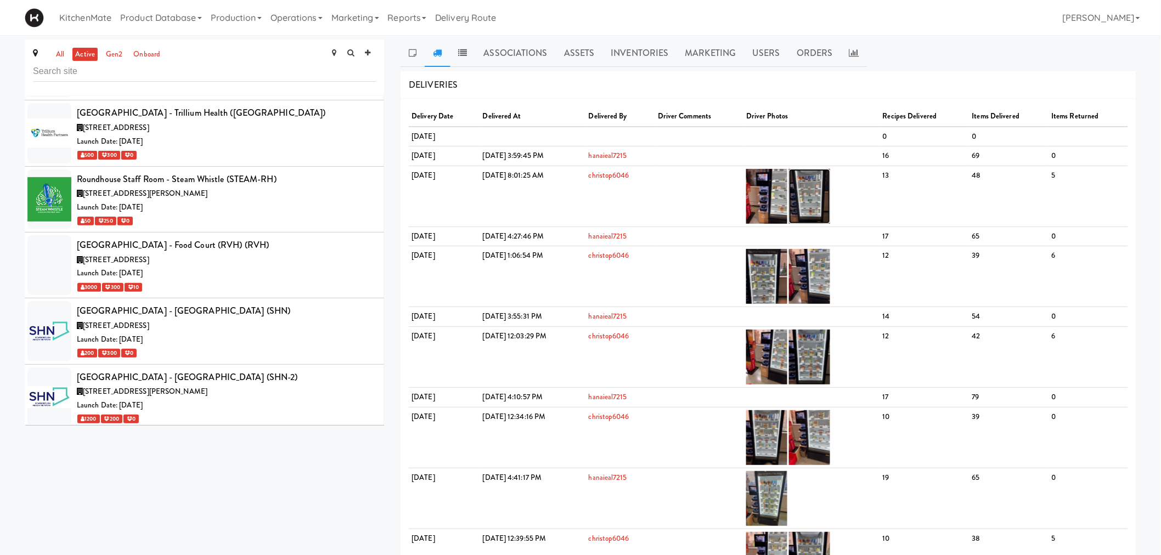
click at [830, 198] on img at bounding box center [809, 196] width 41 height 55
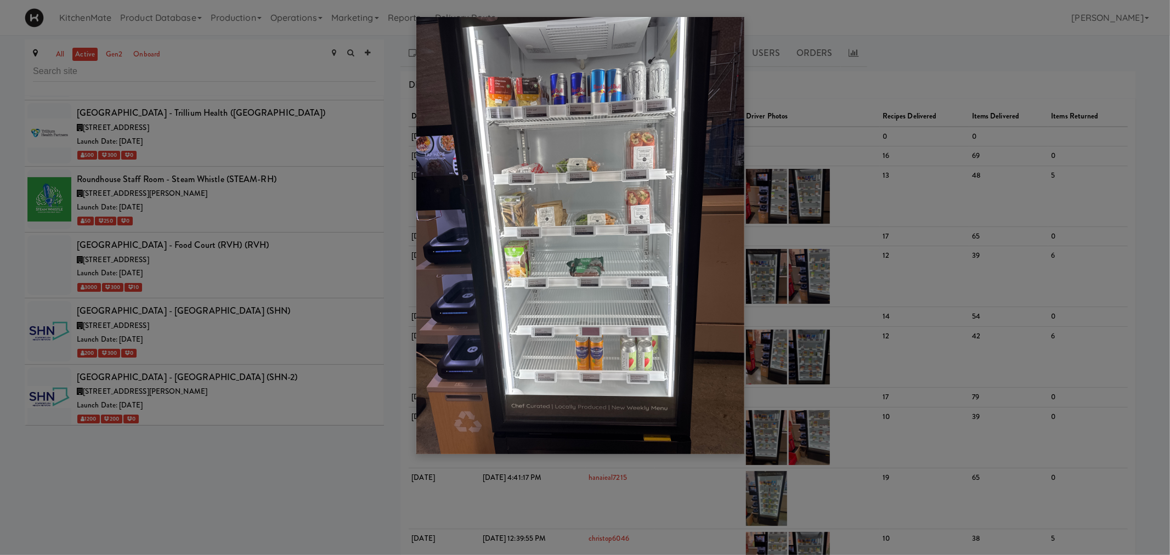
click at [241, 369] on div at bounding box center [585, 277] width 1170 height 555
click at [790, 101] on body "Okay Okay Select date: previous 2025-Sep next Su Mo Tu We Th Fr Sa 31 1 2 3 4 5…" at bounding box center [585, 312] width 1170 height 555
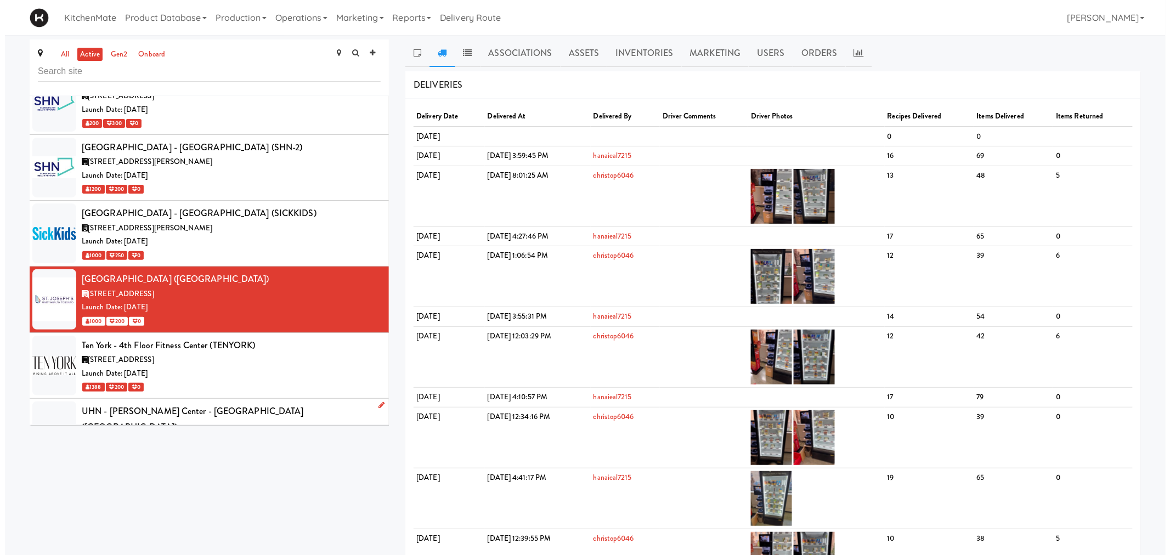
scroll to position [5121, 0]
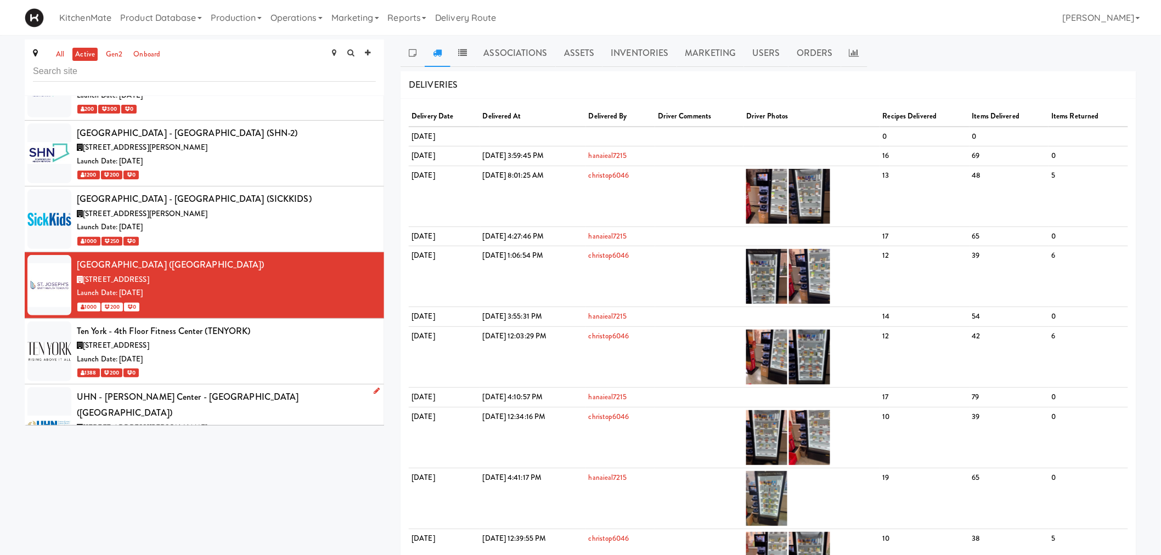
click at [216, 389] on div "UHN - Bickle Center - The Meeting Place (UHNBICKLE)" at bounding box center [226, 405] width 299 height 32
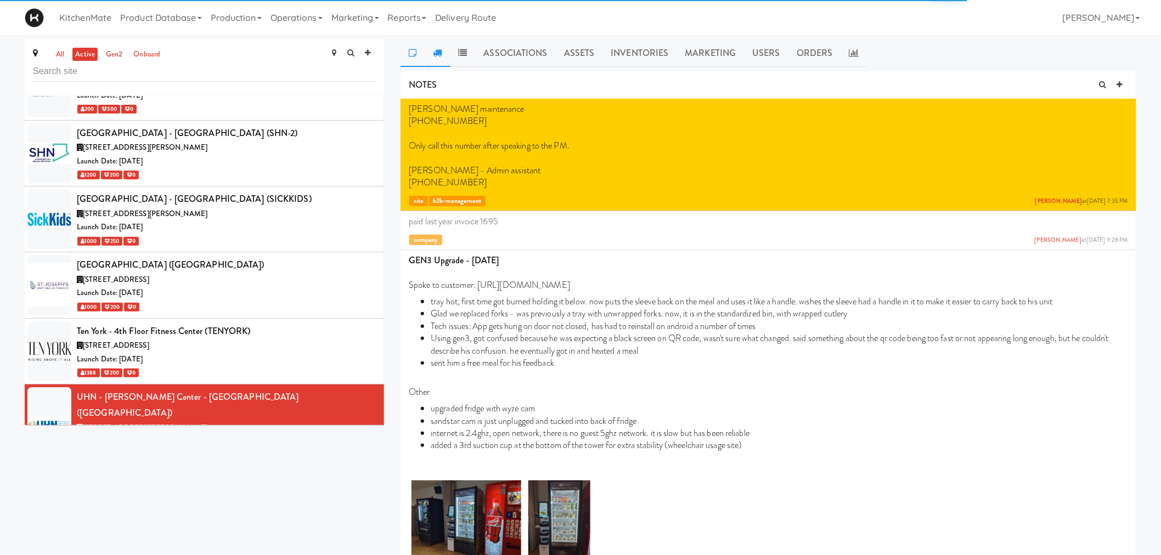
click at [445, 55] on link at bounding box center [437, 53] width 25 height 27
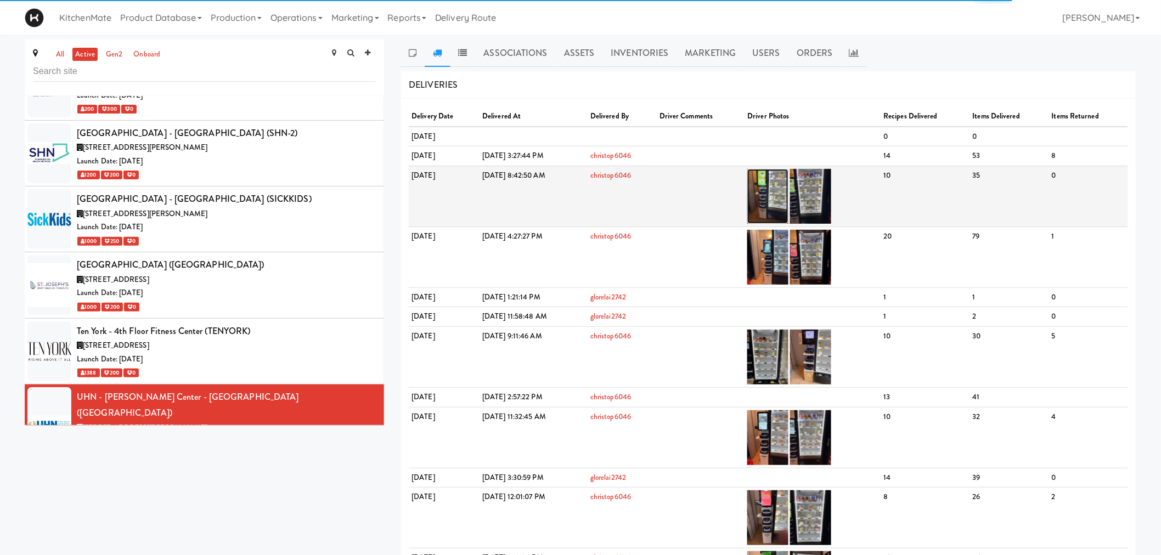
click at [788, 198] on img at bounding box center [767, 196] width 41 height 55
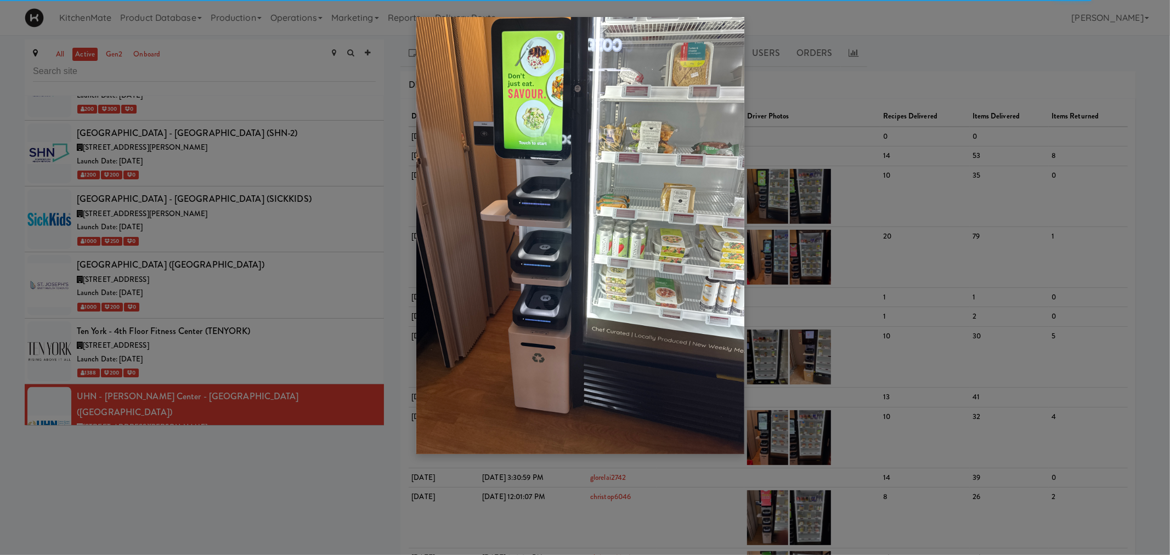
click at [862, 198] on div at bounding box center [585, 277] width 1170 height 555
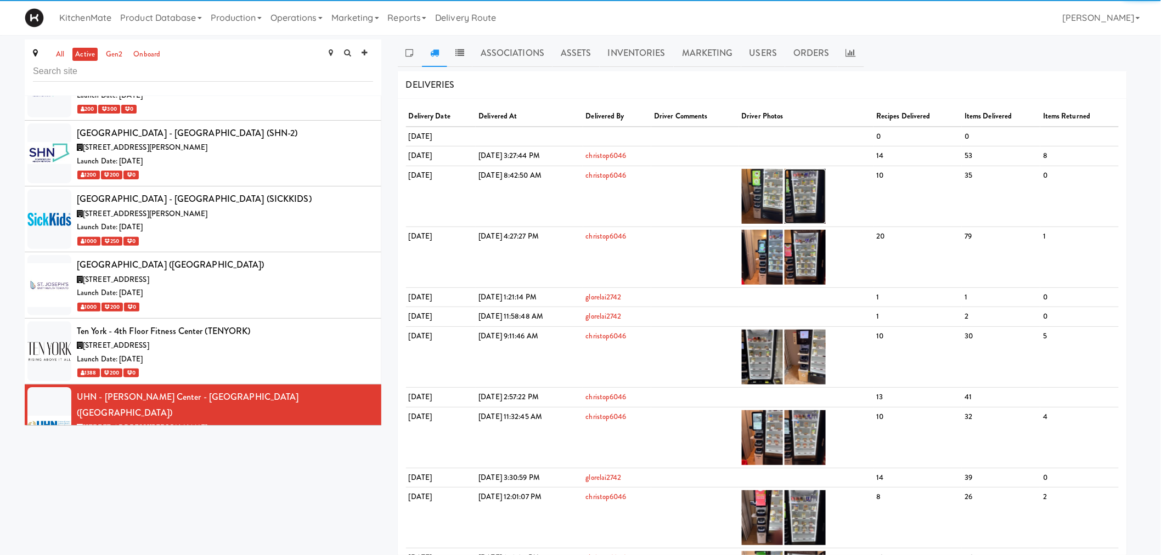
click at [826, 198] on img at bounding box center [805, 196] width 41 height 55
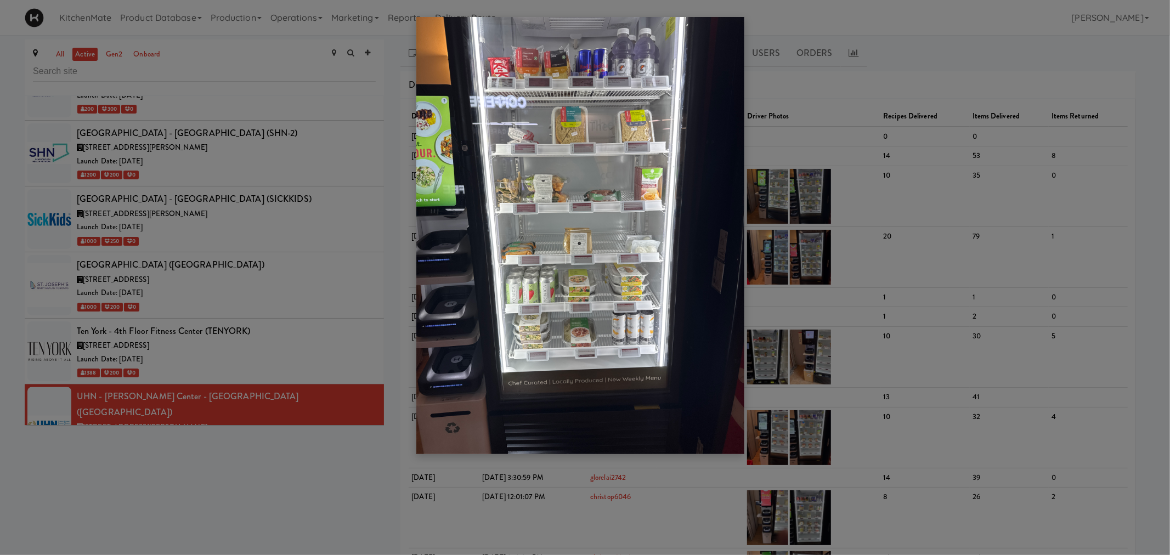
click at [256, 361] on div at bounding box center [585, 277] width 1170 height 555
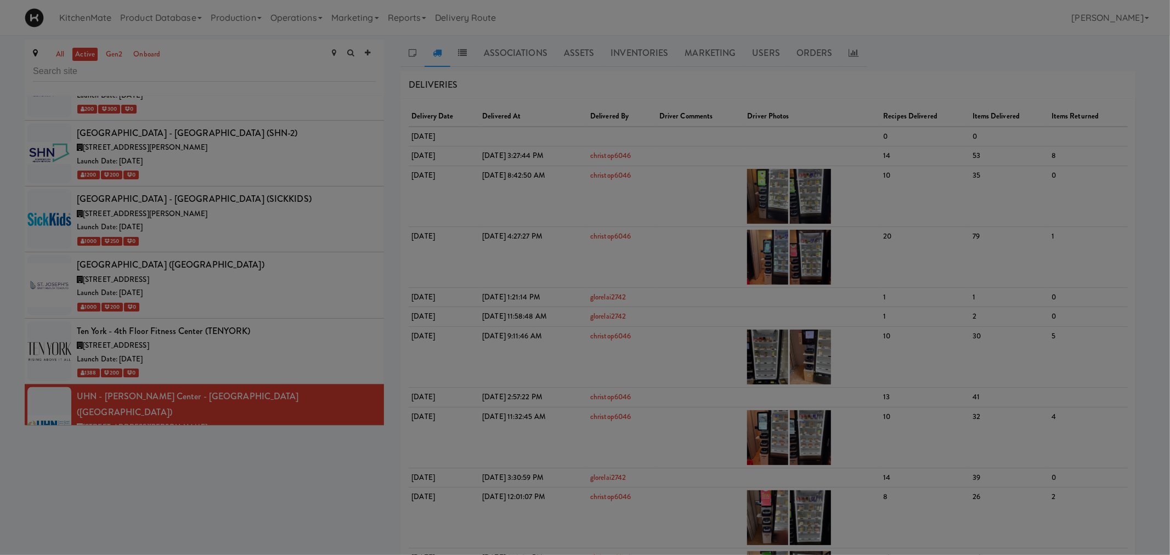
click at [259, 364] on div at bounding box center [585, 277] width 1170 height 555
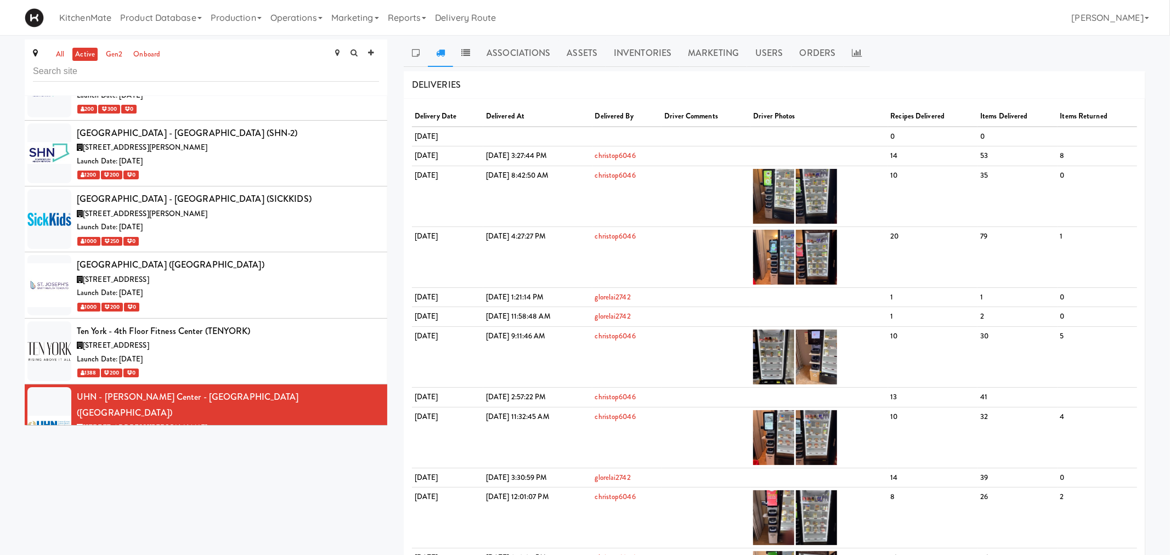
click at [266, 487] on div "520 Sutherland Dr, Toronto ON" at bounding box center [228, 494] width 302 height 14
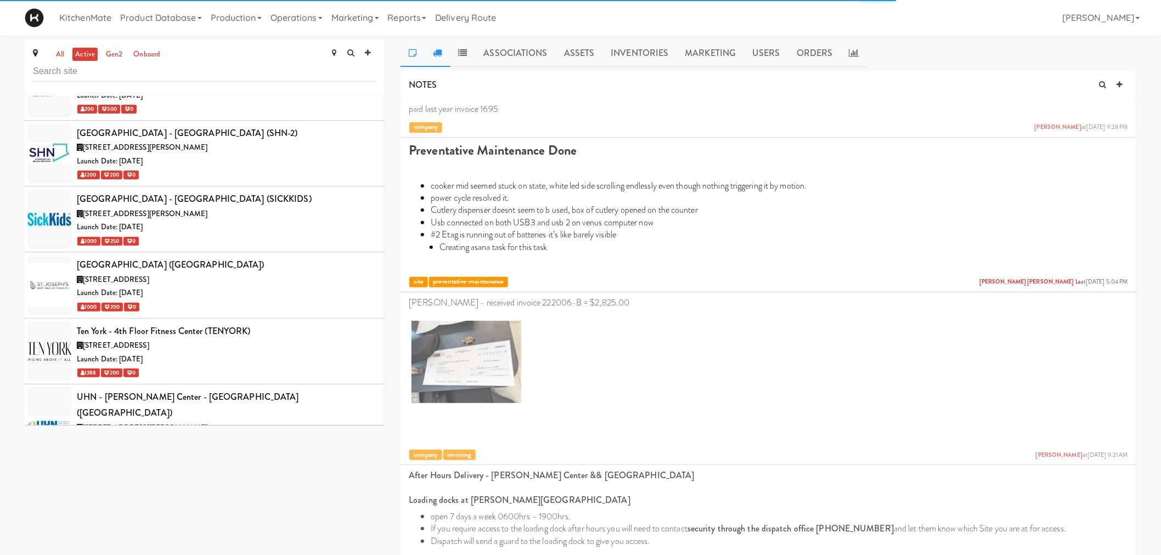
click at [437, 52] on icon at bounding box center [437, 52] width 9 height 9
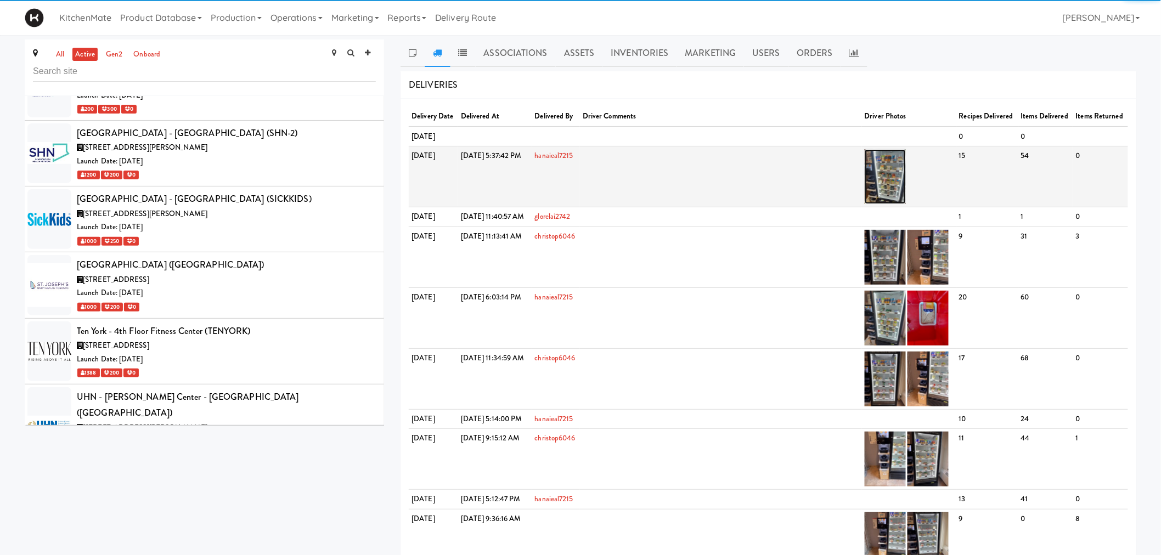
click at [894, 203] on img at bounding box center [885, 176] width 41 height 55
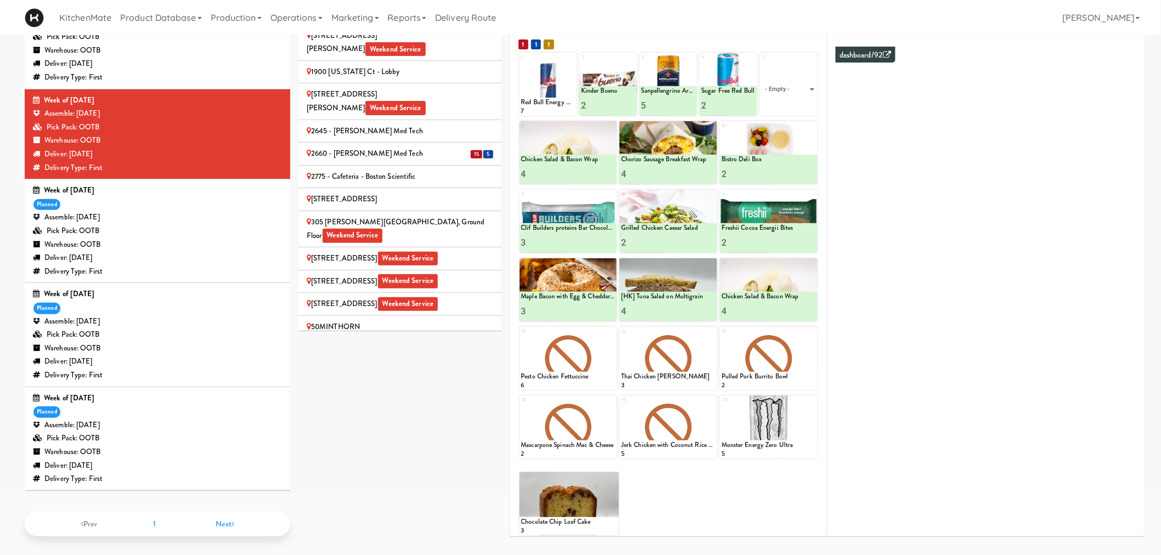
scroll to position [1701, 0]
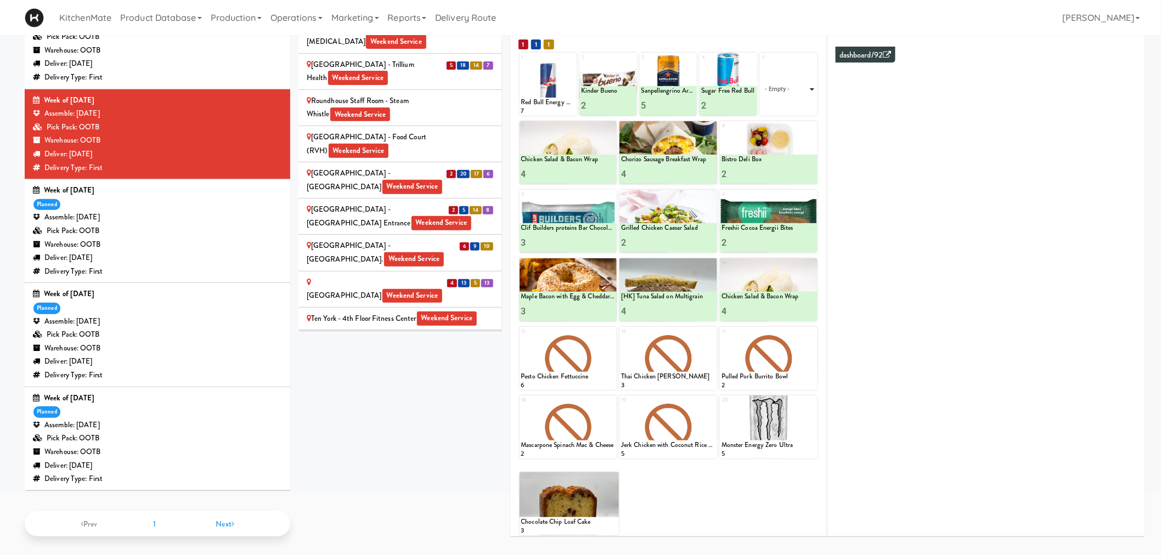
click at [798, 84] on select "- Empty - Activia Probiotic Peach Mango Smoothie Coca Cola Diet Coke Frooti Fuz…" at bounding box center [789, 89] width 54 height 53
click at [762, 63] on select "- Empty - Activia Probiotic Peach Mango Smoothie Coca Cola Diet Coke Frooti Fuz…" at bounding box center [789, 89] width 54 height 53
type input "3"
click at [798, 102] on button at bounding box center [802, 105] width 14 height 13
click at [420, 363] on div "Sites [STREET_ADDRESS][PERSON_NAME] - Lobby [STREET_ADDRESS][PERSON_NAME] Weeke…" at bounding box center [721, 259] width 846 height 571
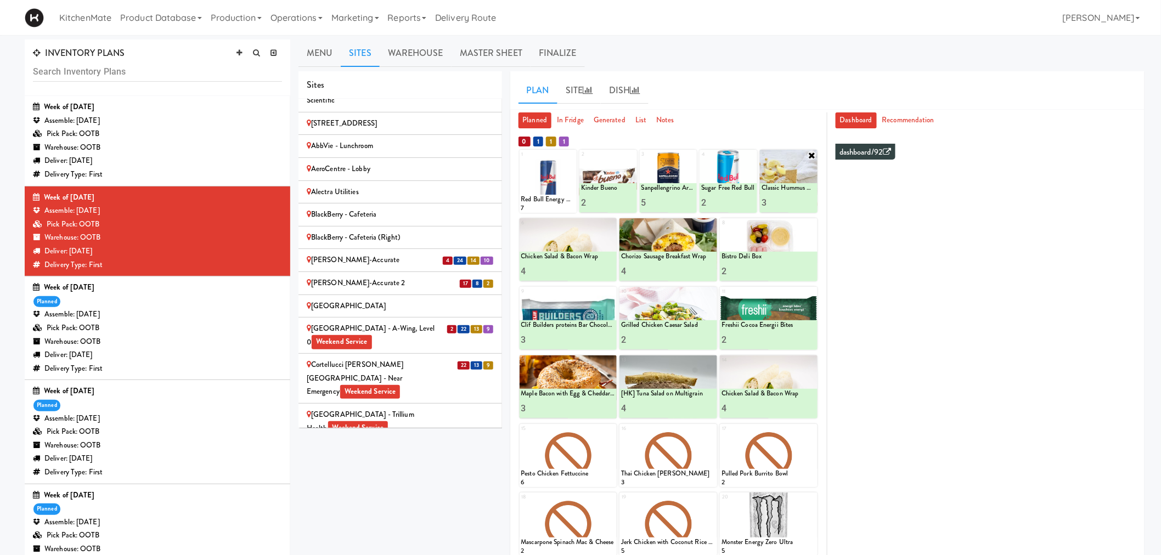
scroll to position [0, 0]
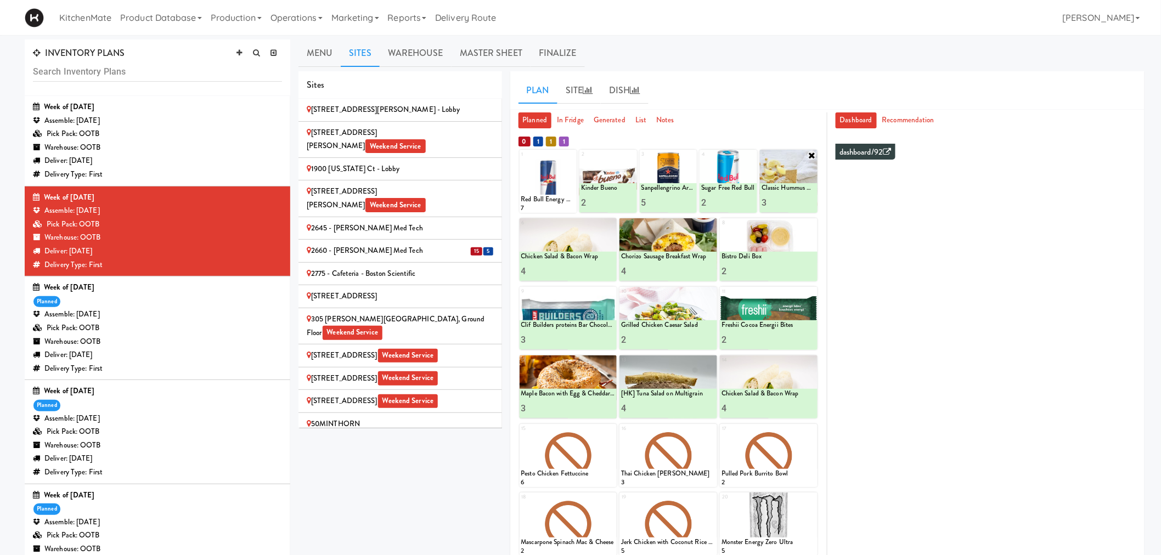
click at [6, 67] on div "INVENTORY PLANS Week of [DATE] Assemble: [DATE] Pick Pack: OOTB Warehouse: OOTB…" at bounding box center [580, 346] width 1161 height 613
click at [442, 244] on div "2660 - [PERSON_NAME] Med Tech" at bounding box center [400, 251] width 187 height 14
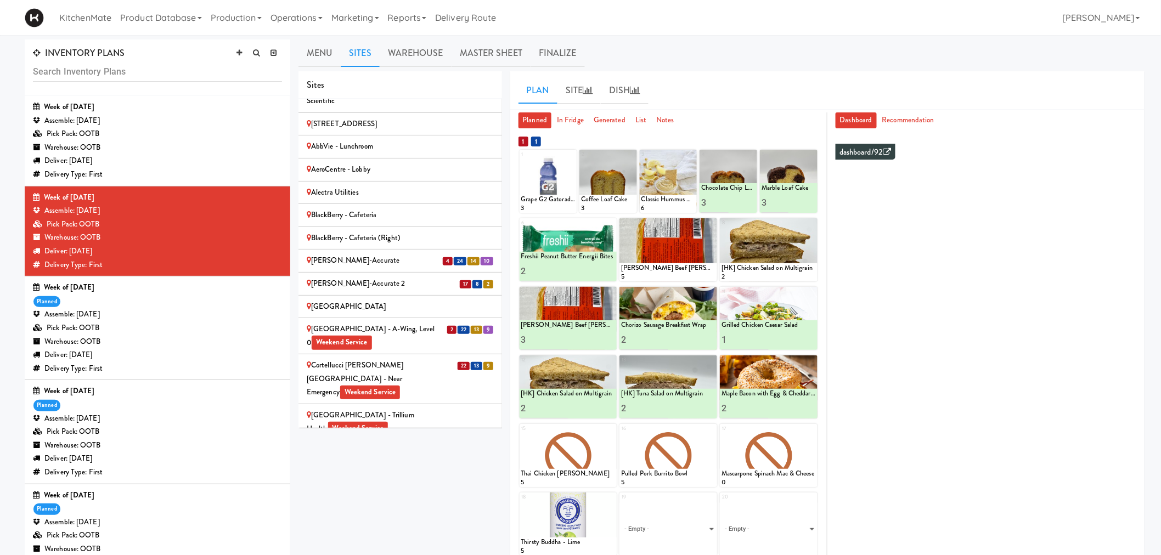
scroll to position [365, 0]
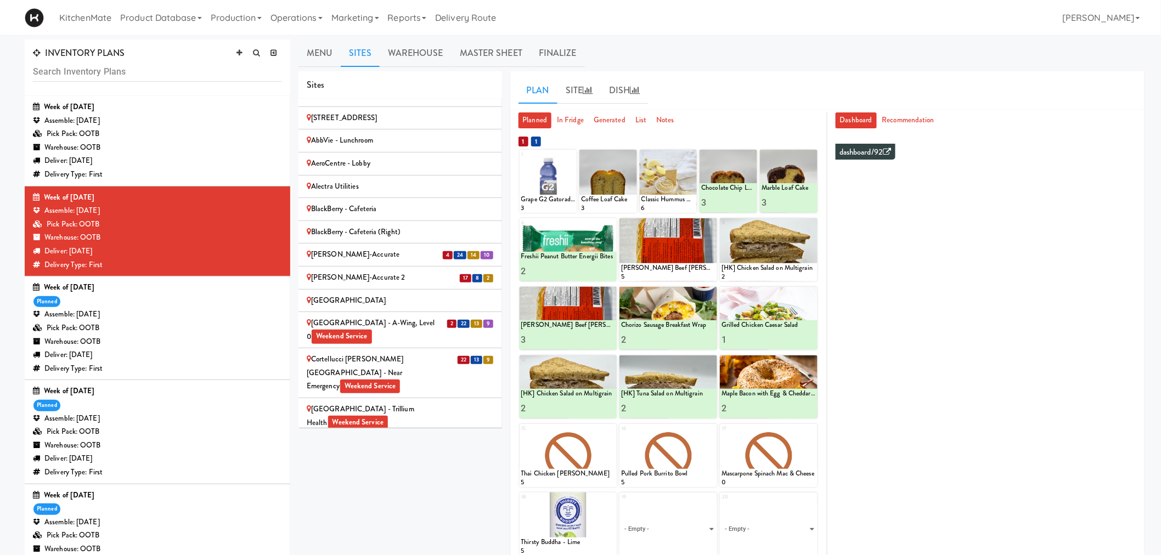
click at [415, 244] on li "4 24 14 10 [PERSON_NAME]-Accurate" at bounding box center [400, 255] width 204 height 23
